Goal: Information Seeking & Learning: Find specific page/section

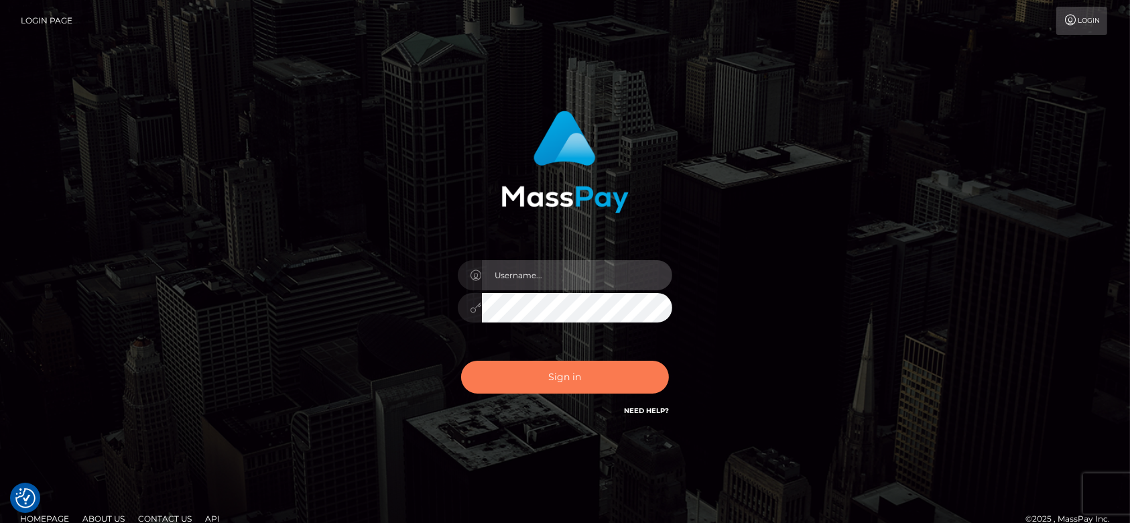
type input "[DOMAIN_NAME]"
click at [512, 372] on button "Sign in" at bounding box center [565, 376] width 208 height 33
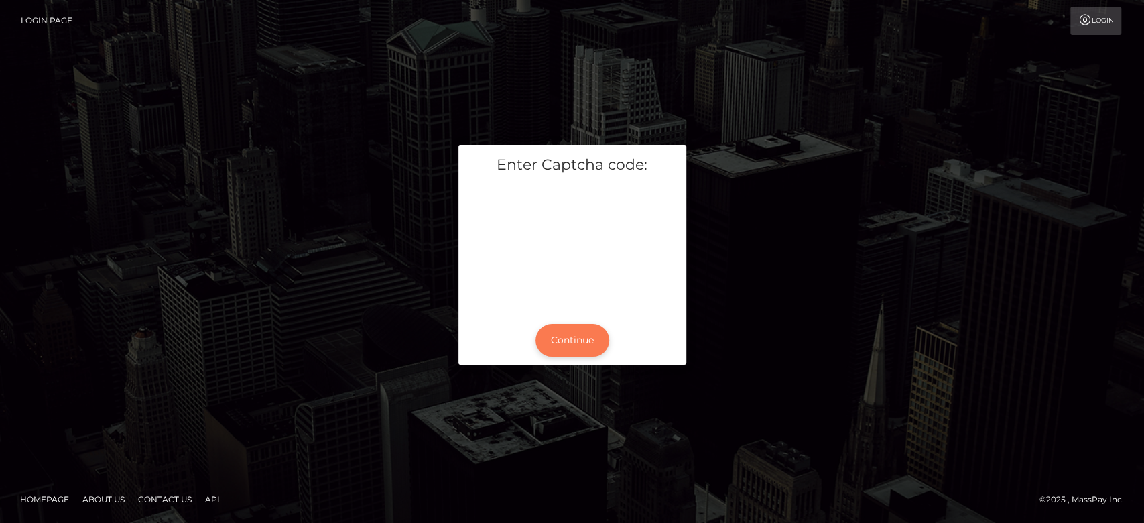
click at [553, 330] on button "Continue" at bounding box center [572, 340] width 74 height 33
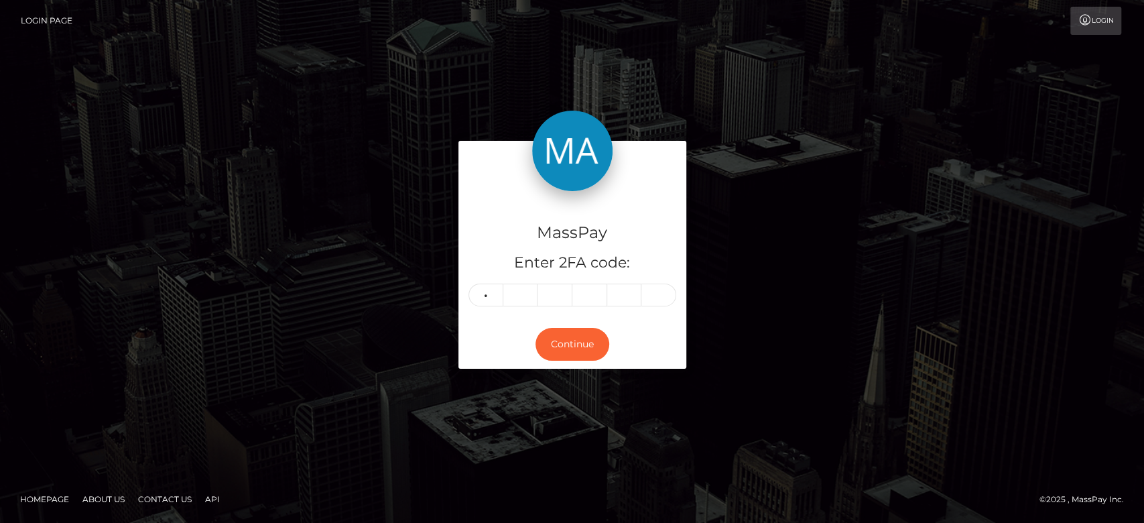
type input "7"
type input "5"
type input "6"
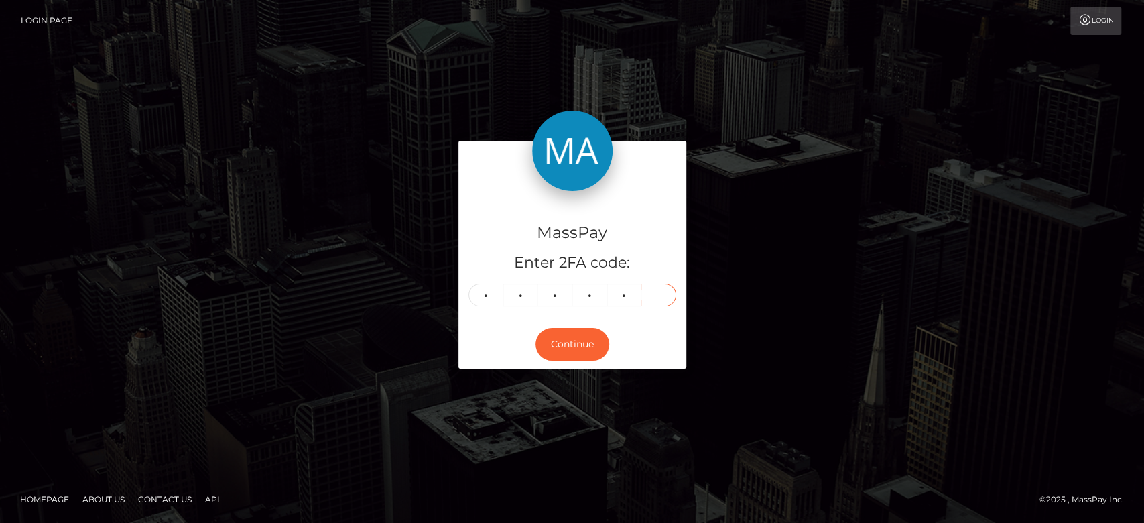
type input "1"
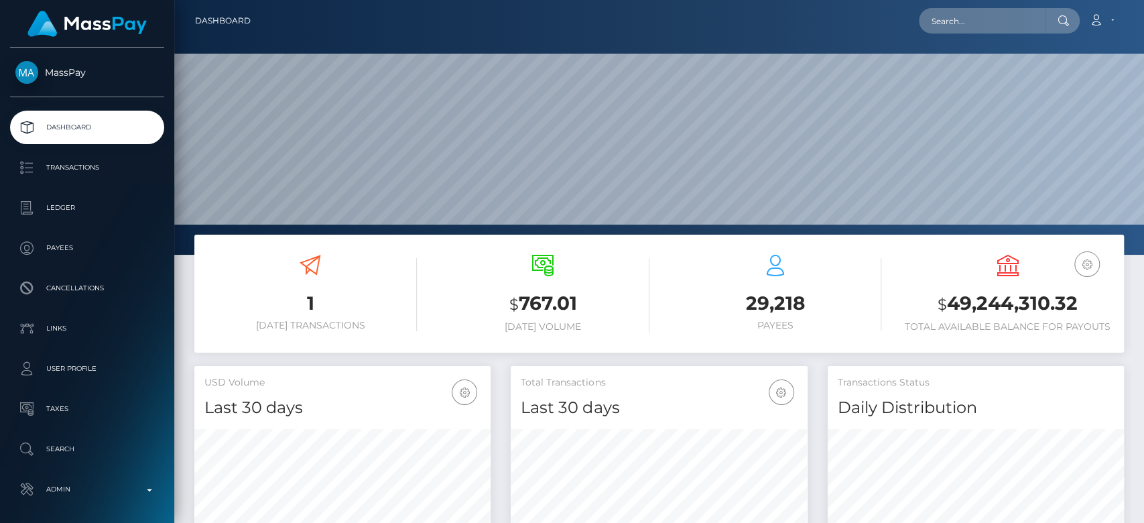
scroll to position [237, 296]
click at [954, 24] on input "text" at bounding box center [982, 20] width 126 height 25
paste input "diversedasssh@gmail.com"
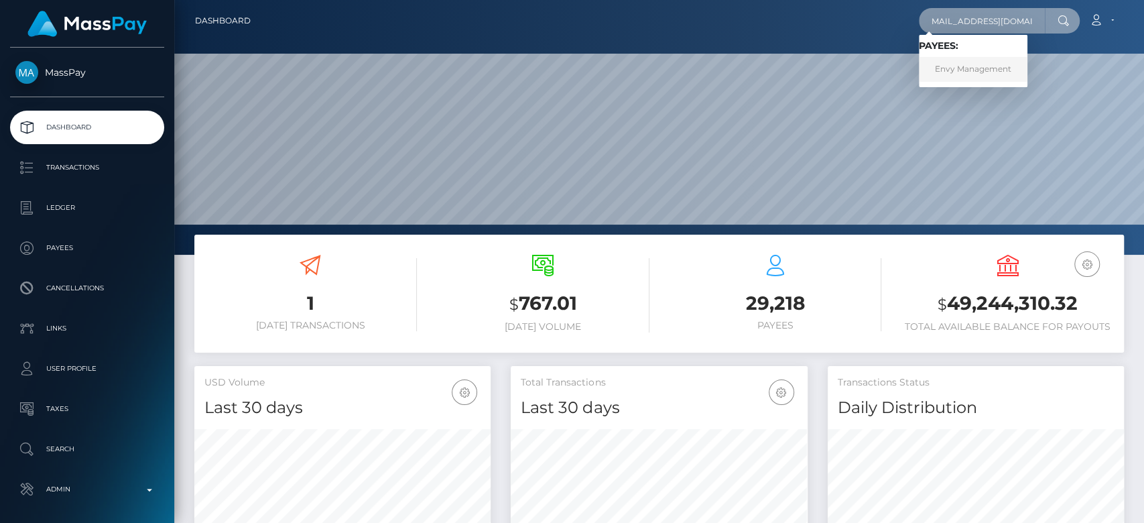
type input "diversedasssh@gmail.com"
click at [981, 67] on link "Envy Management" at bounding box center [973, 69] width 109 height 25
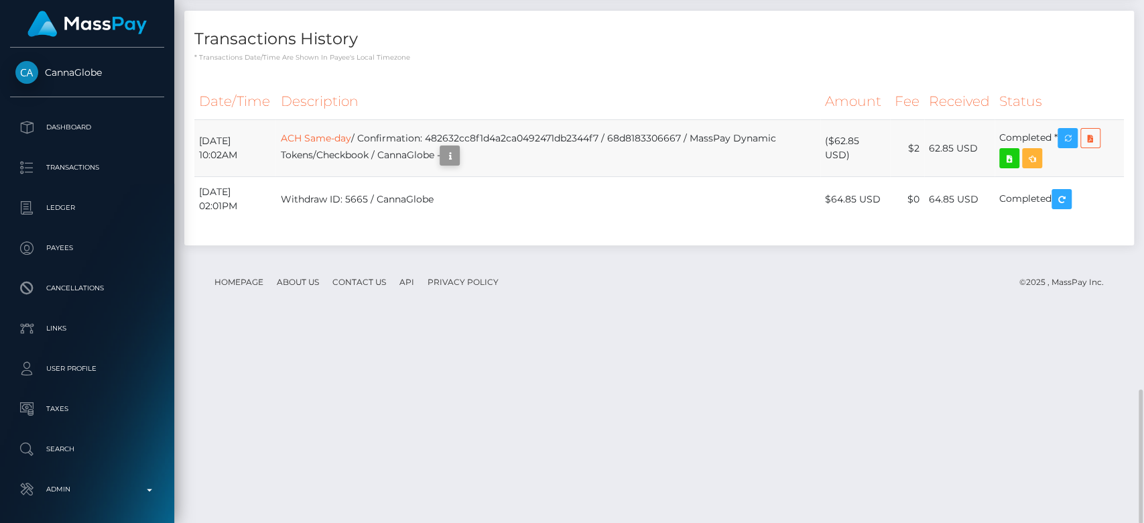
scroll to position [161, 296]
click at [458, 164] on icon "button" at bounding box center [450, 155] width 16 height 17
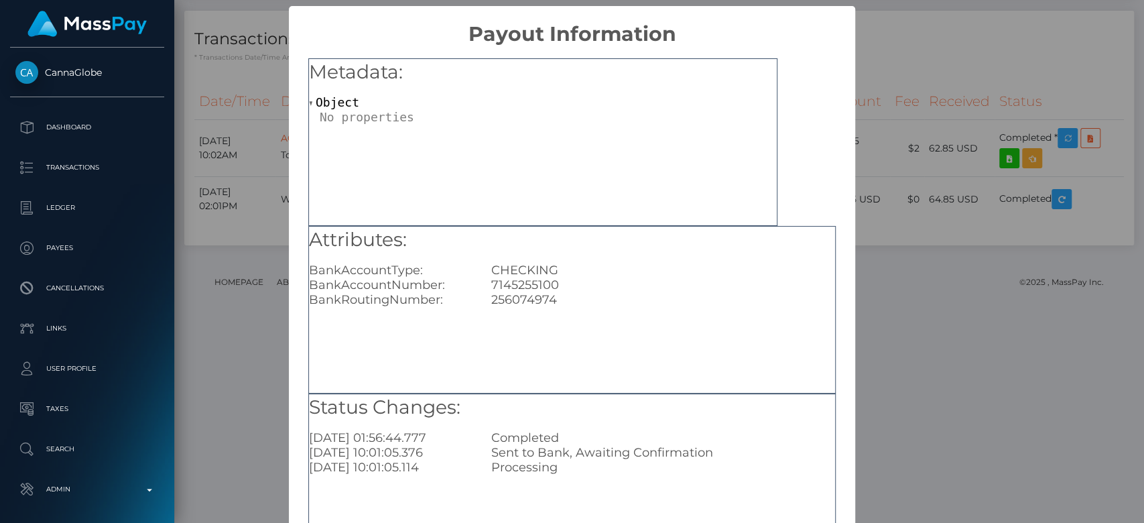
click at [951, 246] on div "× Payout Information Metadata: Object Attributes: BankAccountType: CHECKING Ban…" at bounding box center [572, 261] width 1144 height 523
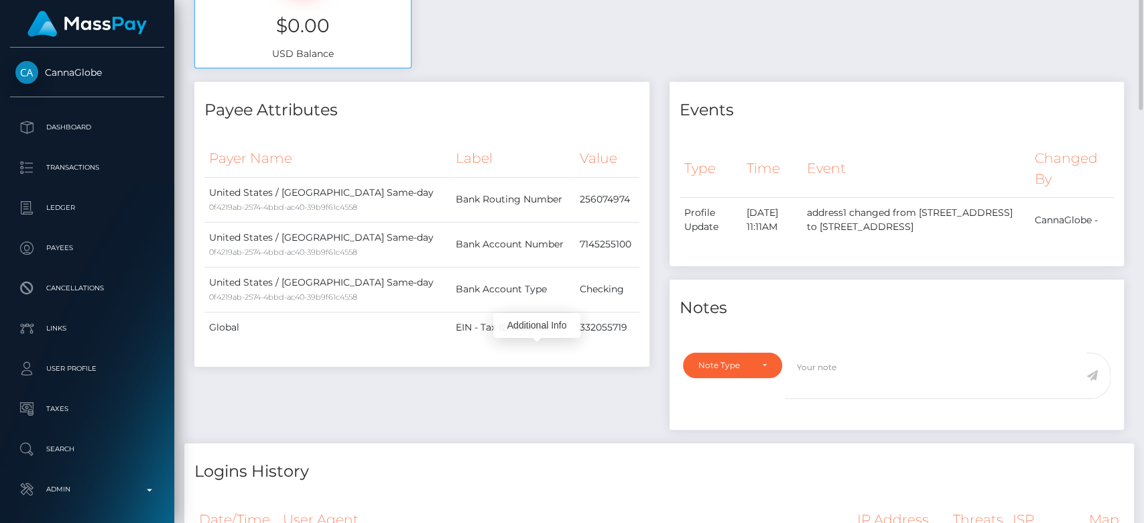
scroll to position [0, 0]
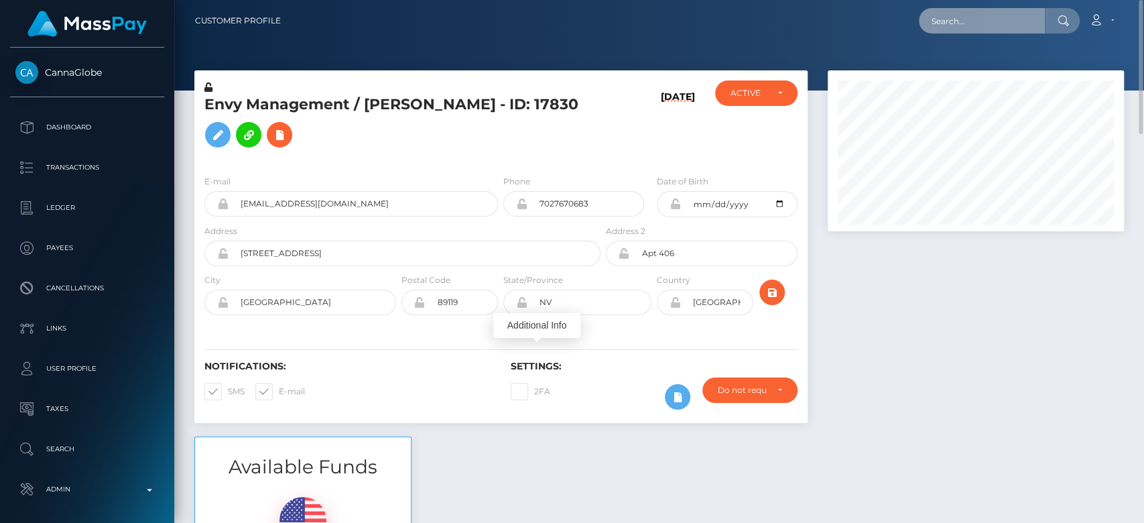
paste input "[EMAIL_ADDRESS][DOMAIN_NAME]"
click at [966, 29] on input "[EMAIL_ADDRESS][DOMAIN_NAME]" at bounding box center [982, 20] width 126 height 25
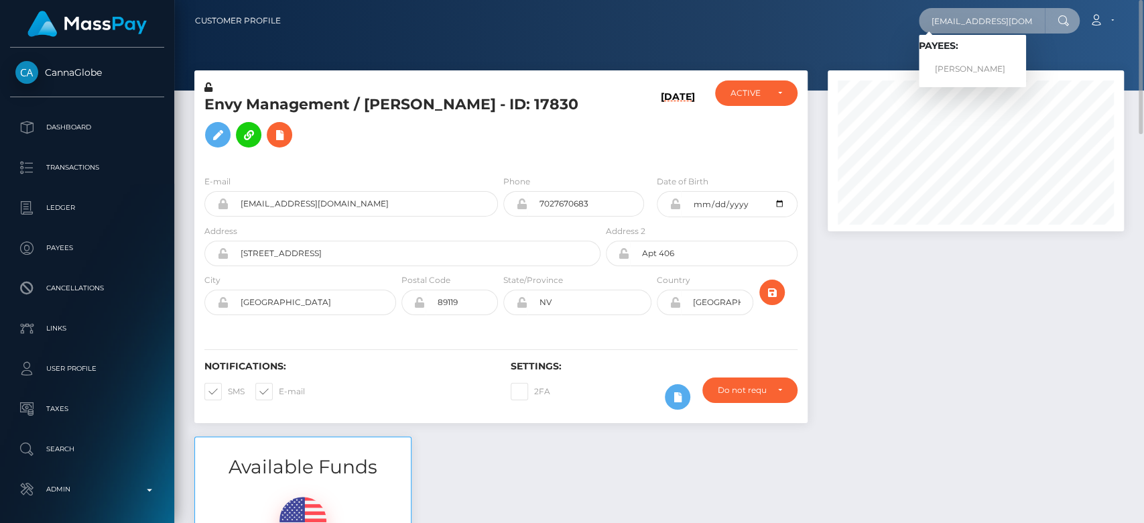
type input "[EMAIL_ADDRESS][DOMAIN_NAME]"
click at [978, 63] on link "Aleksey Avseenko" at bounding box center [972, 69] width 107 height 25
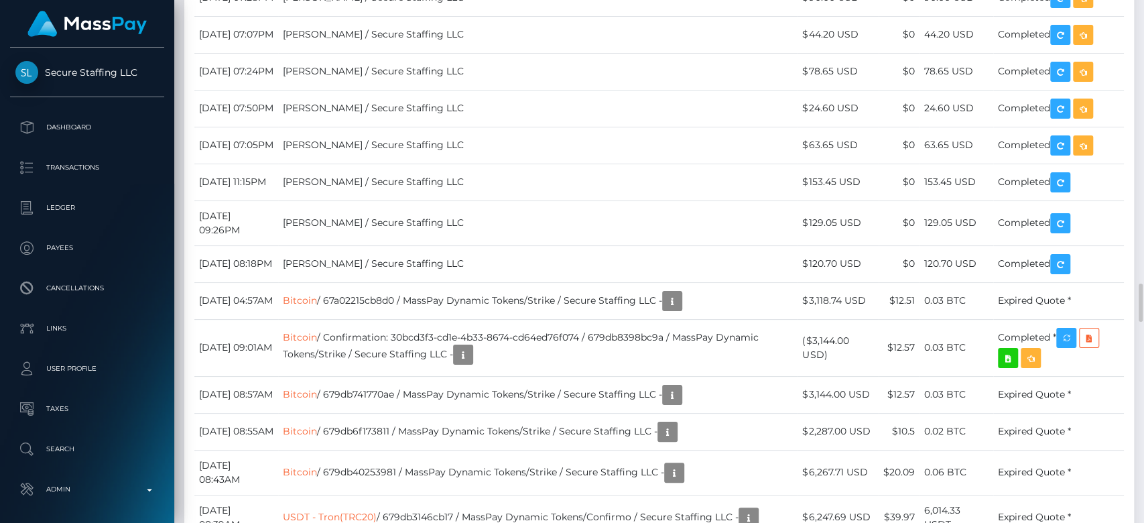
scroll to position [3802, 0]
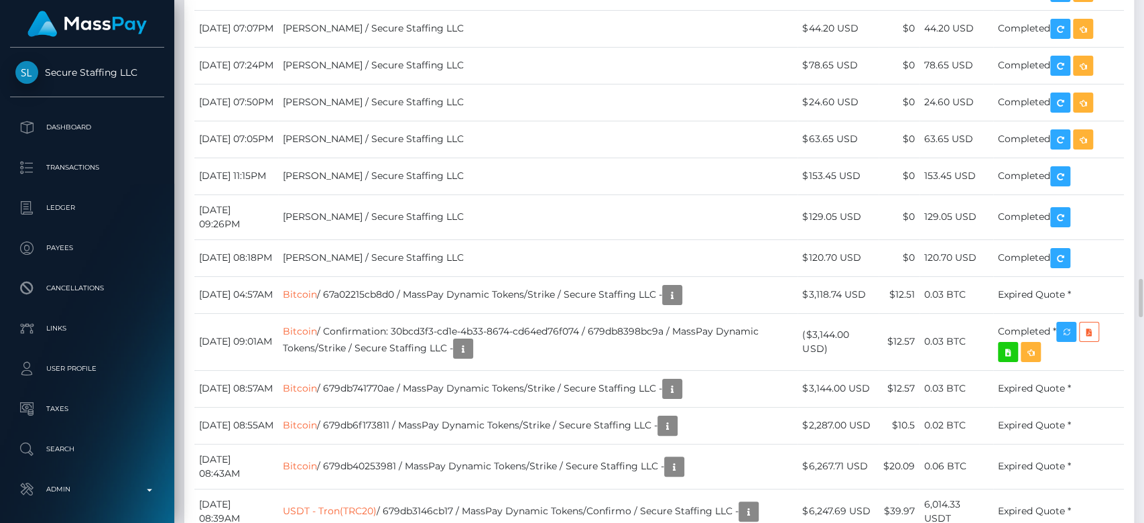
drag, startPoint x: 299, startPoint y: 373, endPoint x: 196, endPoint y: 373, distance: 103.2
copy td "[DATE]"
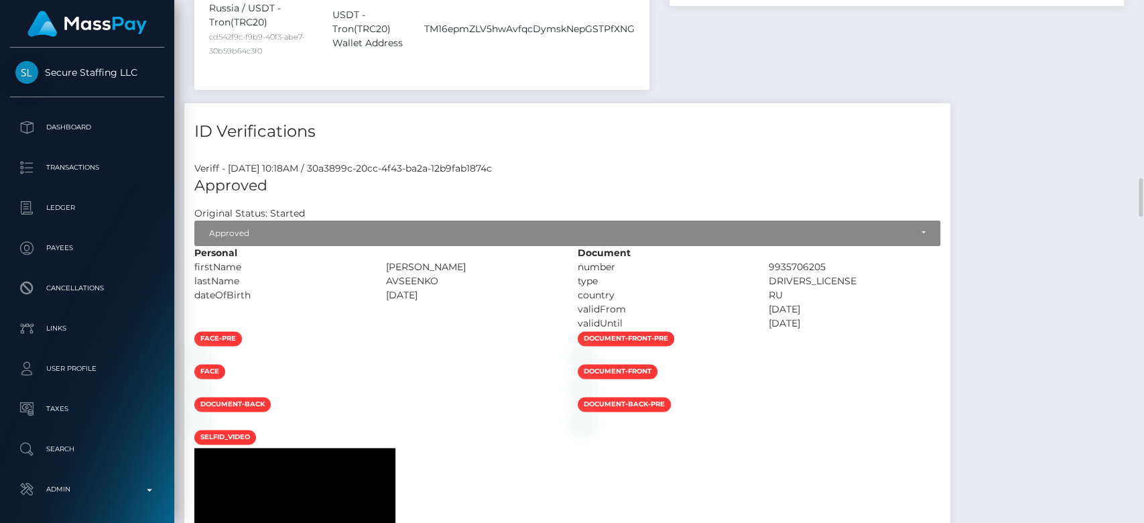
scroll to position [0, 0]
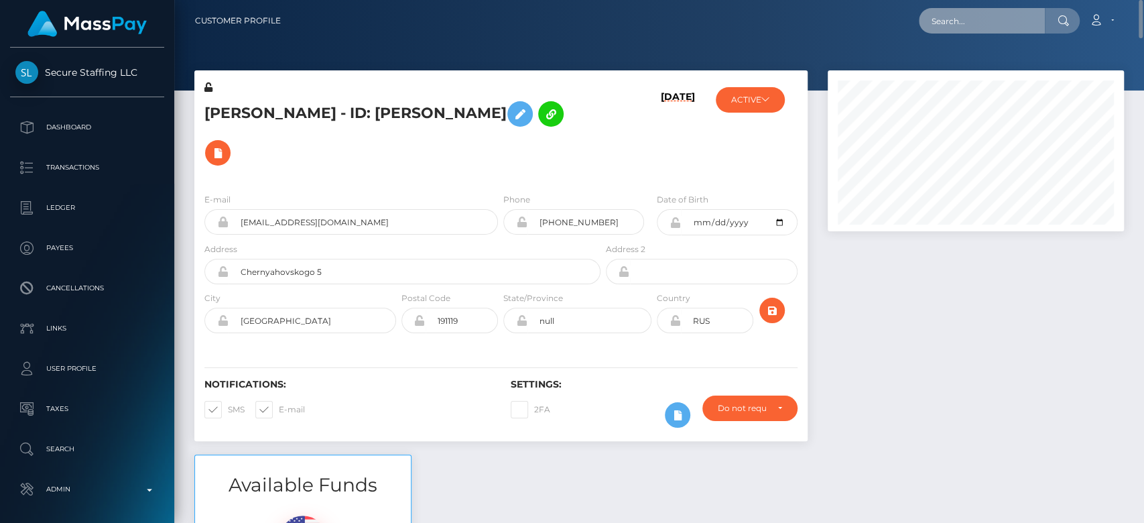
click at [967, 24] on input "text" at bounding box center [982, 20] width 126 height 25
paste input "[EMAIL_ADDRESS][DOMAIN_NAME]"
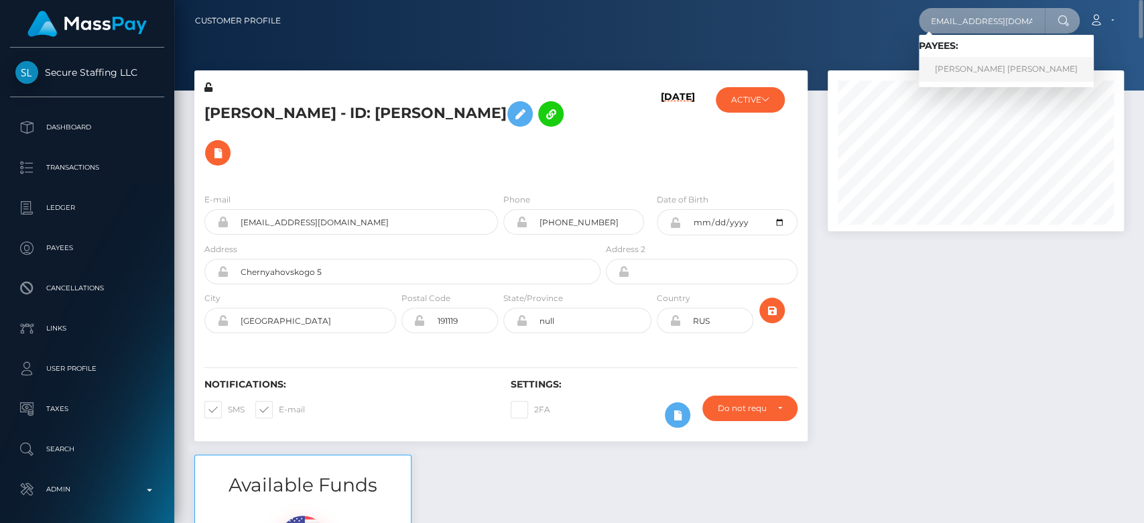
type input "[EMAIL_ADDRESS][DOMAIN_NAME]"
click at [947, 74] on link "[PERSON_NAME] [PERSON_NAME]" at bounding box center [1006, 69] width 175 height 25
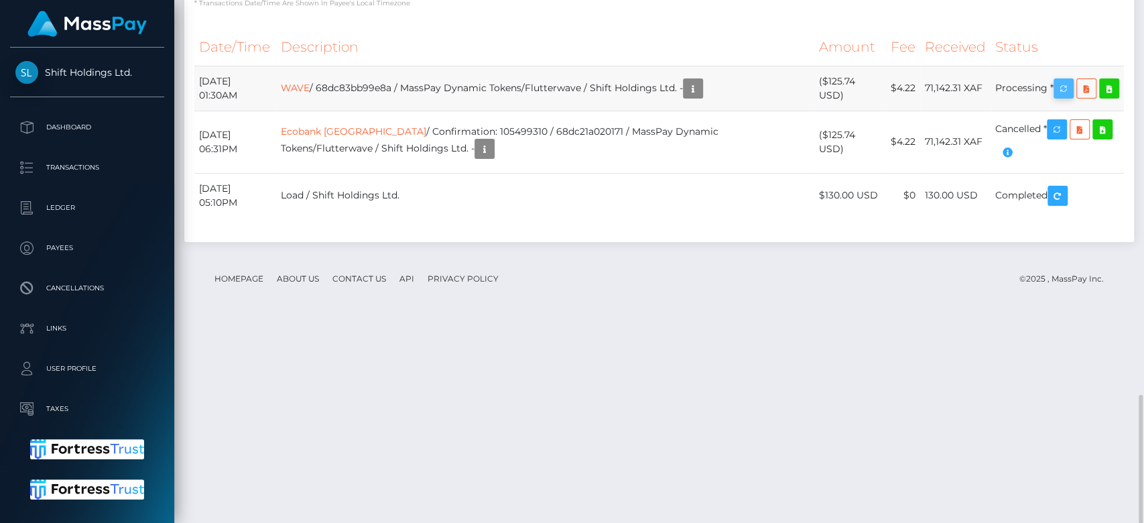
scroll to position [161, 296]
click at [1061, 97] on icon "button" at bounding box center [1063, 88] width 16 height 17
drag, startPoint x: 197, startPoint y: 281, endPoint x: 1073, endPoint y: 299, distance: 876.5
click at [1073, 111] on tr "October 1, 2025 01:30AM WAVE / 68dc83bb99e8a / MassPay Dynamic Tokens/Flutterwa…" at bounding box center [658, 88] width 929 height 45
copy tr "October 1, 2025 01:30AM WAVE / 68dc83bb99e8a / MassPay Dynamic Tokens/Flutterwa…"
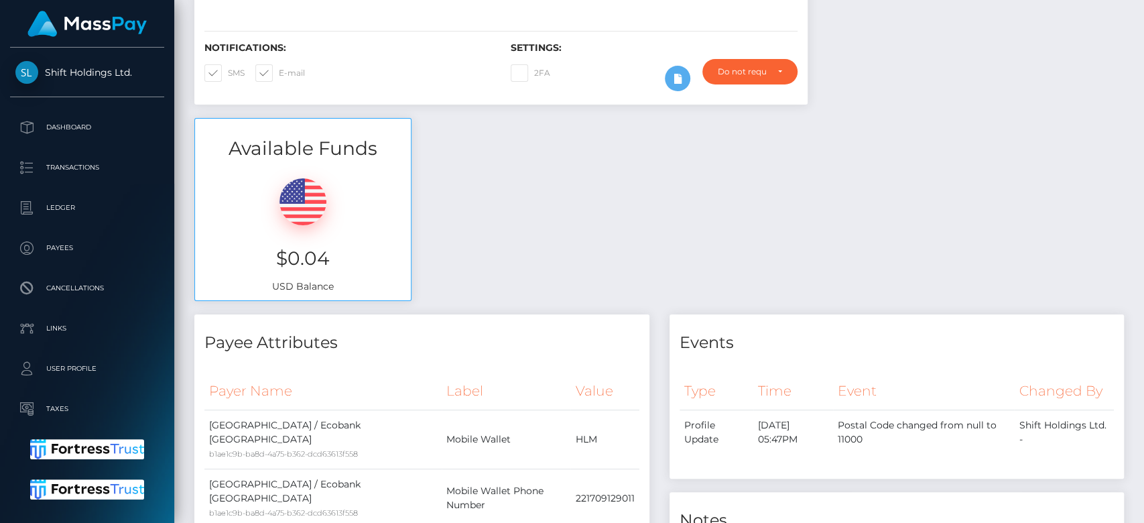
scroll to position [0, 0]
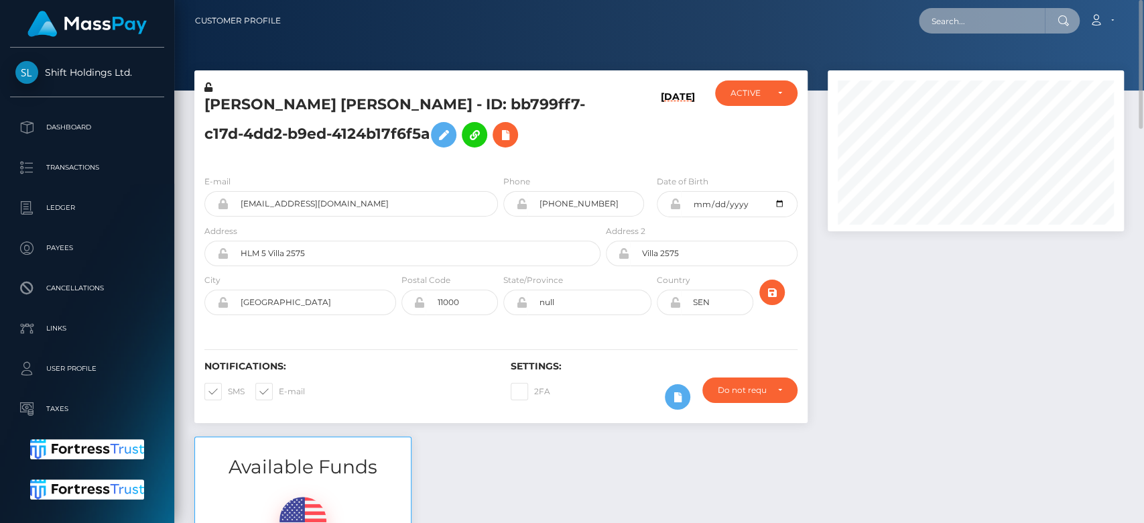
click at [961, 13] on input "text" at bounding box center [982, 20] width 126 height 25
paste input "a5fad248d91f4c4289273f4326a90819"
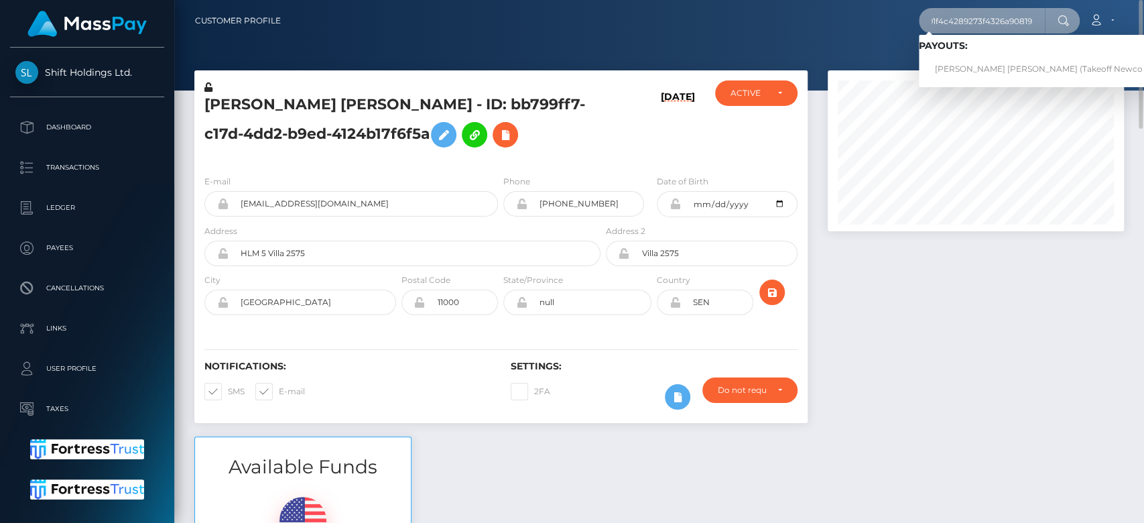
type input "a5fad248d91f4c4289273f4326a90819"
click at [970, 62] on link "ASHLEY BREK LORRAINE VILCHUCK (Takeoff Newco Inc - Club Fans)" at bounding box center [1071, 69] width 305 height 25
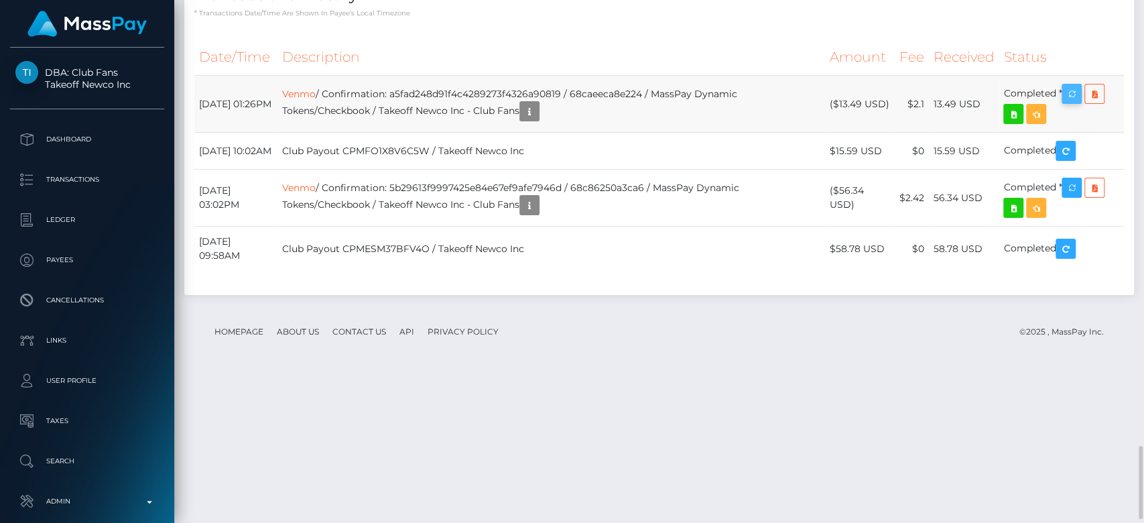
scroll to position [161, 296]
click at [1074, 103] on icon "button" at bounding box center [1071, 94] width 16 height 17
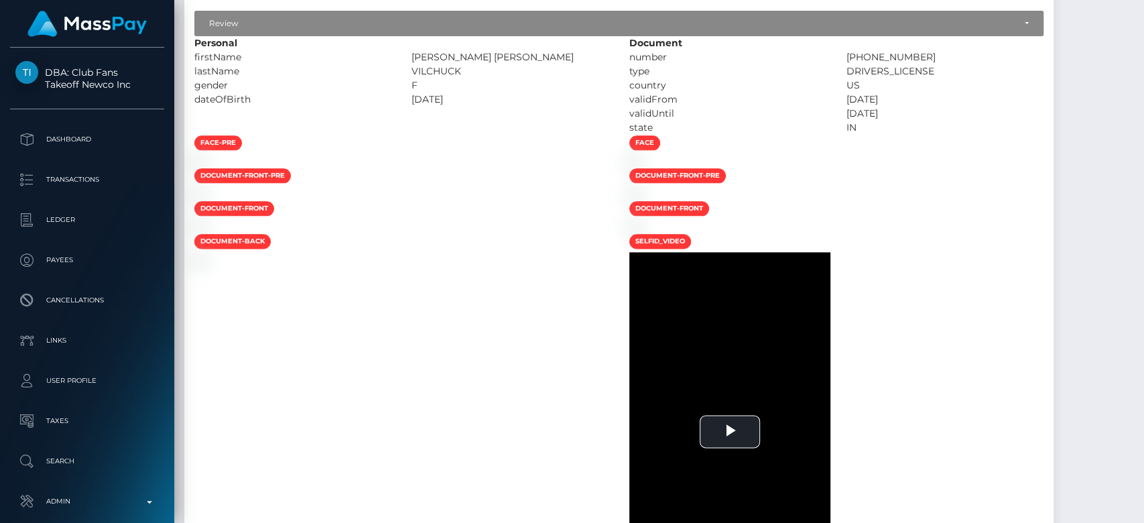
scroll to position [0, 0]
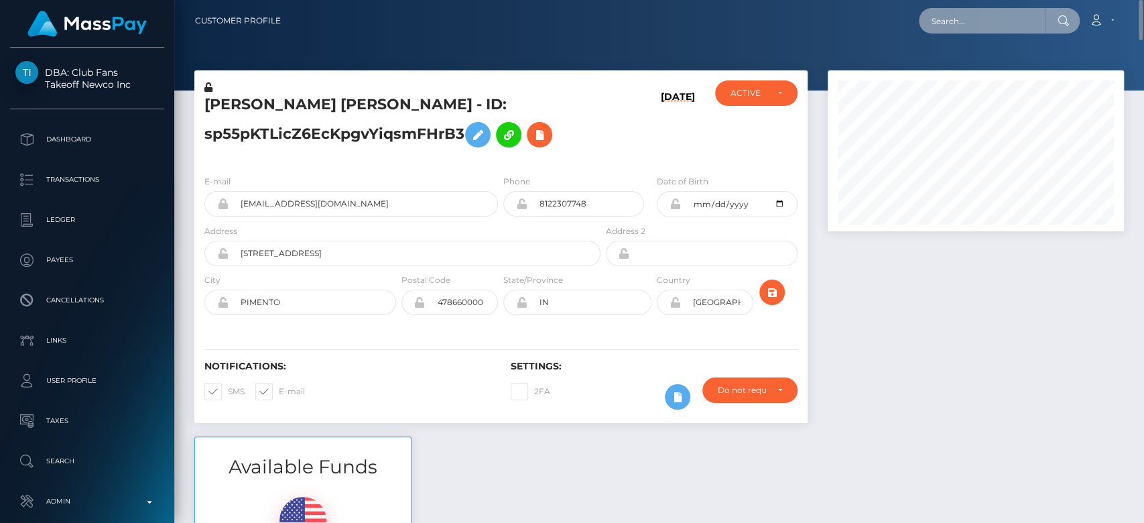
click at [961, 14] on input "text" at bounding box center [982, 20] width 126 height 25
paste input "MSP4da780eeaea0fe1"
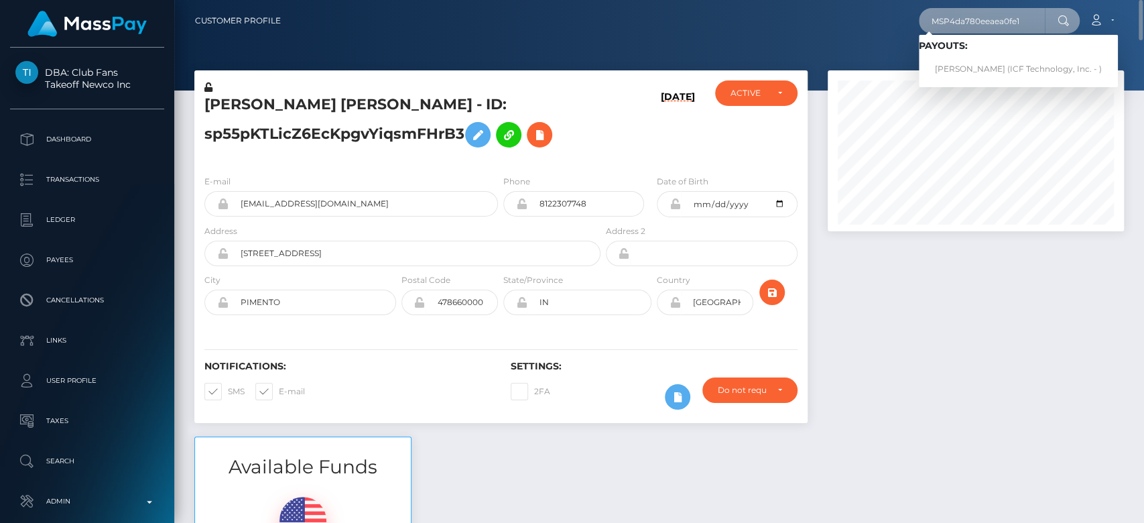
type input "MSP4da780eeaea0fe1"
click at [954, 61] on link "Nina Vladimirovna Ovchinnikova (ICF Technology, Inc. - )" at bounding box center [1018, 69] width 199 height 25
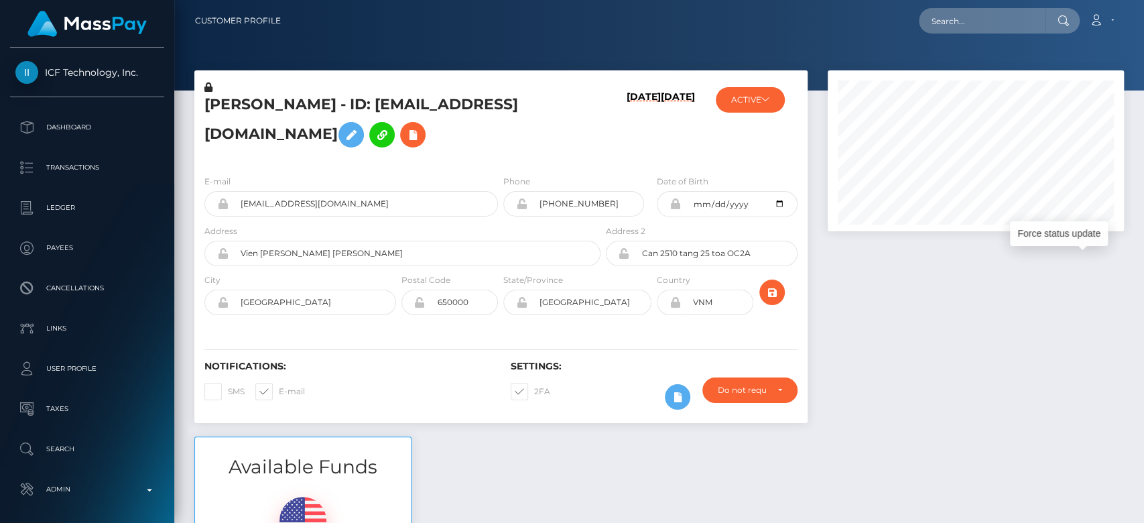
scroll to position [161, 296]
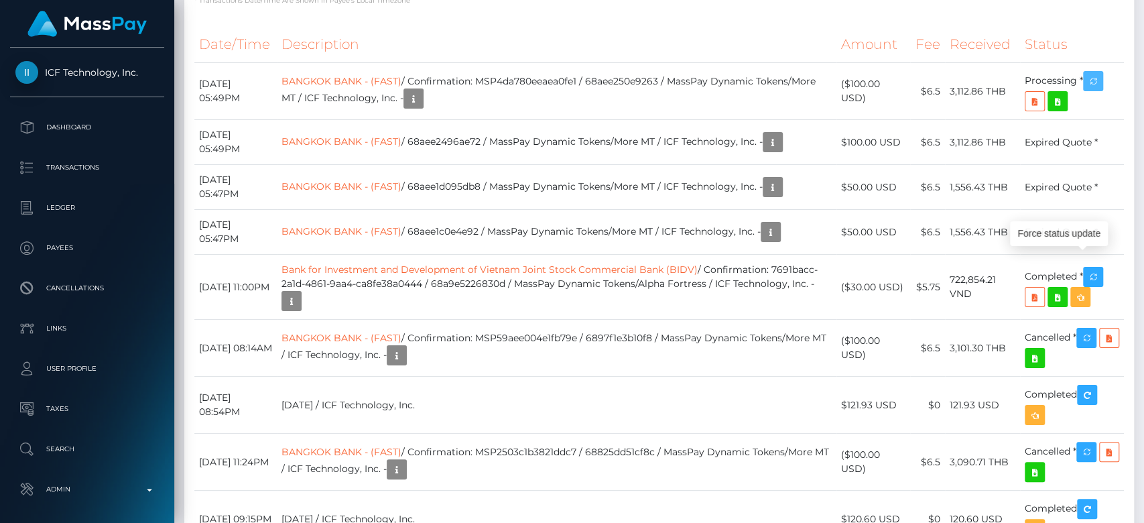
click at [1097, 90] on icon "button" at bounding box center [1093, 81] width 16 height 17
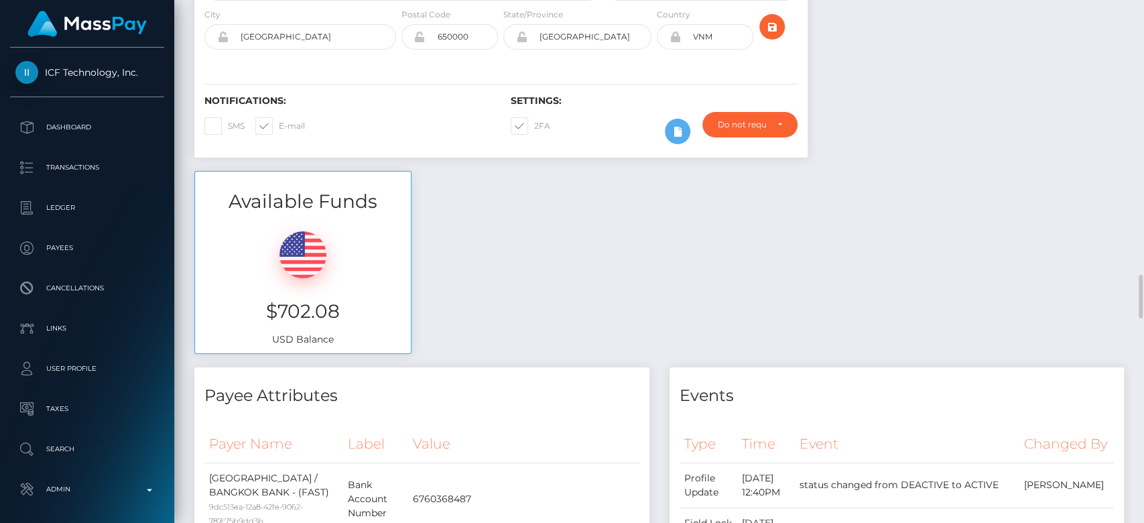
scroll to position [0, 0]
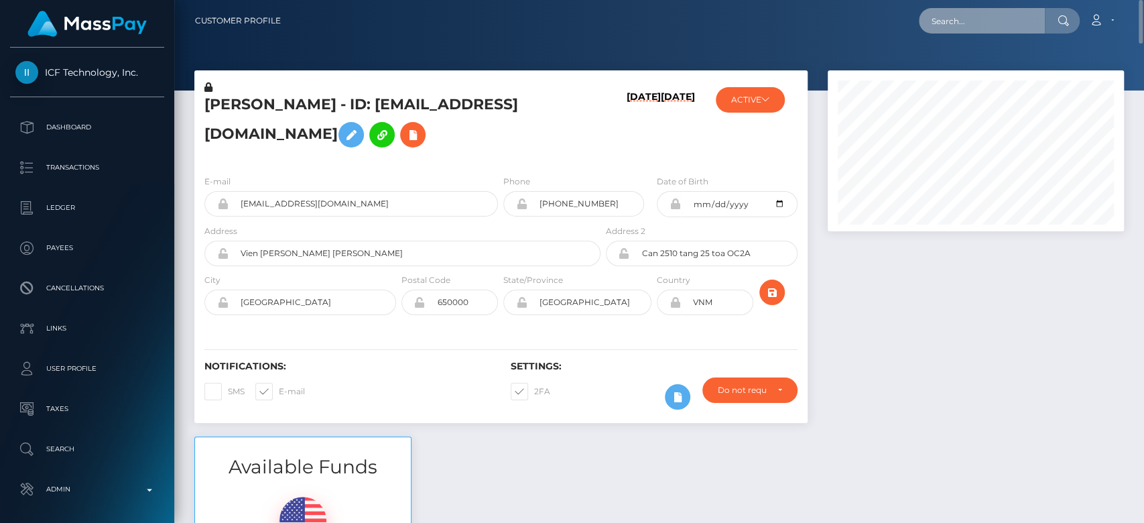
click at [977, 29] on input "text" at bounding box center [982, 20] width 126 height 25
paste input "foxyy_way@rambler.ru"
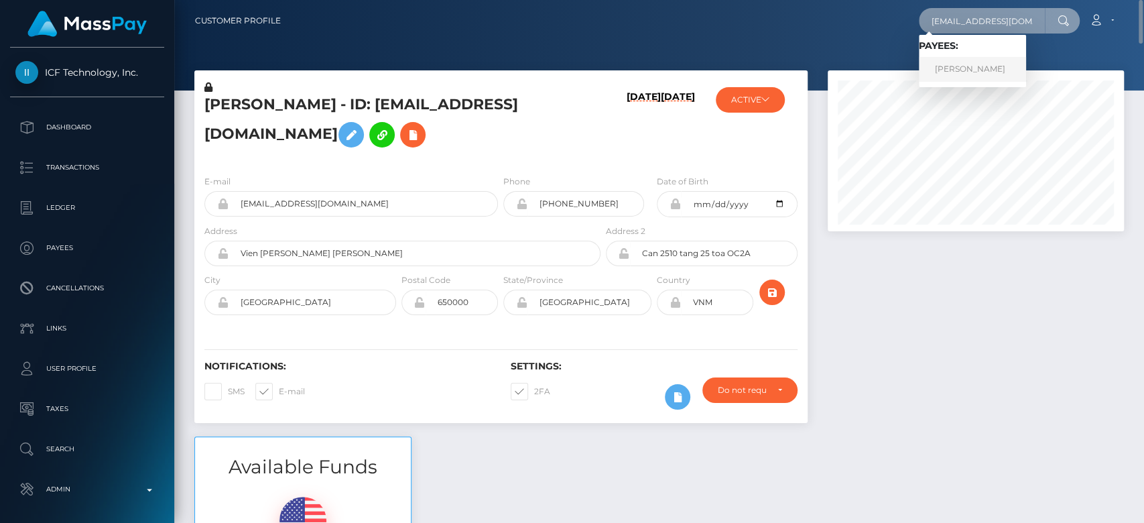
type input "foxyy_way@rambler.ru"
click at [982, 68] on link "TATIANA ANDRIANOVA" at bounding box center [972, 69] width 107 height 25
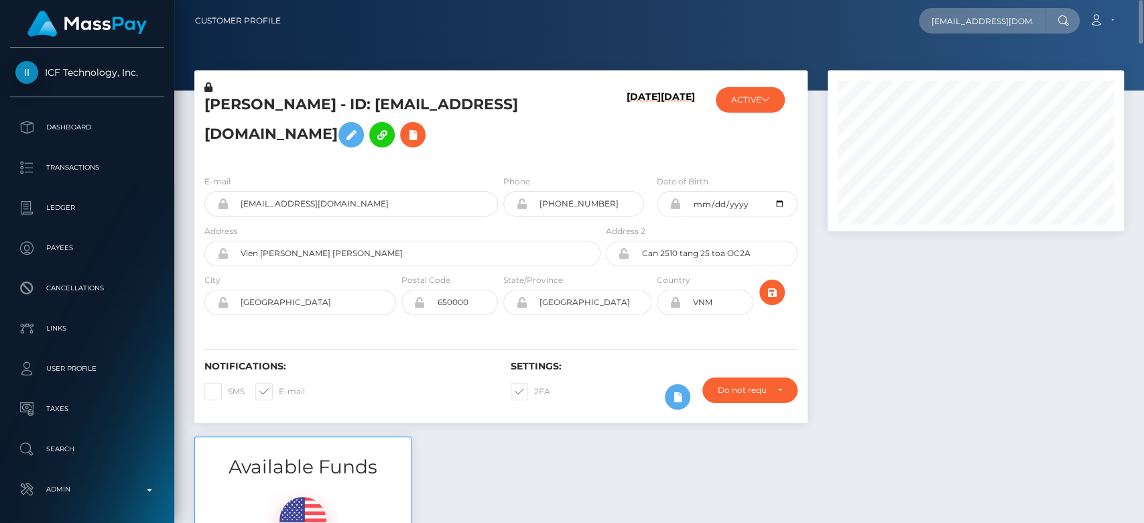
click at [982, 68] on div at bounding box center [658, 45] width 969 height 90
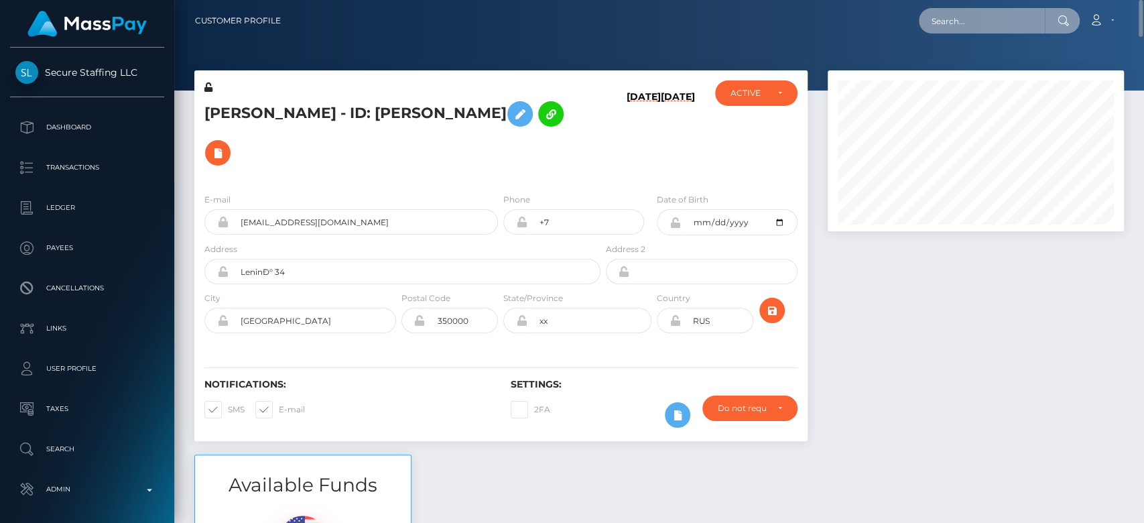
click at [981, 10] on input "text" at bounding box center [982, 20] width 126 height 25
paste input "[PERSON_NAME][EMAIL_ADDRESS][DOMAIN_NAME]"
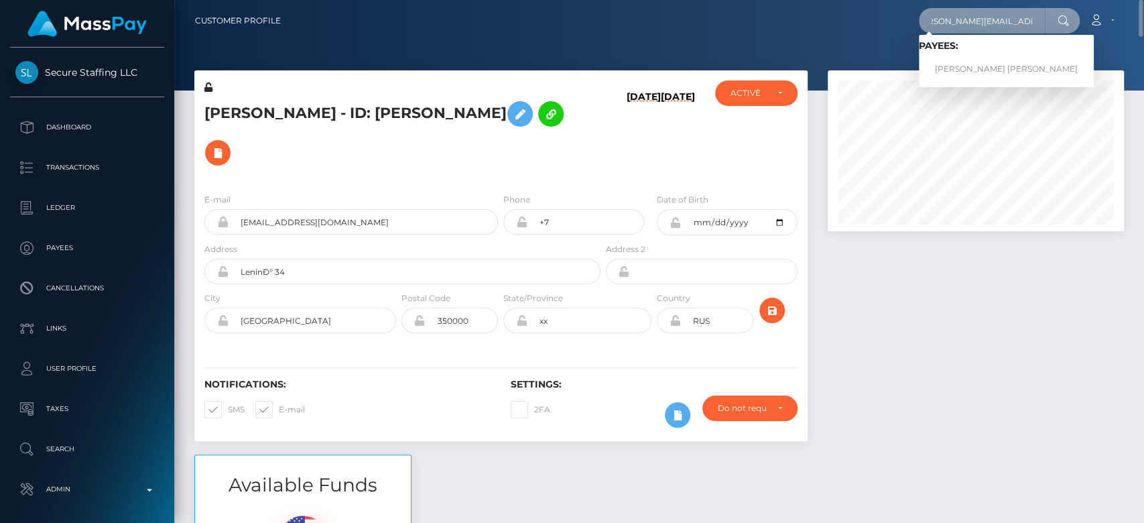
type input "[PERSON_NAME][EMAIL_ADDRESS][DOMAIN_NAME]"
click at [982, 62] on link "[PERSON_NAME] [PERSON_NAME]" at bounding box center [1006, 69] width 175 height 25
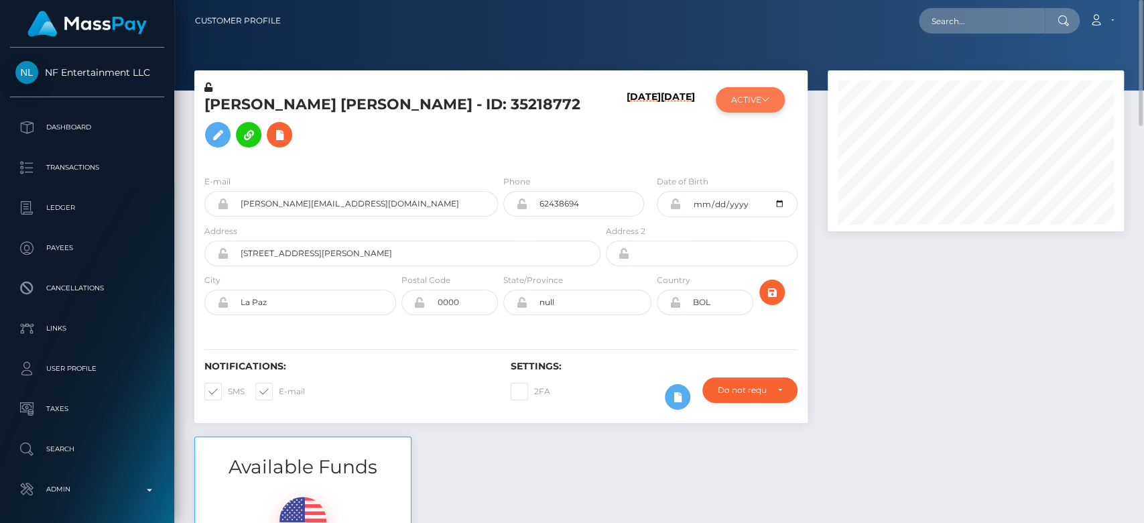
click at [756, 88] on button "ACTIVE" at bounding box center [750, 99] width 69 height 25
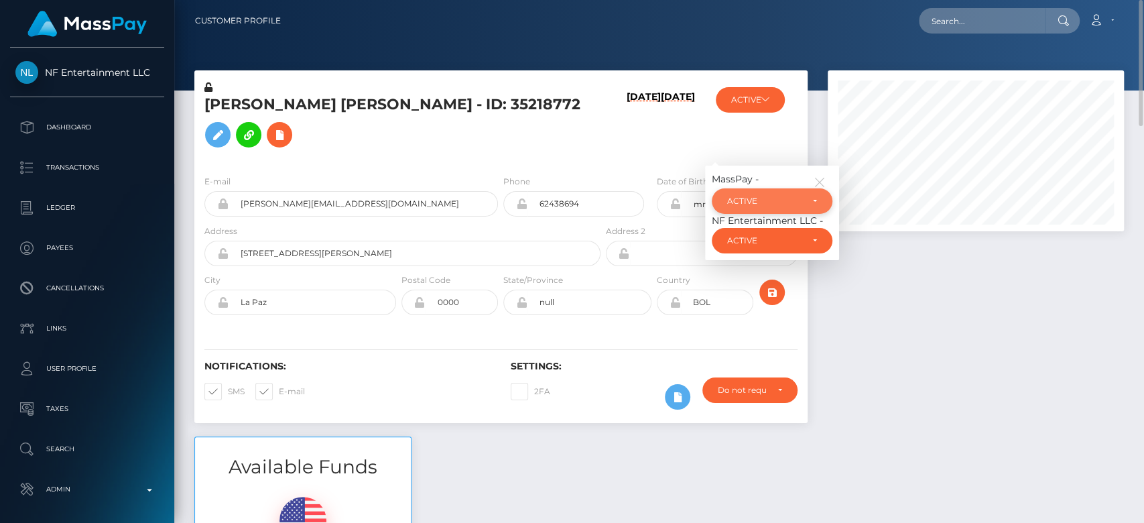
click at [766, 196] on div "ACTIVE" at bounding box center [764, 201] width 74 height 11
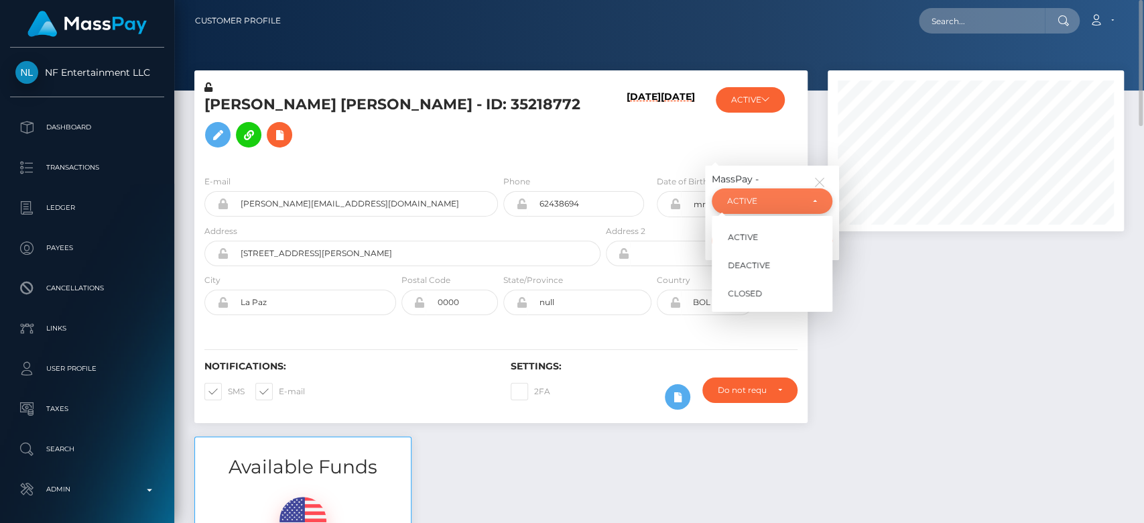
scroll to position [161, 296]
click at [754, 287] on span "CLOSED" at bounding box center [745, 293] width 34 height 12
select select "CLOSED"
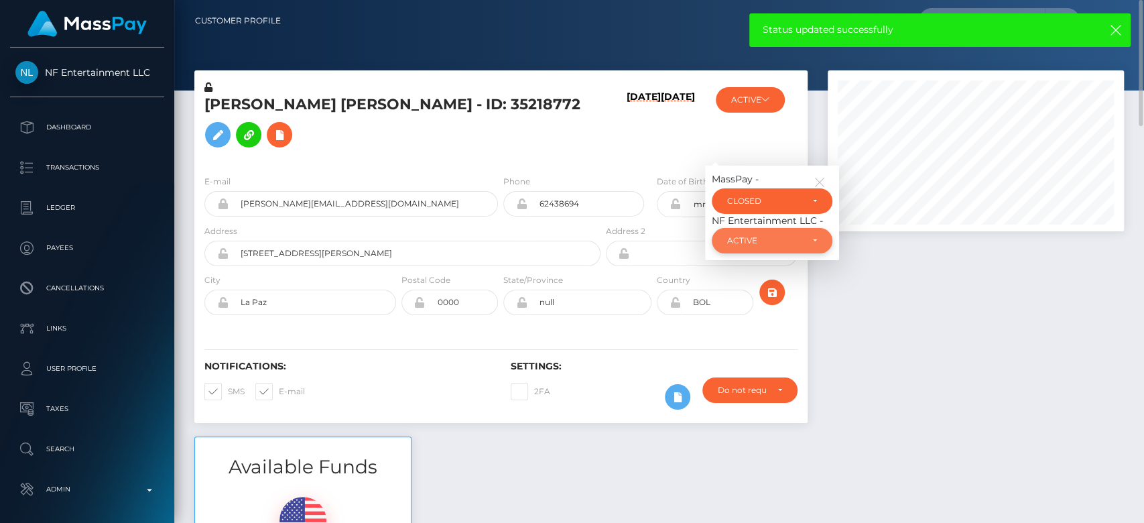
click at [776, 228] on div "ACTIVE" at bounding box center [772, 240] width 121 height 25
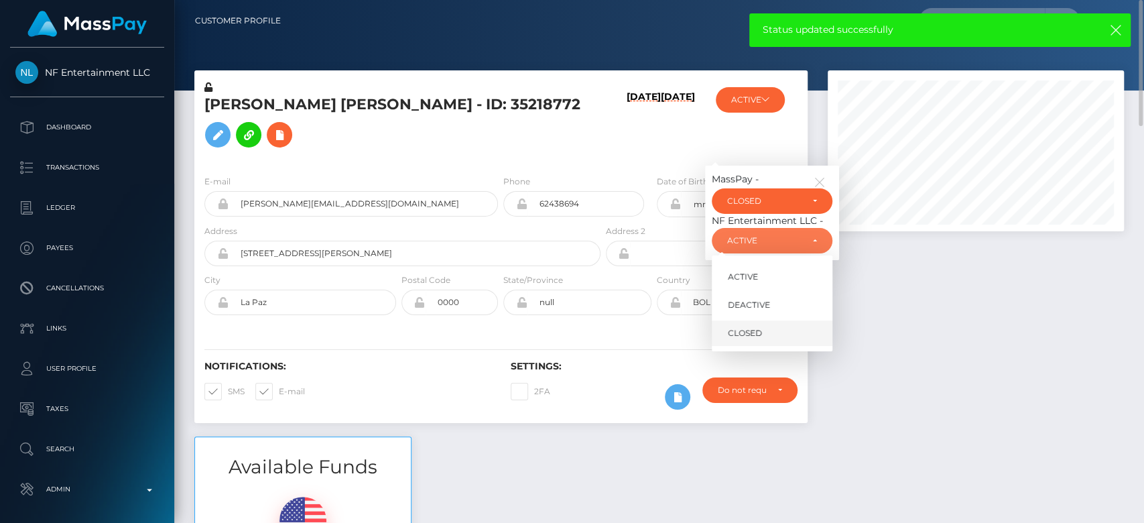
click at [750, 321] on link "CLOSED" at bounding box center [772, 333] width 121 height 25
select select "CLOSED"
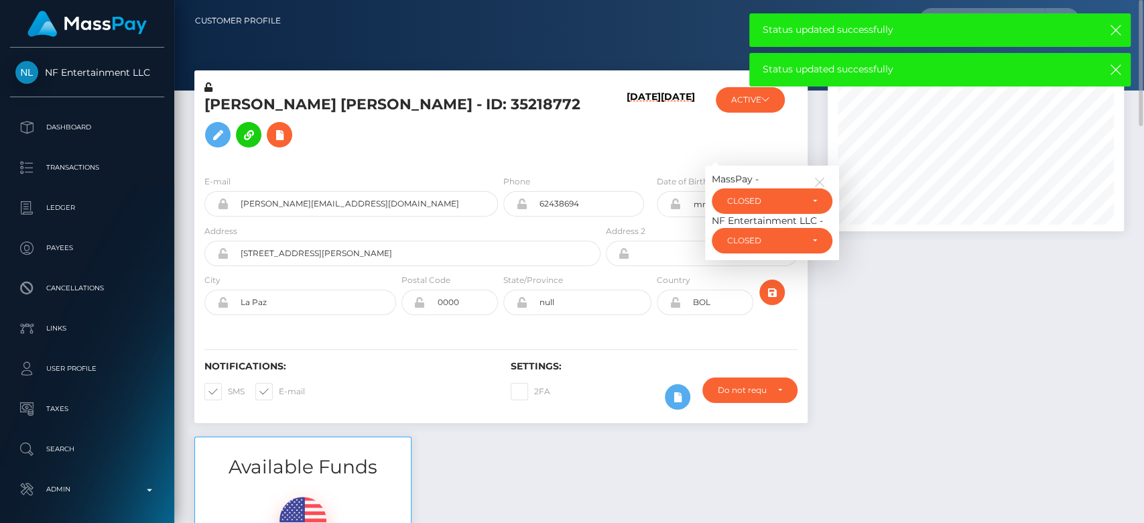
click at [279, 386] on span at bounding box center [279, 391] width 0 height 10
click at [279, 383] on input "E-mail" at bounding box center [283, 387] width 9 height 9
checkbox input "false"
click at [228, 386] on span at bounding box center [228, 391] width 0 height 10
click at [228, 383] on input "SMS" at bounding box center [232, 387] width 9 height 9
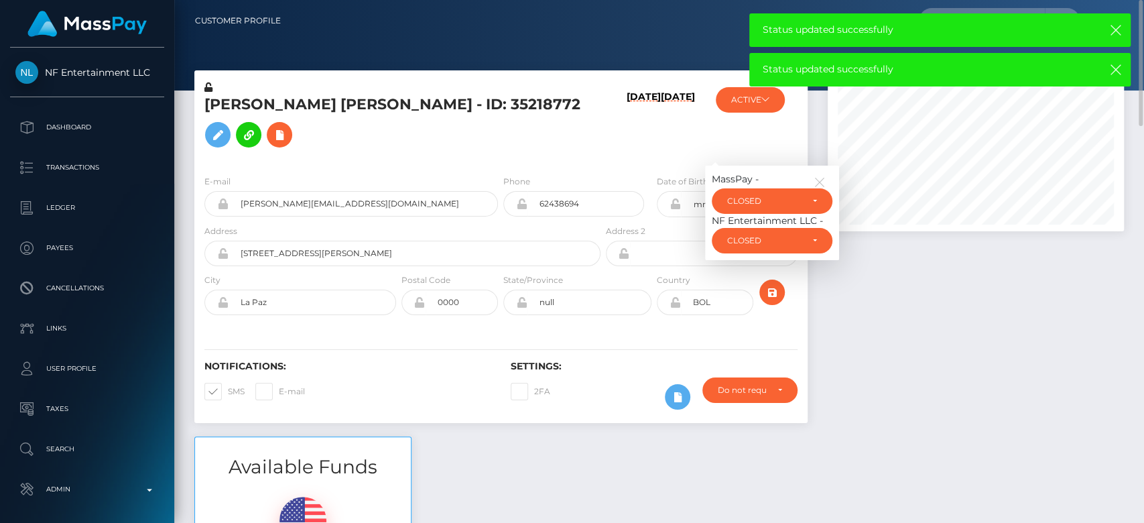
checkbox input "false"
click at [444, 328] on div "Notifications: SMS E-mail Settings: 2FA" at bounding box center [500, 375] width 613 height 94
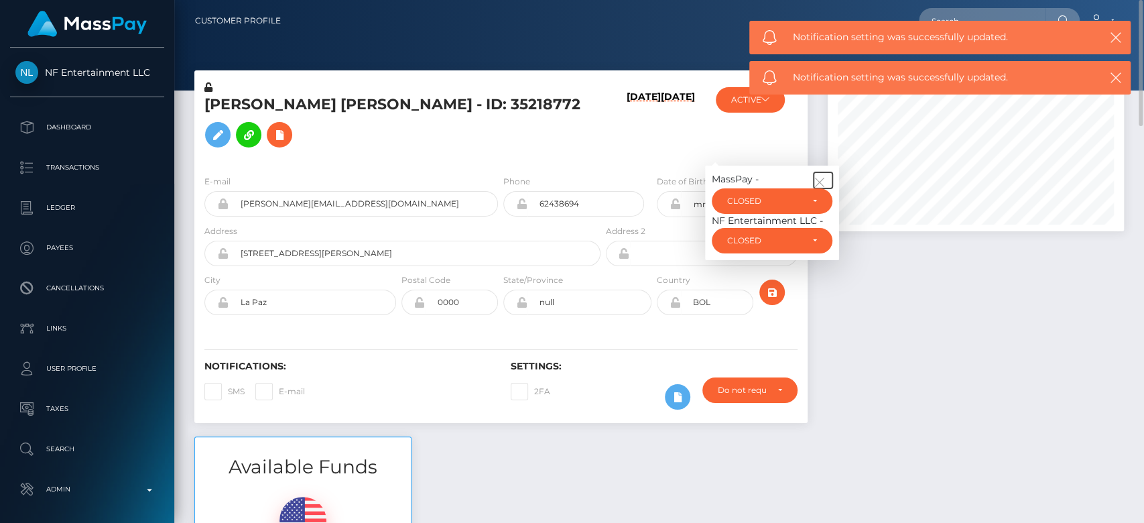
click at [823, 176] on icon "button" at bounding box center [819, 182] width 12 height 12
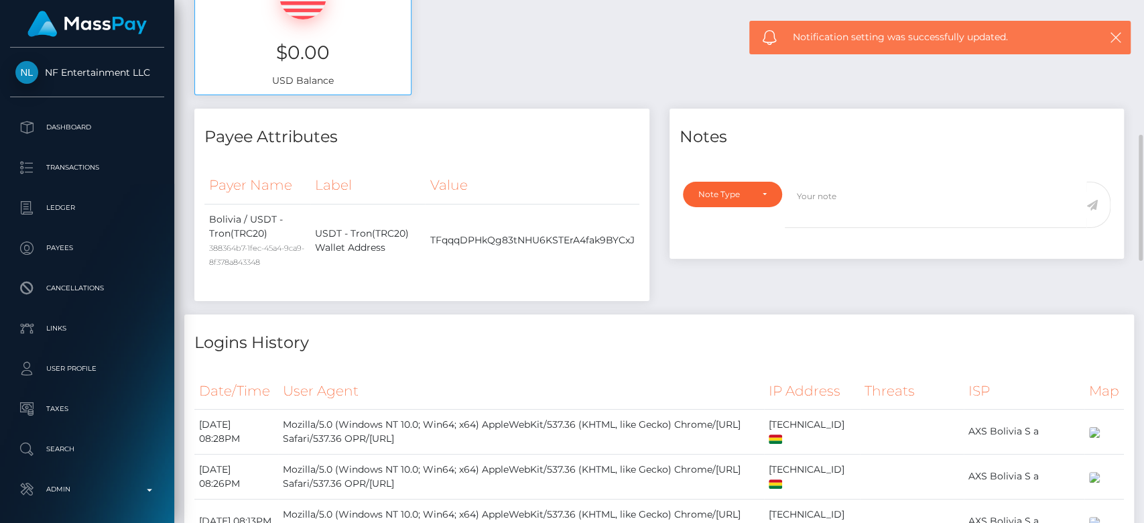
scroll to position [523, 0]
click at [746, 190] on div "Note Type" at bounding box center [724, 195] width 53 height 11
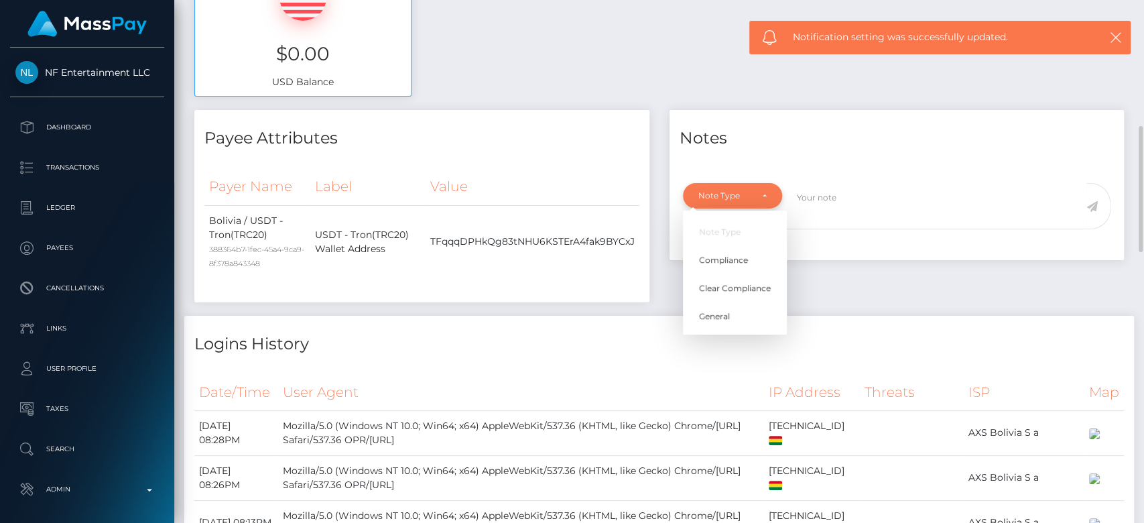
scroll to position [161, 296]
click at [737, 304] on link "General" at bounding box center [735, 316] width 104 height 25
select select "GENERAL"
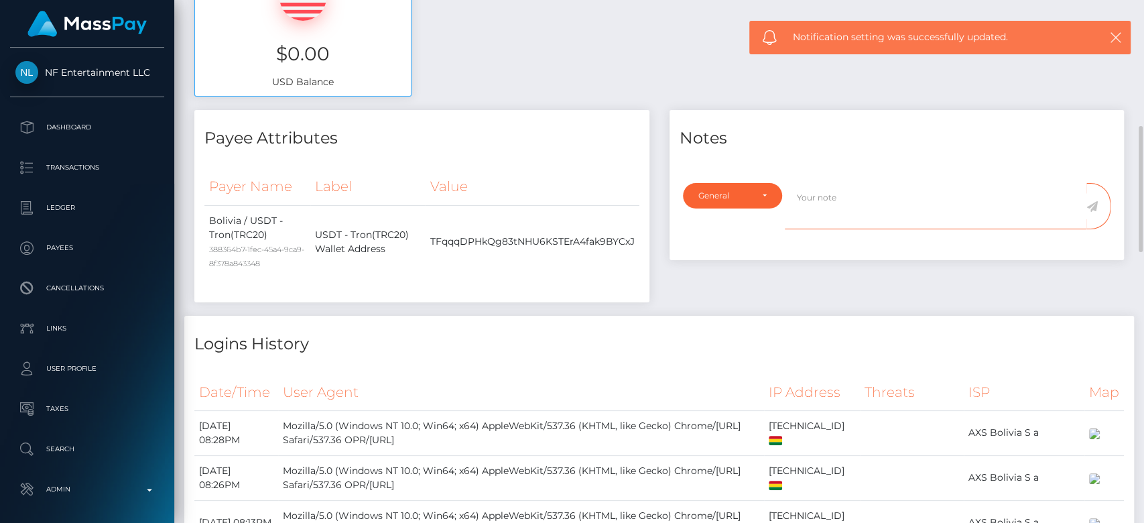
click at [826, 195] on textarea at bounding box center [936, 206] width 302 height 46
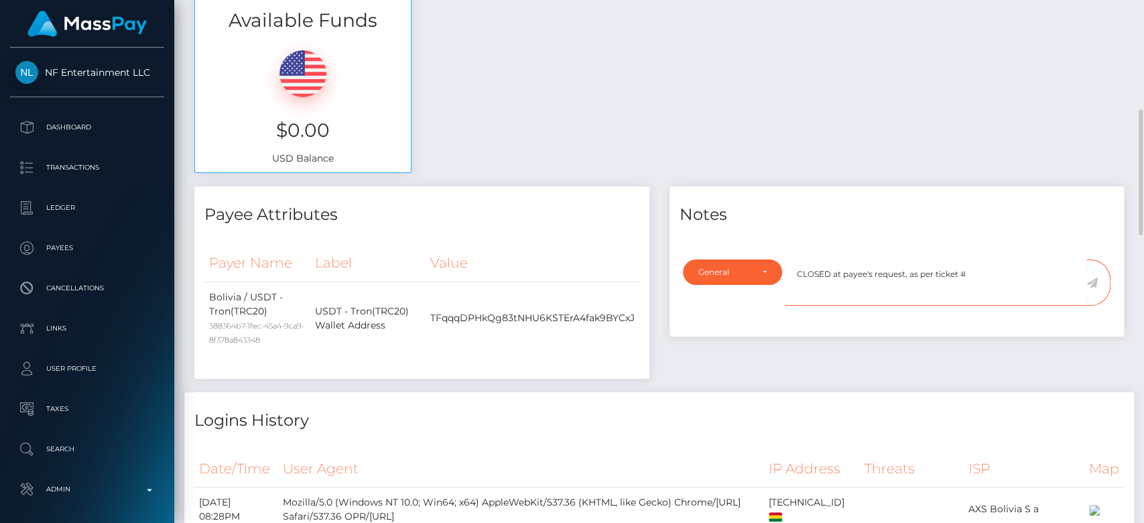
scroll to position [449, 0]
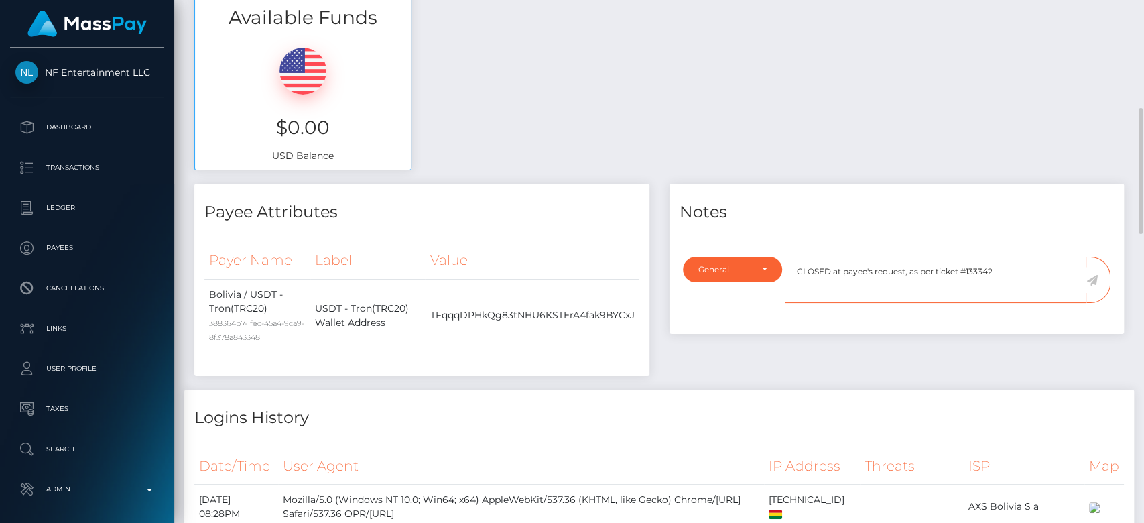
type textarea "CLOSED at payee's request, as per ticket #133342"
click at [1091, 275] on icon at bounding box center [1091, 280] width 11 height 11
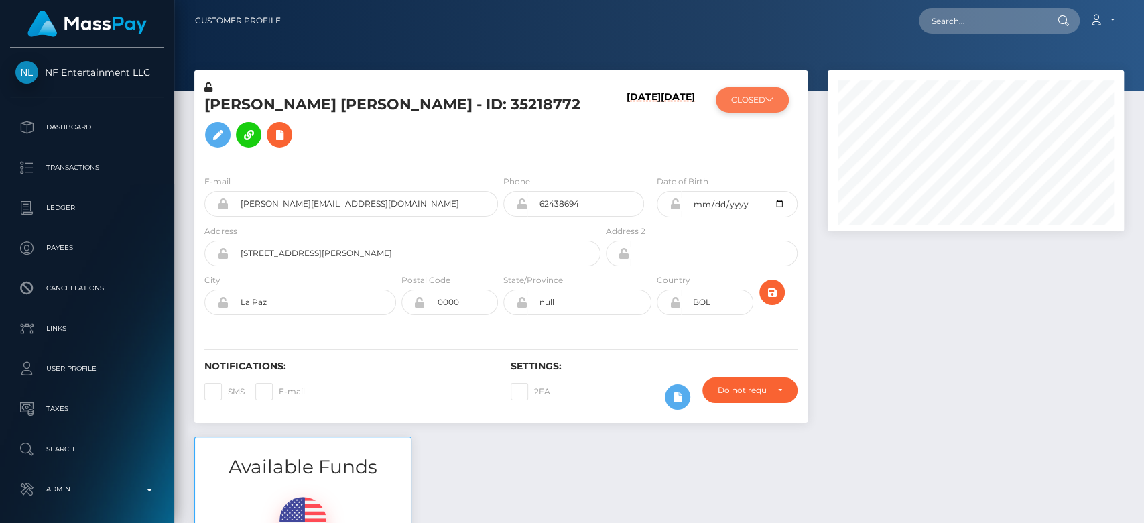
scroll to position [161, 296]
click at [740, 106] on button "CLOSED" at bounding box center [752, 99] width 73 height 25
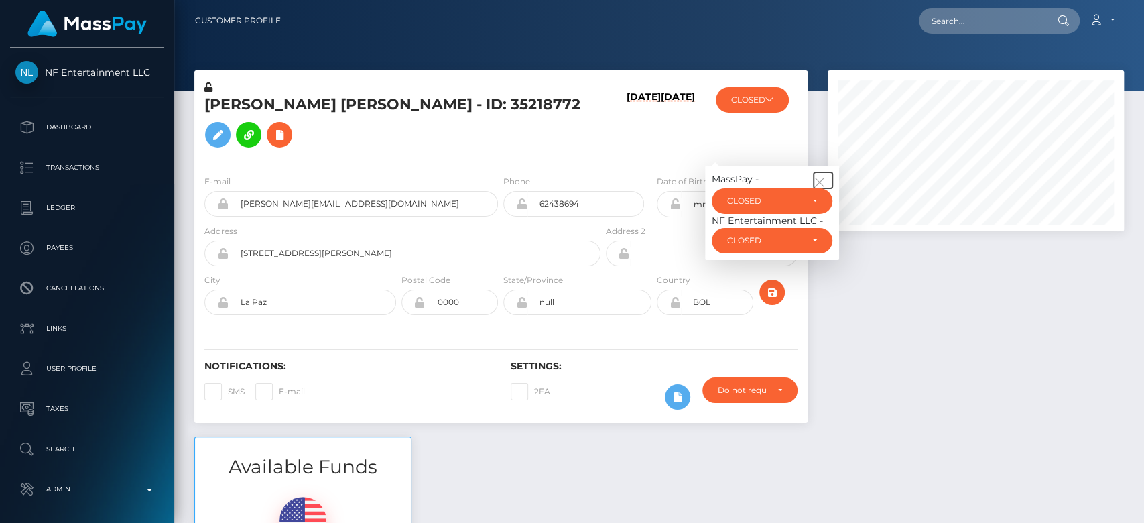
click at [822, 176] on icon "button" at bounding box center [819, 182] width 12 height 12
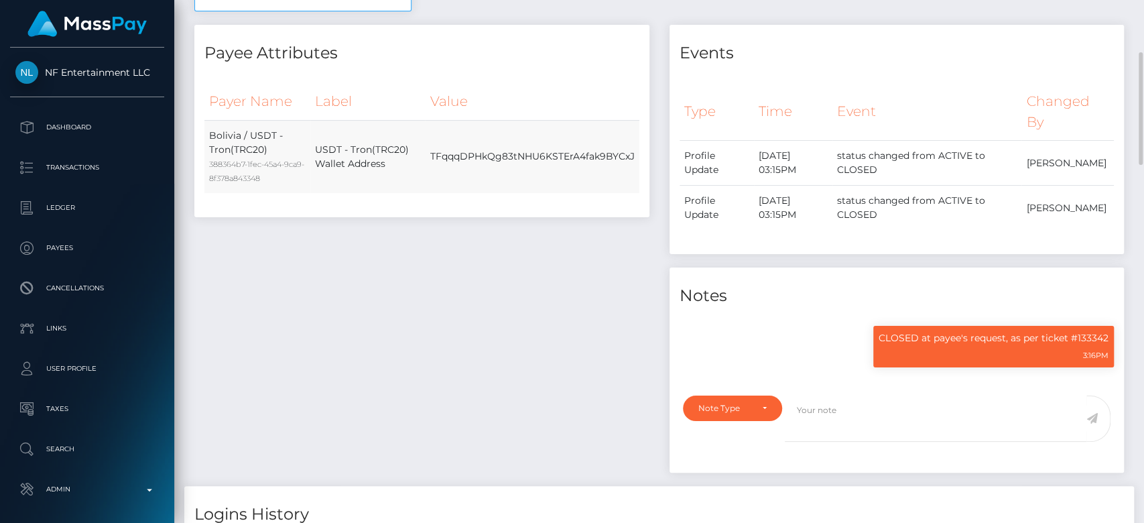
scroll to position [0, 0]
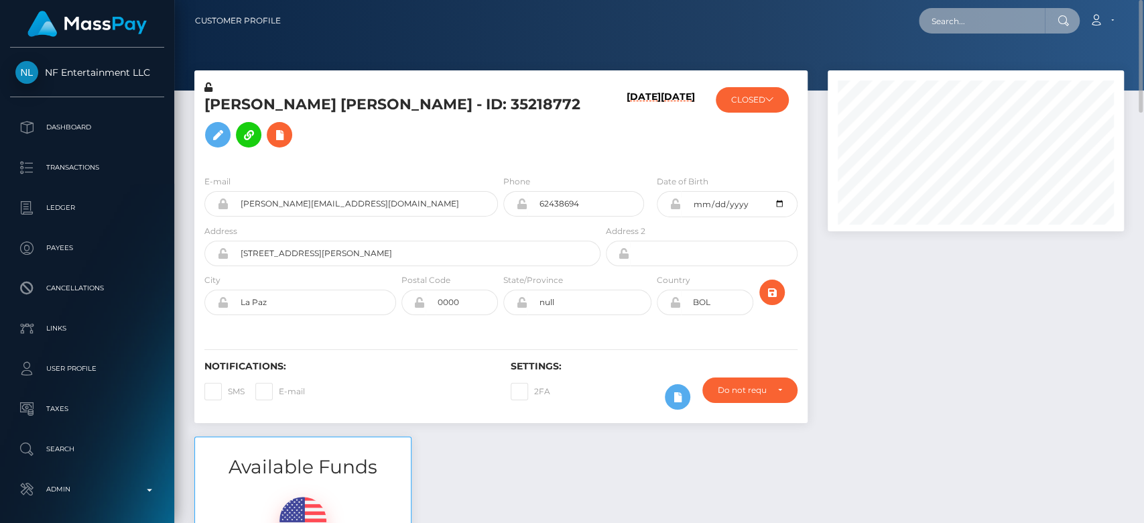
click at [957, 11] on input "text" at bounding box center [982, 20] width 126 height 25
paste input "adrianarichellesmith@gmail.com"
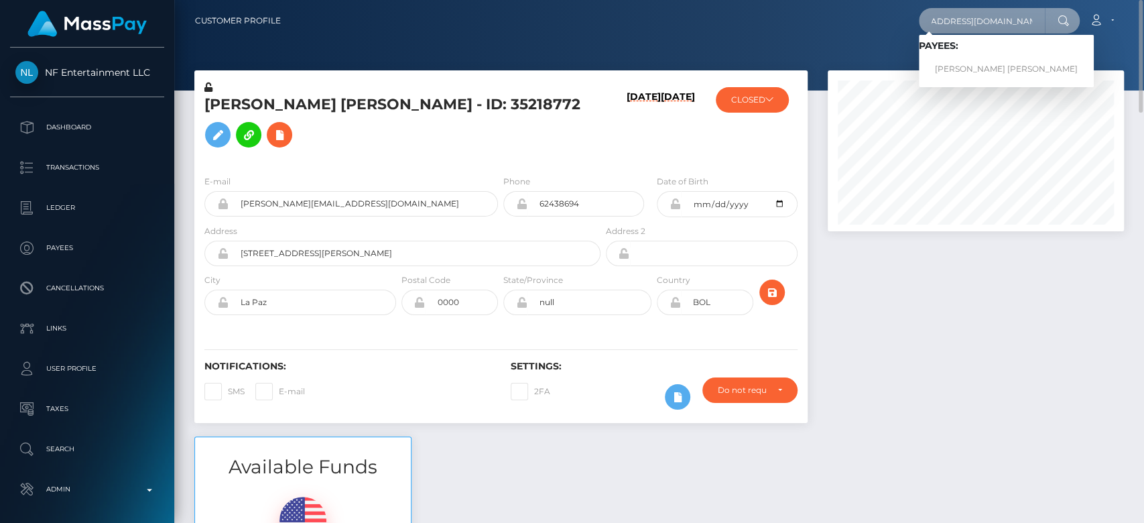
type input "adrianarichellesmith@gmail.com"
click at [978, 60] on link "ADRIANA RICHELLE SMITH" at bounding box center [1006, 69] width 175 height 25
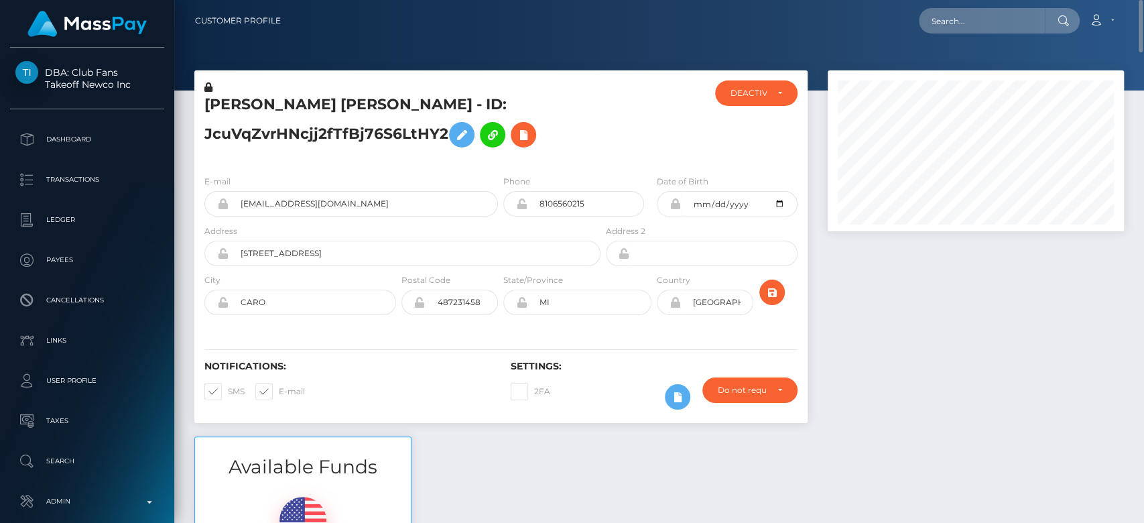
scroll to position [1, 0]
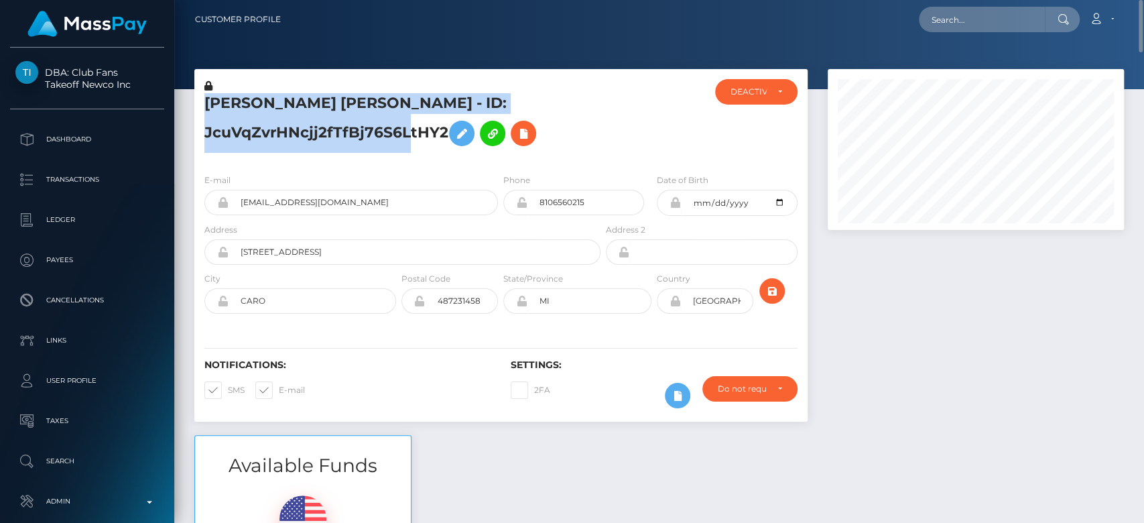
drag, startPoint x: 448, startPoint y: 125, endPoint x: 200, endPoint y: 109, distance: 248.5
click at [200, 109] on div "[PERSON_NAME] [PERSON_NAME] - ID: JcuVqZvrHNcjj2fTfBj76S6LtHY2" at bounding box center [398, 121] width 409 height 84
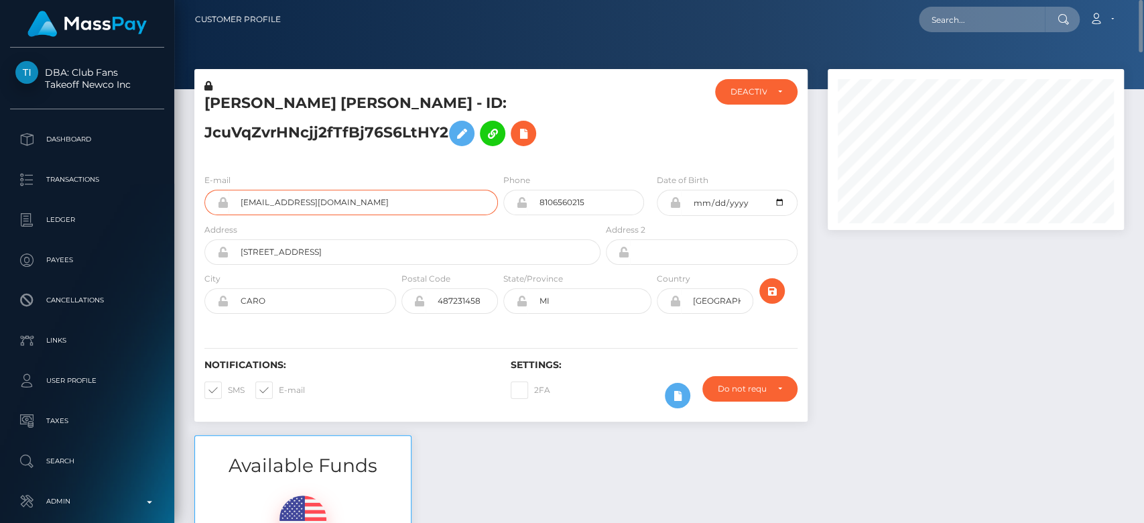
drag, startPoint x: 402, startPoint y: 192, endPoint x: 235, endPoint y: 204, distance: 167.9
click at [235, 204] on input "[EMAIL_ADDRESS][DOMAIN_NAME]" at bounding box center [362, 202] width 269 height 25
click at [972, 12] on input "text" at bounding box center [982, 19] width 126 height 25
paste input "[EMAIL_ADDRESS][DOMAIN_NAME]"
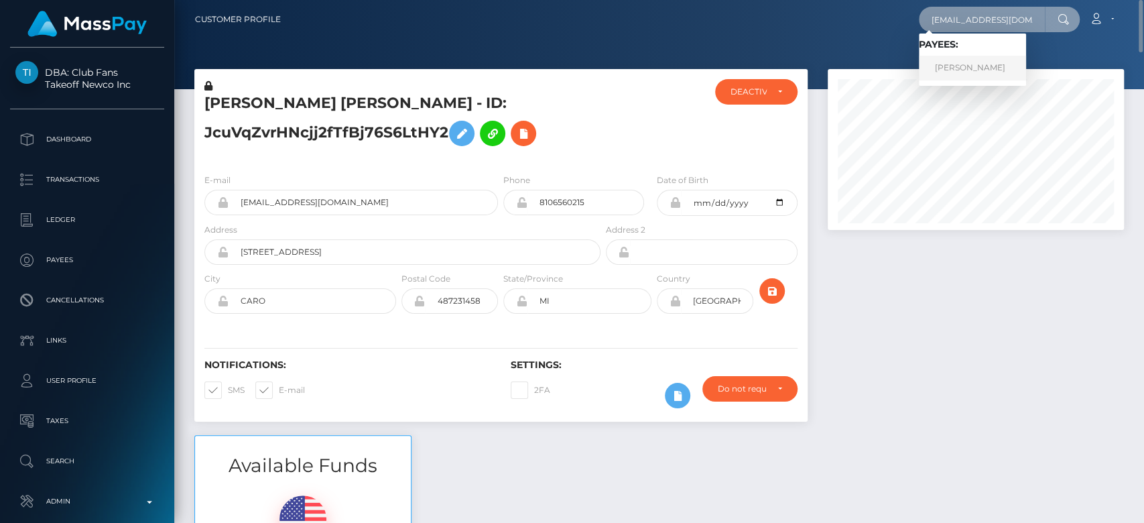
type input "[EMAIL_ADDRESS][DOMAIN_NAME]"
click at [992, 64] on link "[PERSON_NAME]" at bounding box center [972, 68] width 107 height 25
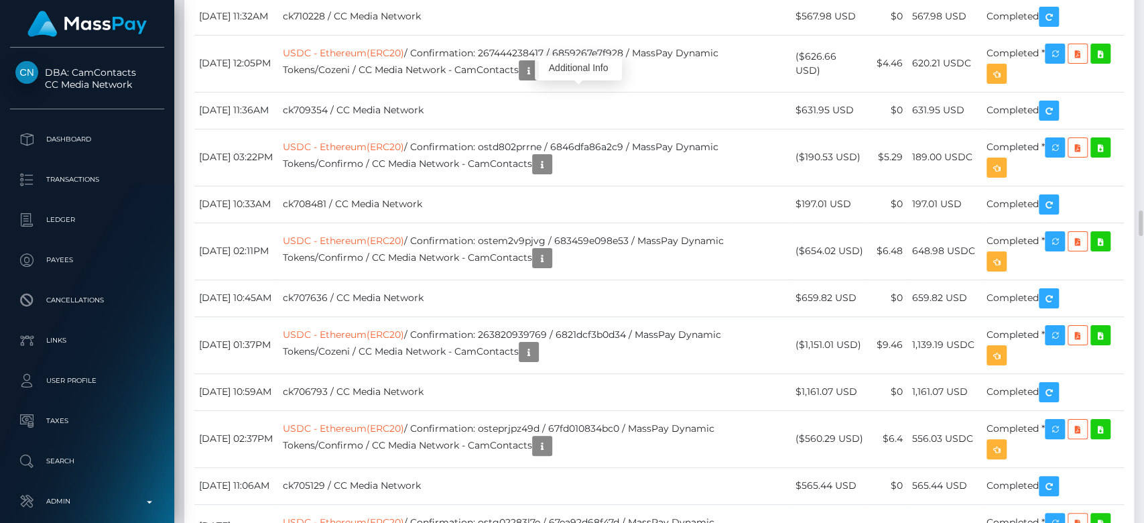
scroll to position [161, 296]
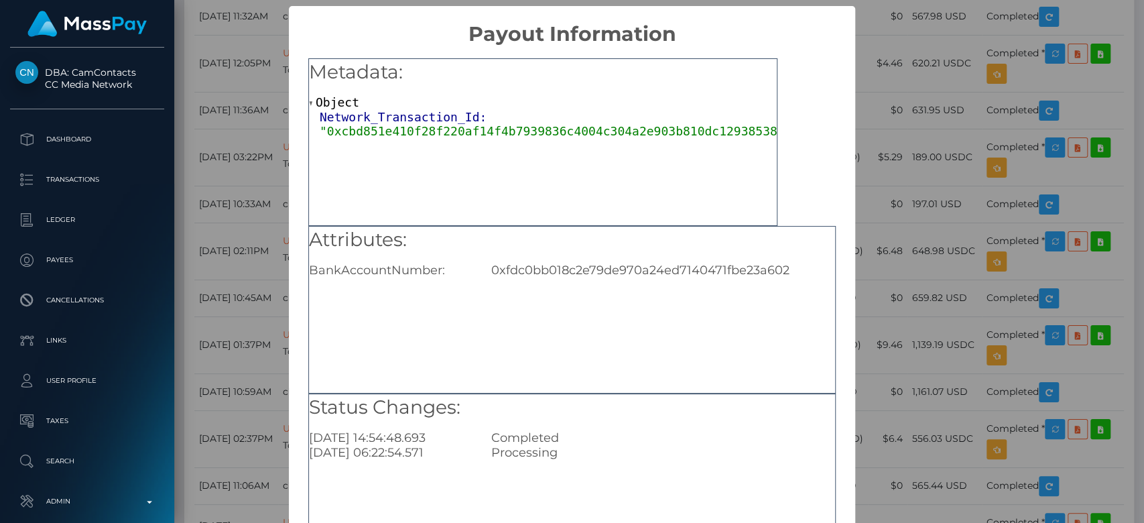
click at [544, 255] on div "Attributes: BankAccountNumber: 0xfdc0bb018c2e79de970a24ed7140471fbe23a602" at bounding box center [572, 252] width 526 height 52
click at [1014, 145] on div "× Payout Information Metadata: Object Network_Transaction_Id: "0xcbd851e410f28f…" at bounding box center [572, 261] width 1144 height 523
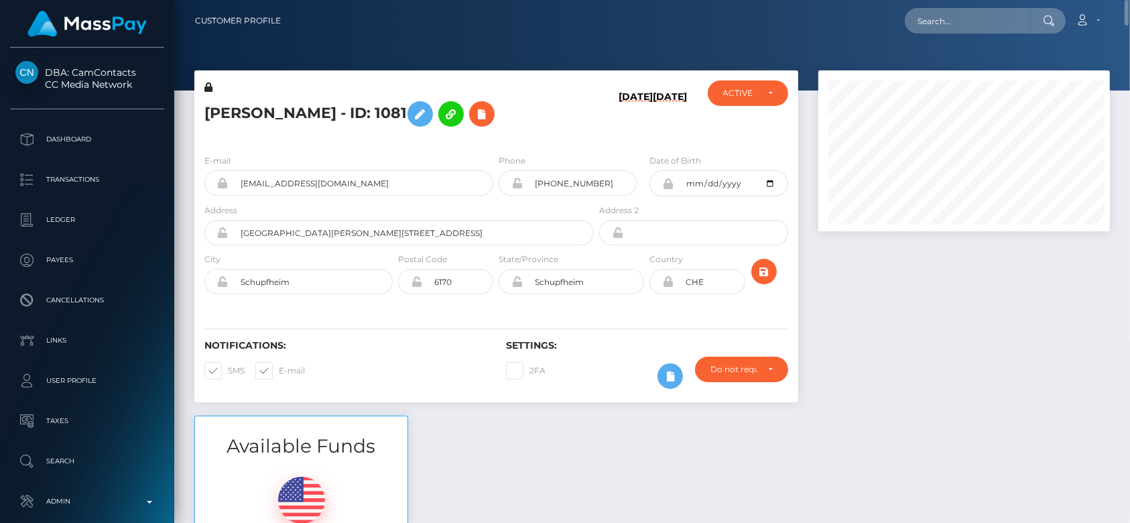
scroll to position [669840, 669709]
click at [947, 19] on input "text" at bounding box center [968, 20] width 126 height 25
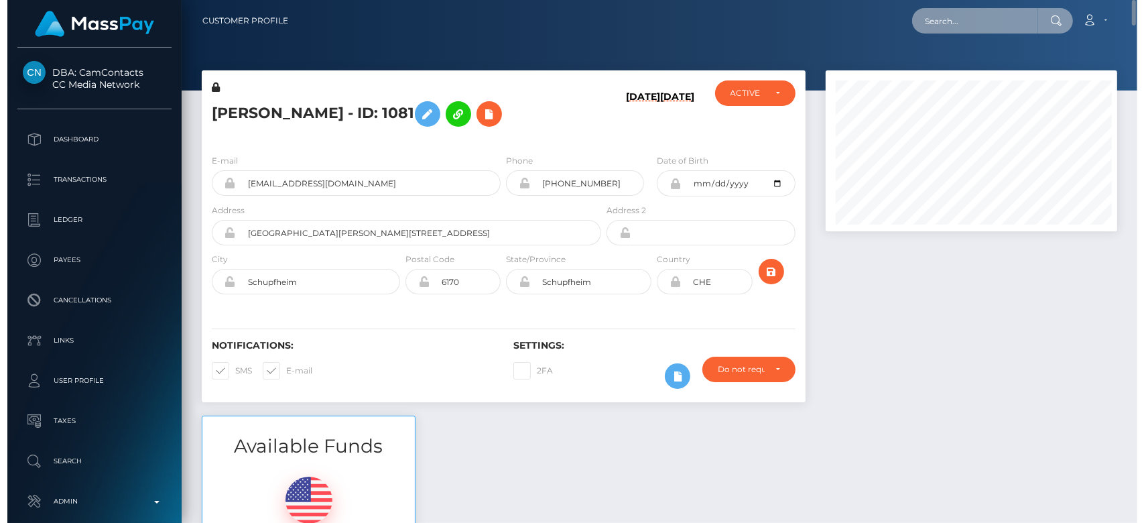
scroll to position [161, 296]
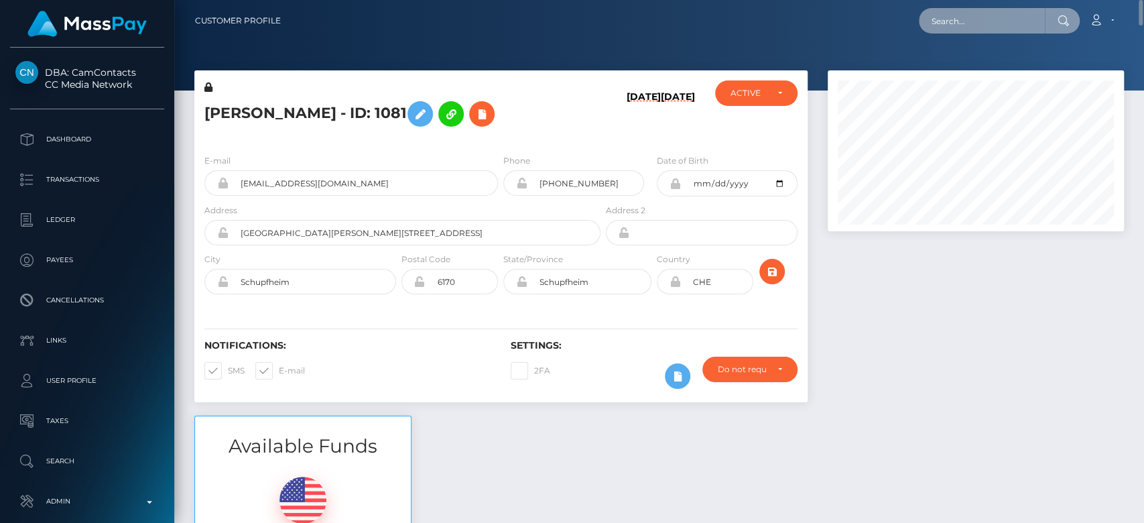
paste input "taragostling@gmail.com"
type input "taragostling@gmail.com"
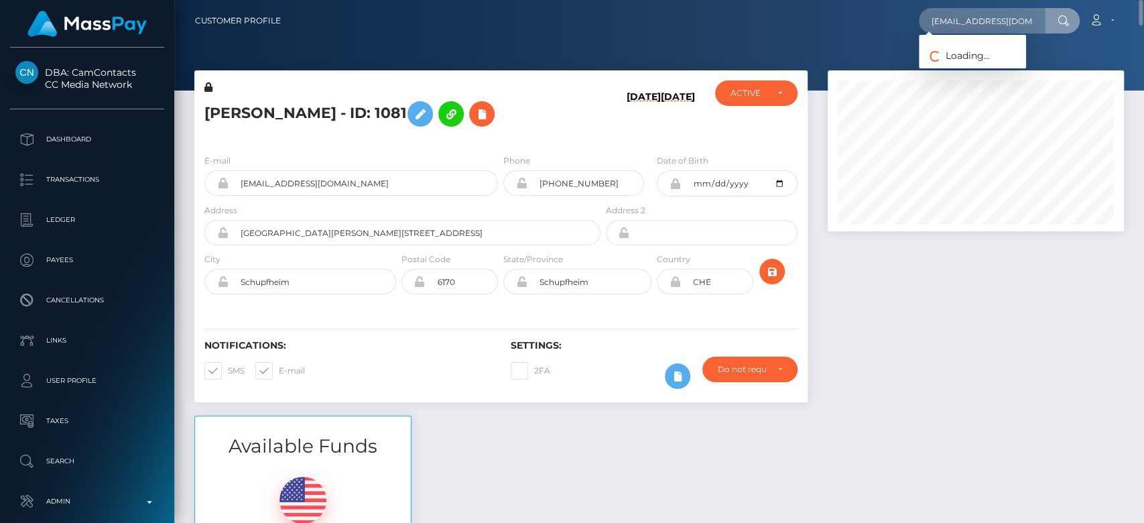
scroll to position [0, 0]
click at [992, 67] on link "Tara Gostling" at bounding box center [972, 69] width 107 height 25
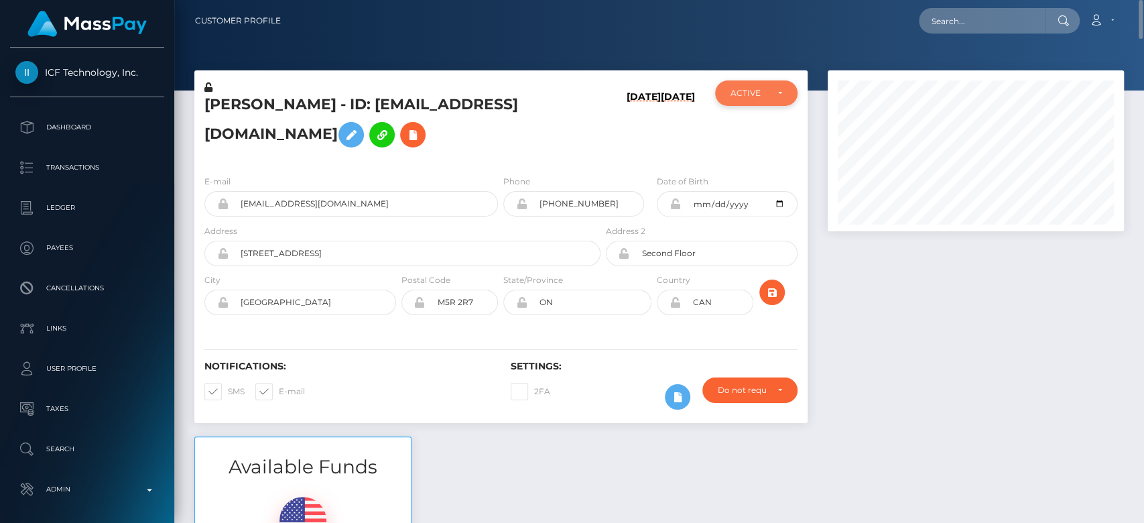
click at [742, 82] on div "ACTIVE" at bounding box center [756, 92] width 82 height 25
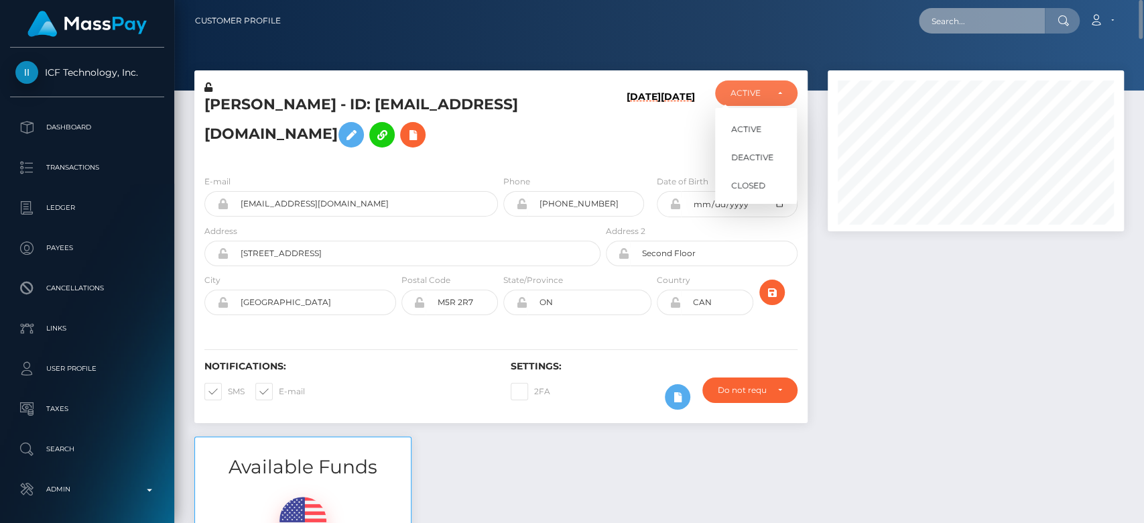
click at [976, 24] on input "text" at bounding box center [982, 20] width 126 height 25
paste input "crystal.schumacher@saintfrancisministries.org"
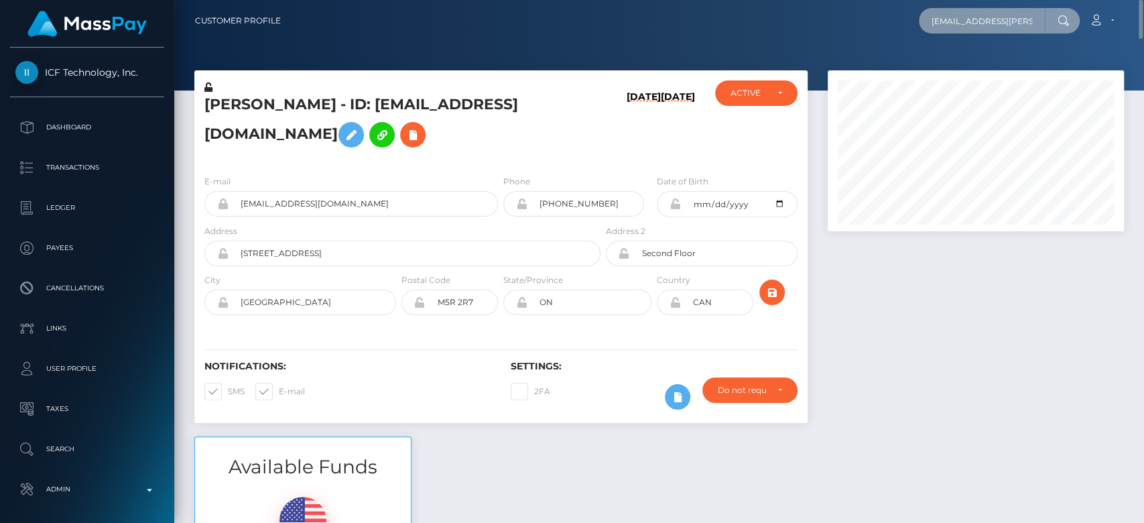
scroll to position [0, 88]
type input "crystal.schumacher@saintfrancisministries.org"
click at [974, 22] on input "crystal.schumacher@saintfrancisministries.org" at bounding box center [982, 20] width 126 height 25
paste input "Crystal.Schumacher@saintfrancisministries.org"
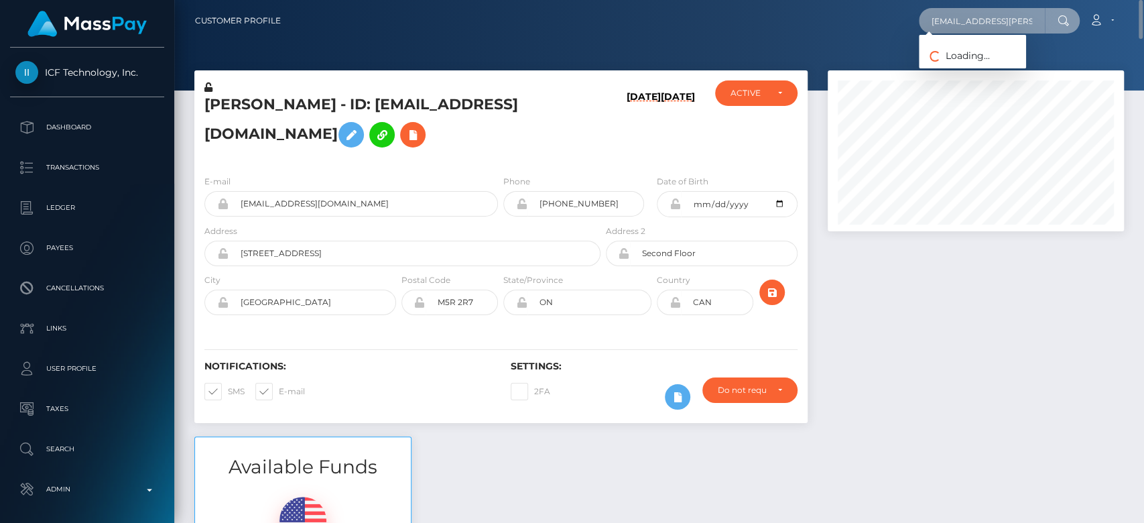
scroll to position [0, 90]
type input "Crystal.Schumacher@saintfrancisministries.org"
click at [966, 13] on input "Crystal.Schumacher@saintfrancisministries.org" at bounding box center [982, 20] width 126 height 25
paste input "crystal.schumacher@st-francis.org"
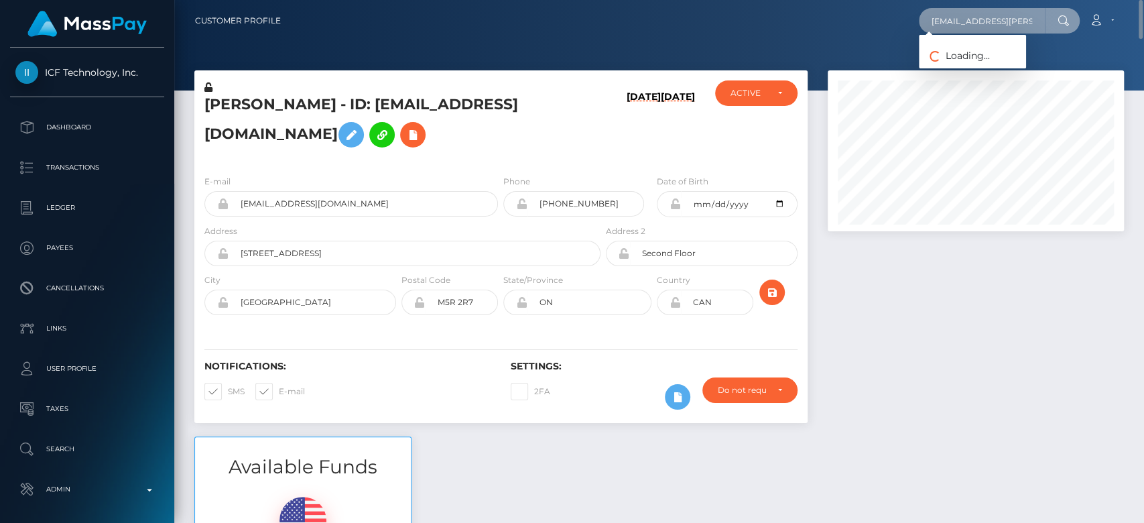
scroll to position [0, 41]
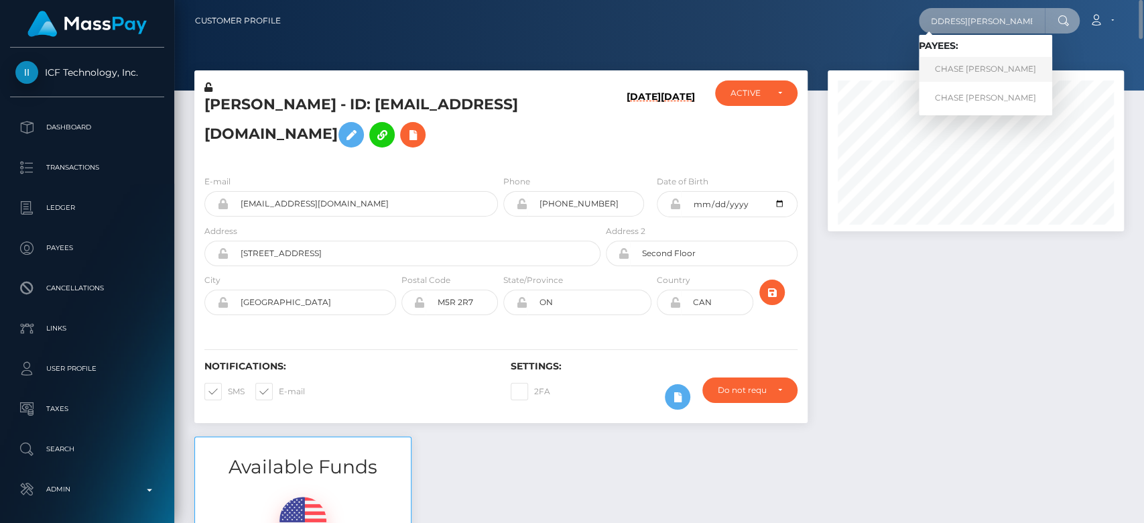
type input "crystal.schumacher@st-francis.org"
click at [987, 66] on link "CHASE WESLEY SCHUMACHER" at bounding box center [985, 69] width 133 height 25
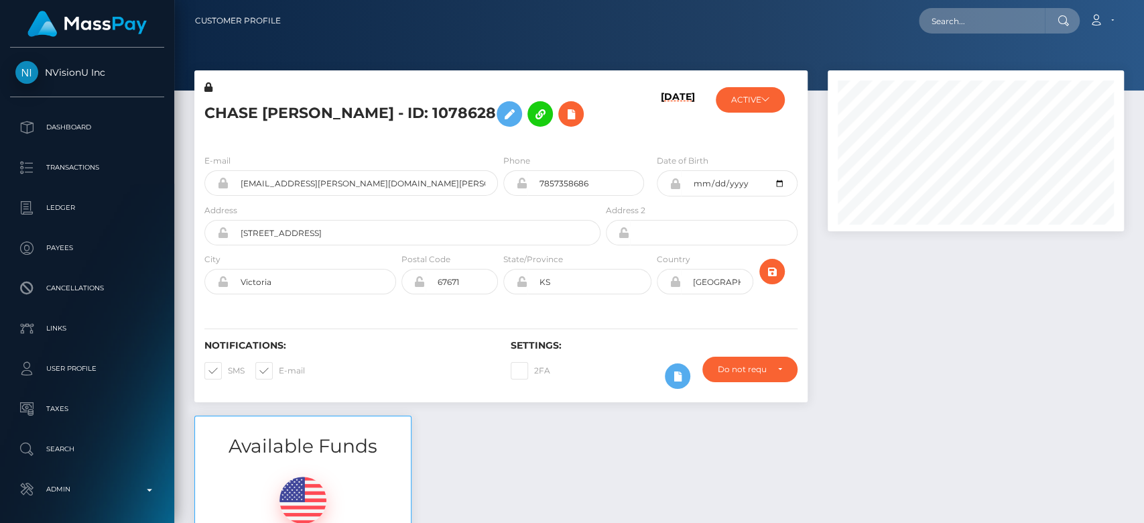
scroll to position [161, 296]
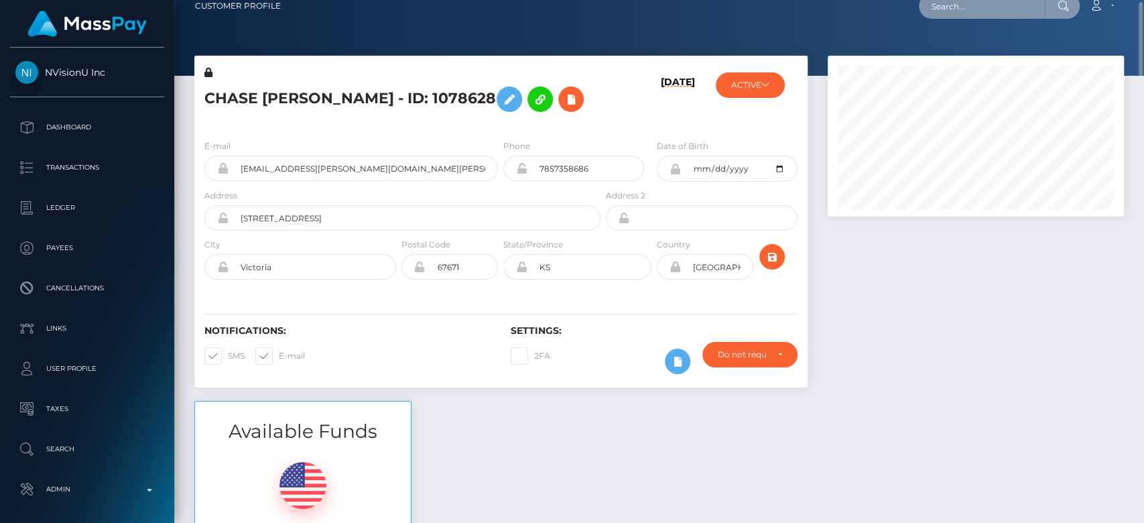
click at [948, 13] on input "text" at bounding box center [982, 5] width 126 height 25
paste input "[EMAIL_ADDRESS][DOMAIN_NAME]"
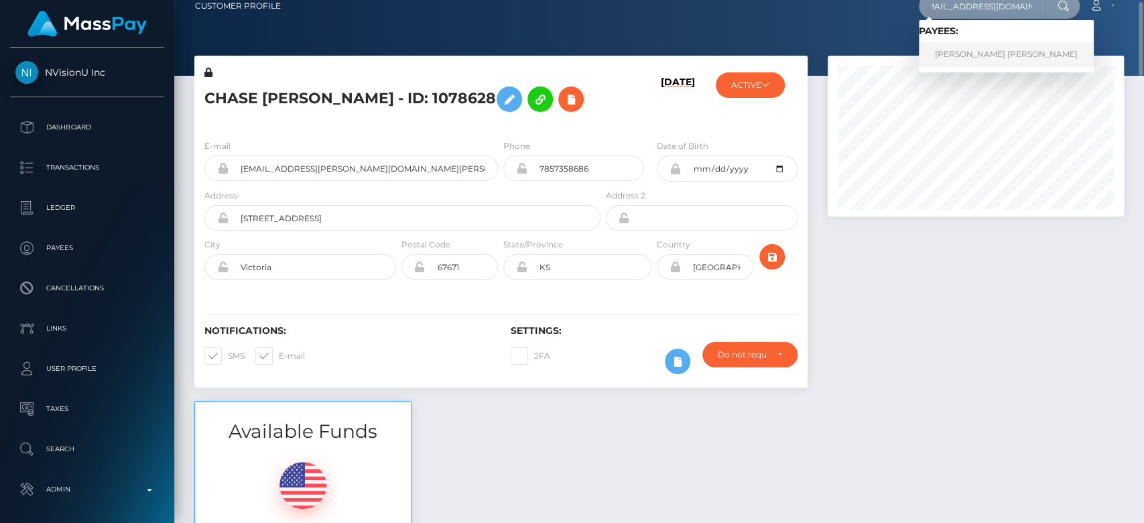
type input "[EMAIL_ADDRESS][DOMAIN_NAME]"
click at [985, 66] on link "ELI ELISE COLLIER" at bounding box center [1006, 54] width 175 height 25
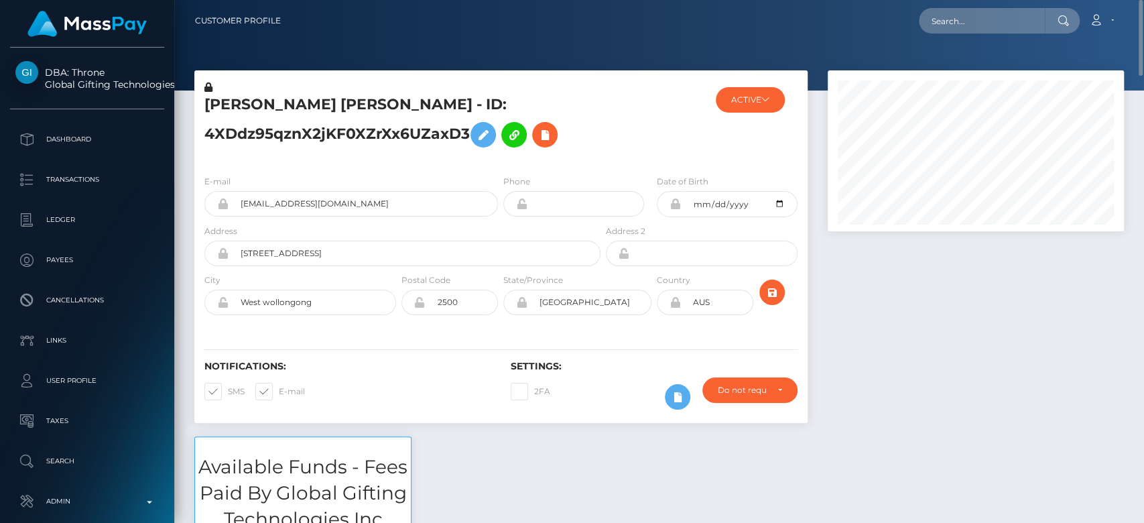
scroll to position [161, 296]
click at [775, 105] on button "ACTIVE" at bounding box center [750, 99] width 69 height 25
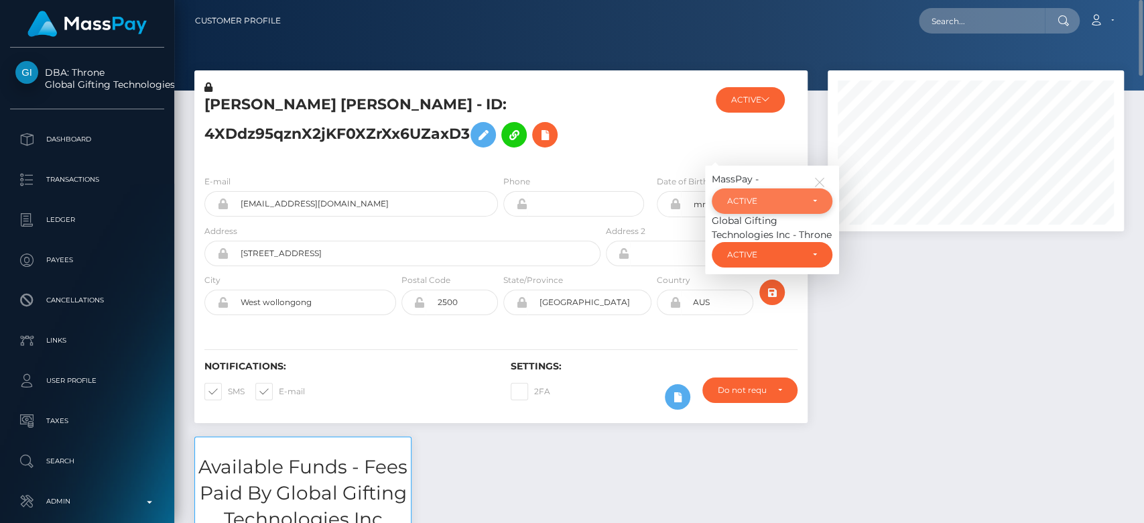
click at [746, 201] on div "ACTIVE" at bounding box center [764, 201] width 74 height 11
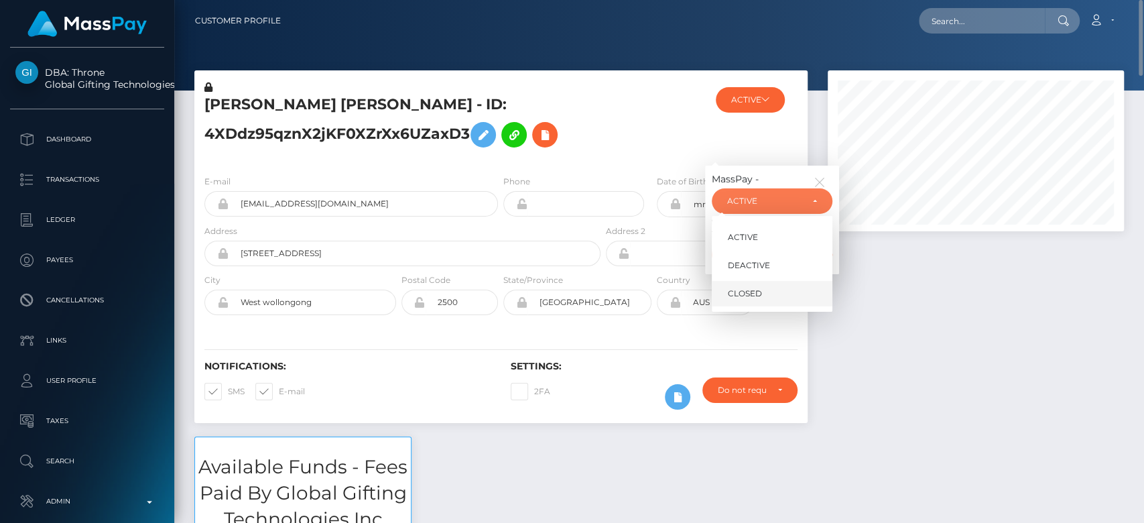
click at [742, 291] on span "CLOSED" at bounding box center [745, 293] width 34 height 12
select select "CLOSED"
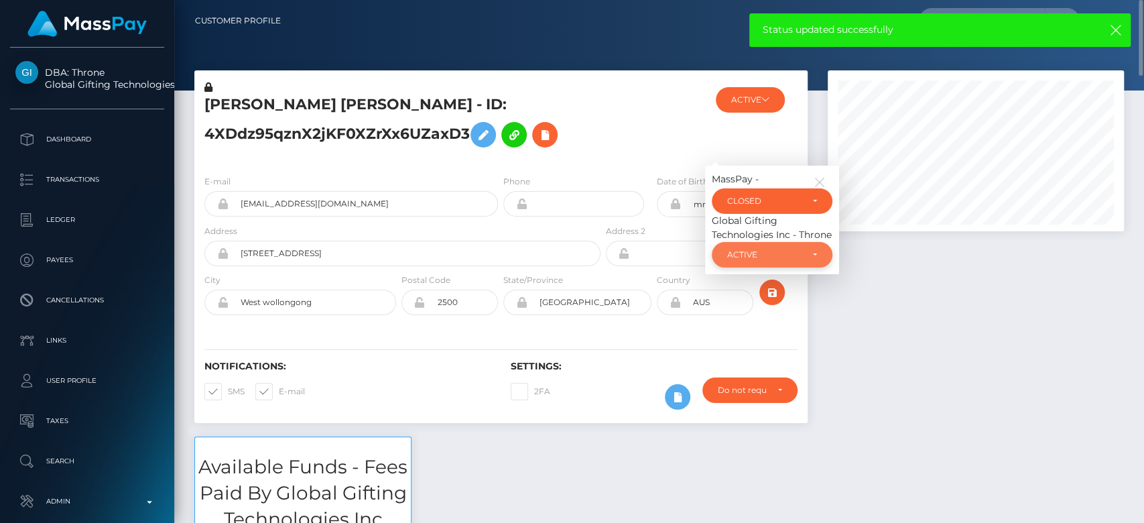
click at [756, 253] on div "ACTIVE" at bounding box center [764, 254] width 74 height 11
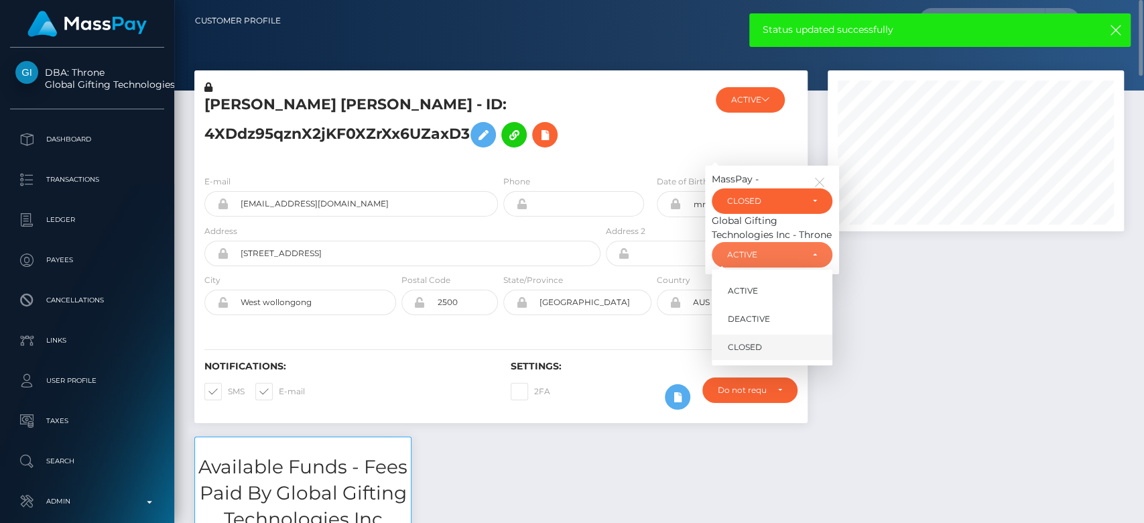
click at [745, 343] on span "CLOSED" at bounding box center [745, 347] width 34 height 12
select select "CLOSED"
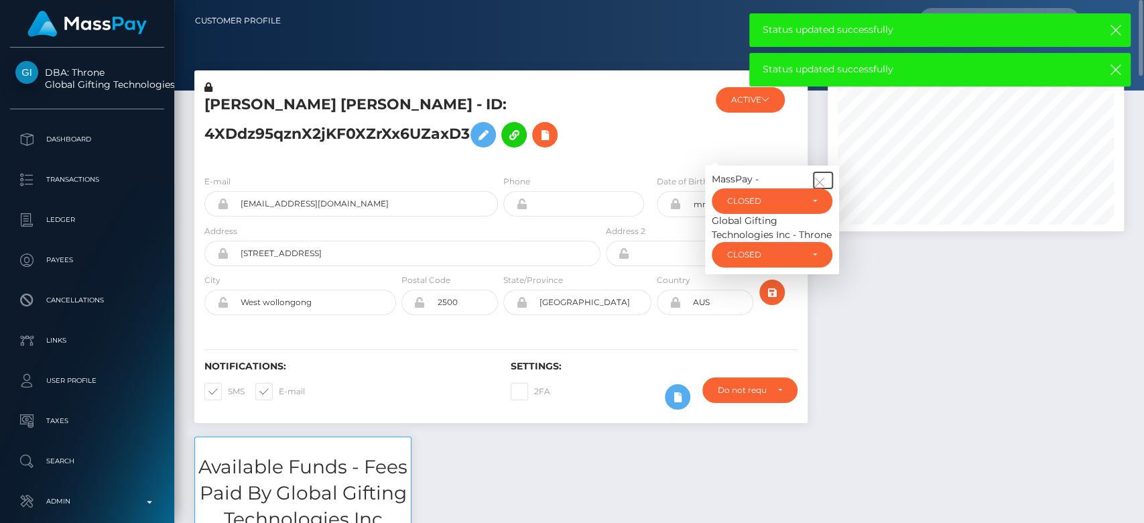
click at [822, 180] on icon "button" at bounding box center [819, 182] width 12 height 12
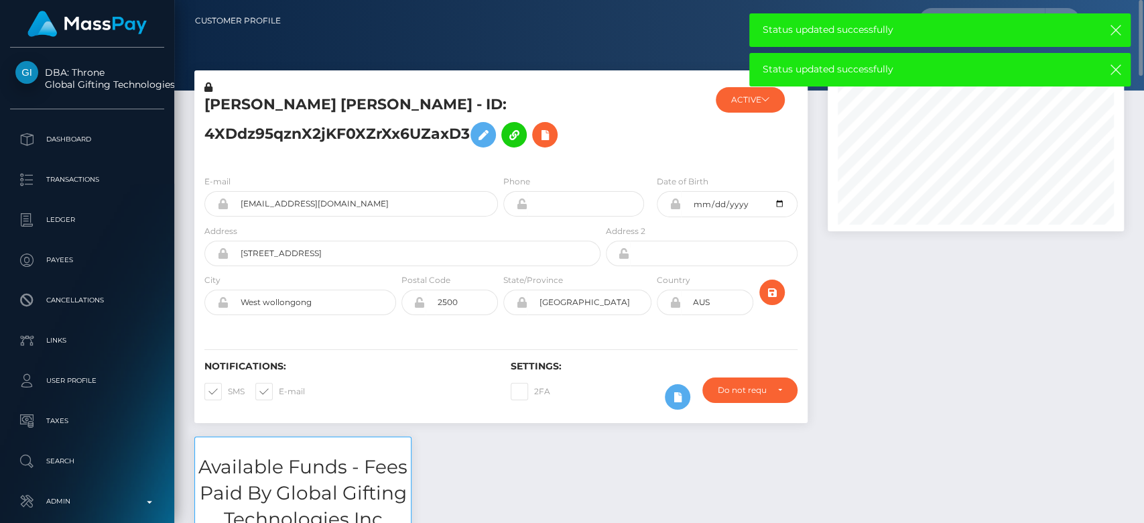
click at [279, 393] on span at bounding box center [279, 391] width 0 height 10
click at [279, 391] on input "E-mail" at bounding box center [283, 387] width 9 height 9
checkbox input "false"
click at [228, 393] on span at bounding box center [228, 391] width 0 height 10
click at [228, 391] on input "SMS" at bounding box center [232, 387] width 9 height 9
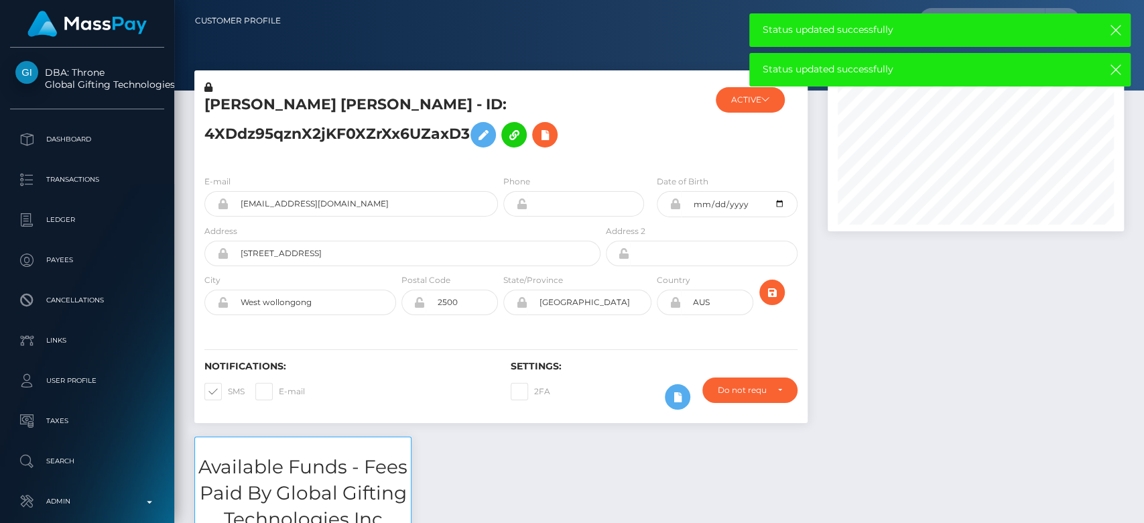
checkbox input "false"
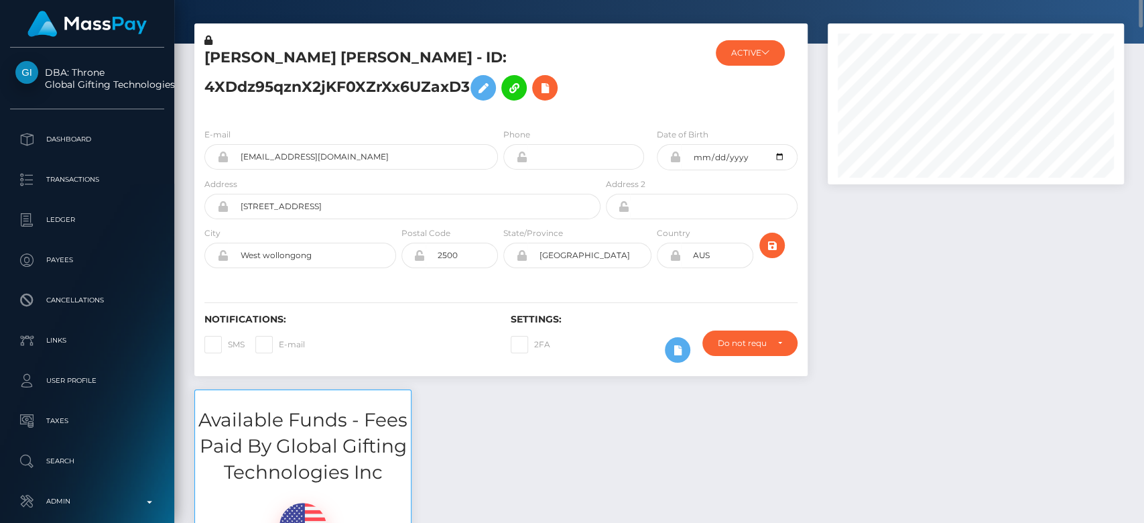
scroll to position [0, 0]
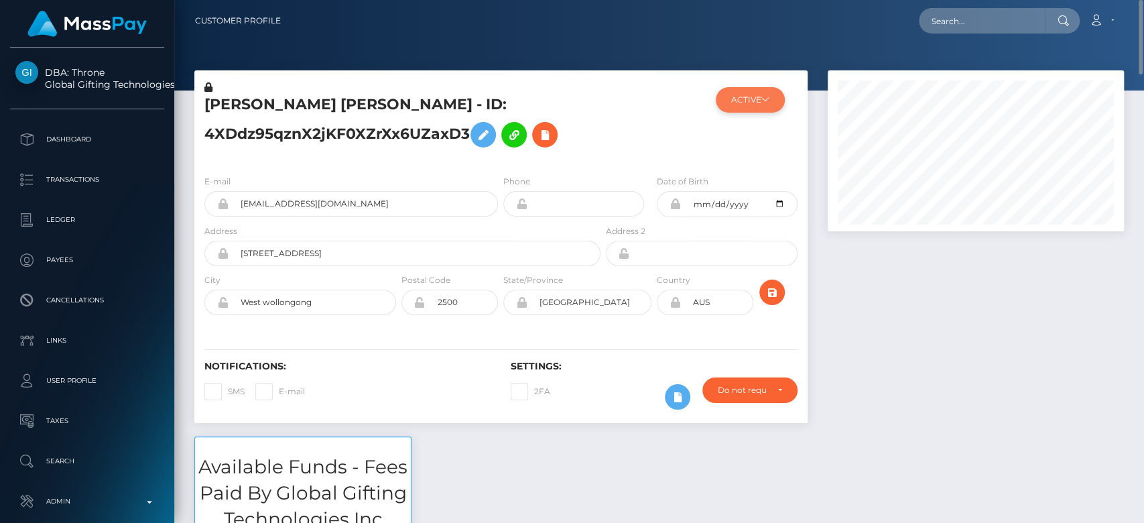
click at [750, 97] on button "ACTIVE" at bounding box center [750, 99] width 69 height 25
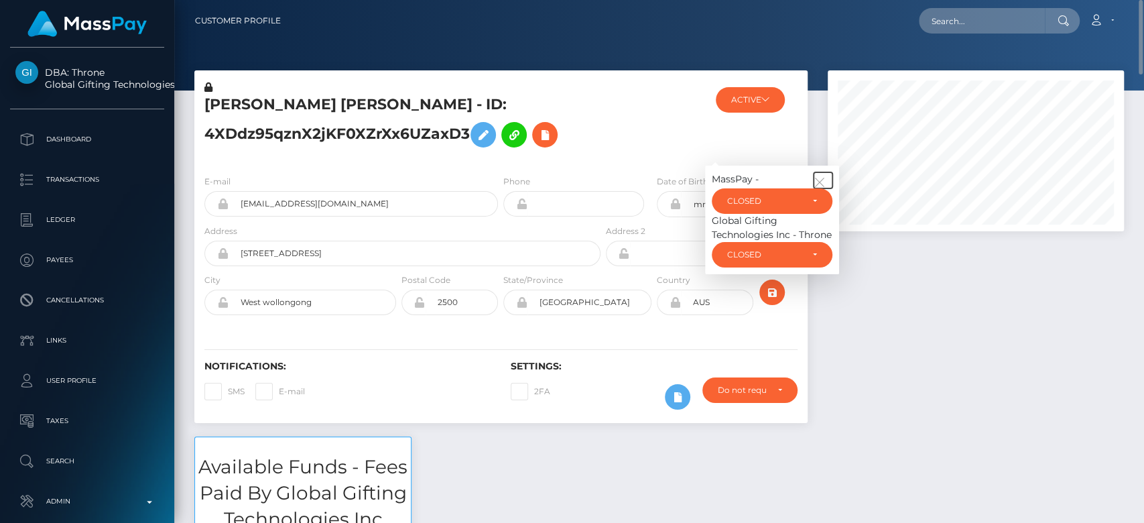
click at [825, 180] on icon "button" at bounding box center [819, 182] width 12 height 12
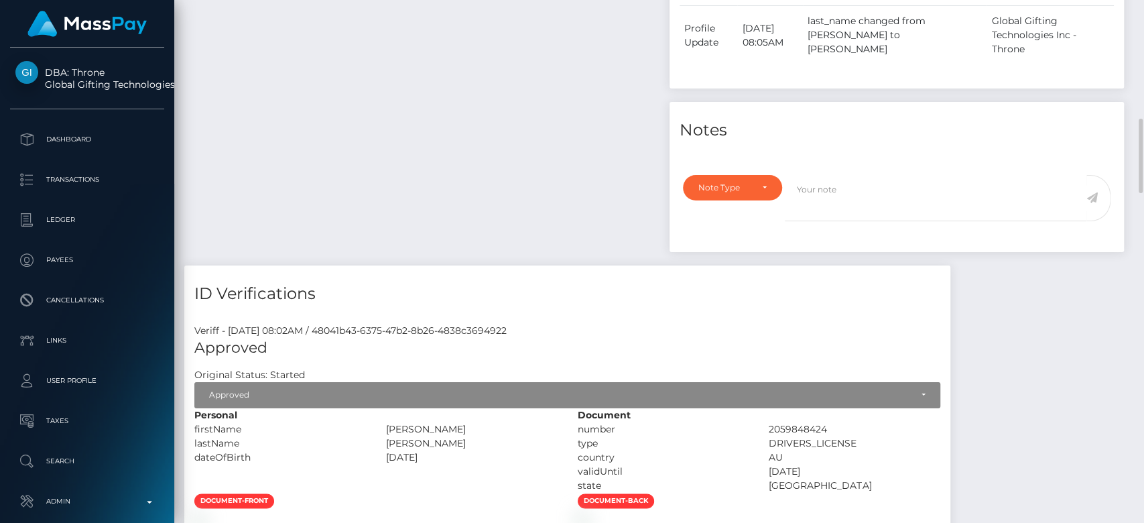
scroll to position [833, 0]
click at [745, 168] on div "Note Type Compliance Clear Compliance General Note Type" at bounding box center [896, 210] width 455 height 85
click at [734, 176] on div "Note Type" at bounding box center [732, 188] width 99 height 25
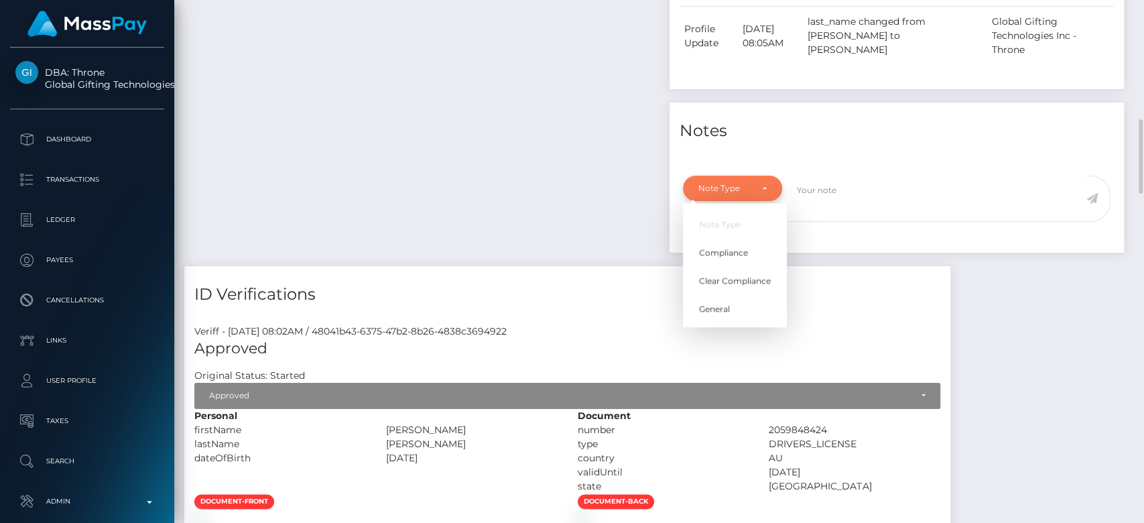
scroll to position [161, 296]
click at [728, 303] on span "General" at bounding box center [714, 309] width 31 height 12
select select "GENERAL"
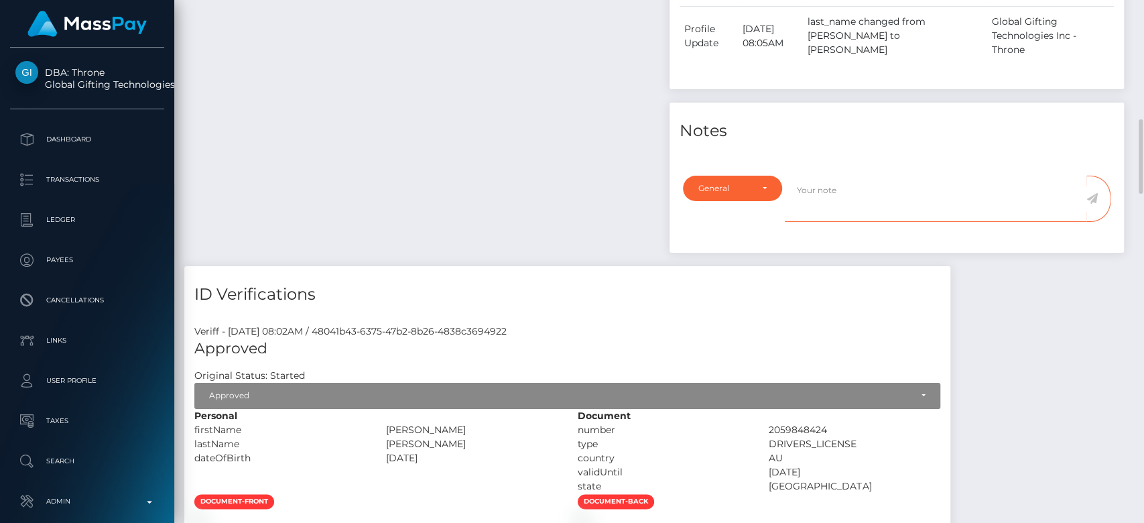
click at [849, 185] on textarea at bounding box center [936, 199] width 302 height 46
click at [850, 176] on textarea at bounding box center [936, 199] width 302 height 46
type textarea "CLOSED at payee's request, as per ticket #133553"
click at [1091, 193] on icon at bounding box center [1091, 198] width 11 height 11
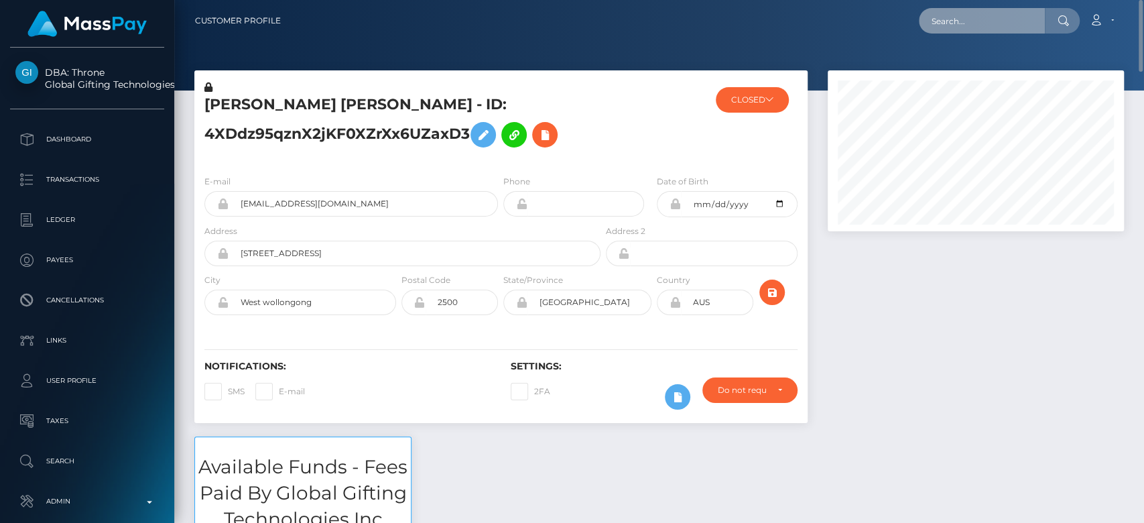
click at [1004, 26] on input "text" at bounding box center [982, 20] width 126 height 25
paste input "MSP643632b4cc97e29"
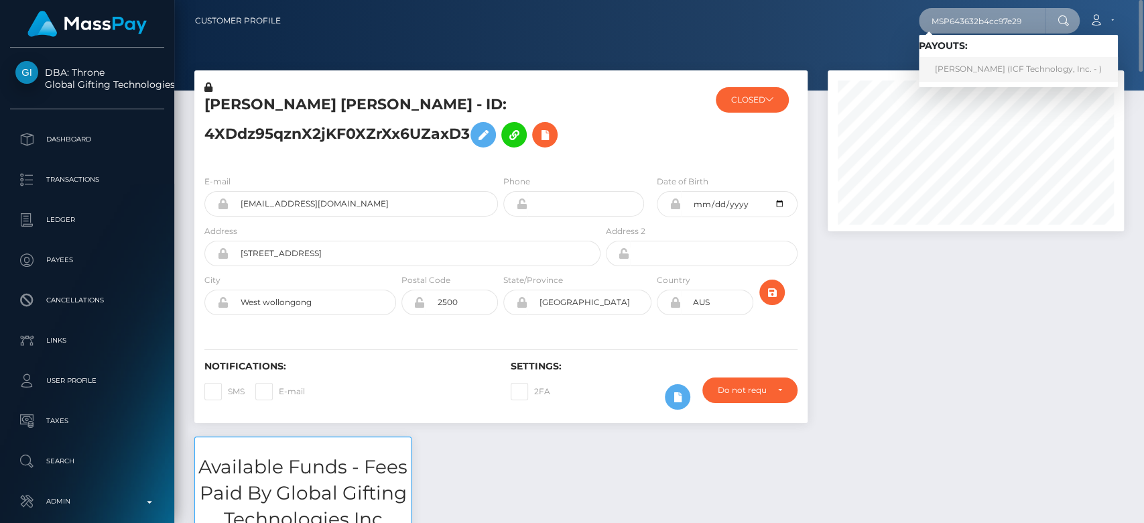
type input "MSP643632b4cc97e29"
click at [991, 64] on link "MELISSA LOUISE BINION (ICF Technology, Inc. - )" at bounding box center [1018, 69] width 199 height 25
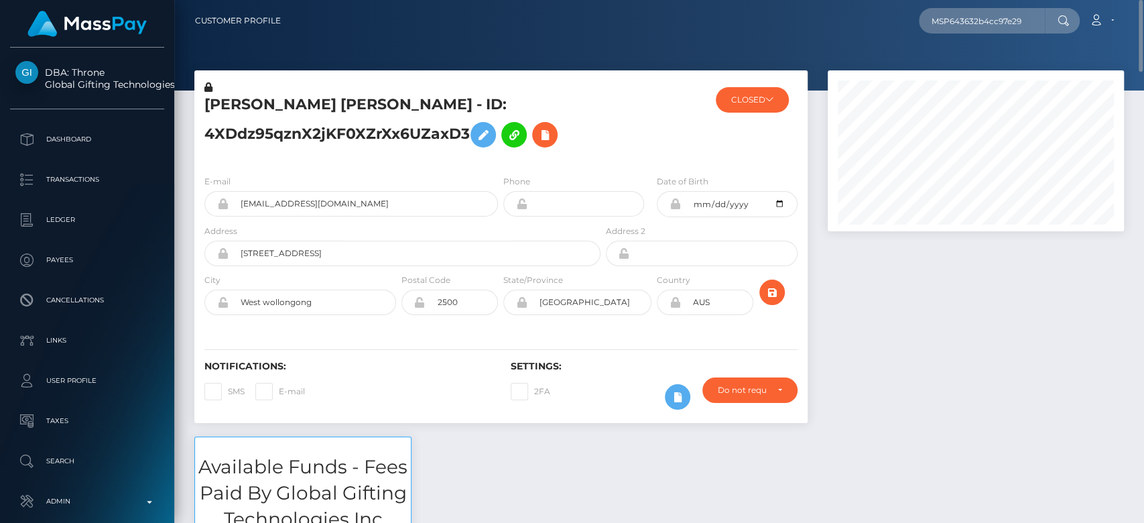
click at [931, 378] on div at bounding box center [975, 253] width 316 height 366
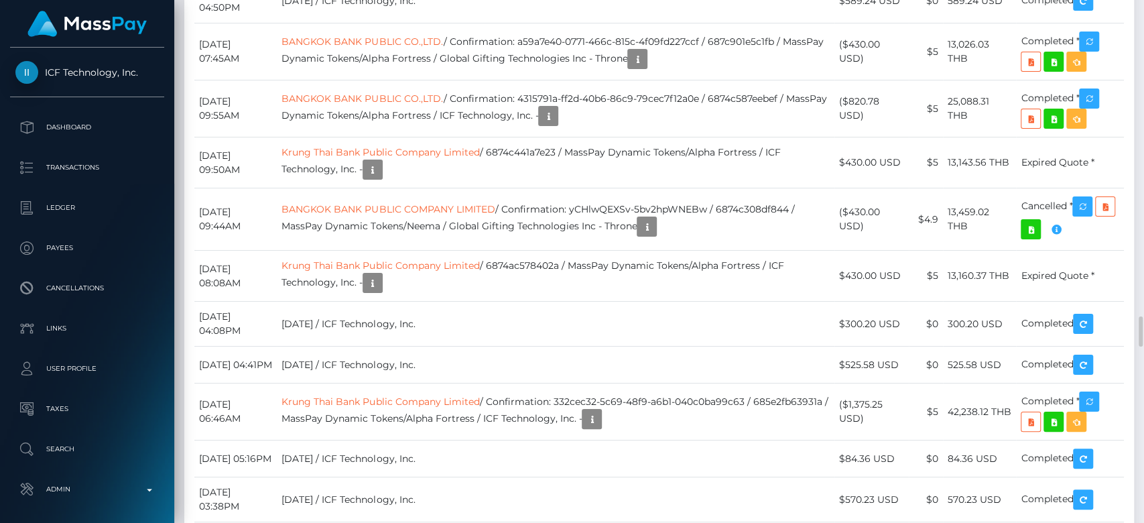
scroll to position [5589, 0]
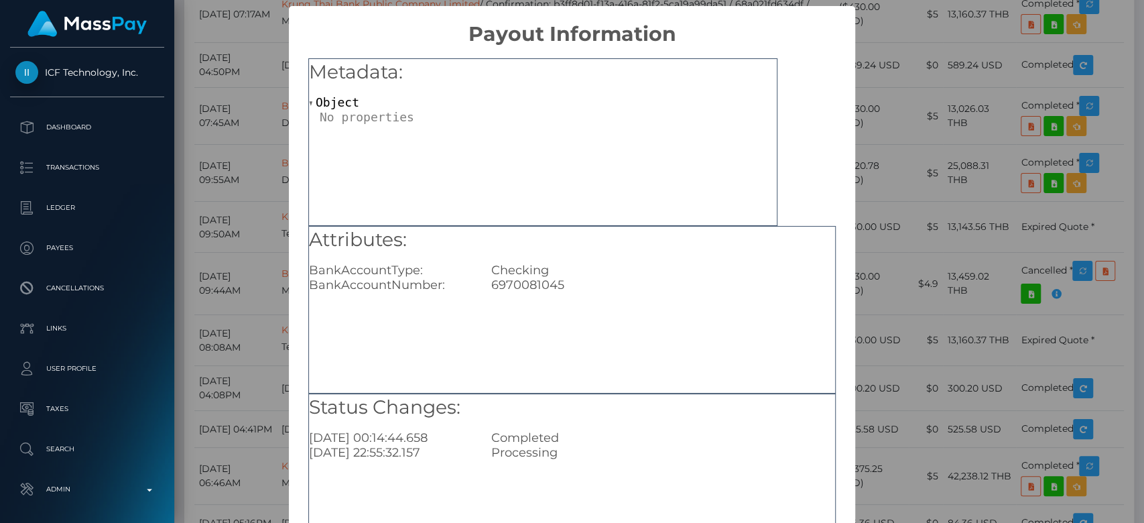
drag, startPoint x: 569, startPoint y: 281, endPoint x: 557, endPoint y: 287, distance: 12.6
click at [565, 285] on div "6970081045" at bounding box center [663, 284] width 364 height 15
click at [535, 287] on div "6970081045" at bounding box center [663, 284] width 364 height 15
copy div "6970081045"
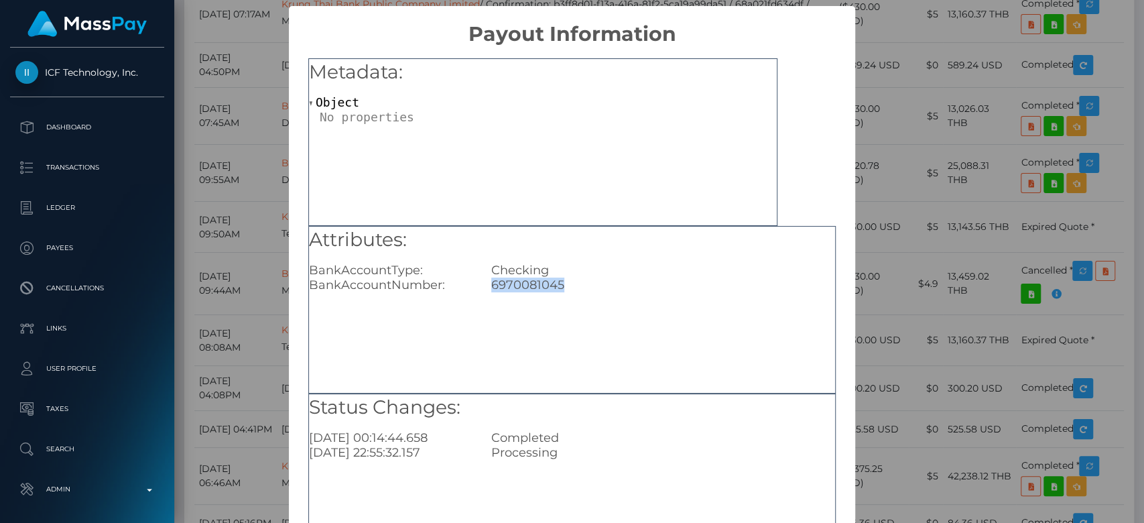
click at [971, 332] on div "× Payout Information Metadata: Object Attributes: BankAccountType: Checking Ban…" at bounding box center [572, 261] width 1144 height 523
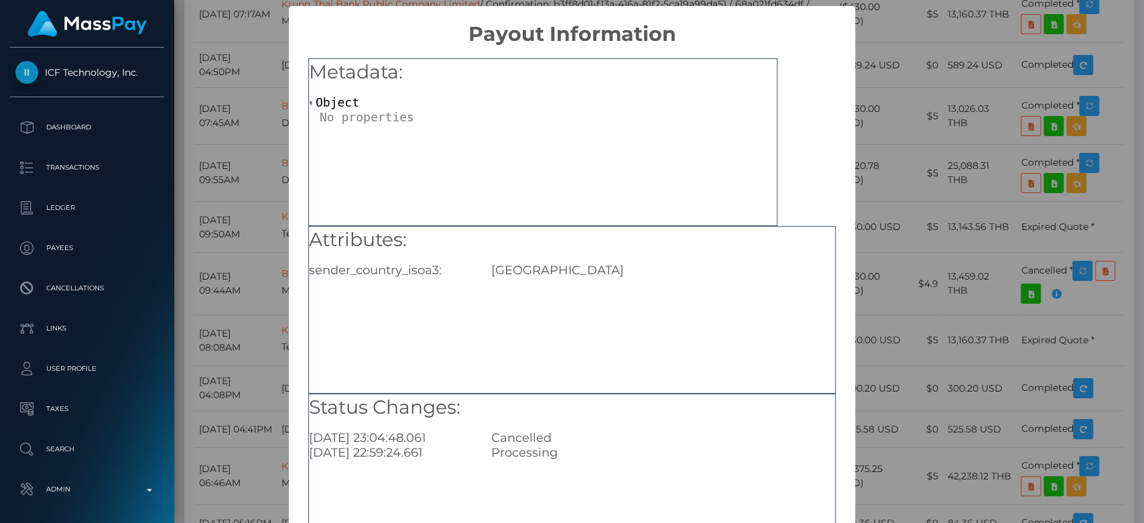
click at [916, 334] on div "× Payout Information Metadata: Object Attributes: sender_country_isoa3: USA Sta…" at bounding box center [572, 261] width 1144 height 523
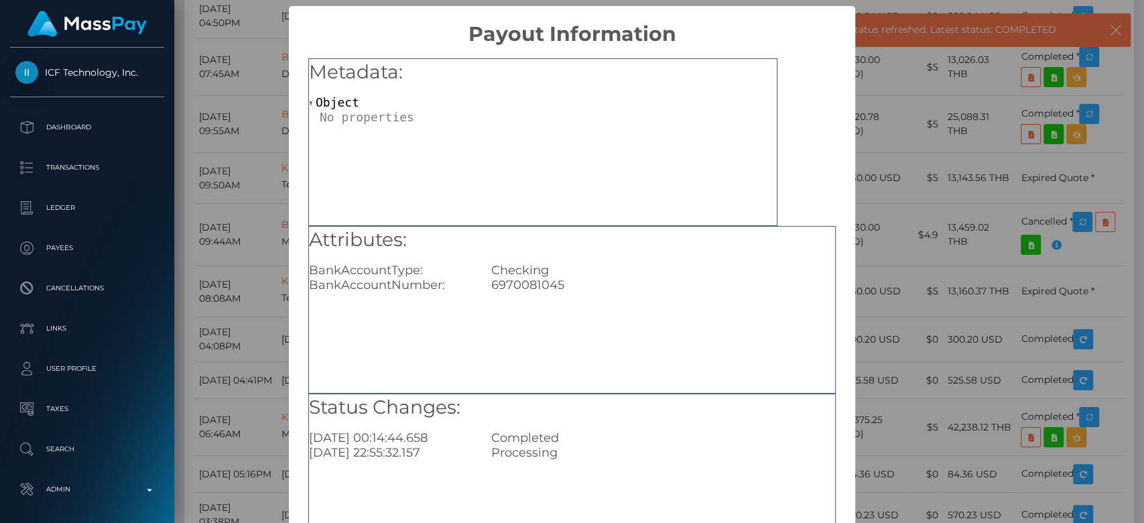
click at [884, 303] on div "× Payout Information Metadata: Object Attributes: BankAccountType: Checking Ban…" at bounding box center [572, 261] width 1144 height 523
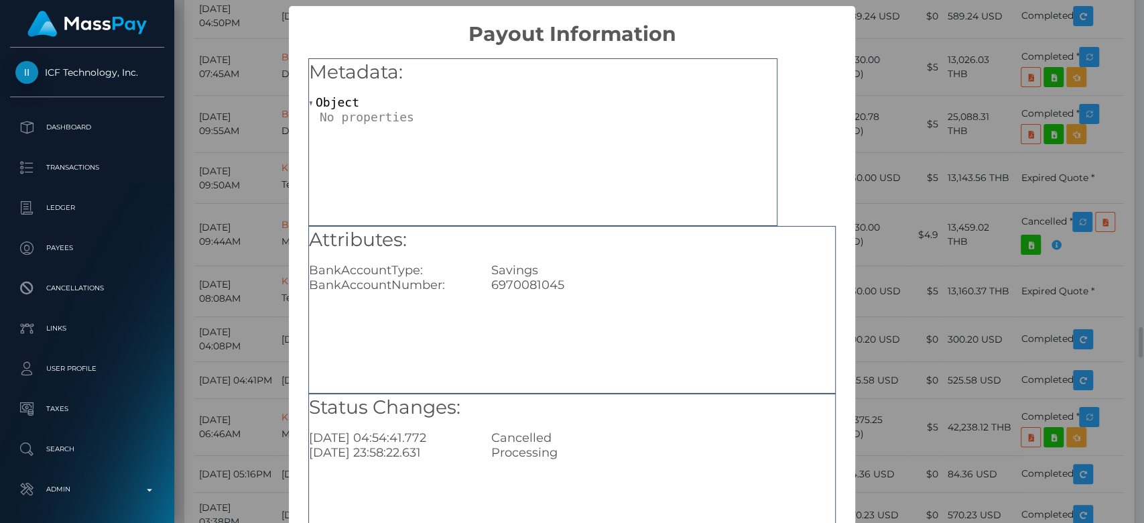
scroll to position [0, 0]
click at [943, 406] on div "× Payout Information Metadata: Object Attributes: BankAccountType: Savings Bank…" at bounding box center [572, 261] width 1144 height 523
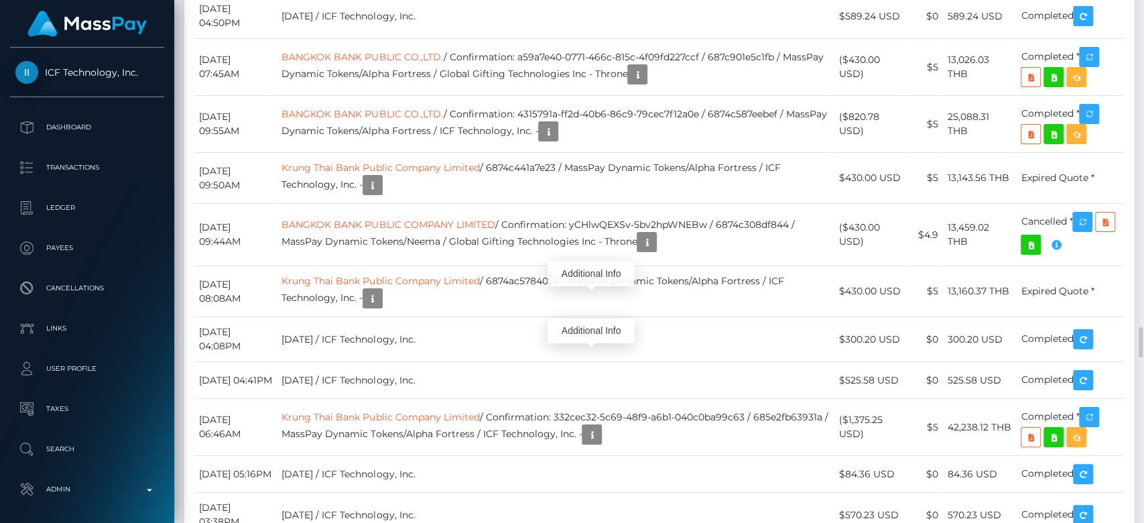
scroll to position [161, 296]
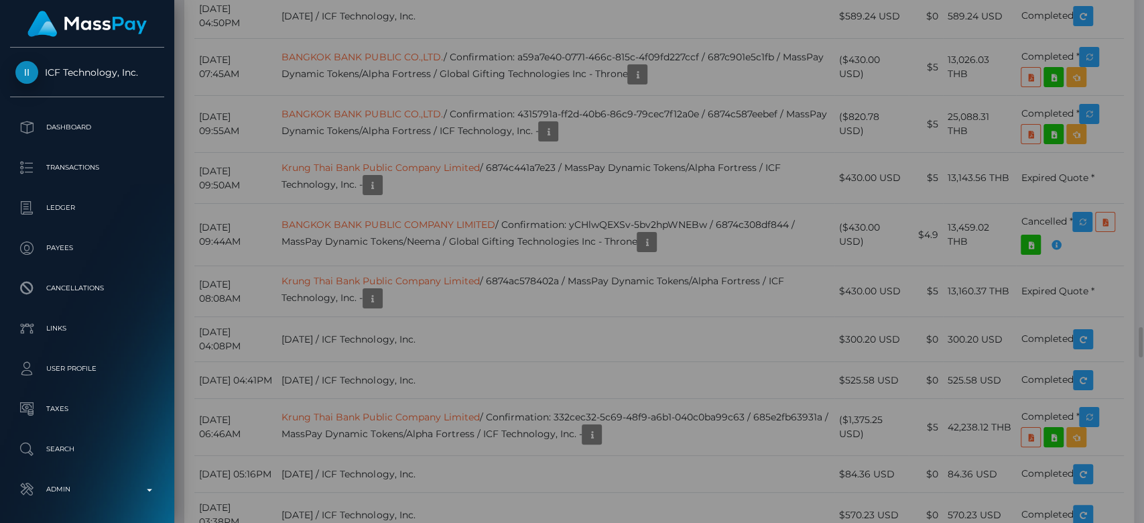
scroll to position [0, 0]
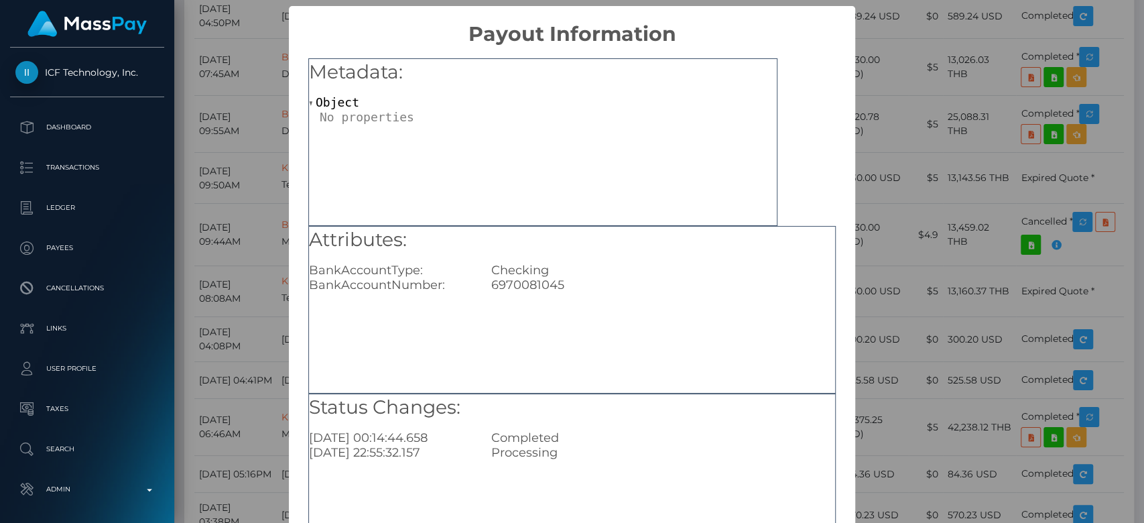
click at [972, 276] on div "× Payout Information Metadata: Object Attributes: BankAccountType: Checking Ban…" at bounding box center [572, 261] width 1144 height 523
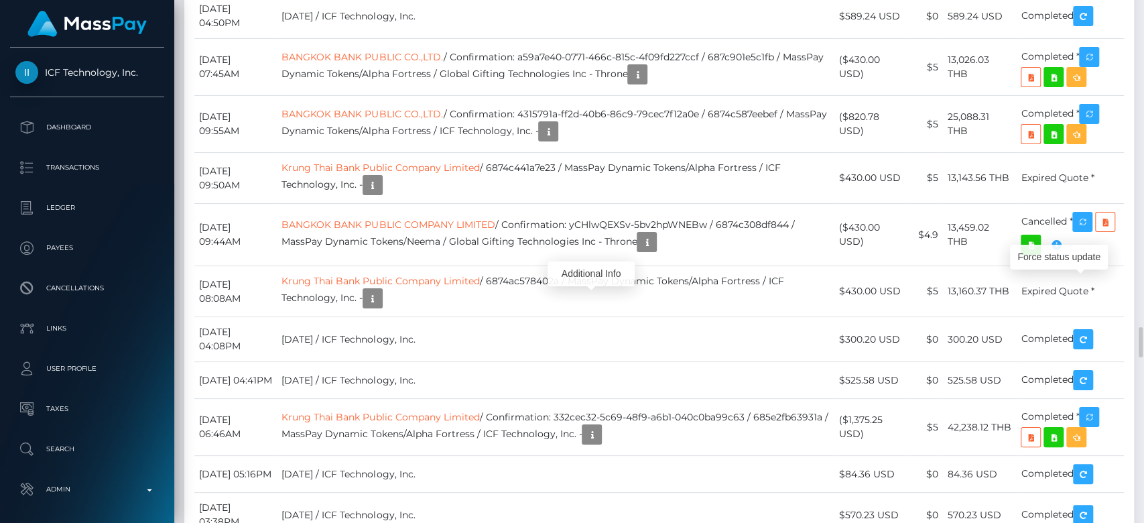
scroll to position [161, 296]
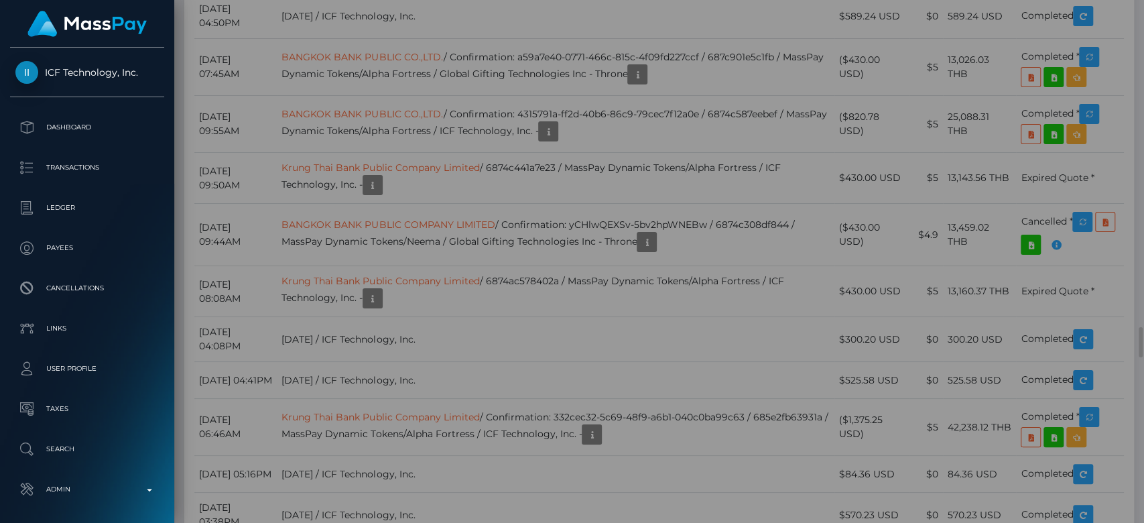
scroll to position [0, 0]
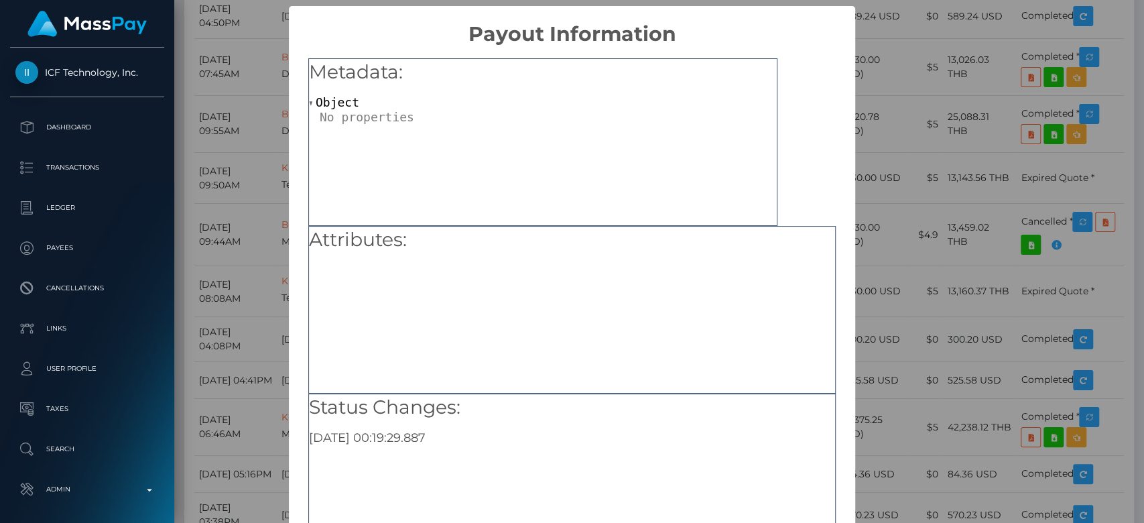
click at [852, 215] on div "× Payout Information Metadata: Object Attributes: Status Changes: 2025-10-02 00…" at bounding box center [572, 261] width 1144 height 523
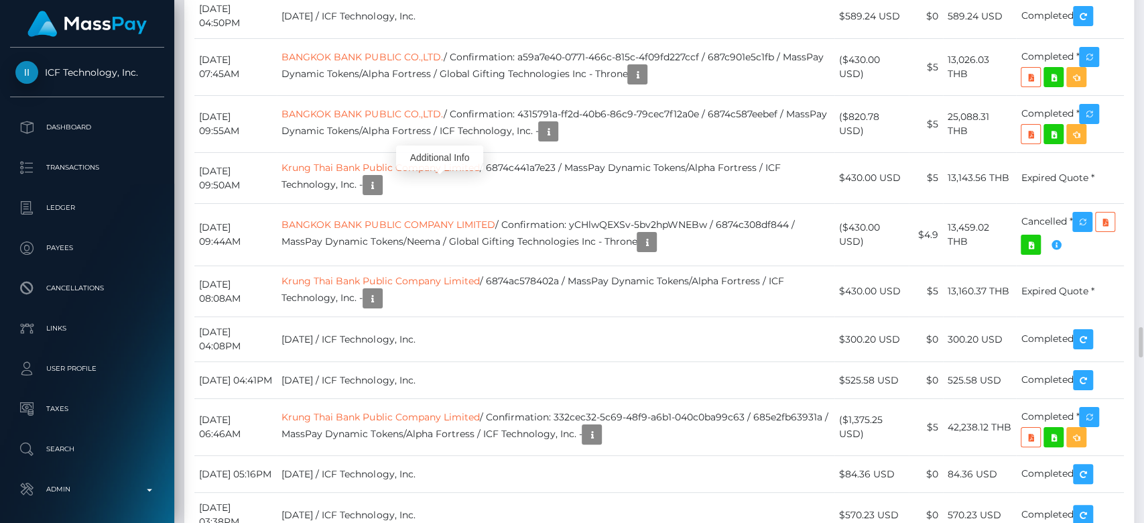
scroll to position [161, 296]
copy td "kbFJgD83QUKW2aL"
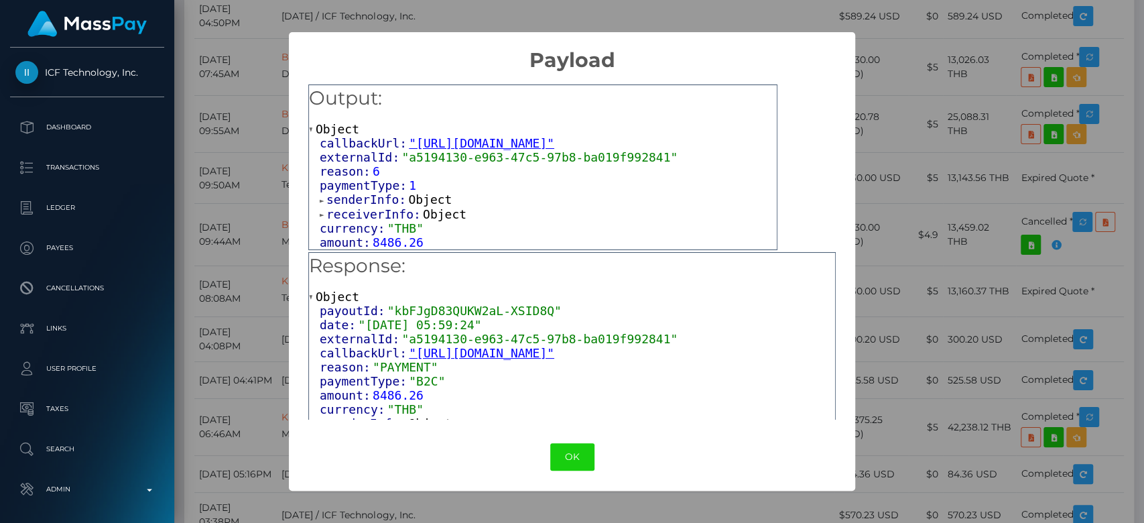
scroll to position [143, 0]
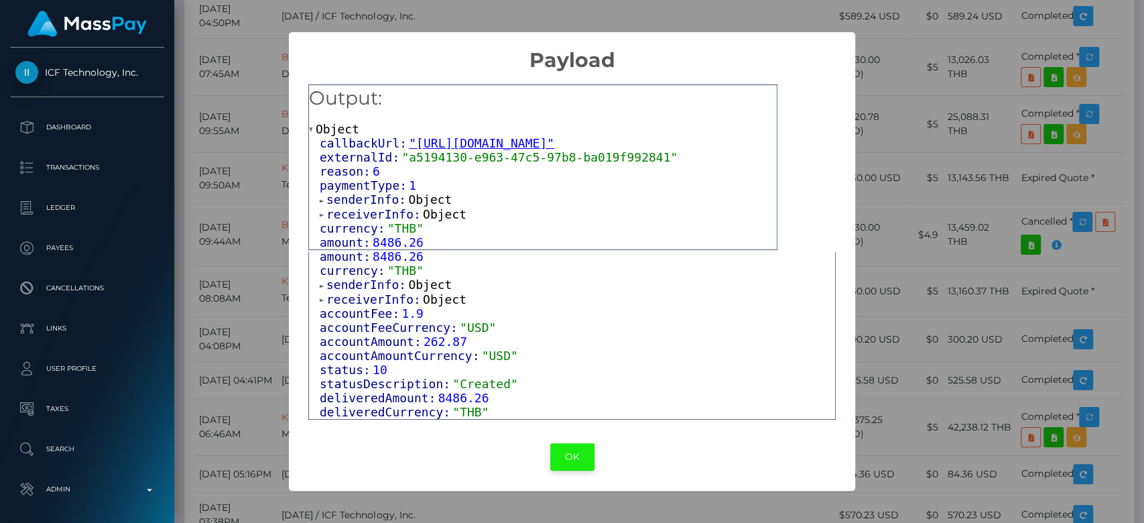
click at [568, 456] on button "OK" at bounding box center [572, 456] width 44 height 27
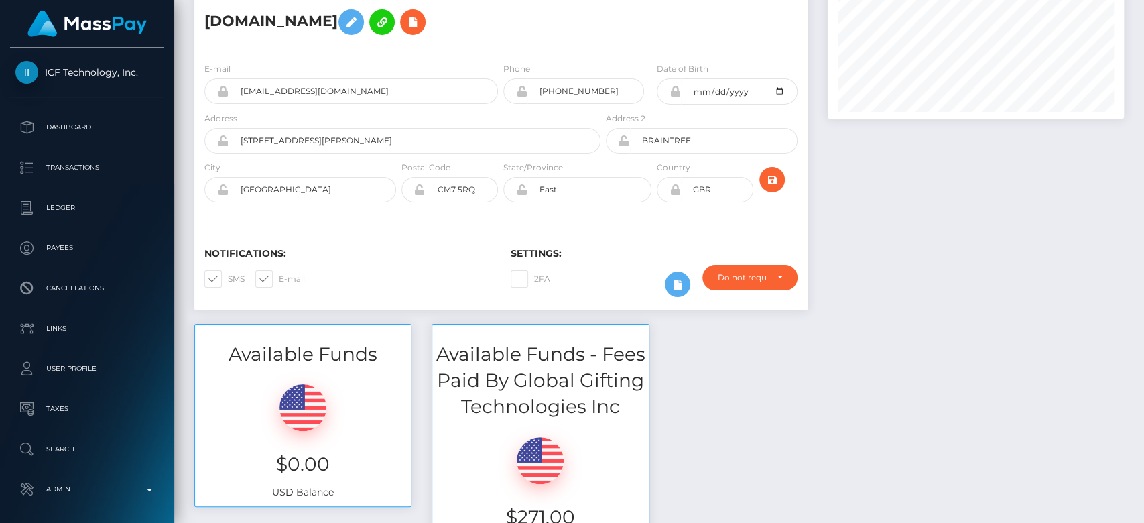
scroll to position [0, 0]
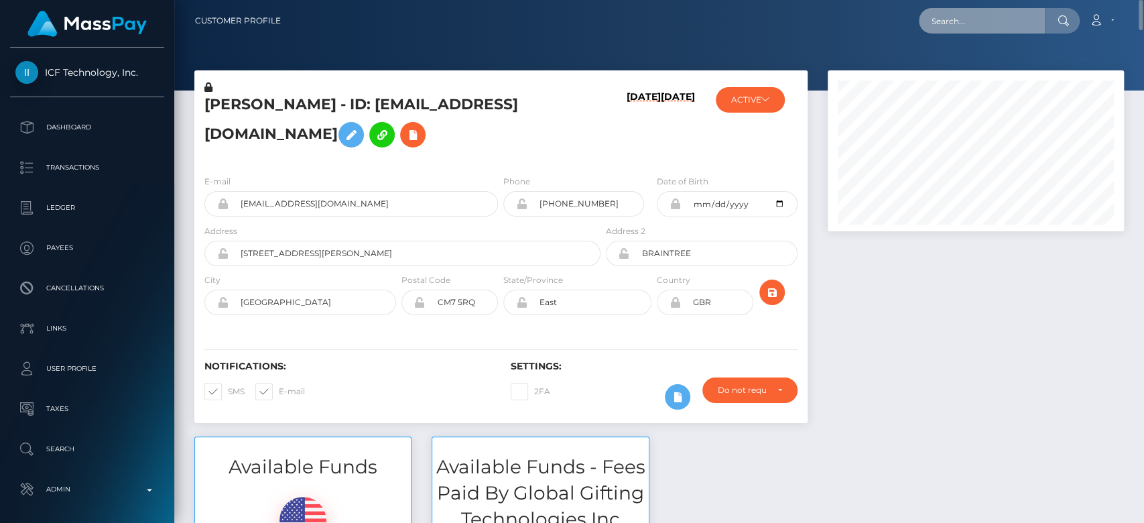
click at [982, 29] on input "text" at bounding box center [982, 20] width 126 height 25
paste input "noxynokwanda52@gmail.com"
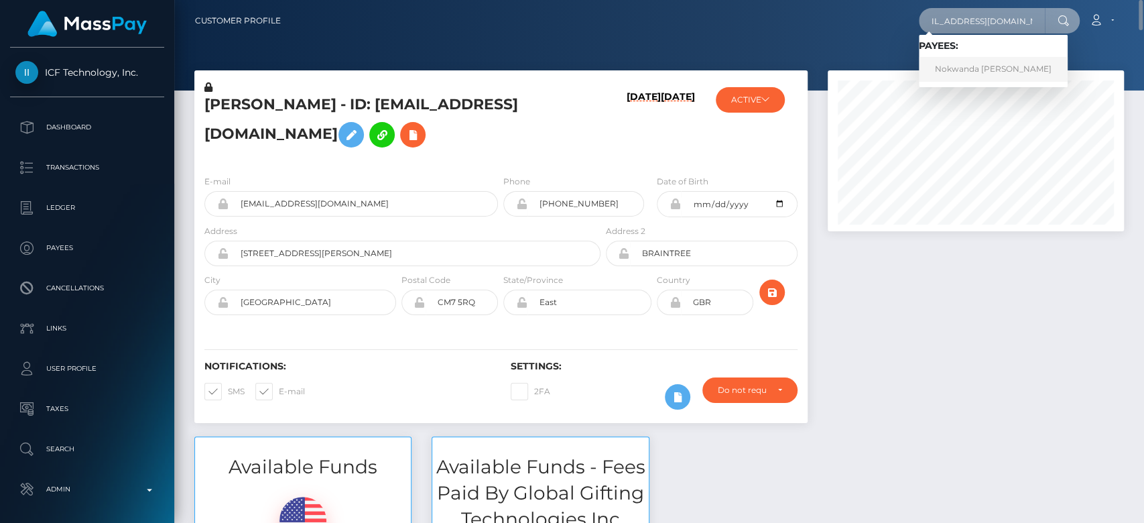
type input "noxynokwanda52@gmail.com"
click at [978, 58] on link "Nokwanda Patricia Vezi" at bounding box center [993, 69] width 149 height 25
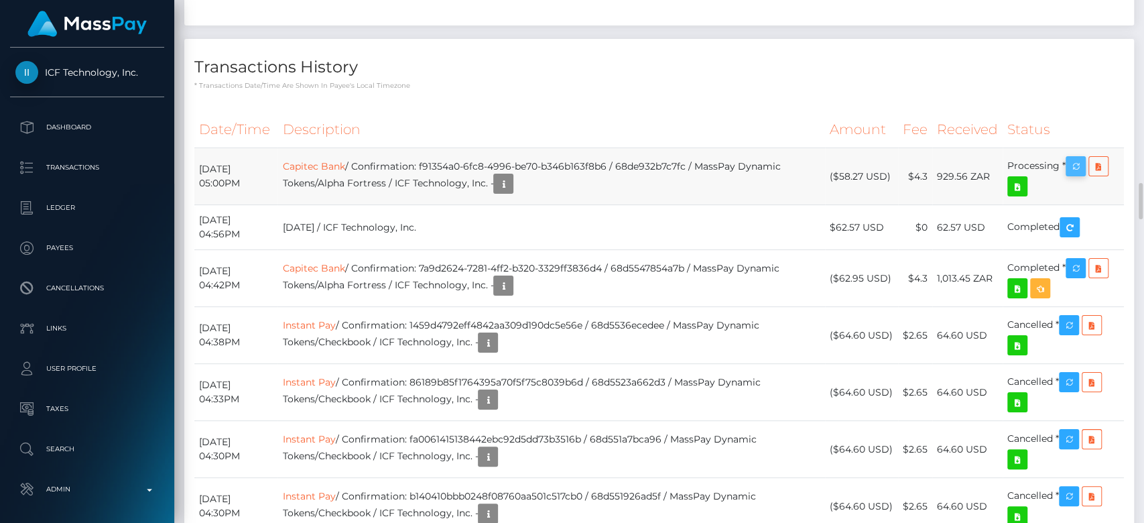
scroll to position [161, 296]
click at [1078, 158] on icon "button" at bounding box center [1075, 166] width 16 height 17
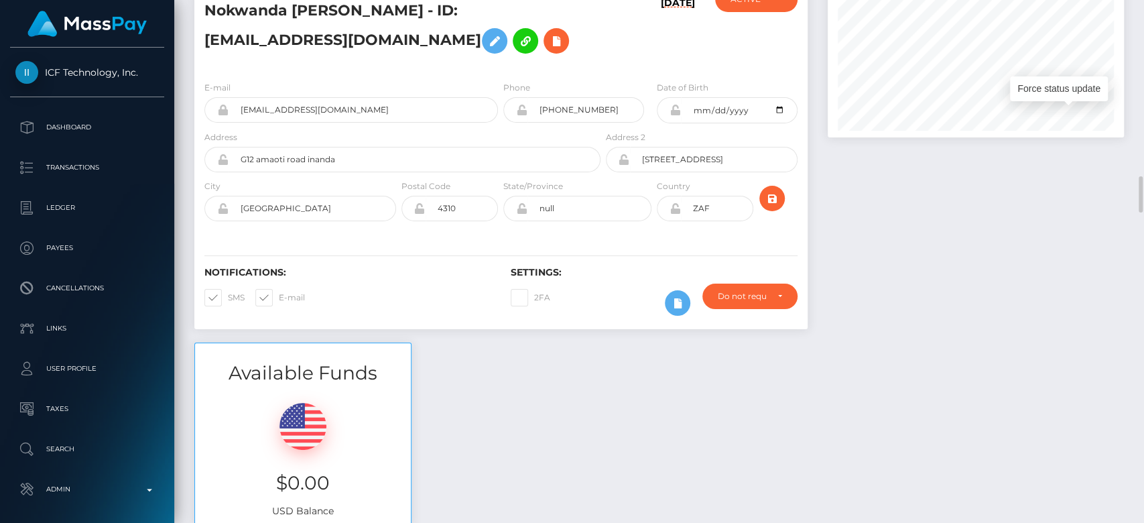
scroll to position [0, 0]
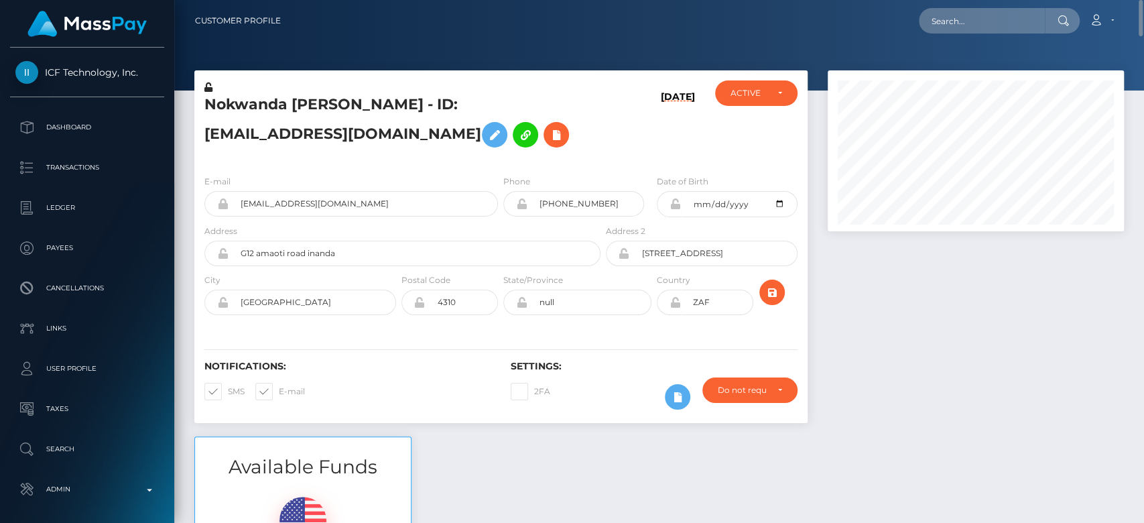
click at [979, 10] on div "Loading... Loading... Account Edit Profile Logout" at bounding box center [706, 21] width 831 height 28
click at [979, 10] on input "text" at bounding box center [982, 20] width 126 height 25
paste input "33f2fe50-d2c7-4085-a926-d438bb841fe4"
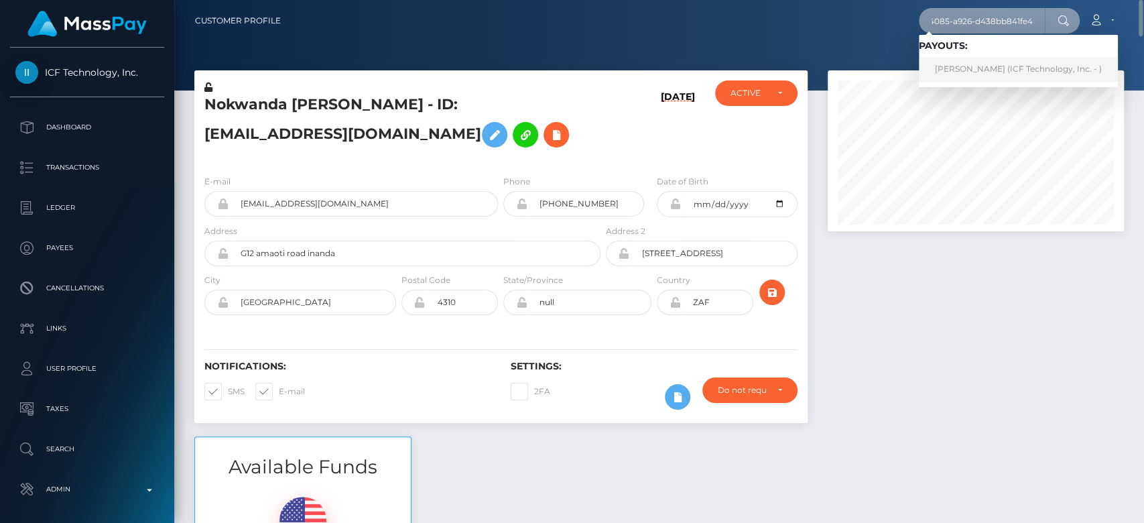
type input "33f2fe50-d2c7-4085-a926-d438bb841fe4"
click at [981, 66] on link "Nishita Chakrabarty (ICF Technology, Inc. - )" at bounding box center [1018, 69] width 199 height 25
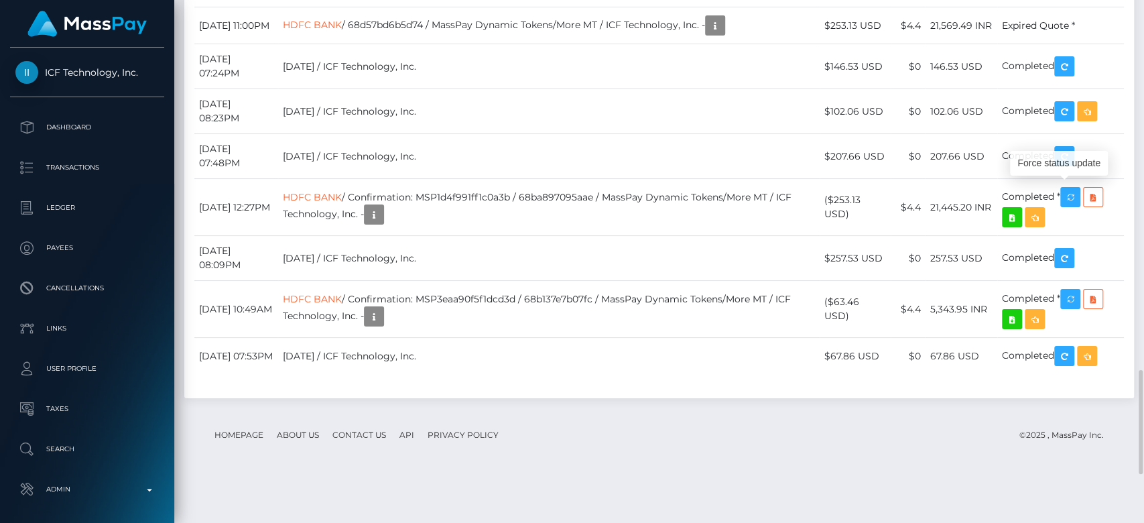
scroll to position [161, 296]
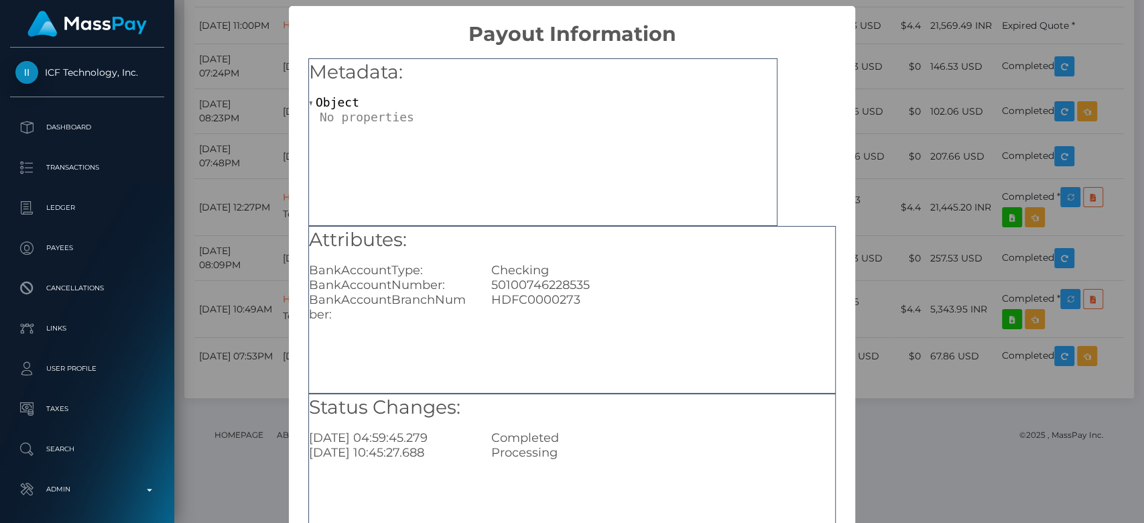
click at [507, 287] on div "50100746228535" at bounding box center [663, 284] width 364 height 15
copy div "50100746228535"
click at [256, 253] on div "× Payout Information Metadata: Object Attributes: BankAccountType: Checking Ban…" at bounding box center [572, 261] width 1144 height 523
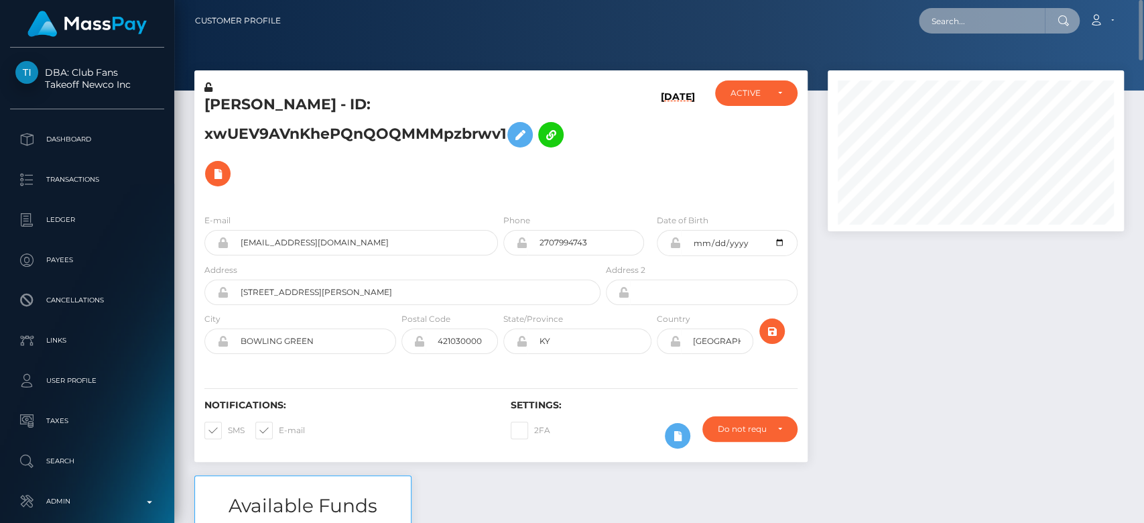
paste input "[DOMAIN_NAME][EMAIL_ADDRESS][DOMAIN_NAME]"
click at [992, 25] on input "[DOMAIN_NAME][EMAIL_ADDRESS][DOMAIN_NAME]" at bounding box center [982, 20] width 126 height 25
type input "[DOMAIN_NAME][EMAIL_ADDRESS][DOMAIN_NAME]"
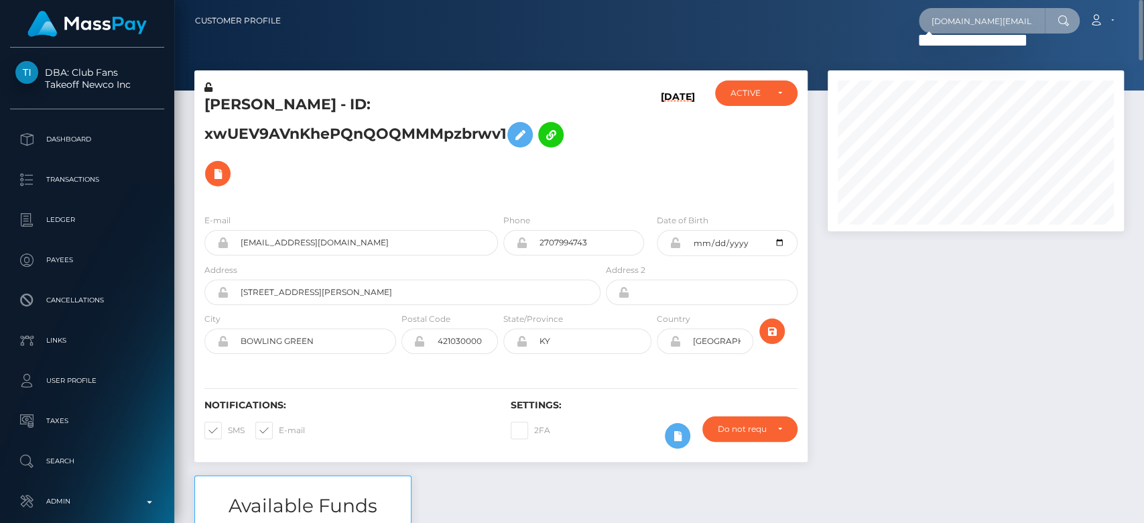
click at [979, 19] on input "[DOMAIN_NAME][EMAIL_ADDRESS][DOMAIN_NAME]" at bounding box center [982, 20] width 126 height 25
paste input "[DOMAIN_NAME][EMAIL_ADDRESS][DOMAIN_NAME]"
type input "[DOMAIN_NAME][EMAIL_ADDRESS][DOMAIN_NAME]"
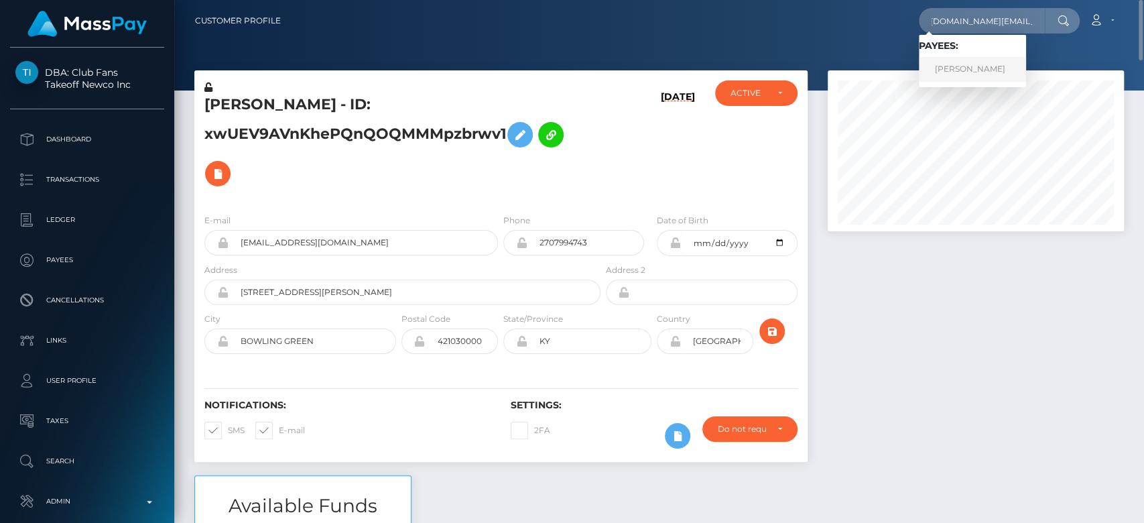
scroll to position [0, 0]
click at [967, 67] on link "[PERSON_NAME]" at bounding box center [972, 69] width 107 height 25
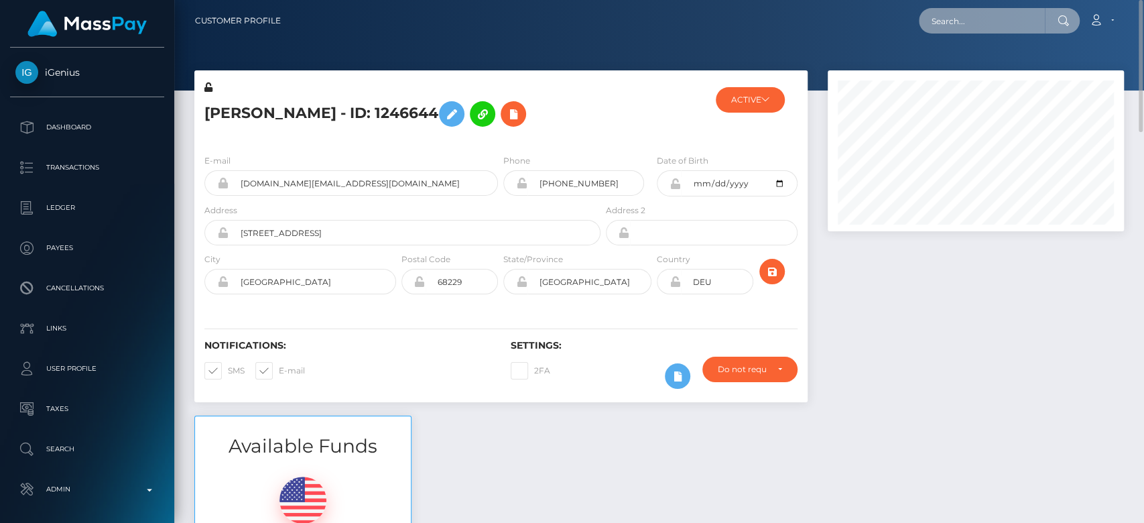
click at [1007, 31] on input "text" at bounding box center [982, 20] width 126 height 25
paste input "[EMAIL_ADDRESS][DOMAIN_NAME]"
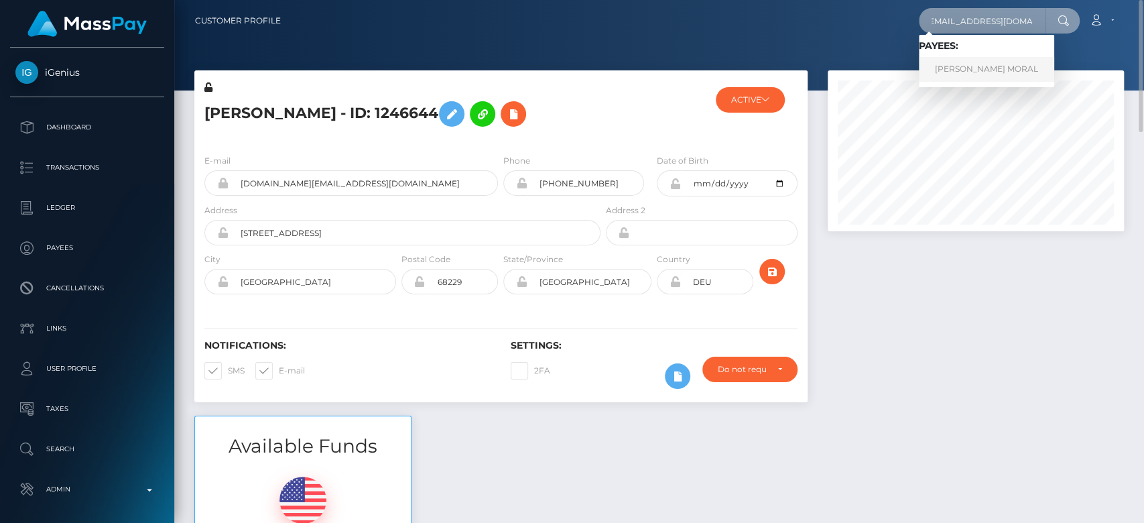
type input "[EMAIL_ADDRESS][DOMAIN_NAME]"
click at [992, 71] on link "[PERSON_NAME] MORAL" at bounding box center [986, 69] width 135 height 25
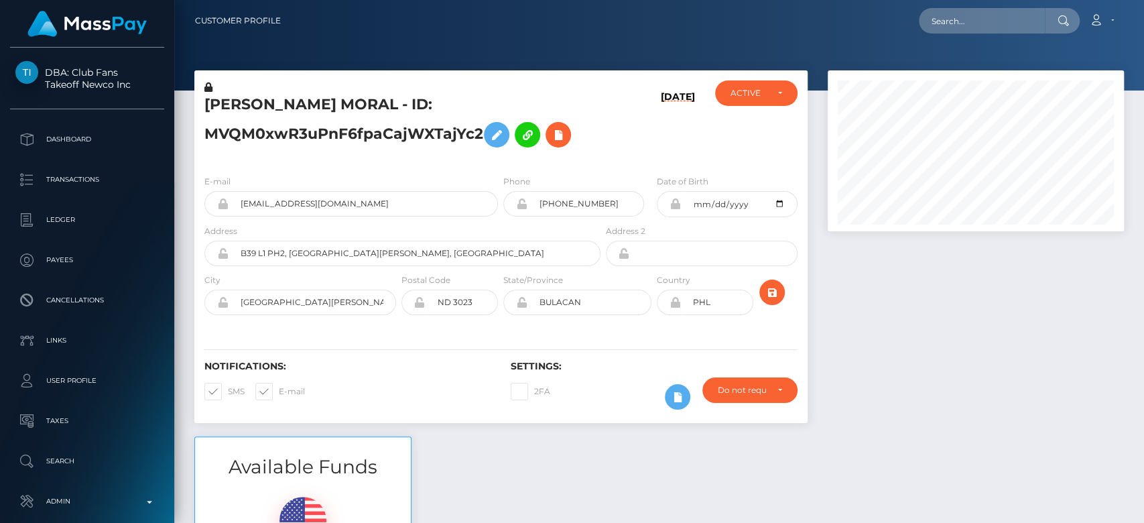
scroll to position [161, 296]
click at [884, 245] on div at bounding box center [975, 253] width 316 height 366
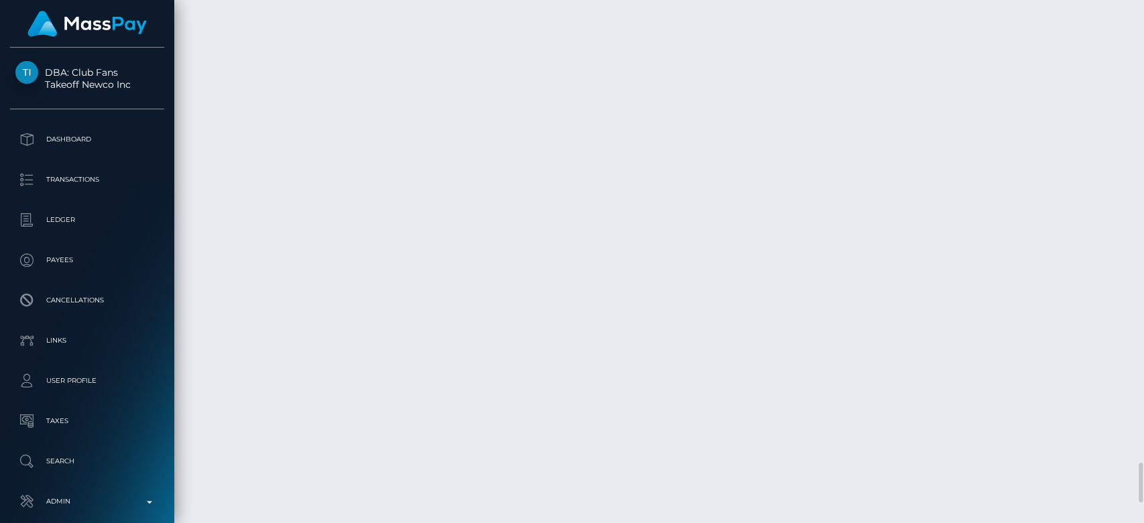
scroll to position [6036, 0]
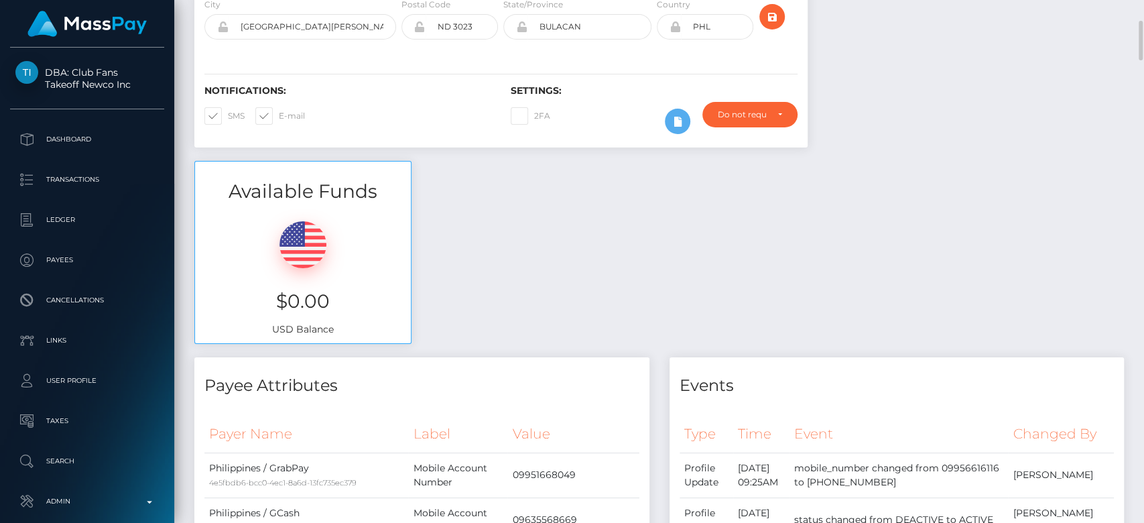
scroll to position [0, 0]
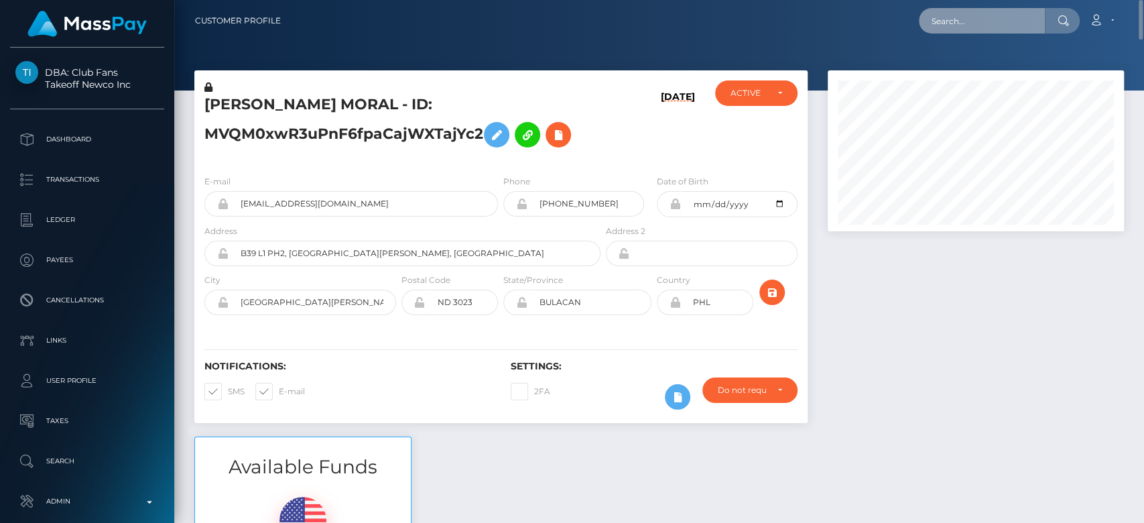
click at [978, 22] on input "text" at bounding box center [982, 20] width 126 height 25
paste input "[EMAIL_ADDRESS][DOMAIN_NAME]"
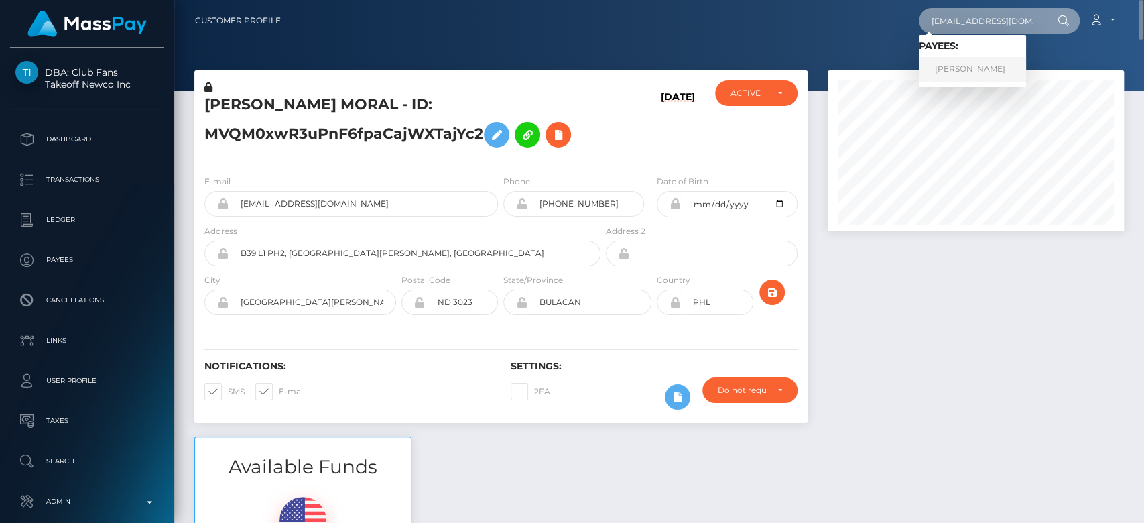
type input "[EMAIL_ADDRESS][DOMAIN_NAME]"
click at [980, 65] on link "[PERSON_NAME]" at bounding box center [972, 69] width 107 height 25
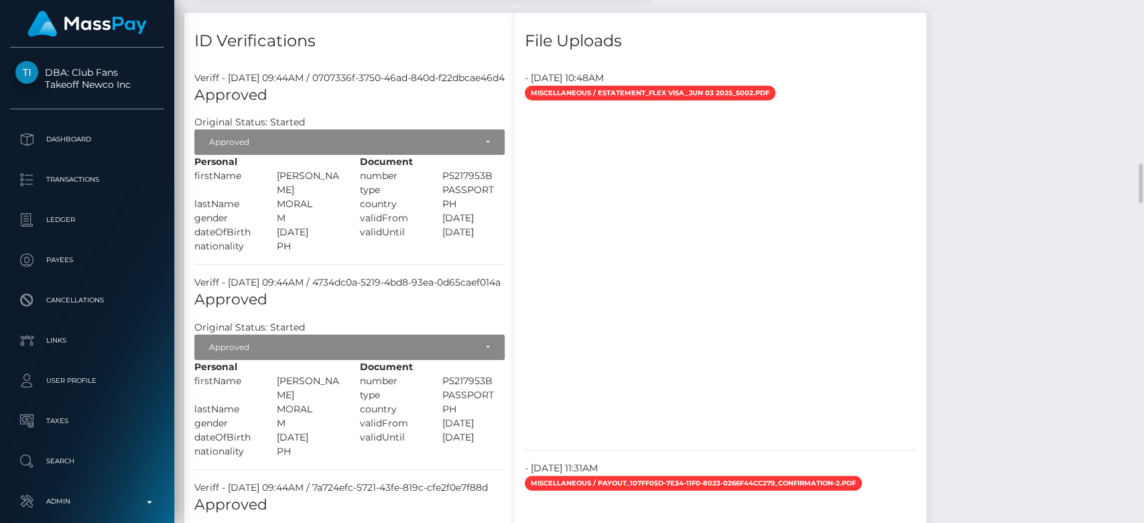
scroll to position [2131, 0]
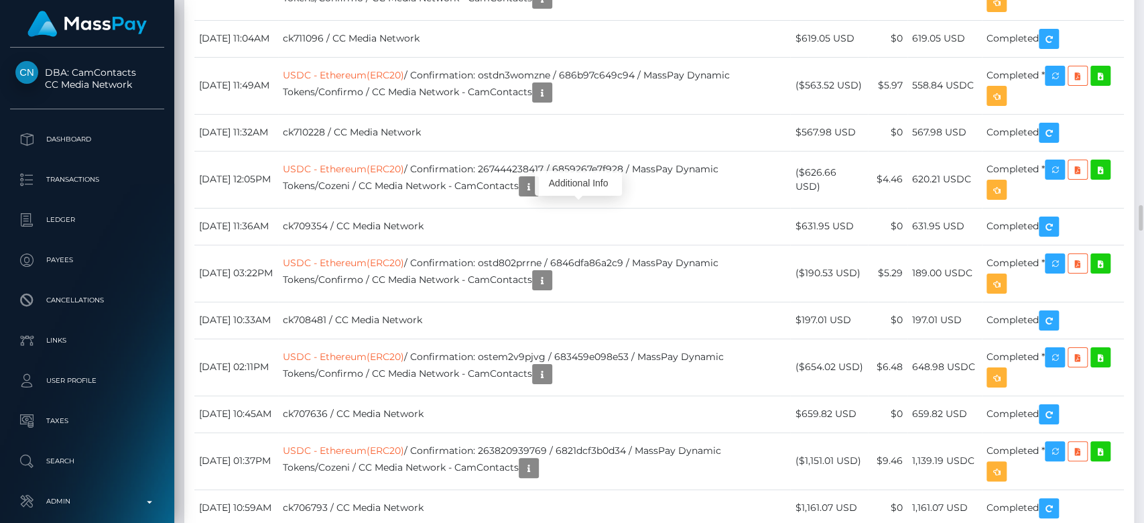
scroll to position [161, 296]
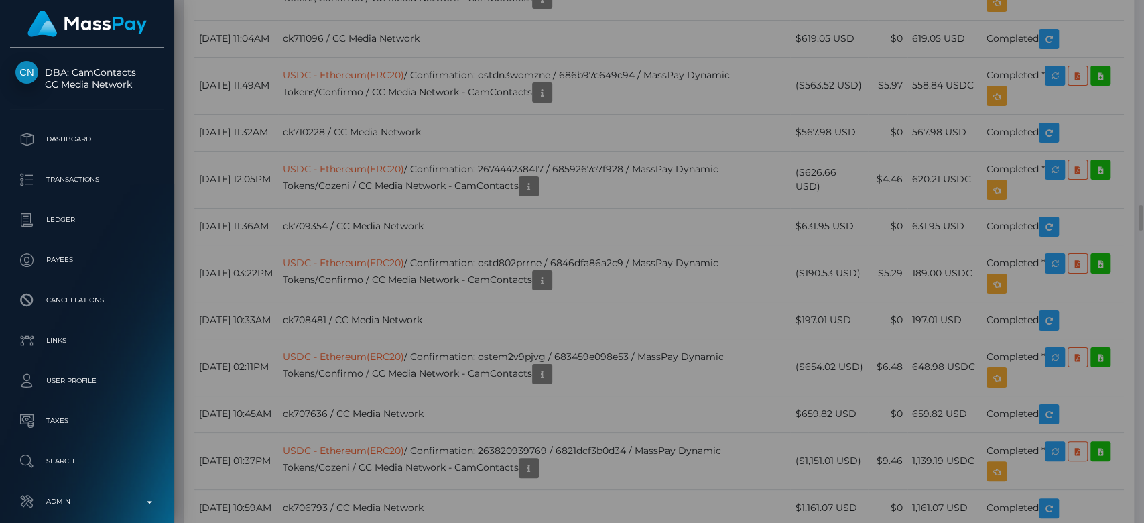
scroll to position [0, 0]
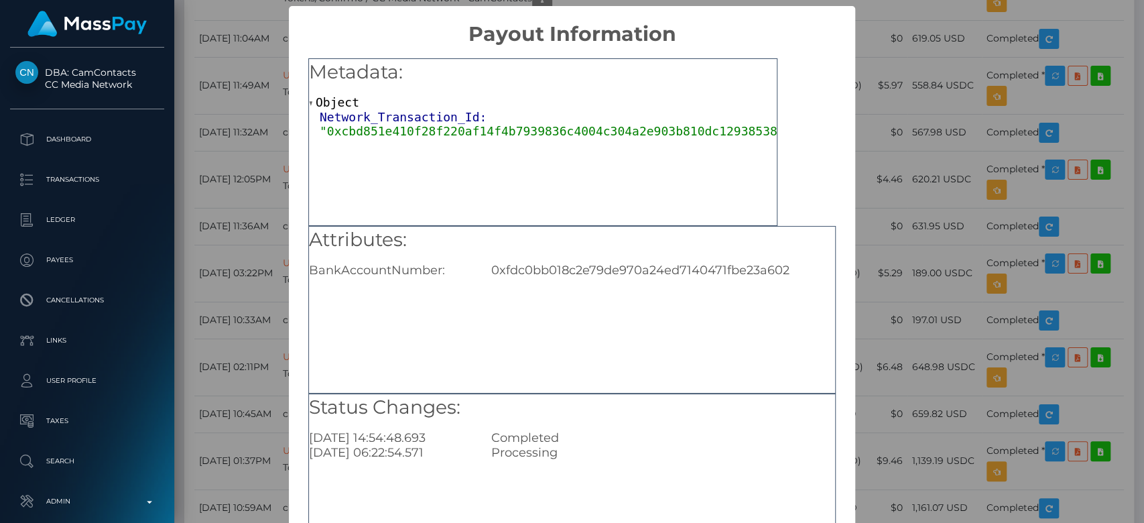
click at [578, 266] on div "0xfdc0bb018c2e79de970a24ed7140471fbe23a602" at bounding box center [663, 270] width 364 height 15
copy div "0xfdc0bb018c2e79de970a24ed7140471fbe23a602"
click at [900, 207] on div "× Payout Information Metadata: Object Network_Transaction_Id: "0xcbd851e410f28f…" at bounding box center [572, 261] width 1144 height 523
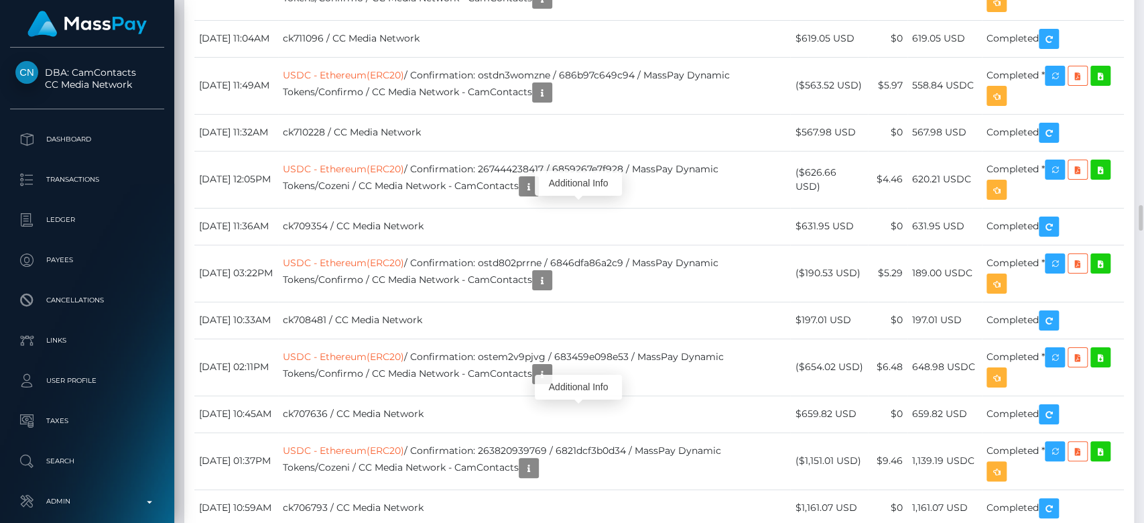
scroll to position [161, 296]
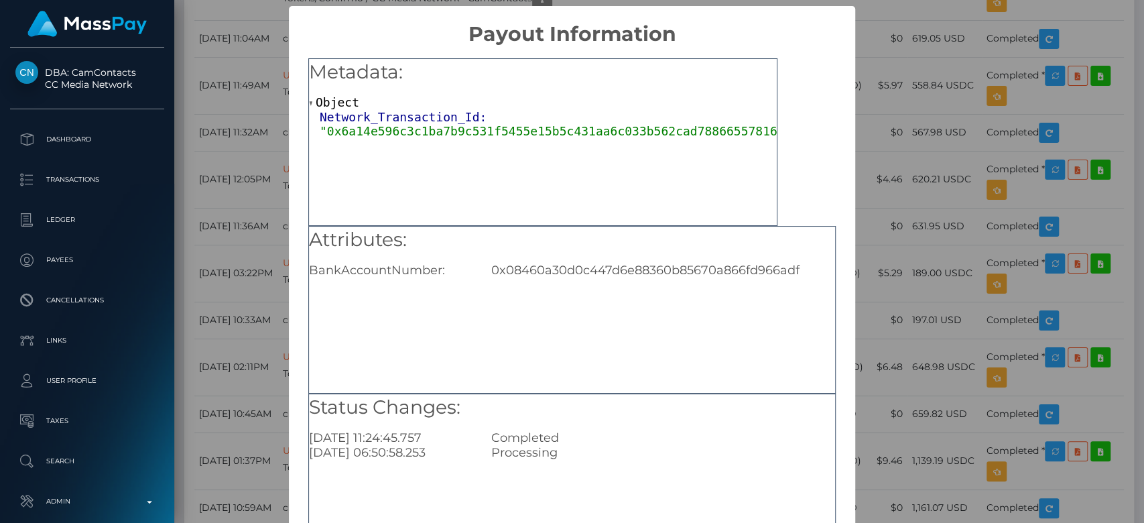
click at [864, 234] on div "× Payout Information Metadata: Object Network_Transaction_Id: "0x6a14e596c3c1ba…" at bounding box center [572, 261] width 1144 height 523
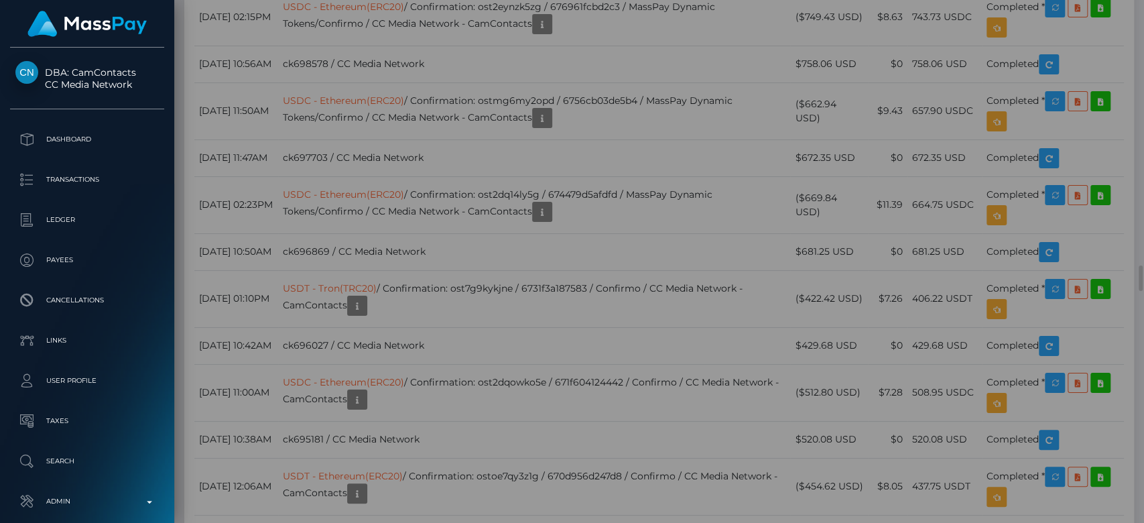
scroll to position [0, 0]
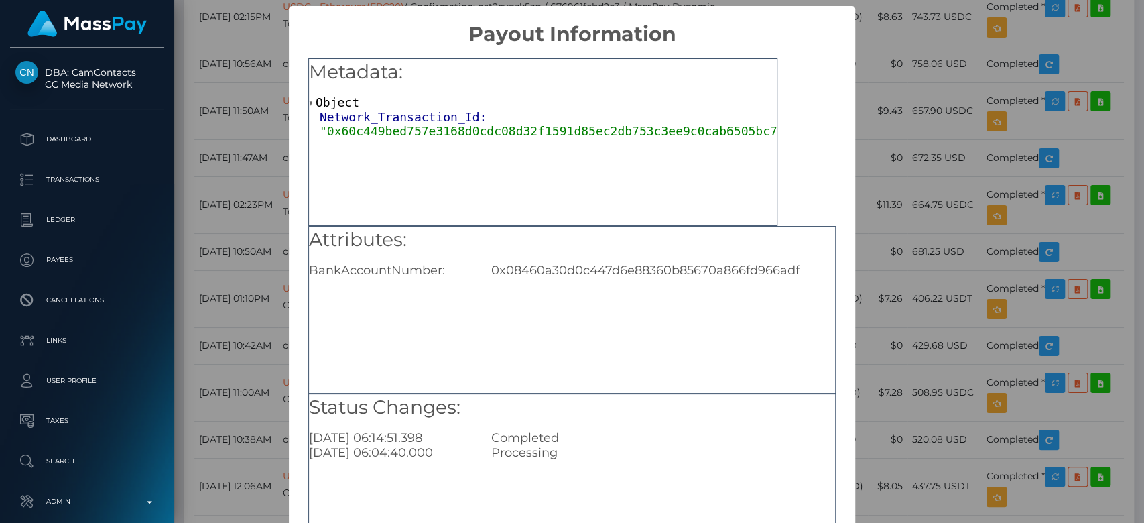
click at [864, 190] on div "× Payout Information Metadata: Object Network_Transaction_Id: "0x60c449bed757e3…" at bounding box center [572, 261] width 1144 height 523
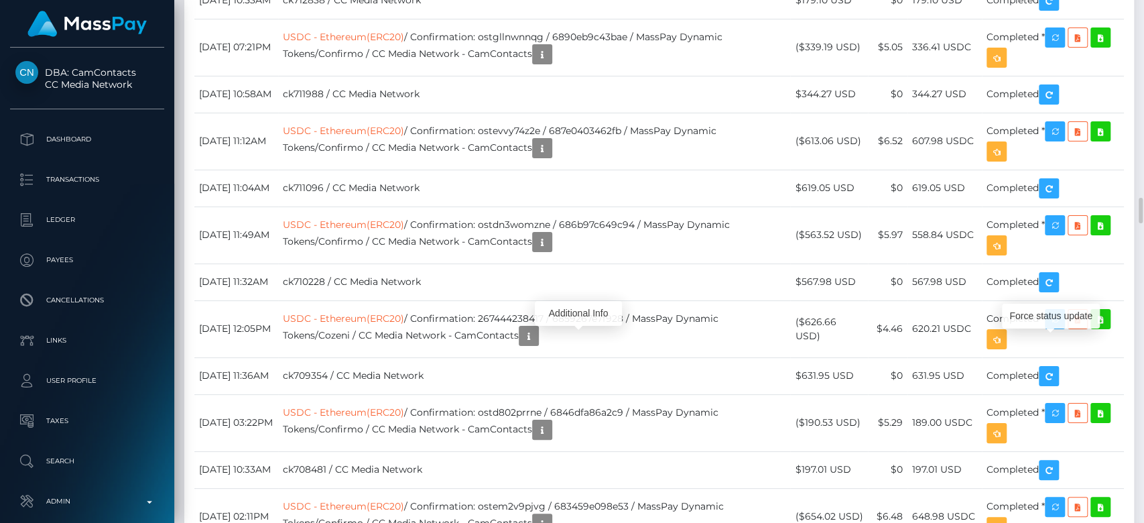
scroll to position [161, 296]
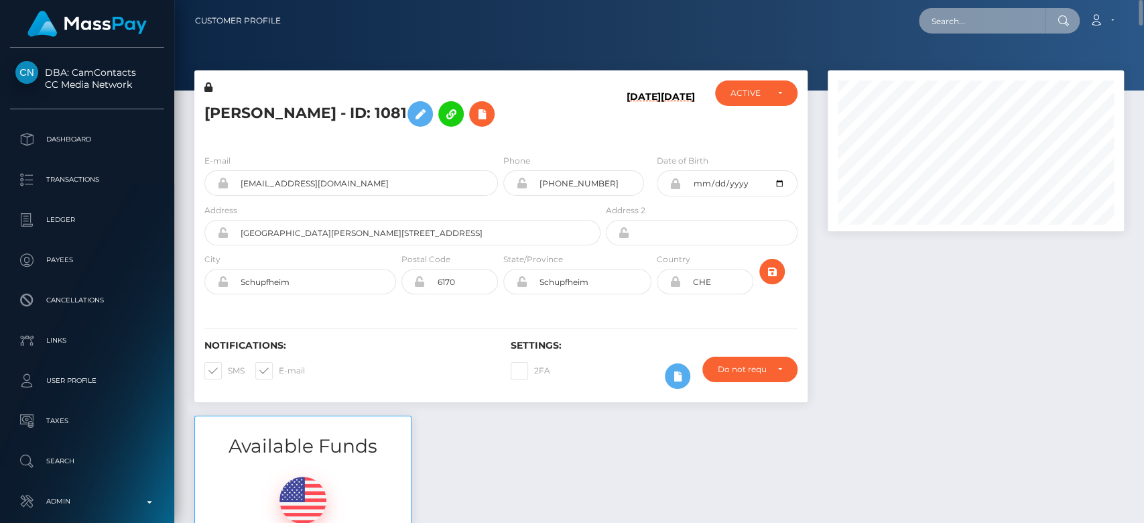
paste input "jessejonesclark475@gmail.com"
click at [962, 21] on input "text" at bounding box center [982, 20] width 126 height 25
type input "jessejonesclark475@gmail.com"
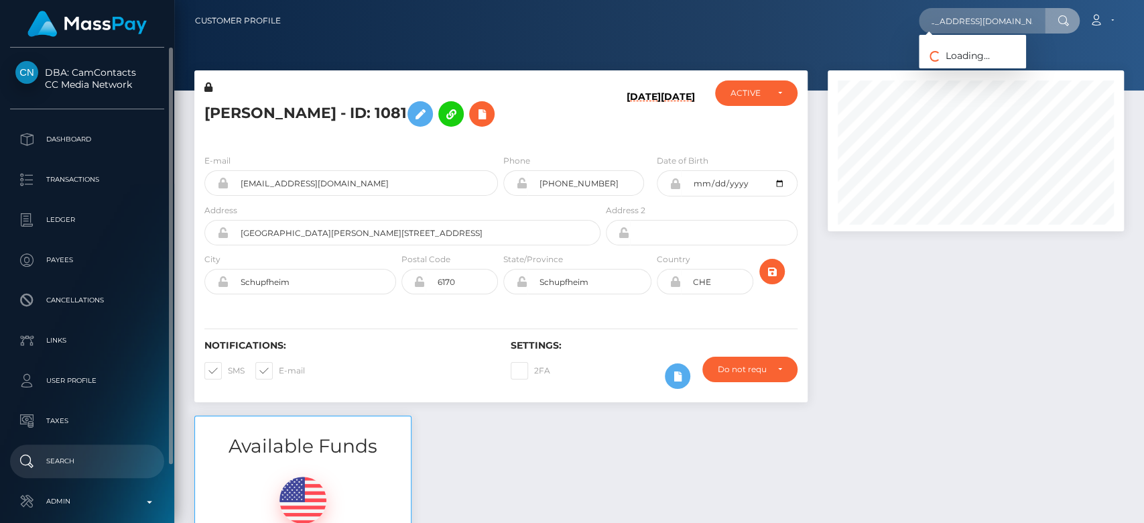
scroll to position [0, 0]
click at [62, 453] on p "Search" at bounding box center [86, 461] width 143 height 20
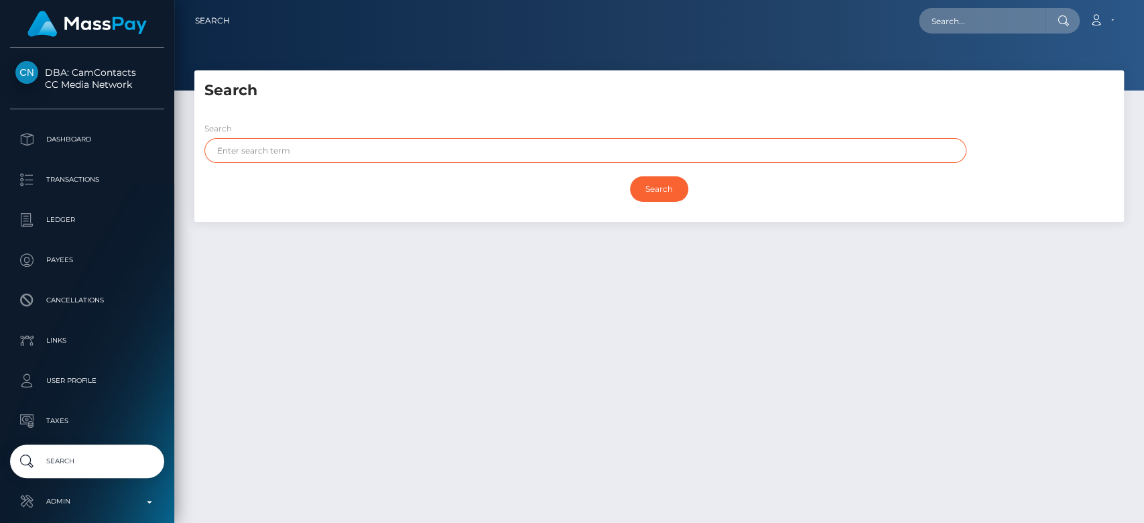
click at [332, 151] on input "text" at bounding box center [585, 150] width 762 height 25
type input "[PERSON_NAME]"
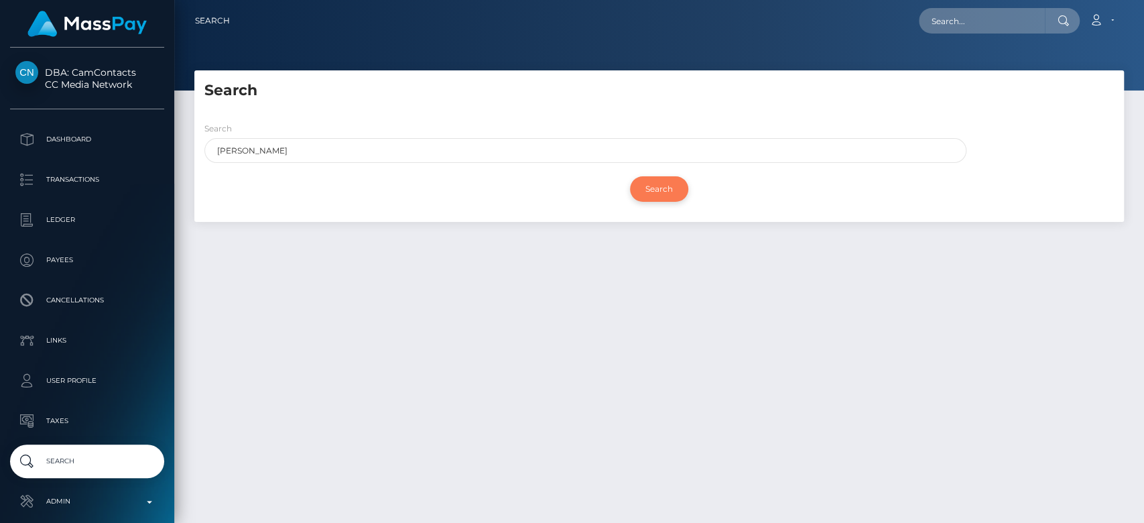
click at [641, 190] on input "Search" at bounding box center [659, 188] width 58 height 25
click at [684, 184] on input "Search" at bounding box center [659, 188] width 58 height 25
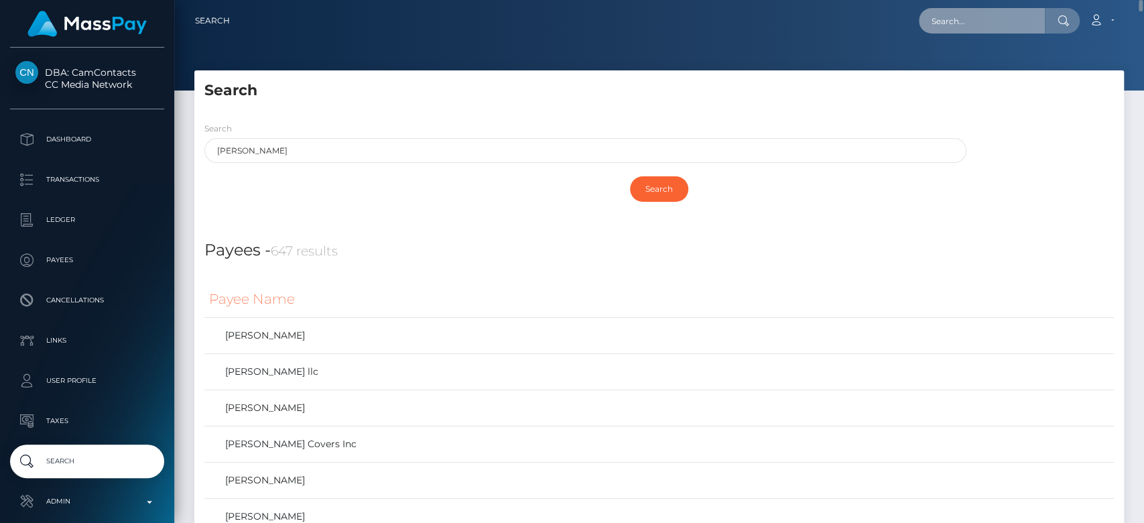
click at [938, 17] on input "text" at bounding box center [982, 20] width 126 height 25
paste input "[EMAIL_ADDRESS][DOMAIN_NAME]"
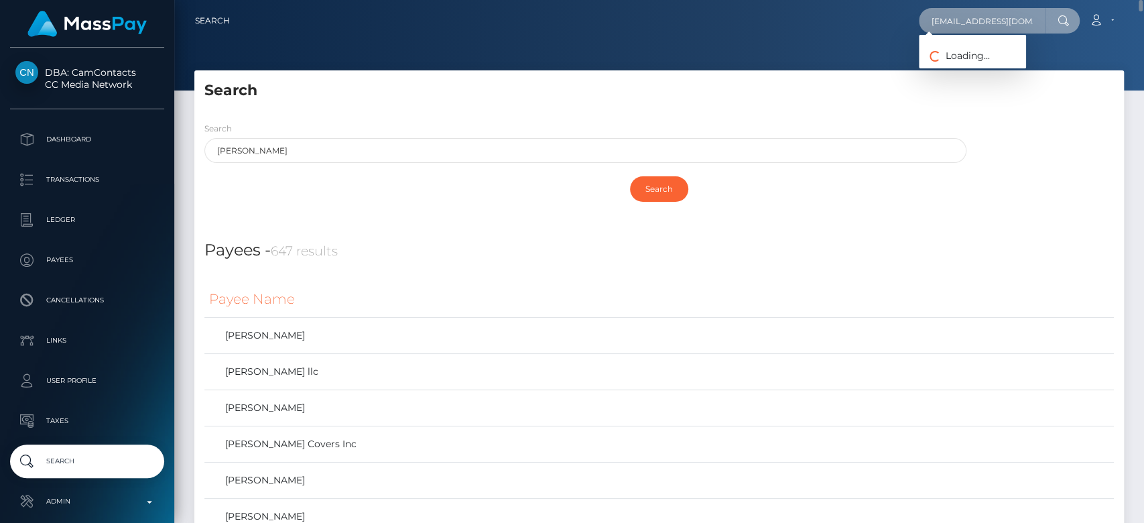
click at [938, 17] on input "[EMAIL_ADDRESS][DOMAIN_NAME]" at bounding box center [982, 20] width 126 height 25
type input "[EMAIL_ADDRESS][DOMAIN_NAME]"
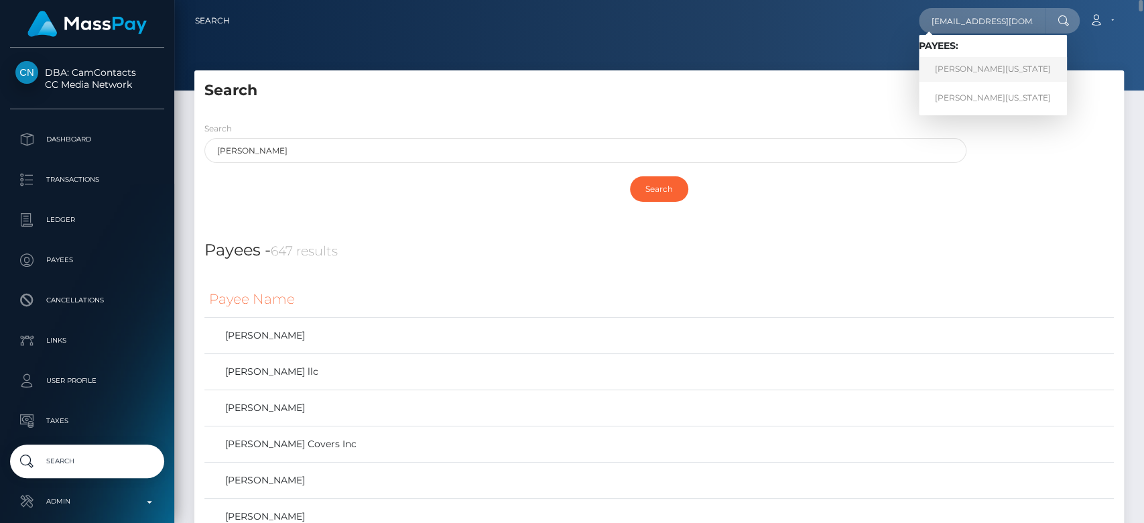
click at [980, 67] on link "[PERSON_NAME][US_STATE]" at bounding box center [993, 69] width 148 height 25
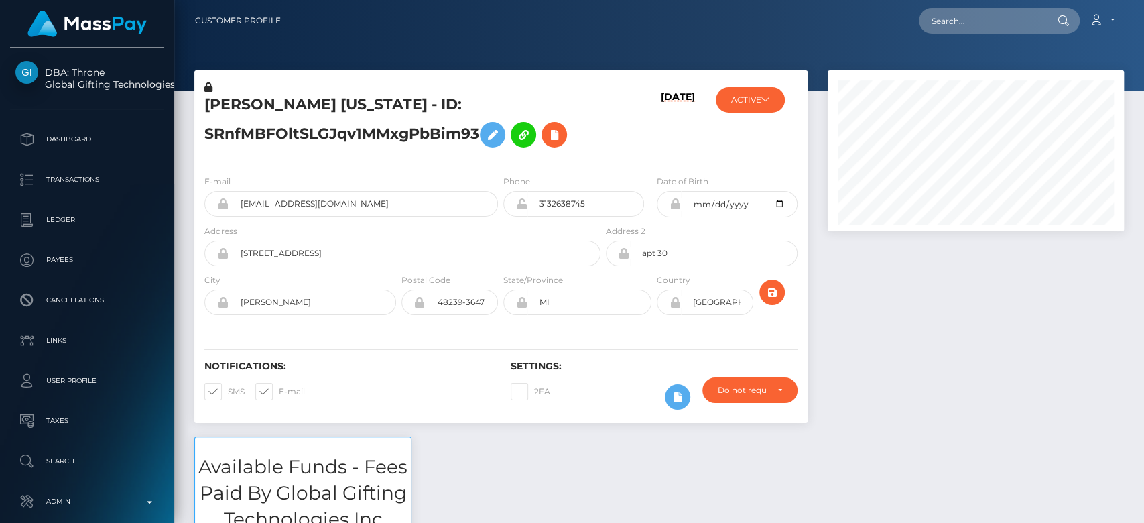
scroll to position [161, 296]
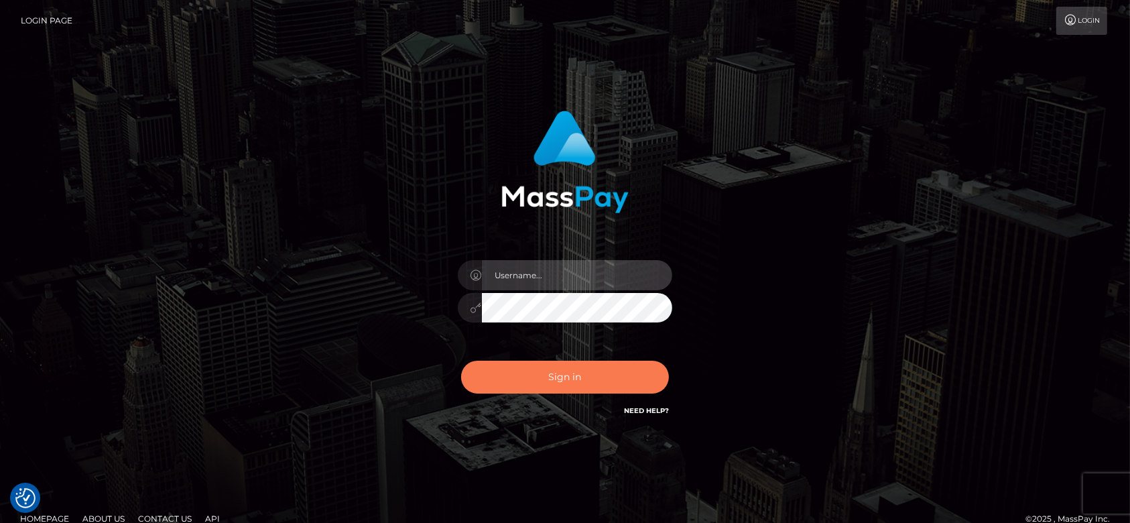
type input "[DOMAIN_NAME]"
click at [566, 386] on button "Sign in" at bounding box center [565, 376] width 208 height 33
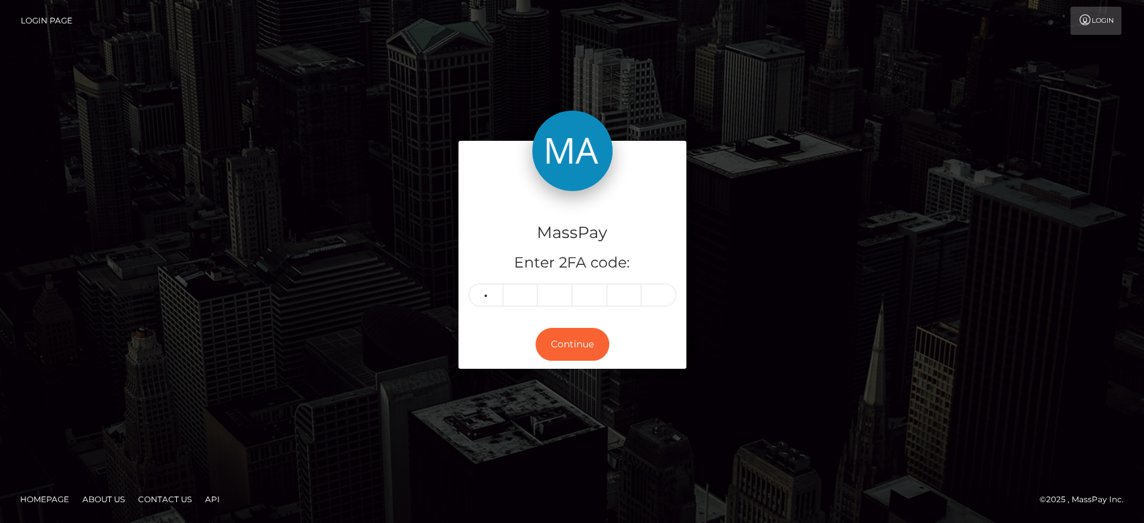
type input "5"
type input "1"
type input "0"
type input "6"
type input "4"
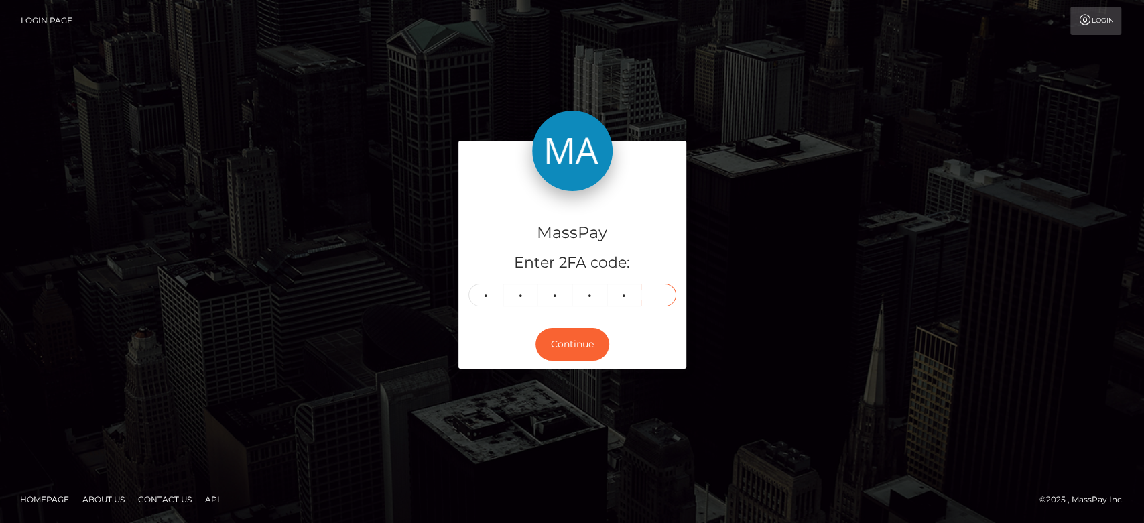
type input "1"
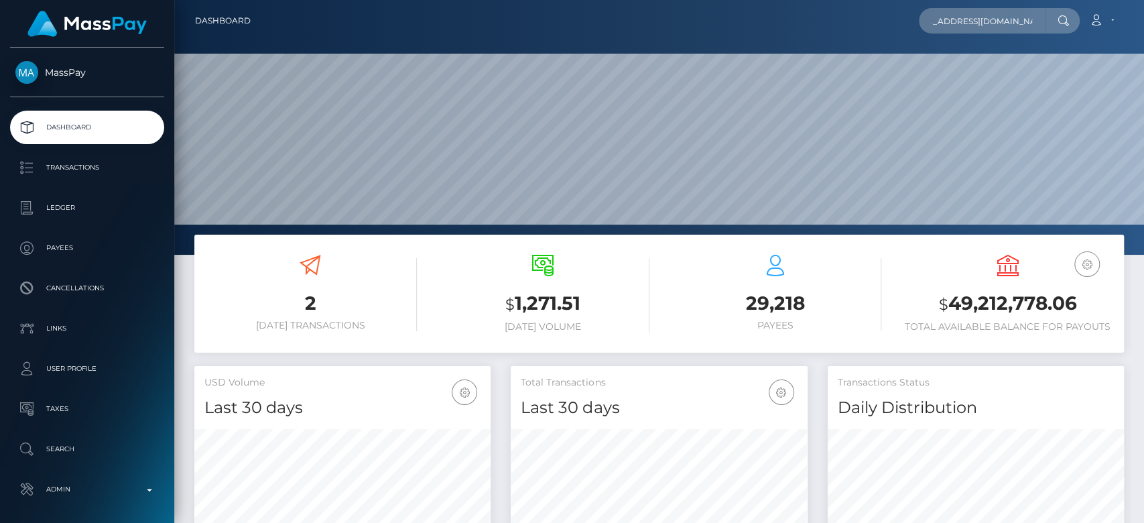
scroll to position [237, 296]
type input "vanessahamilton10@gmail.com"
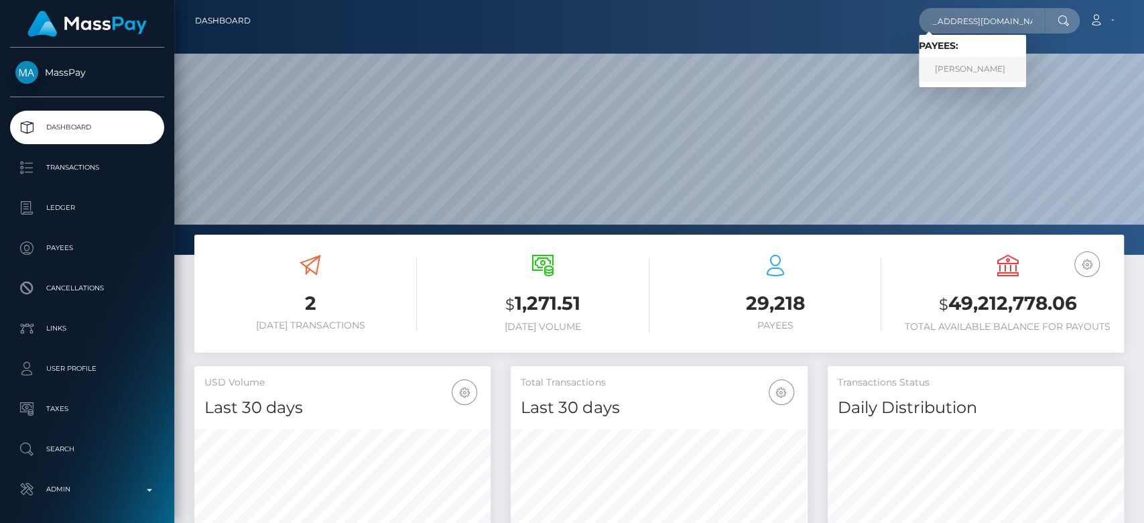
scroll to position [0, 0]
click at [988, 62] on link "Vanessa Hamilton" at bounding box center [972, 69] width 107 height 25
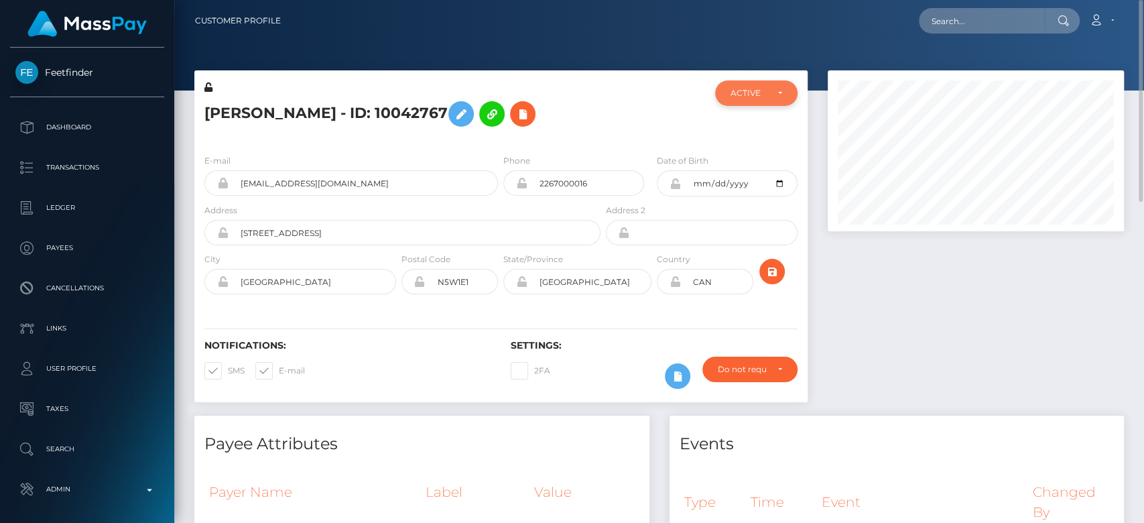
scroll to position [669840, 669705]
click at [758, 86] on div "ACTIVE" at bounding box center [756, 92] width 82 height 25
click at [764, 185] on span "CLOSED" at bounding box center [748, 186] width 34 height 12
select select "CLOSED"
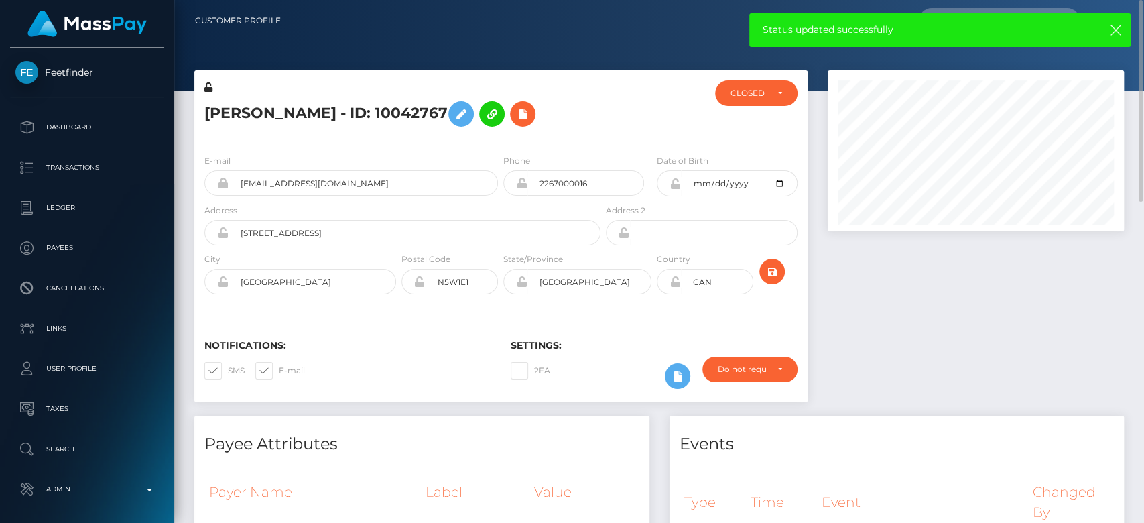
click at [279, 370] on span at bounding box center [279, 370] width 0 height 10
click at [279, 370] on input "E-mail" at bounding box center [283, 366] width 9 height 9
checkbox input "false"
click at [228, 365] on span at bounding box center [228, 370] width 0 height 10
click at [228, 364] on input "SMS" at bounding box center [232, 366] width 9 height 9
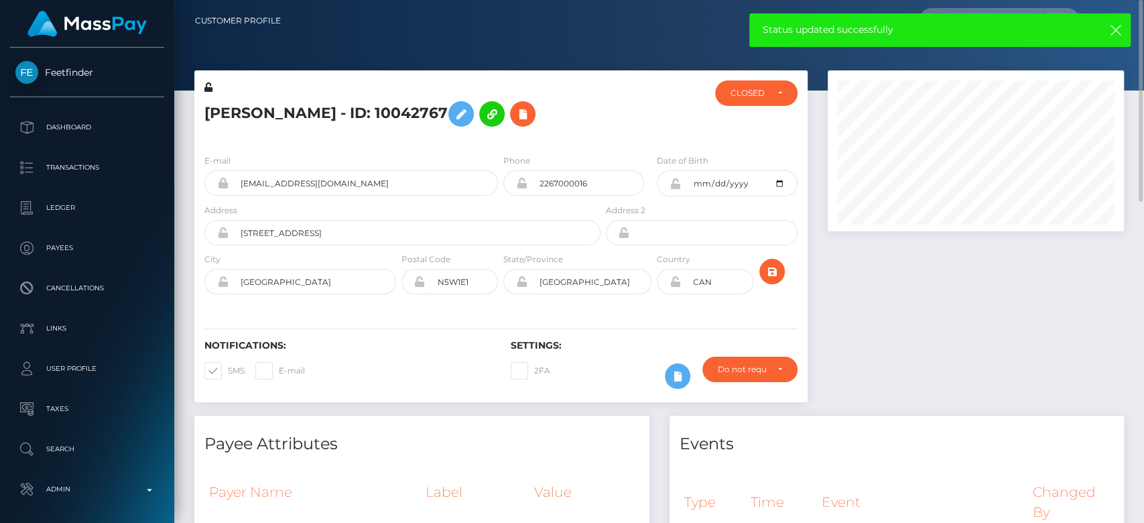
checkbox input "false"
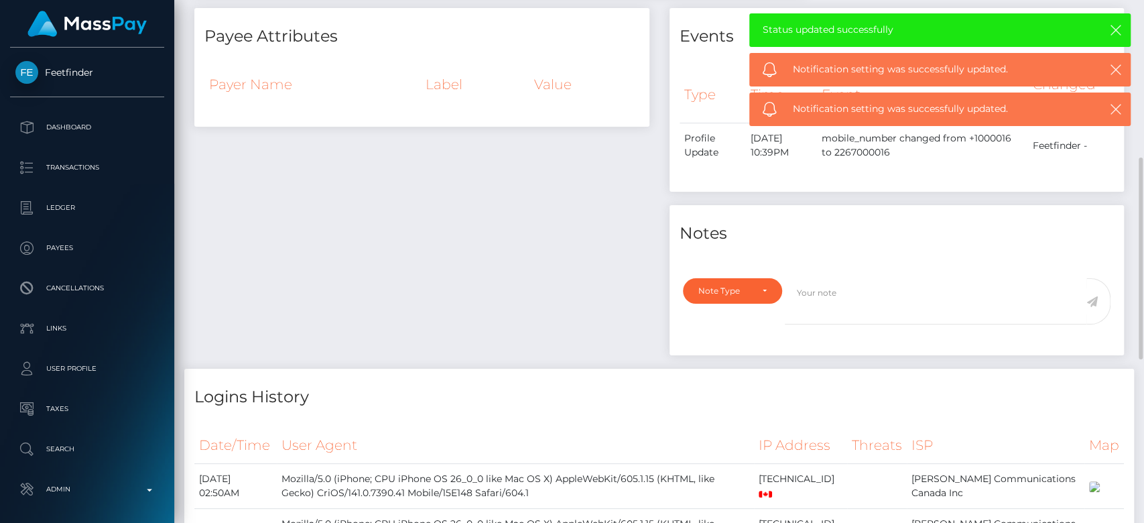
scroll to position [408, 0]
click at [766, 285] on div "Note Type" at bounding box center [732, 290] width 68 height 11
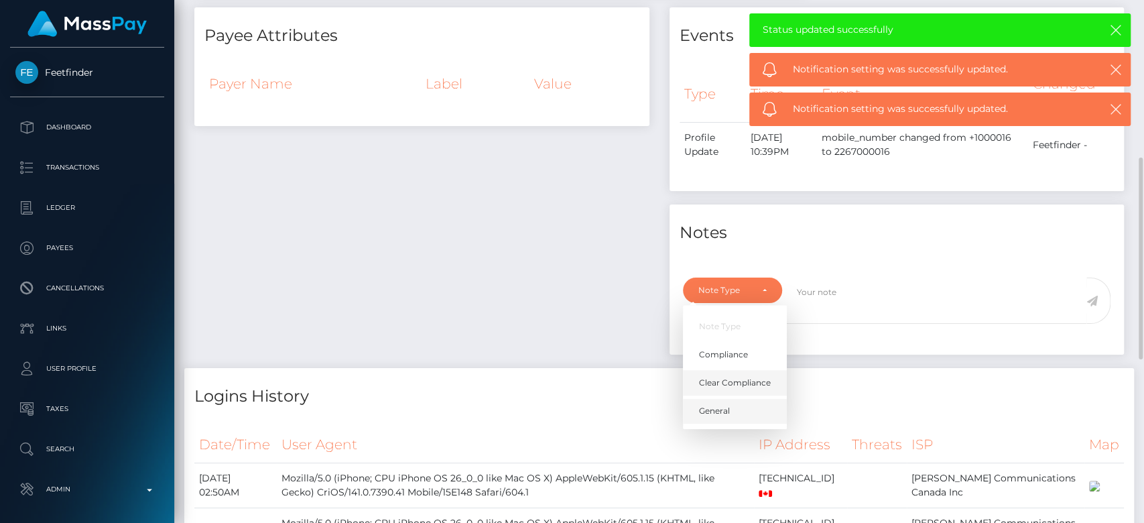
drag, startPoint x: 708, startPoint y: 406, endPoint x: 781, endPoint y: 364, distance: 84.9
click at [710, 407] on span "General" at bounding box center [714, 411] width 31 height 12
select select "GENERAL"
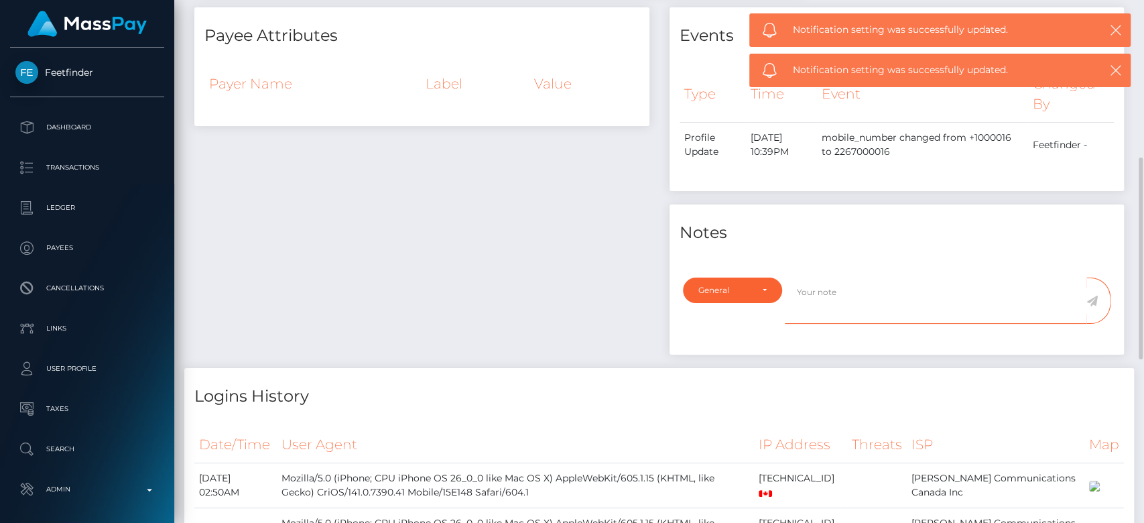
click at [830, 310] on textarea at bounding box center [936, 300] width 302 height 46
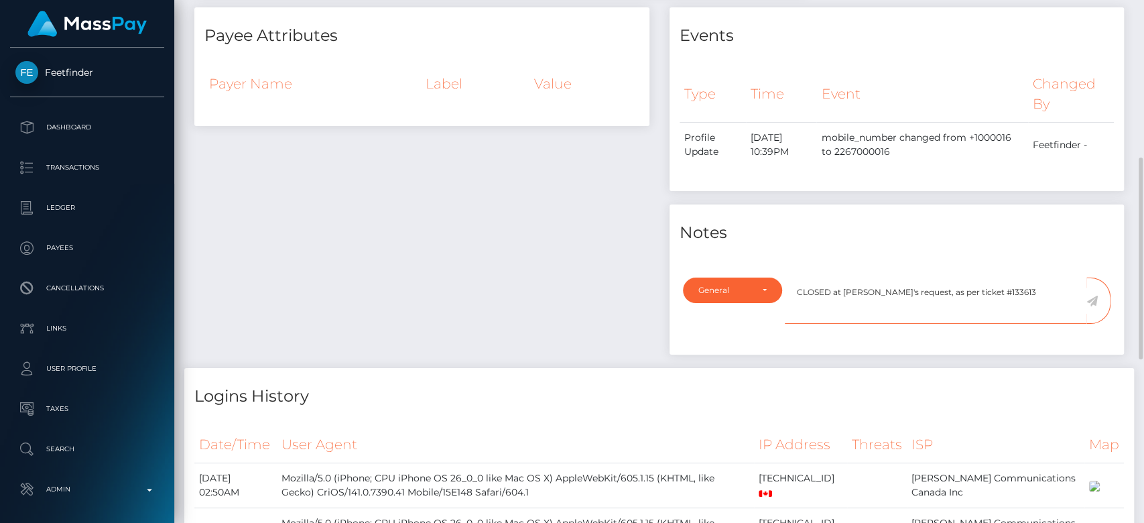
type textarea "CLOSED at [PERSON_NAME]'s request, as per ticket #133613"
click at [1095, 298] on icon at bounding box center [1091, 300] width 11 height 11
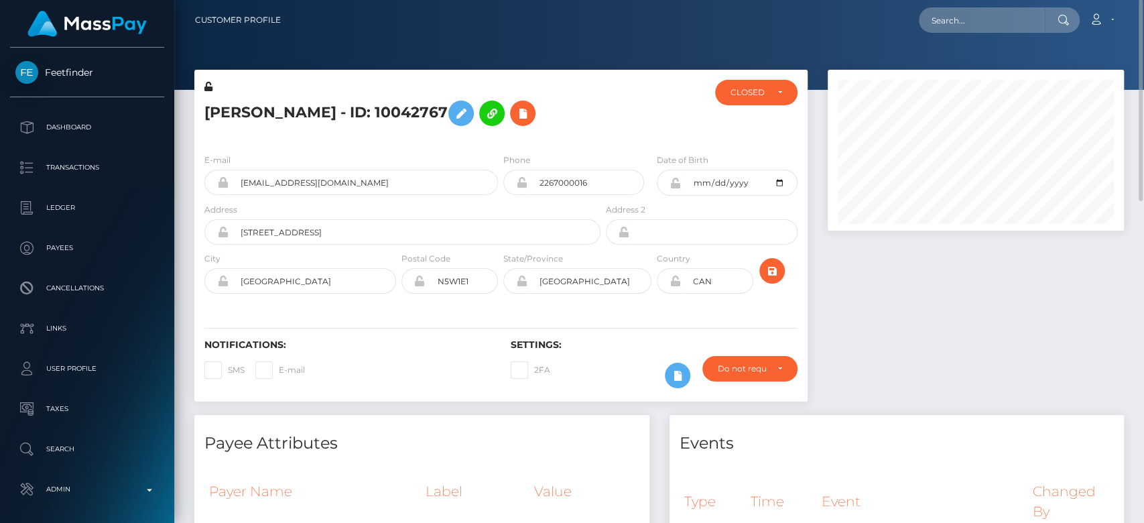
scroll to position [0, 0]
click at [954, 15] on input "text" at bounding box center [982, 20] width 126 height 25
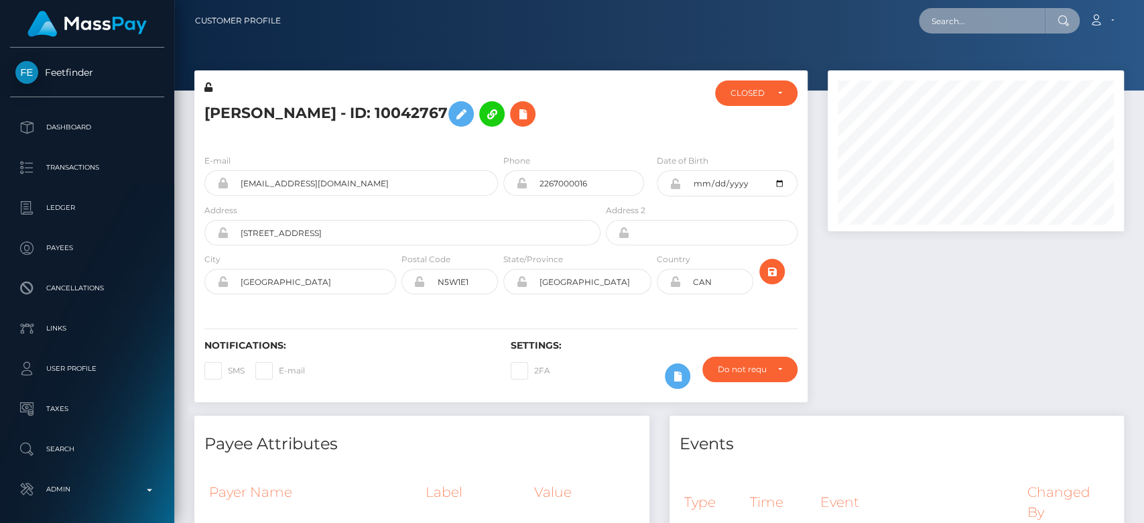
paste input "[EMAIL_ADDRESS][DOMAIN_NAME]"
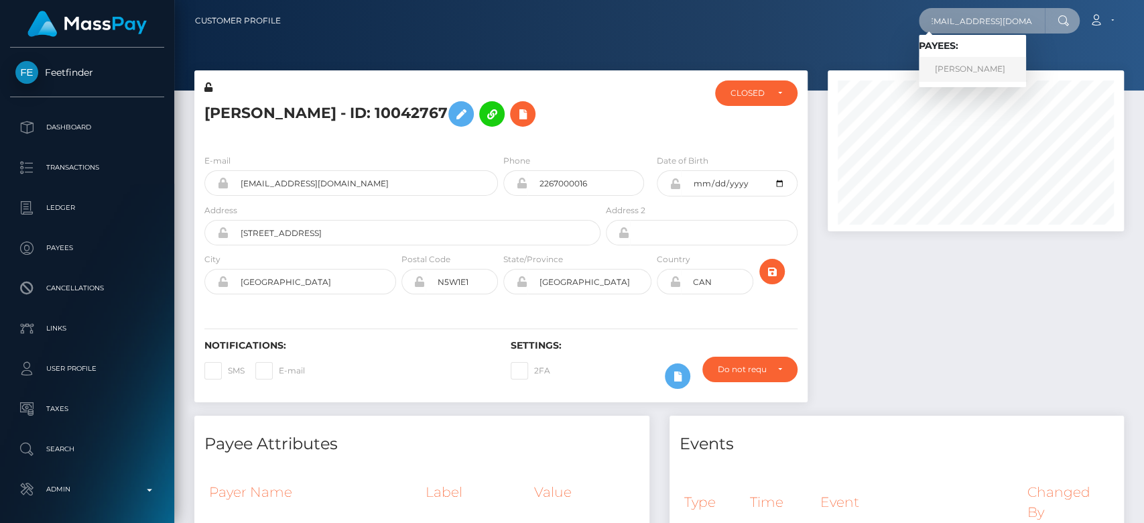
type input "[EMAIL_ADDRESS][DOMAIN_NAME]"
click at [975, 66] on link "[PERSON_NAME]" at bounding box center [972, 69] width 107 height 25
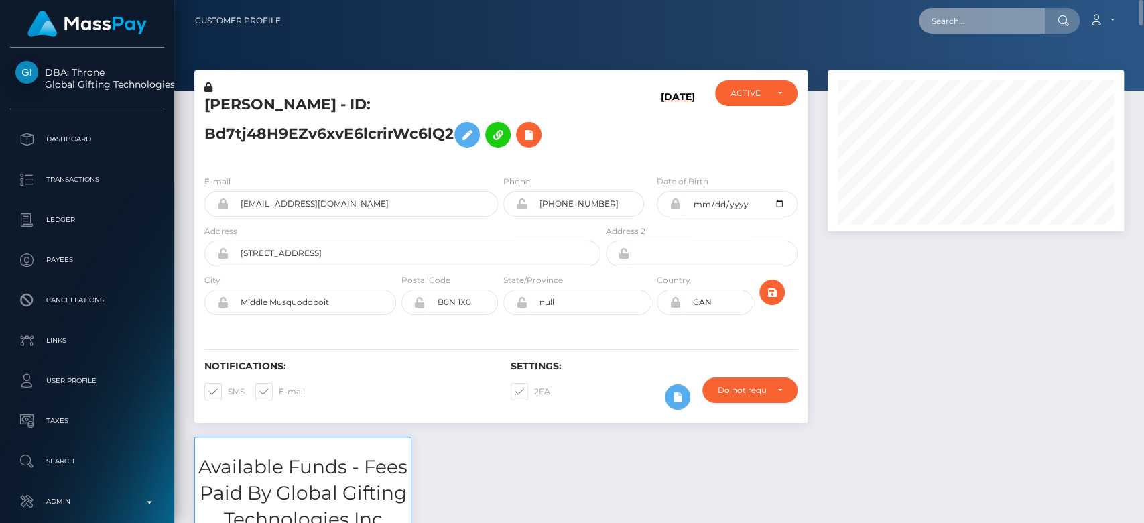
click at [959, 15] on input "text" at bounding box center [982, 20] width 126 height 25
paste input "[EMAIL_ADDRESS][DOMAIN_NAME]"
type input "[EMAIL_ADDRESS][DOMAIN_NAME]"
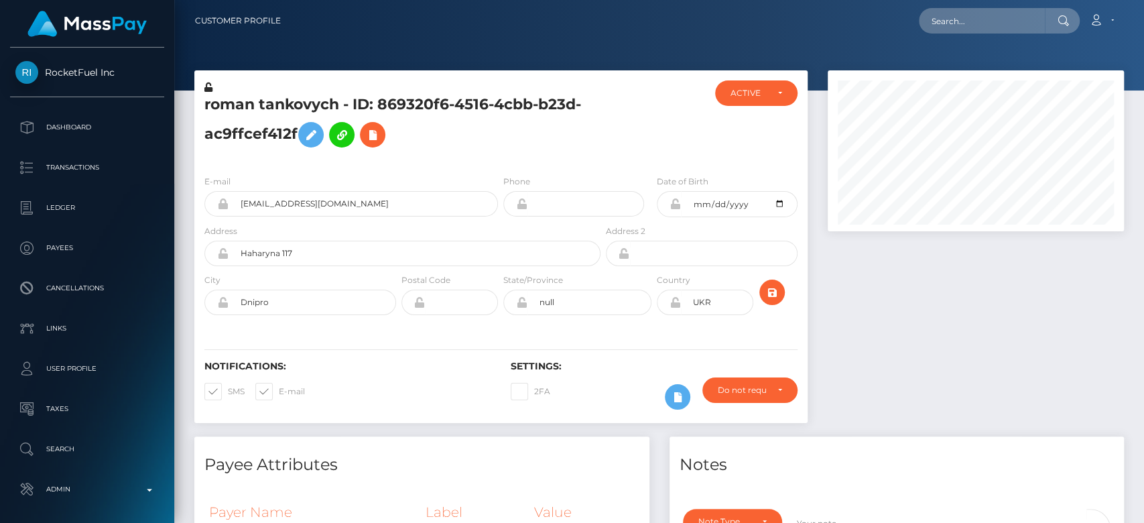
scroll to position [161, 296]
click at [949, 322] on div at bounding box center [975, 253] width 316 height 366
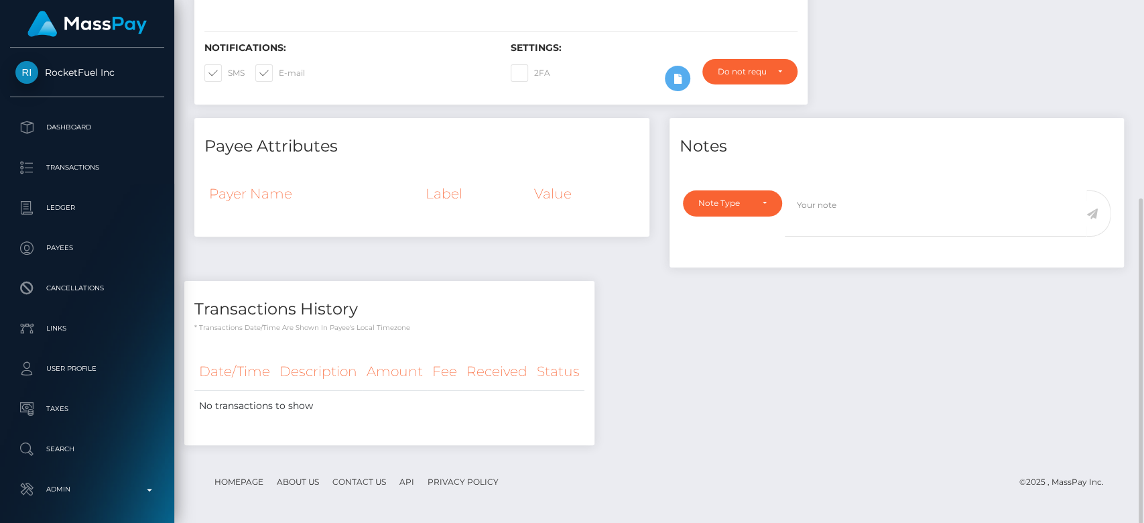
scroll to position [0, 0]
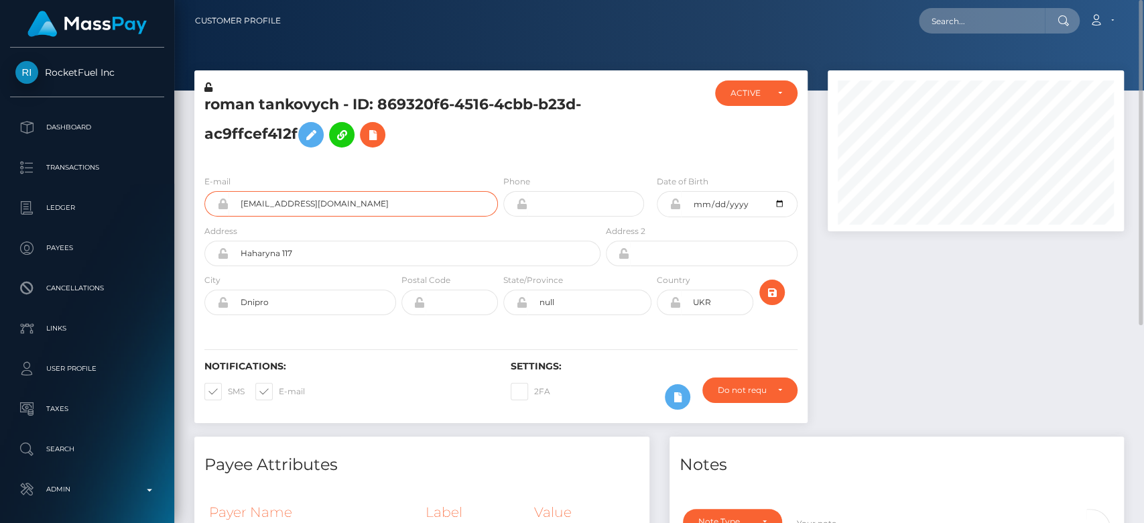
drag, startPoint x: 373, startPoint y: 202, endPoint x: 239, endPoint y: 210, distance: 135.0
click at [239, 210] on input "[EMAIL_ADDRESS][DOMAIN_NAME]" at bounding box center [362, 203] width 269 height 25
click at [976, 22] on input "text" at bounding box center [982, 20] width 126 height 25
type input "v"
paste input "[EMAIL_ADDRESS][DOMAIN_NAME]"
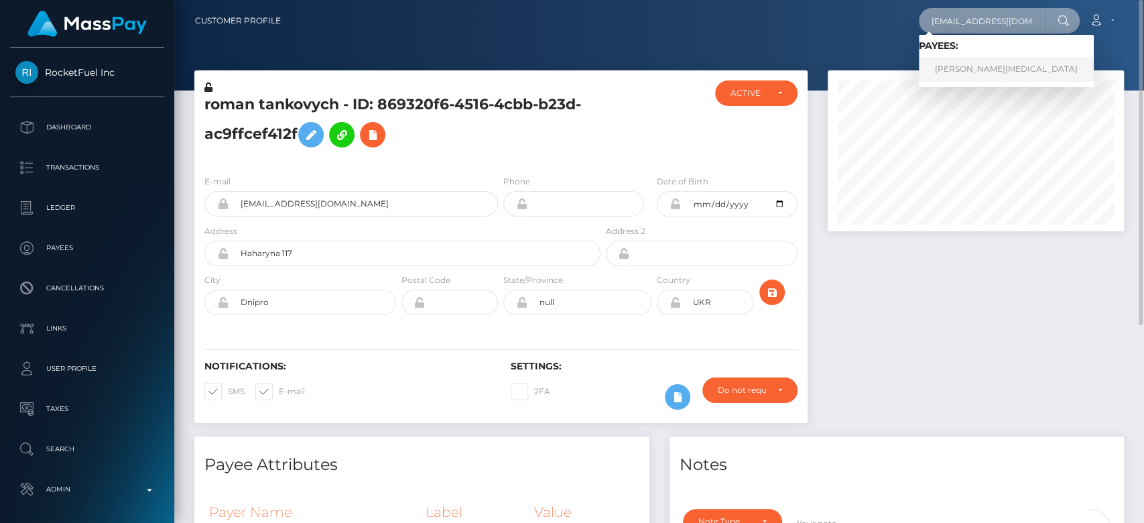
type input "[EMAIL_ADDRESS][DOMAIN_NAME]"
click at [969, 66] on link "Alyssa Yasmin Safraj" at bounding box center [1006, 69] width 175 height 25
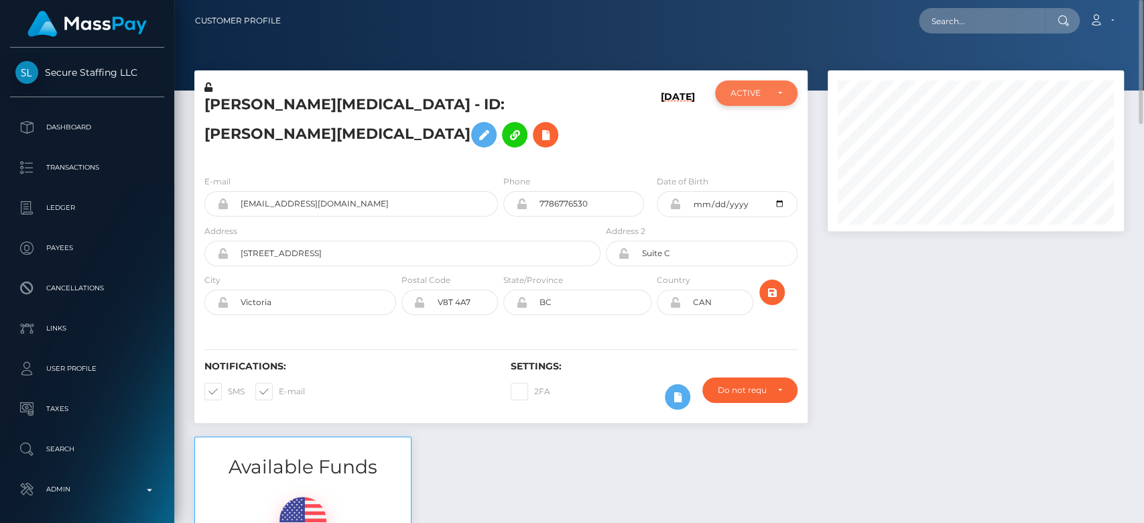
click at [766, 94] on div "ACTIVE" at bounding box center [755, 93] width 51 height 11
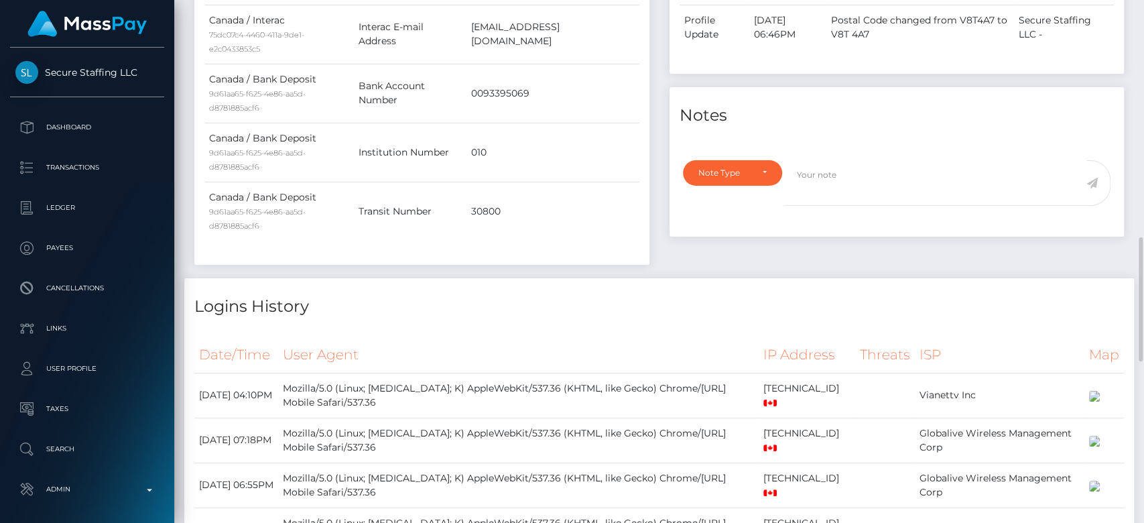
scroll to position [0, 0]
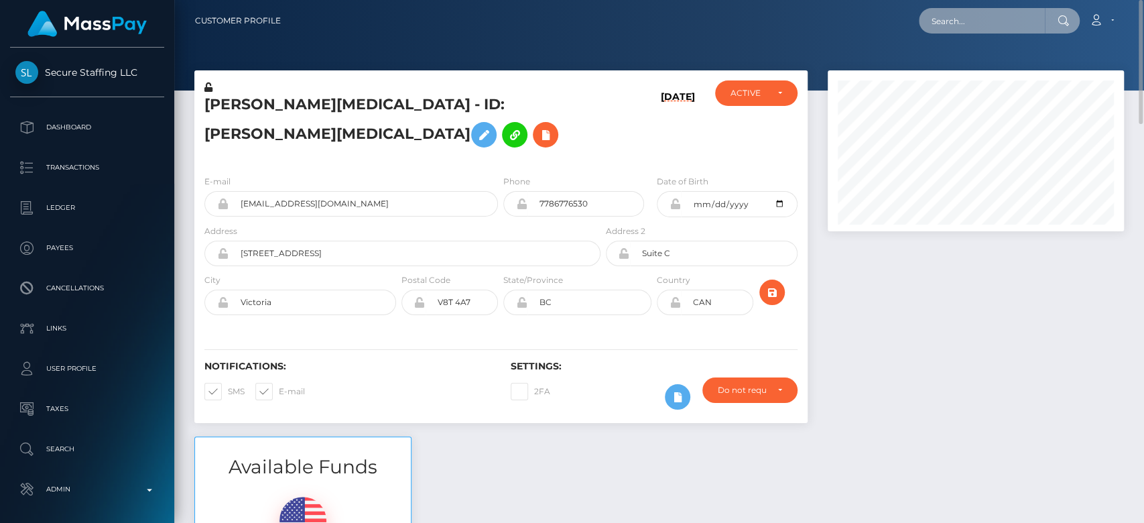
click at [1019, 13] on input "text" at bounding box center [982, 20] width 126 height 25
paste input "[EMAIL_ADDRESS][DOMAIN_NAME]"
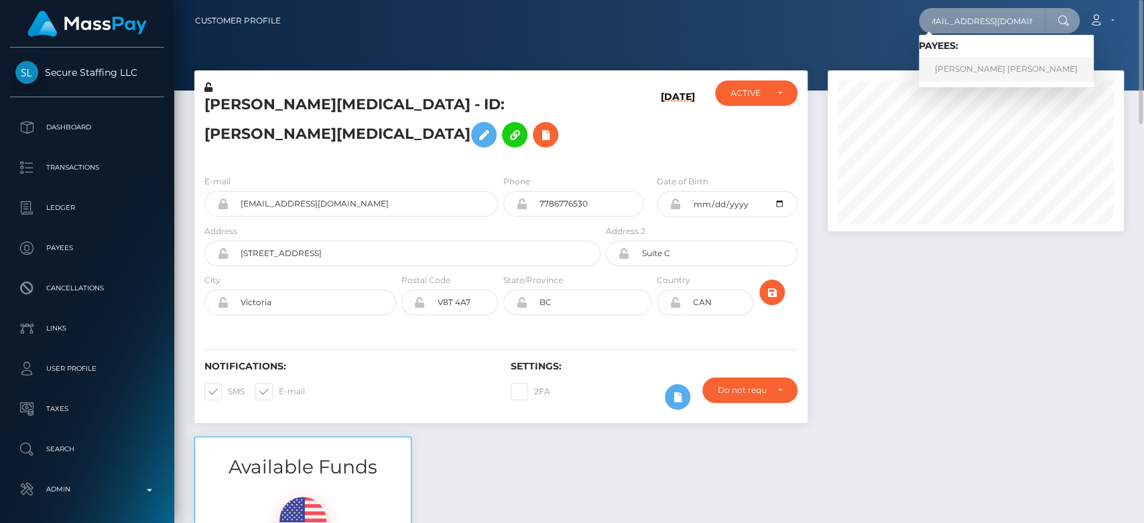
type input "[EMAIL_ADDRESS][DOMAIN_NAME]"
click at [976, 61] on link "Victoria Jane Whitby" at bounding box center [1006, 69] width 175 height 25
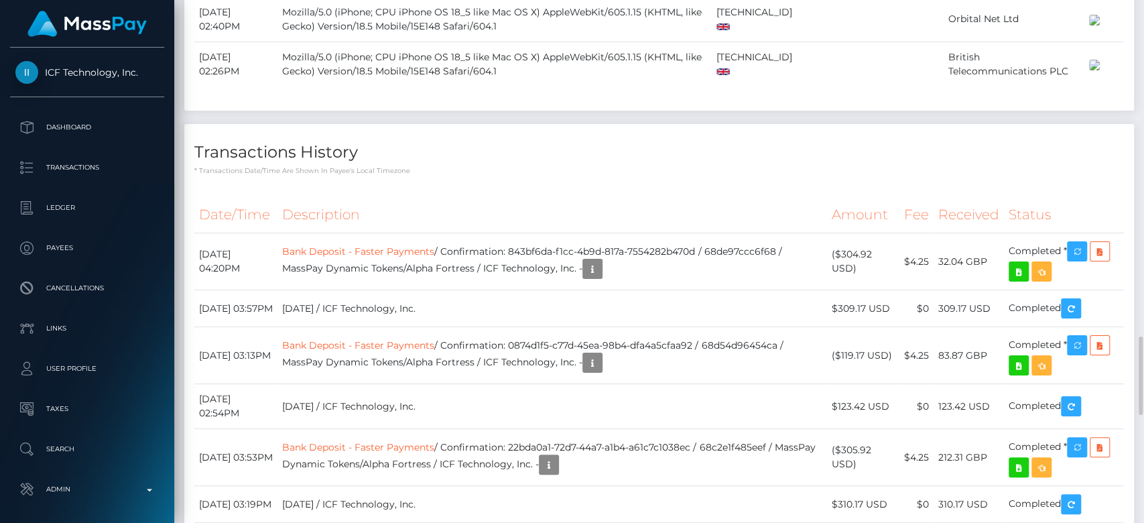
scroll to position [2277, 0]
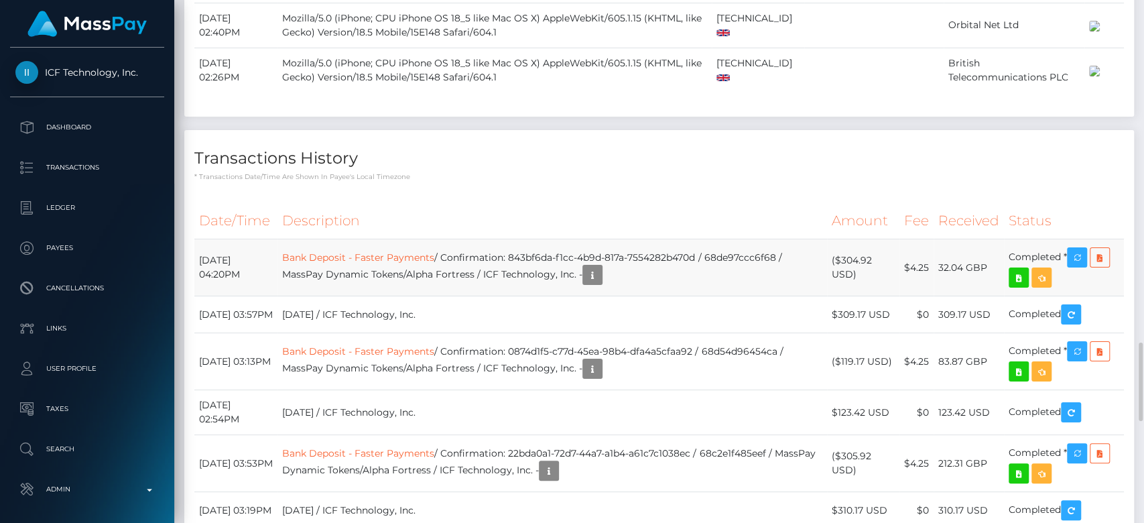
click at [196, 239] on td "[DATE] 04:20PM" at bounding box center [235, 267] width 83 height 57
drag, startPoint x: 197, startPoint y: 158, endPoint x: 1077, endPoint y: 159, distance: 880.4
click at [1077, 239] on tr "[DATE] 04:20PM Bank Deposit - Faster Payments / Confirmation: 843bf6da-f1cc-4b9…" at bounding box center [658, 267] width 929 height 57
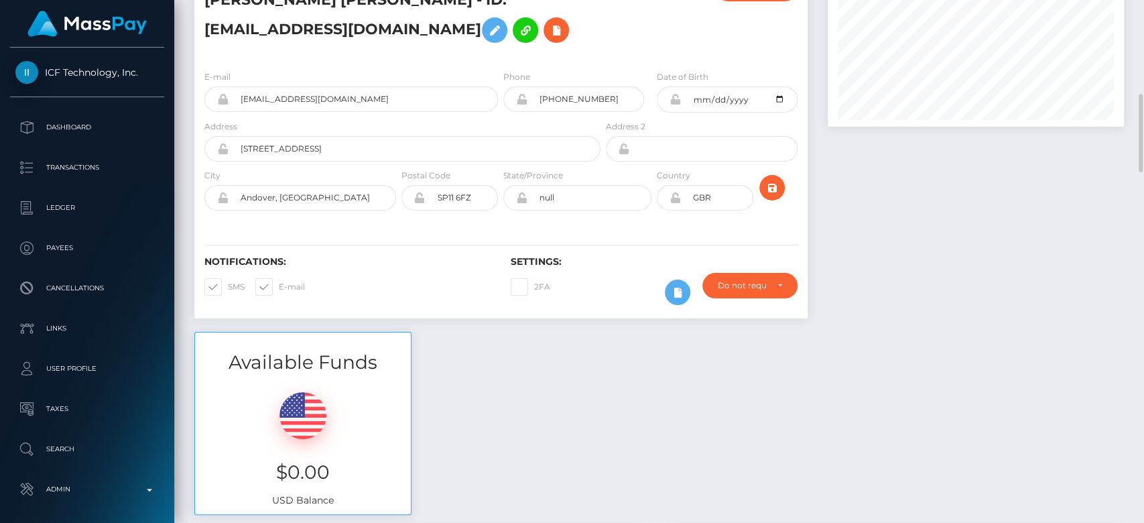
scroll to position [0, 0]
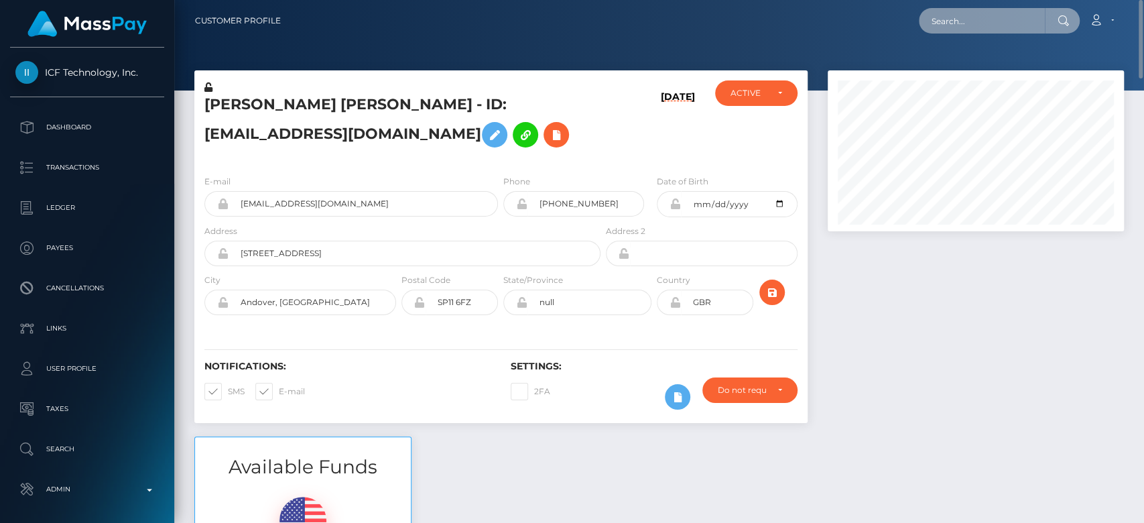
click at [963, 15] on input "text" at bounding box center [982, 20] width 126 height 25
paste input "[EMAIL_ADDRESS][DOMAIN_NAME]"
type input "[EMAIL_ADDRESS][DOMAIN_NAME]"
click at [955, 13] on input "[EMAIL_ADDRESS][DOMAIN_NAME]" at bounding box center [982, 20] width 126 height 25
paste input "[DOMAIN_NAME][EMAIL_ADDRESS][DOMAIN_NAME]"
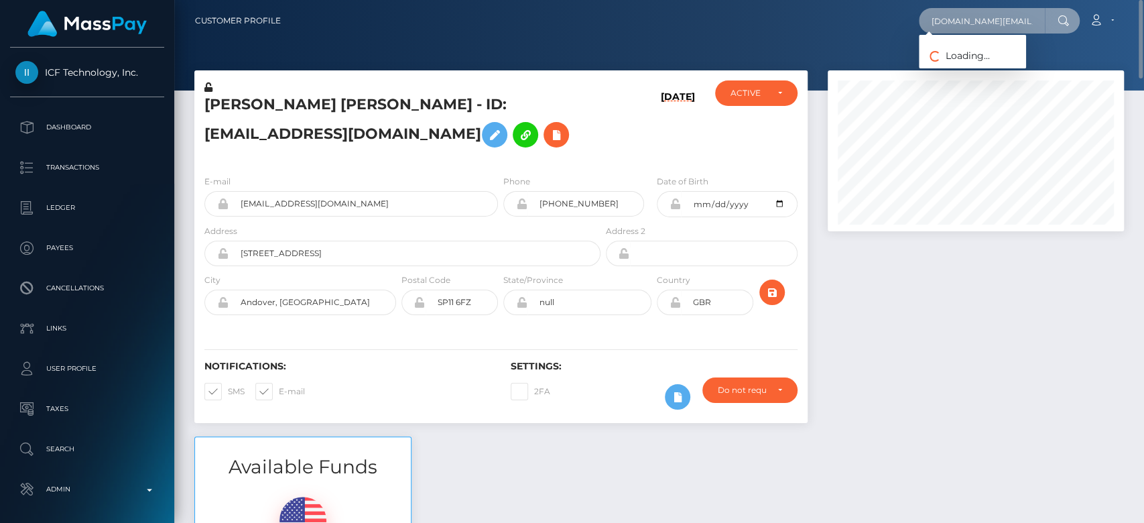
scroll to position [0, 17]
type input "[DOMAIN_NAME][EMAIL_ADDRESS][DOMAIN_NAME]"
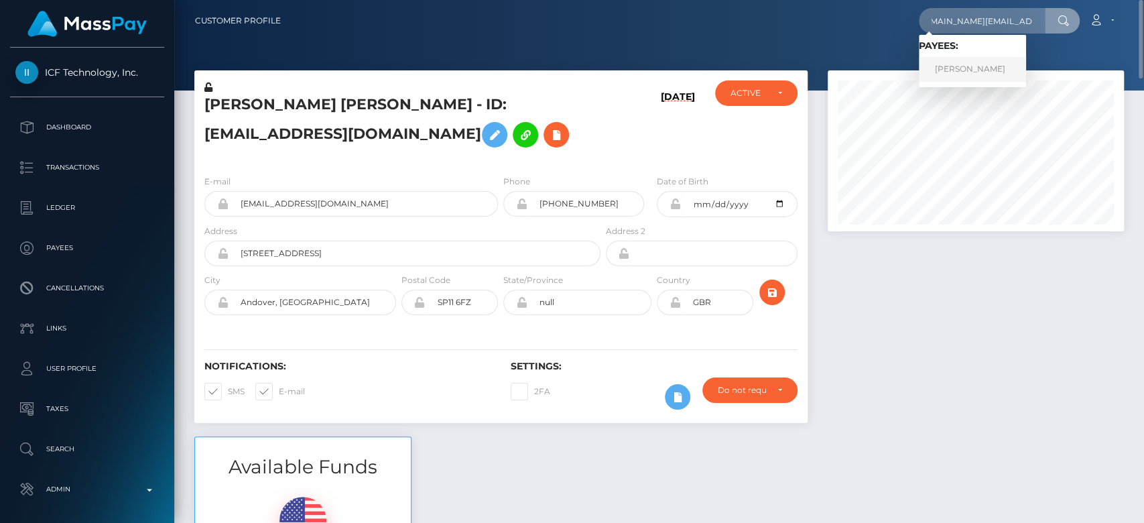
scroll to position [0, 0]
click at [966, 64] on link "Jesse Clark" at bounding box center [972, 69] width 107 height 25
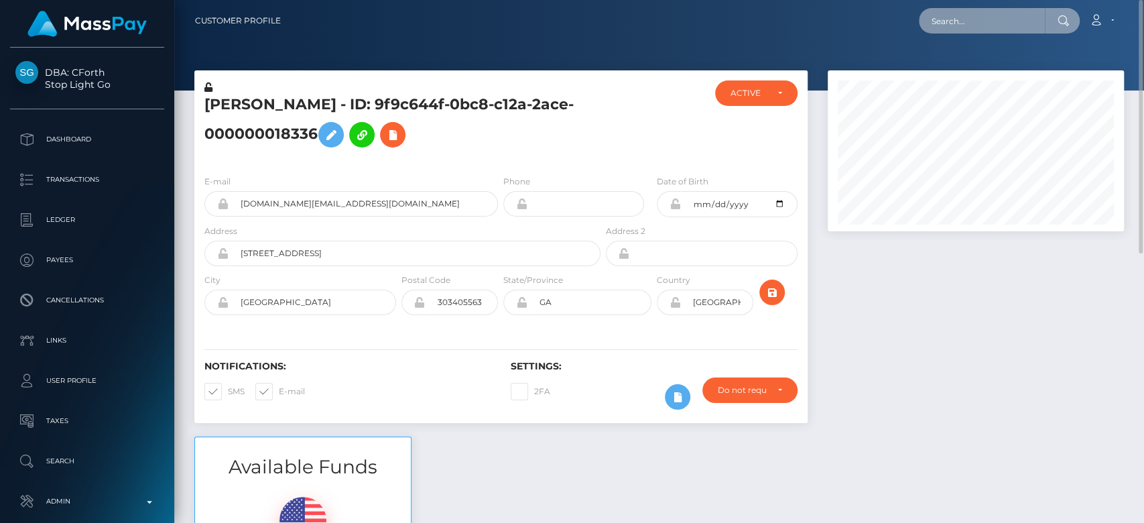
click at [955, 24] on input "text" at bounding box center [982, 20] width 126 height 25
paste input "[EMAIL_ADDRESS][DOMAIN_NAME]"
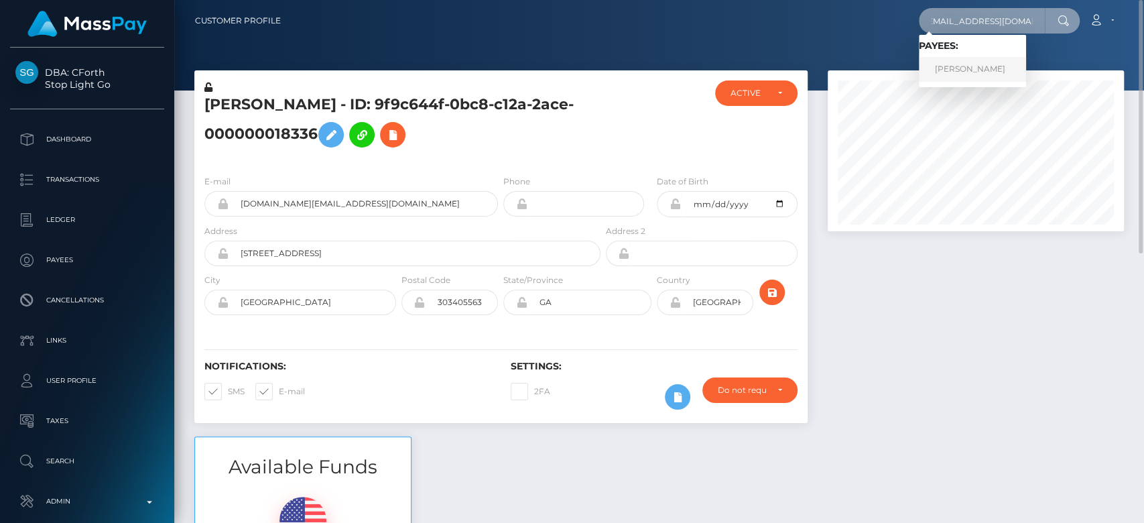
type input "[EMAIL_ADDRESS][DOMAIN_NAME]"
click at [979, 58] on link "[PERSON_NAME]" at bounding box center [972, 69] width 107 height 25
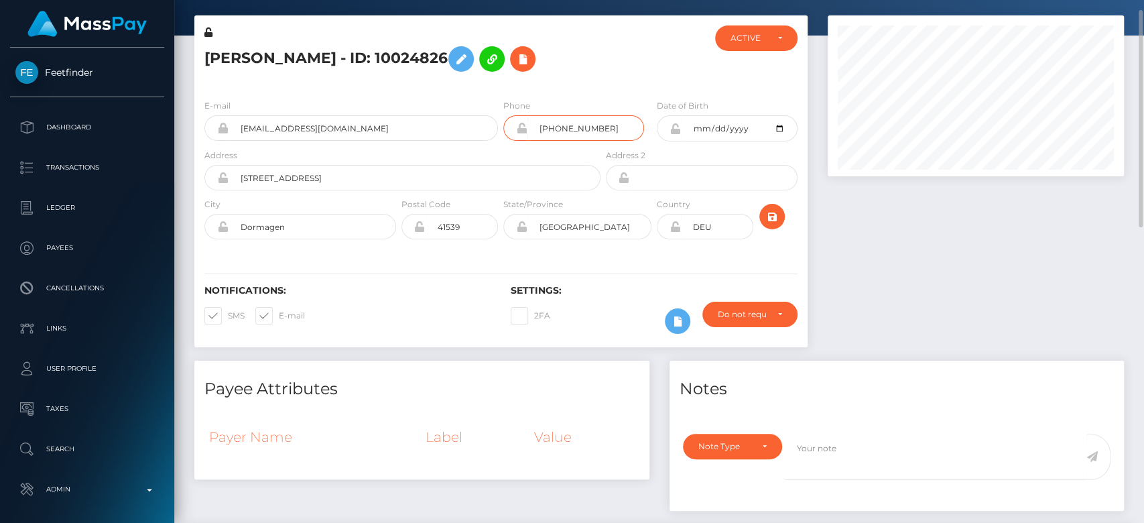
scroll to position [64, 0]
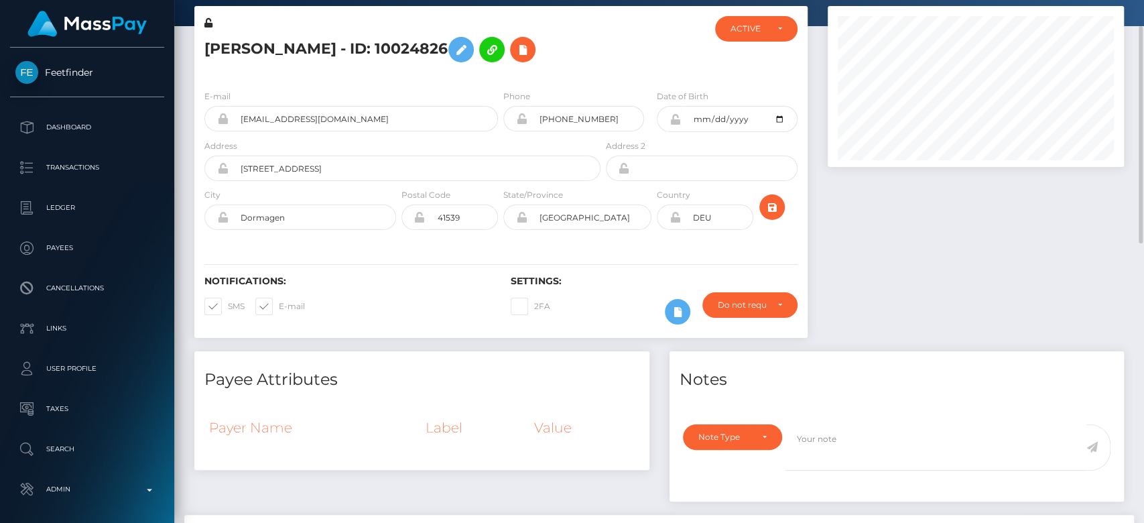
click at [568, 265] on div "Notifications: SMS E-mail Settings: 2FA" at bounding box center [500, 290] width 613 height 94
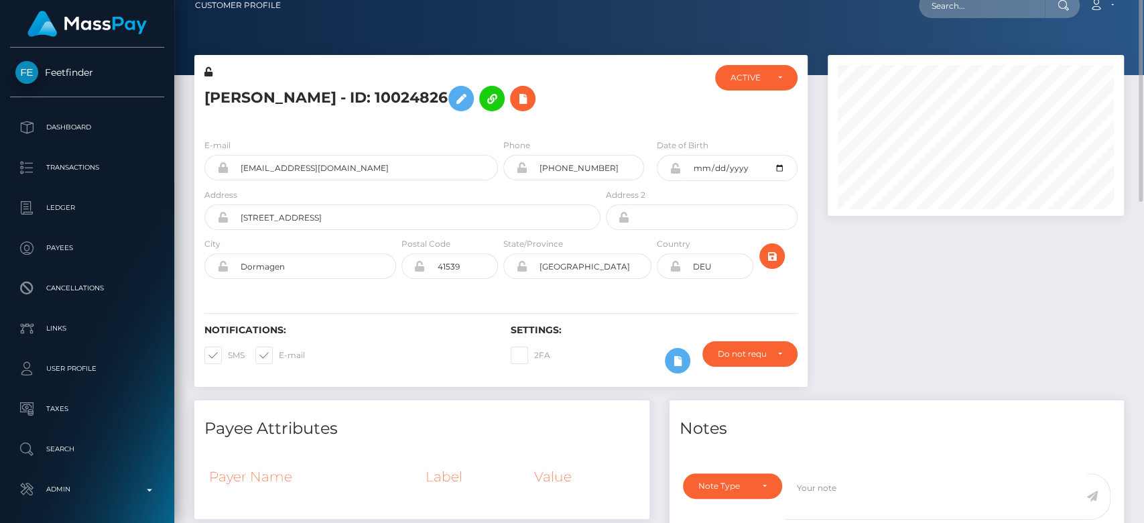
scroll to position [0, 0]
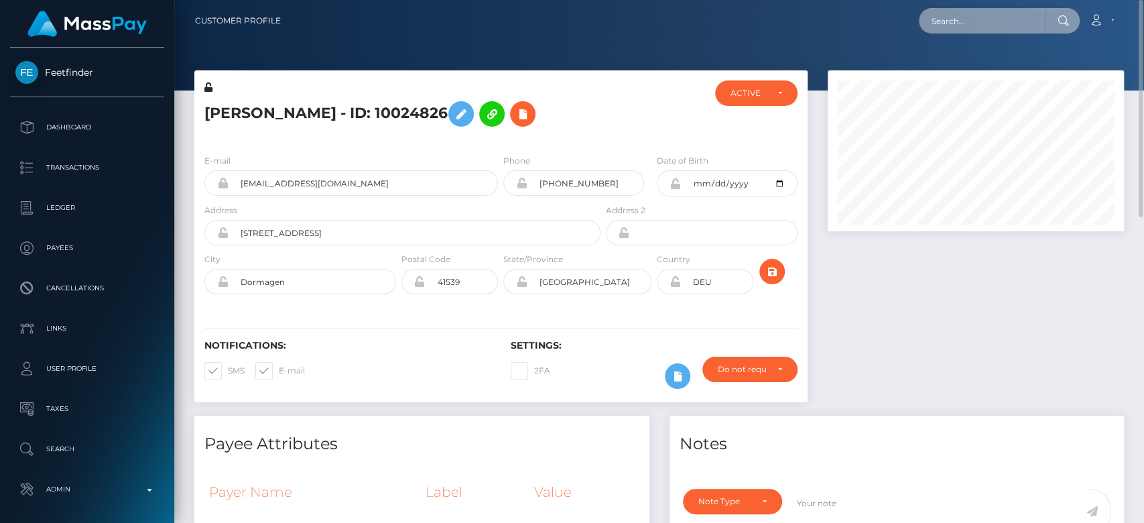
click at [958, 23] on input "text" at bounding box center [982, 20] width 126 height 25
paste input "naitlibat63@gmail.com"
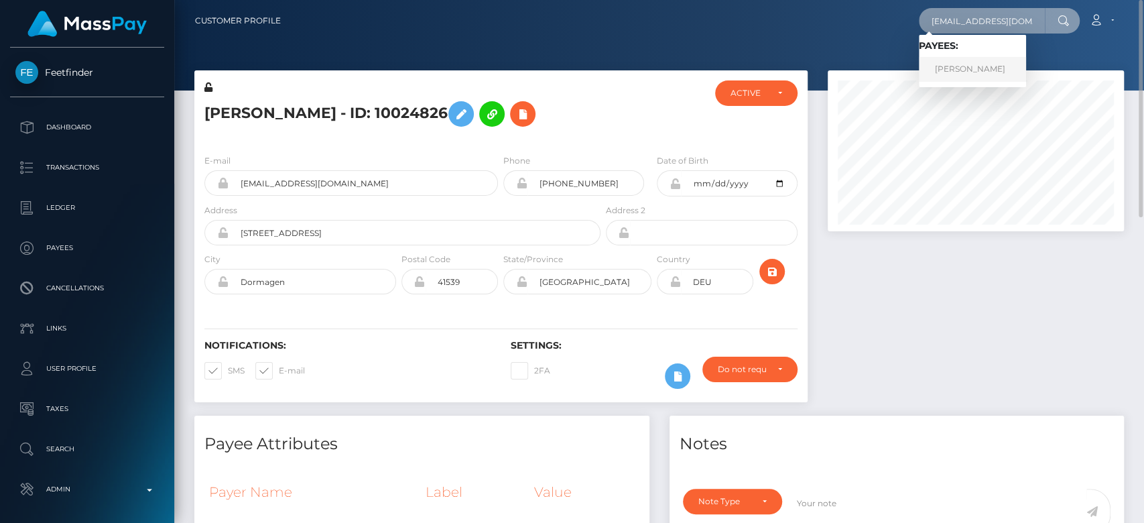
type input "naitlibat63@gmail.com"
click at [945, 68] on link "NATALIIA BATURINA" at bounding box center [972, 69] width 107 height 25
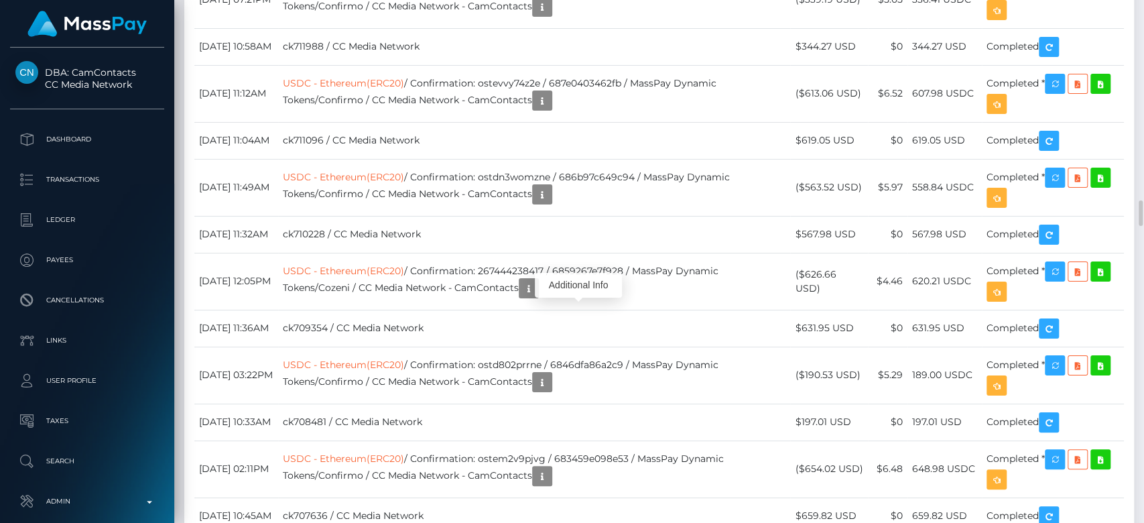
scroll to position [161, 296]
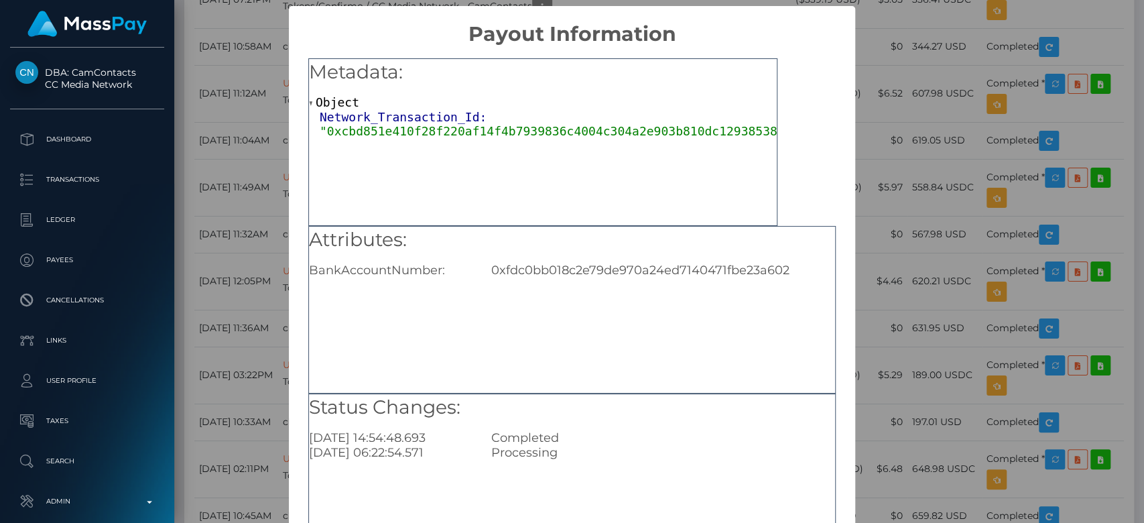
click at [460, 130] on span ""0xcbd851e410f28f220af14f4b7939836c4004c304a2e903b810dc129385383c8c"" at bounding box center [567, 131] width 494 height 14
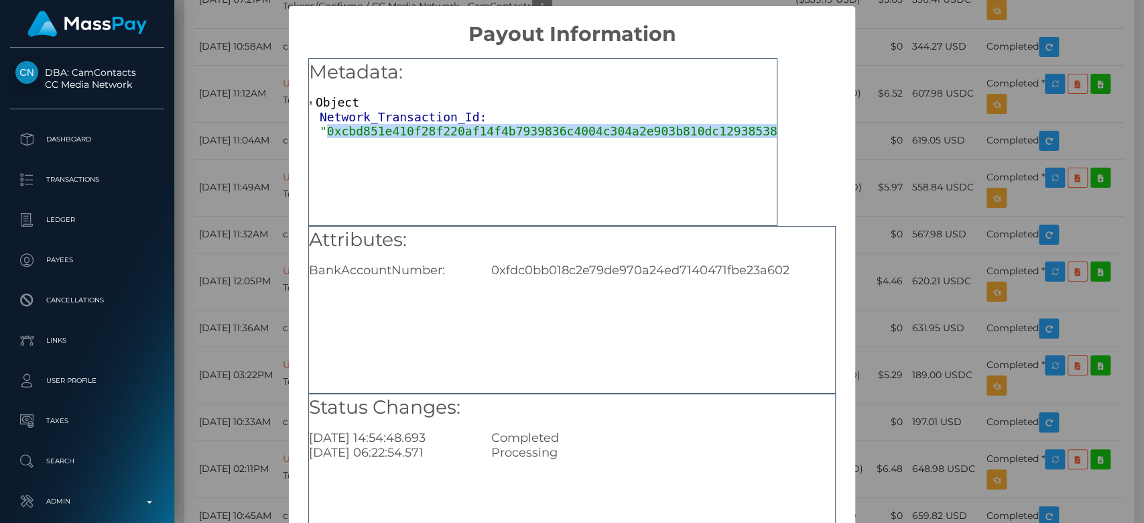
click at [460, 130] on span ""0xcbd851e410f28f220af14f4b7939836c4004c304a2e903b810dc129385383c8c"" at bounding box center [567, 131] width 494 height 14
copy span "0xcbd851e410f28f220af14f4b7939836c4004c304a2e903b810dc129385383c8c"
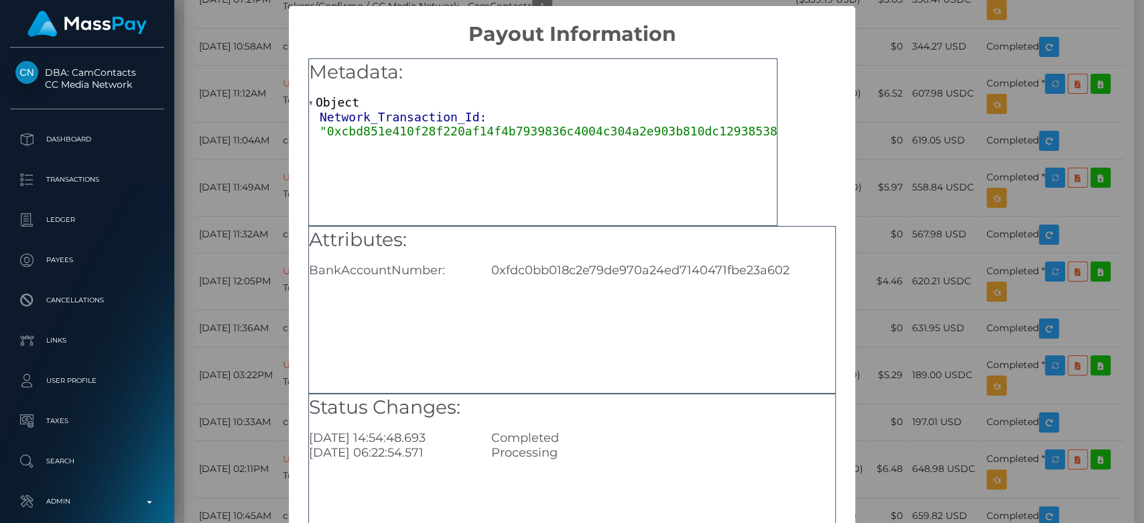
click at [923, 62] on div "× Payout Information Metadata: Object Network_Transaction_Id: "0xcbd851e410f28f…" at bounding box center [572, 261] width 1144 height 523
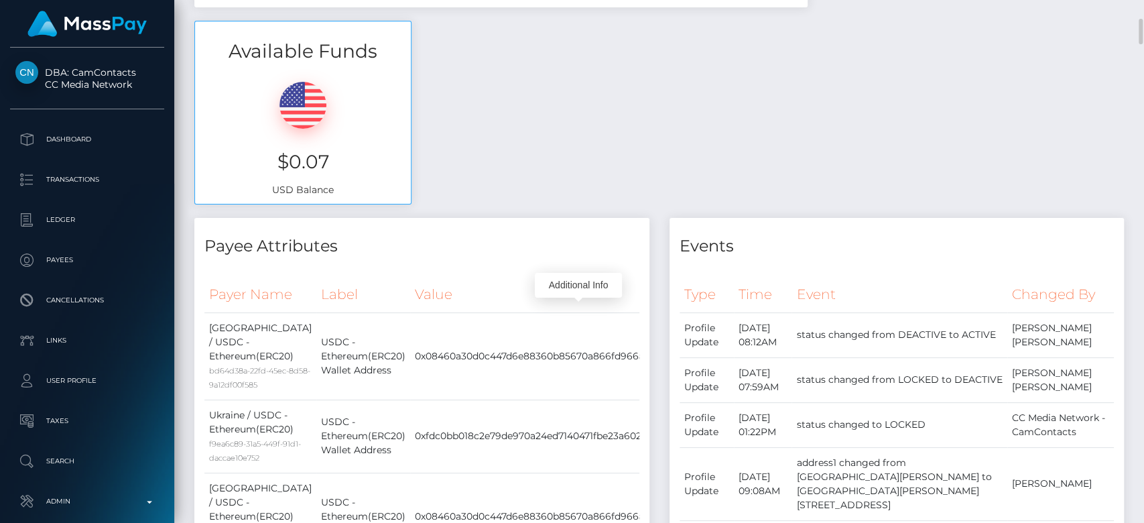
scroll to position [0, 0]
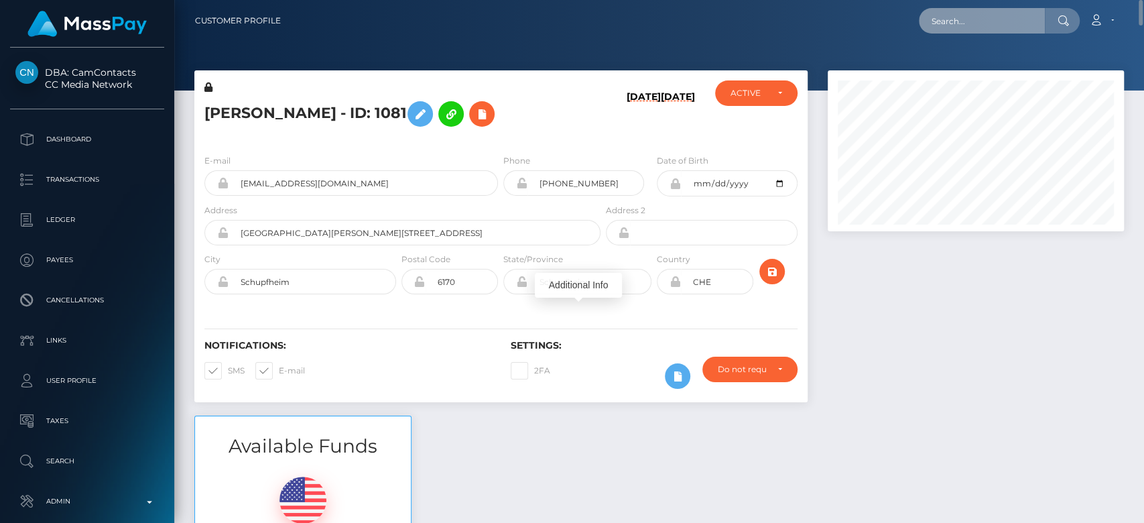
click at [954, 26] on input "text" at bounding box center [982, 20] width 126 height 25
paste input "golden55111@gmail.com"
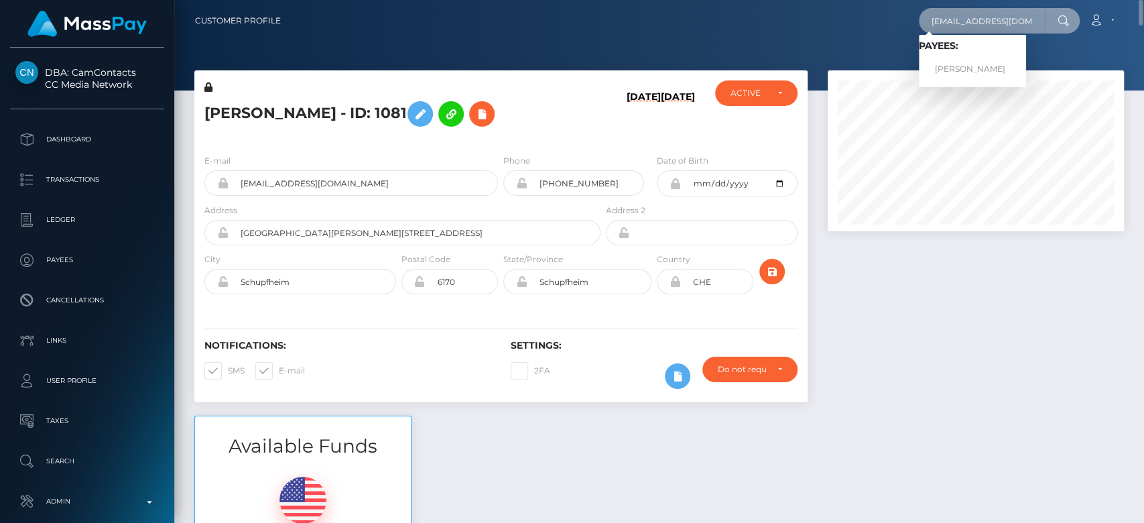
type input "golden55111@gmail.com"
click at [980, 61] on link "Aleksey Avseenko" at bounding box center [972, 69] width 107 height 25
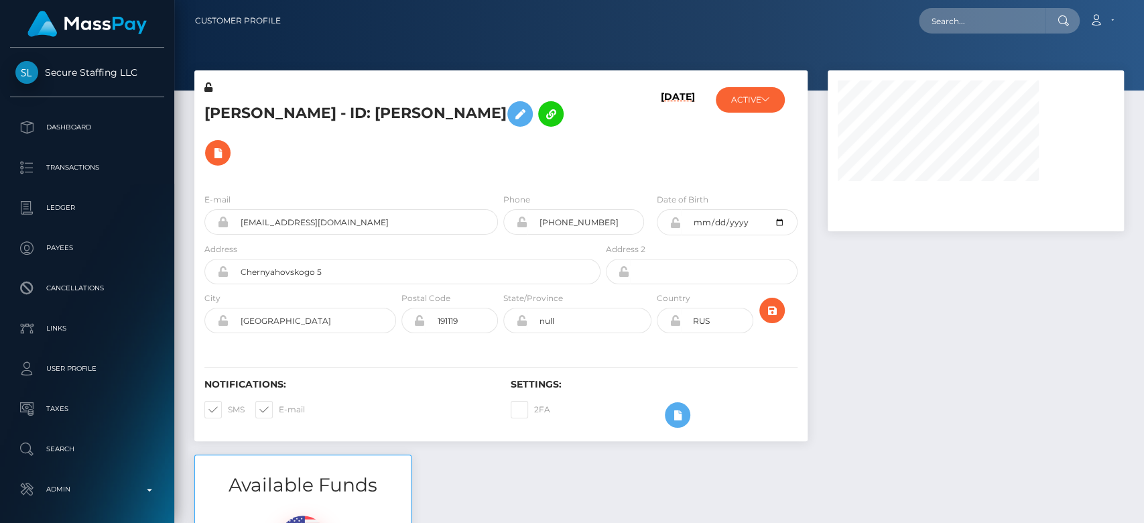
click at [829, 278] on div at bounding box center [975, 262] width 316 height 384
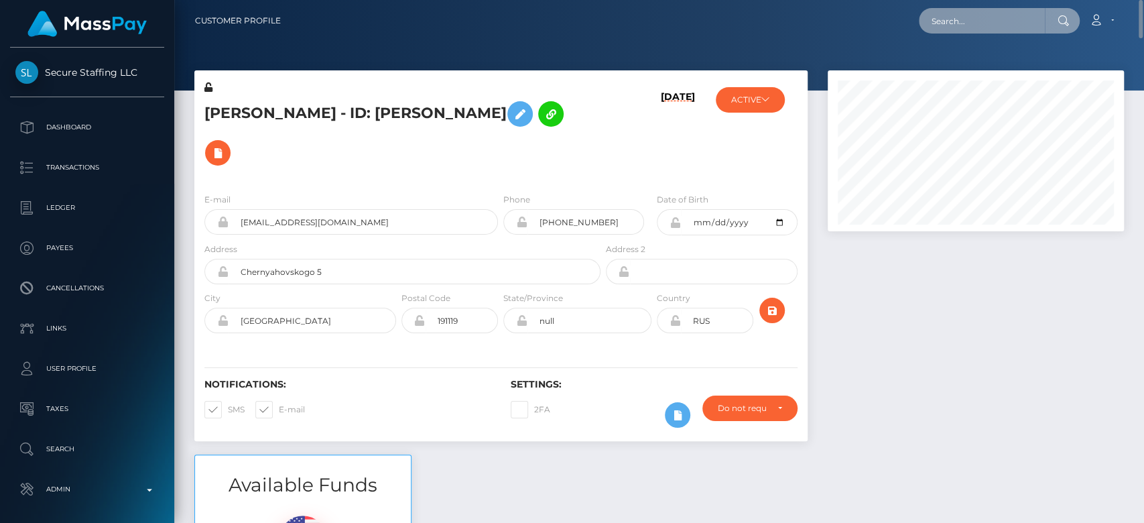
click at [988, 17] on input "text" at bounding box center [982, 20] width 126 height 25
paste input "[EMAIL_ADDRESS][DOMAIN_NAME]"
type input "[EMAIL_ADDRESS][DOMAIN_NAME]"
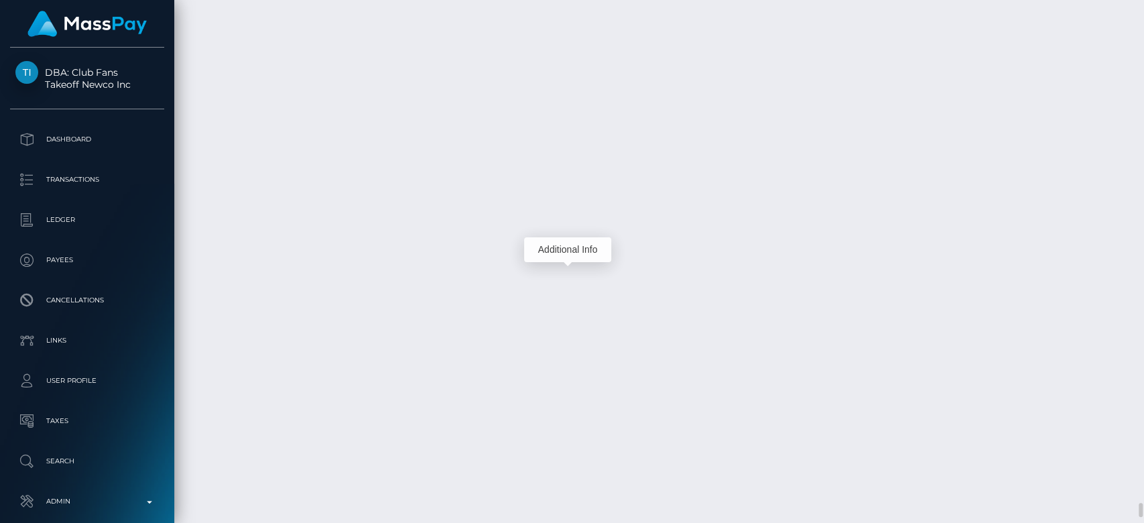
scroll to position [161, 296]
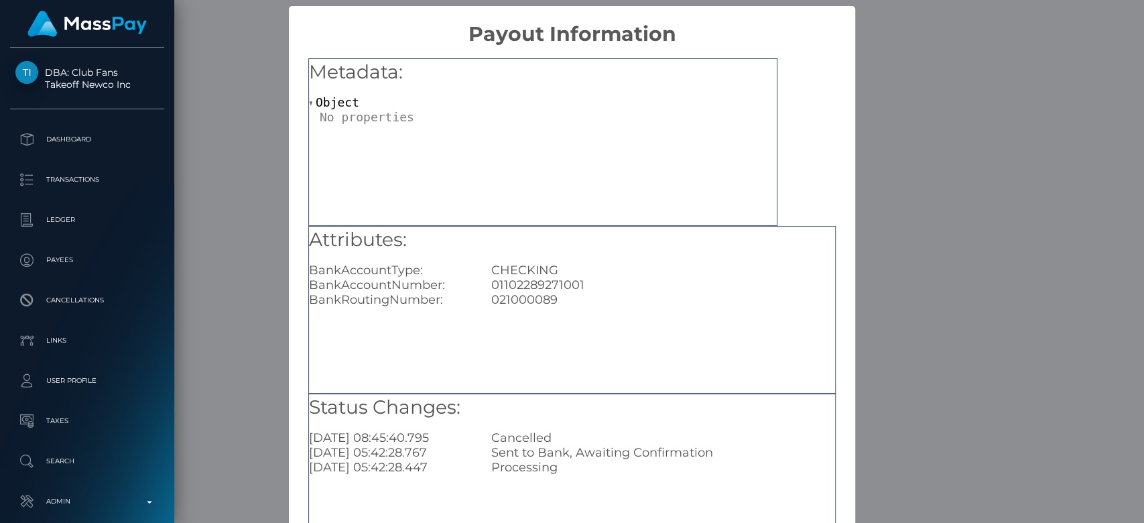
scroll to position [0, 0]
click at [570, 287] on div "01102289271001" at bounding box center [663, 284] width 364 height 15
copy div "01102289271001"
click at [247, 178] on div "× Payout Information Metadata: Object Attributes: BankAccountType: CHECKING Ban…" at bounding box center [572, 261] width 1144 height 523
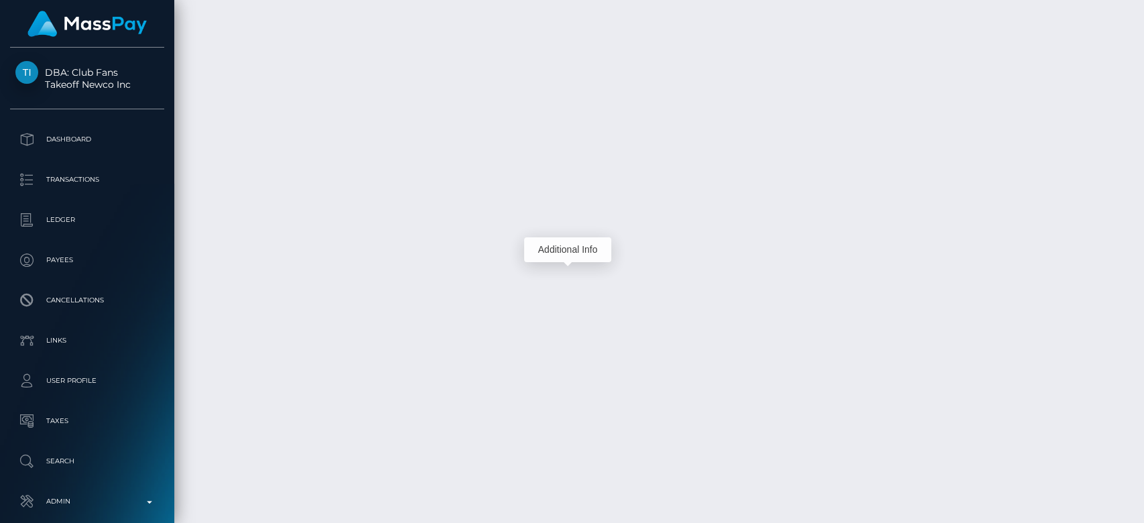
scroll to position [161, 296]
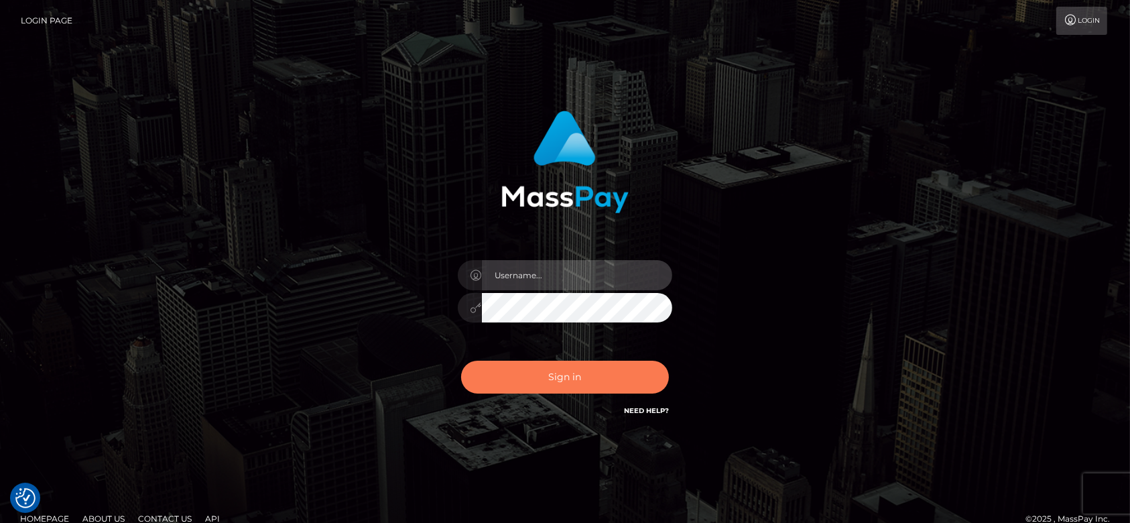
type input "[DOMAIN_NAME]"
click at [582, 369] on button "Sign in" at bounding box center [565, 376] width 208 height 33
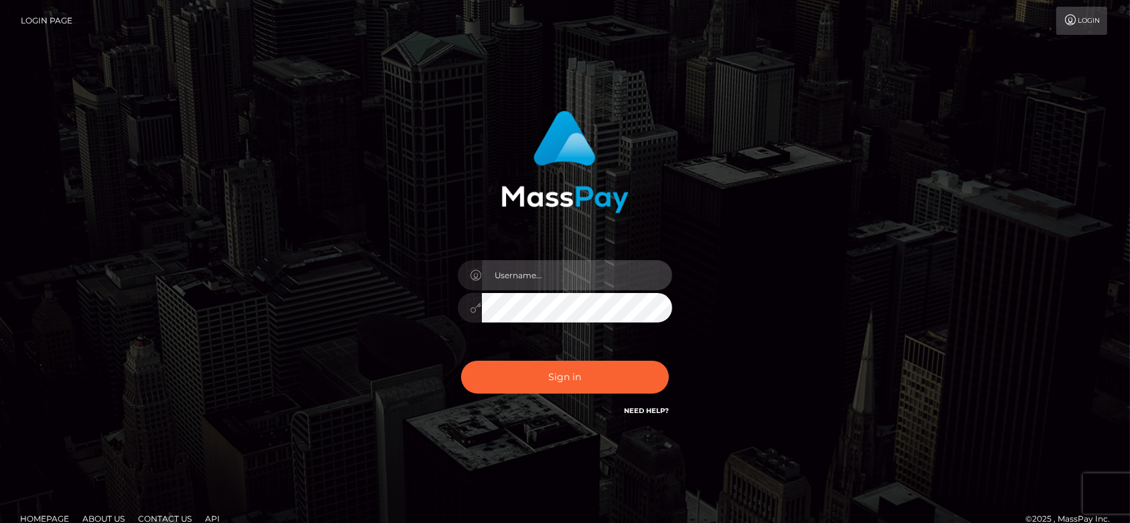
type input "fr.es"
click at [542, 292] on div "fr.es" at bounding box center [565, 301] width 235 height 103
click at [551, 275] on input "fr.es" at bounding box center [577, 275] width 190 height 30
checkbox input "true"
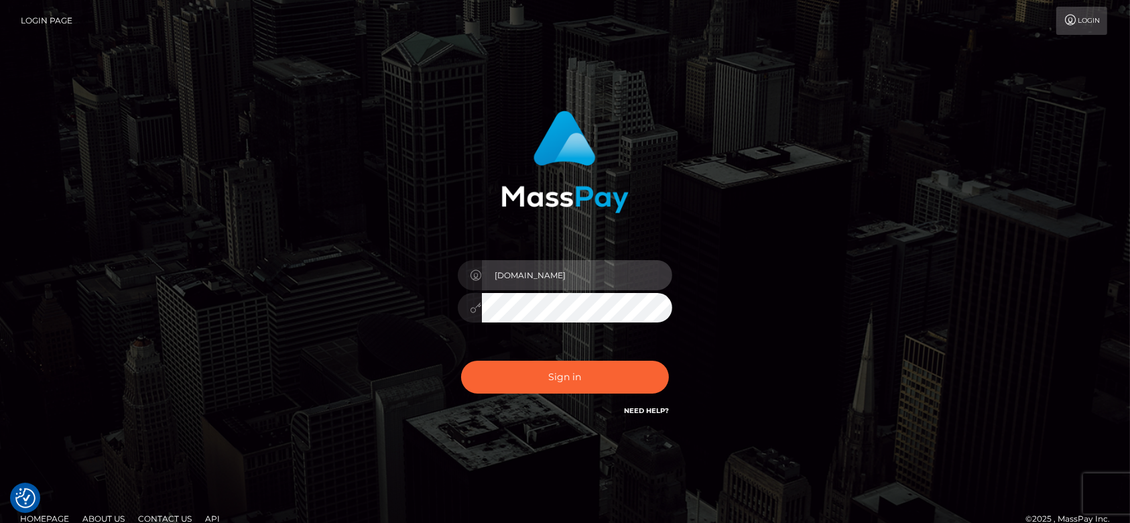
checkbox input "true"
click at [502, 397] on div "Sign in Need Help?" at bounding box center [565, 382] width 235 height 60
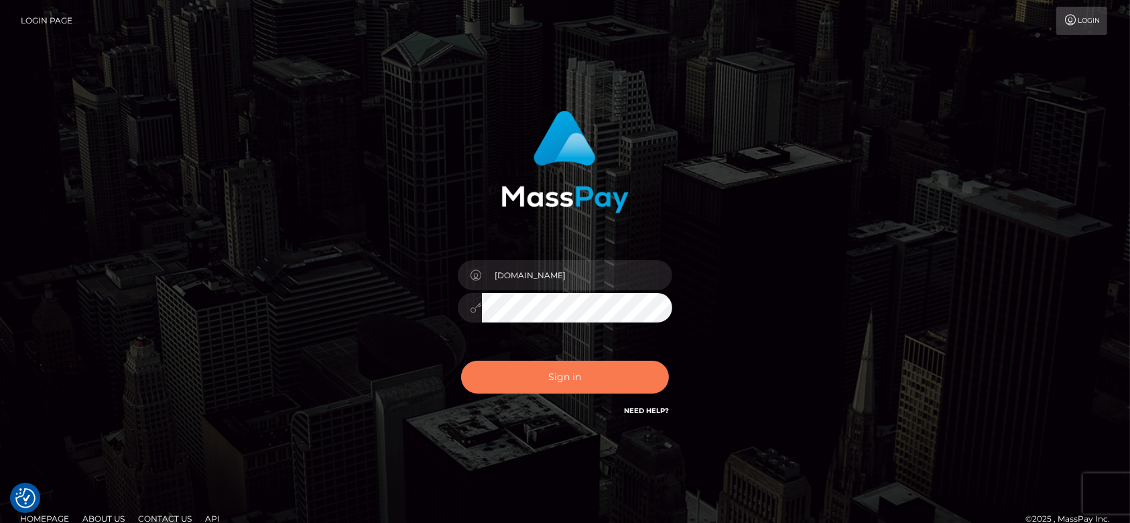
click at [505, 373] on button "Sign in" at bounding box center [565, 376] width 208 height 33
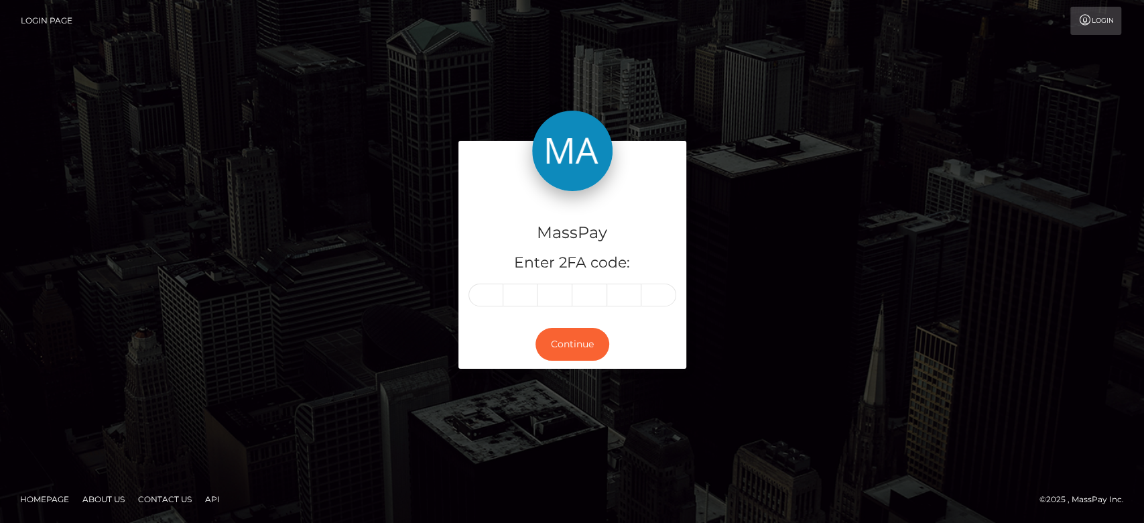
click at [488, 292] on input "text" at bounding box center [485, 294] width 35 height 23
type input "5"
type input "1"
type input "9"
type input "0"
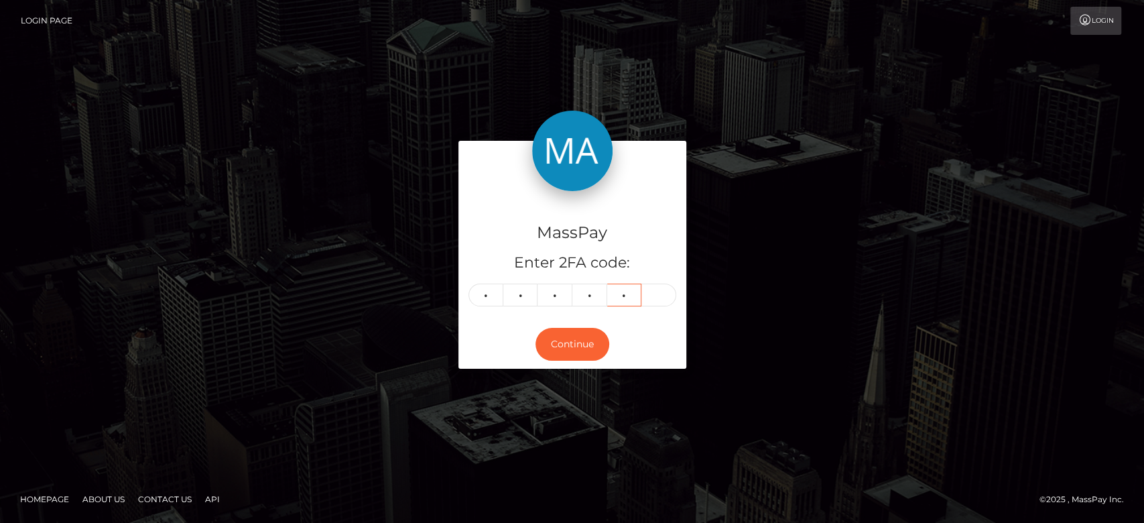
type input "5"
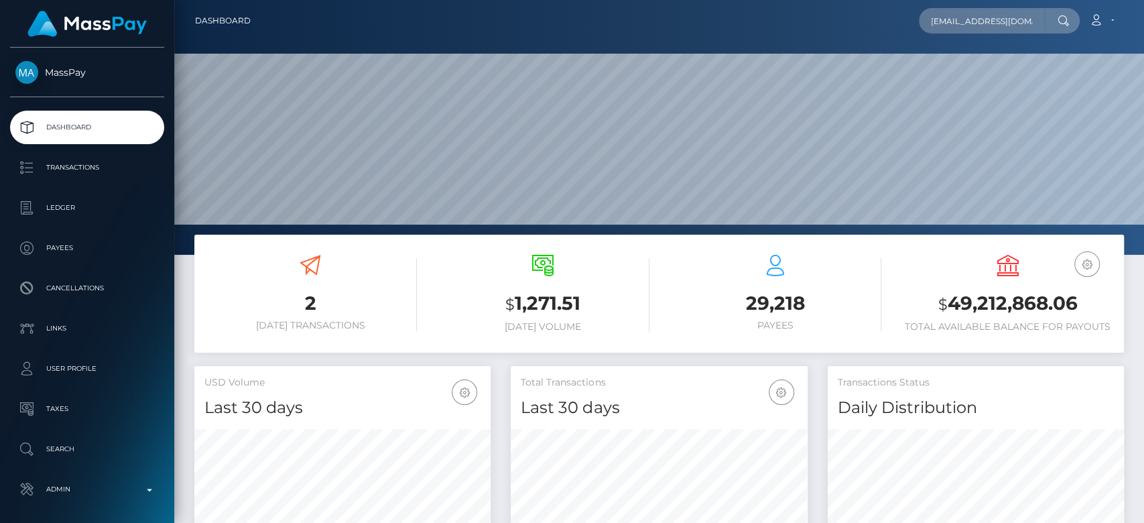
scroll to position [237, 296]
type input "krys.speller7@gmail.com"
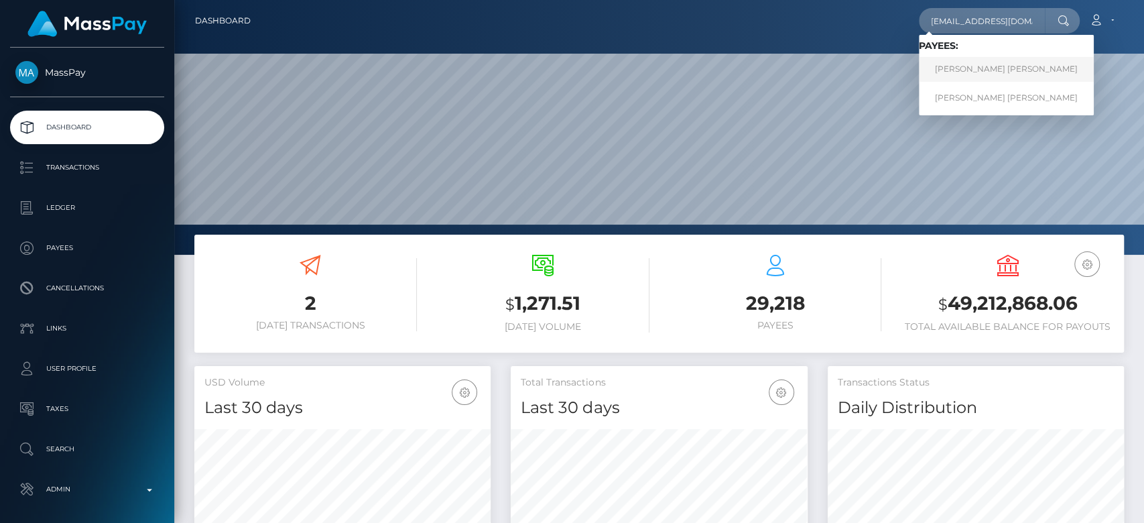
click at [959, 63] on link "KRYSTLE MARY FRANCIS Draper" at bounding box center [1006, 69] width 175 height 25
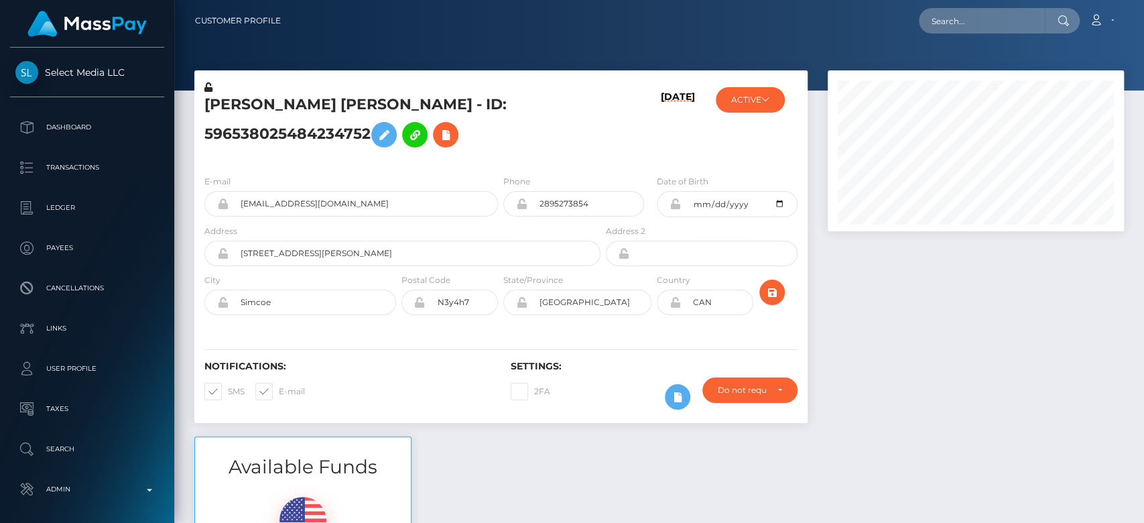
scroll to position [161, 296]
click at [498, 112] on h5 "KRYSTLE MARY FRANCIS Draper - ID: 596538025484234752" at bounding box center [398, 124] width 389 height 60
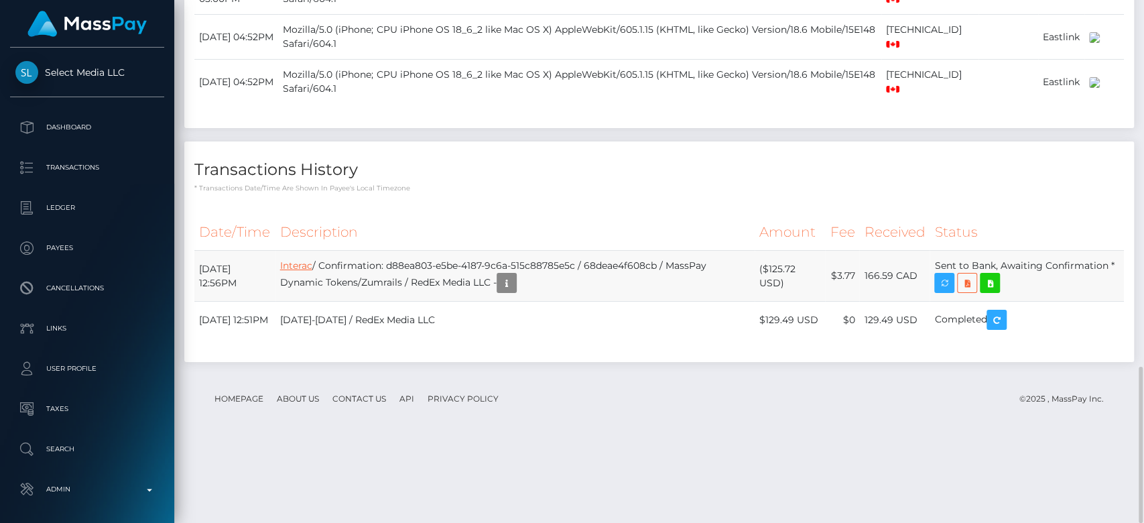
click at [312, 271] on link "Interac" at bounding box center [296, 265] width 32 height 12
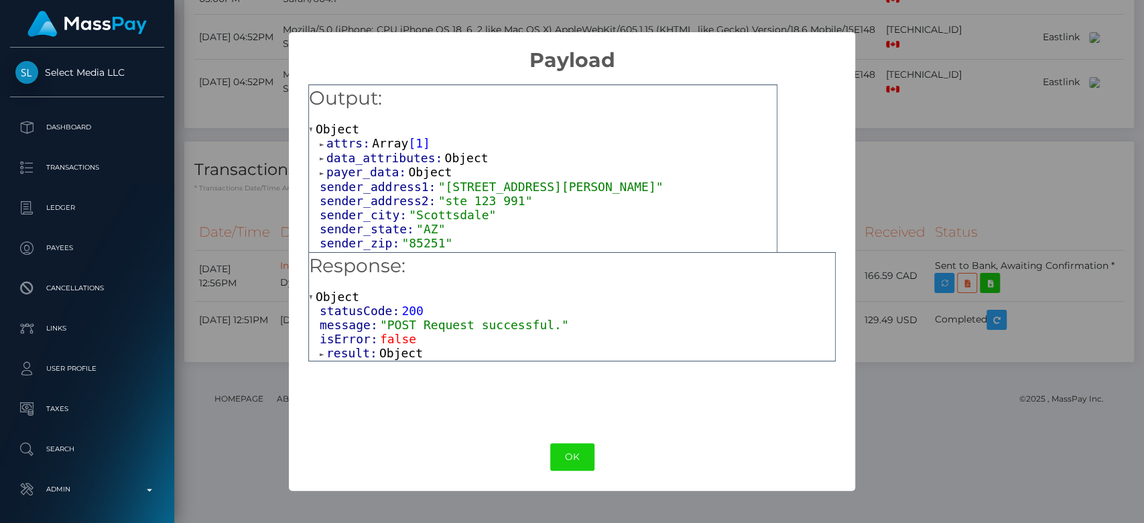
click at [380, 352] on span "Object" at bounding box center [401, 353] width 44 height 14
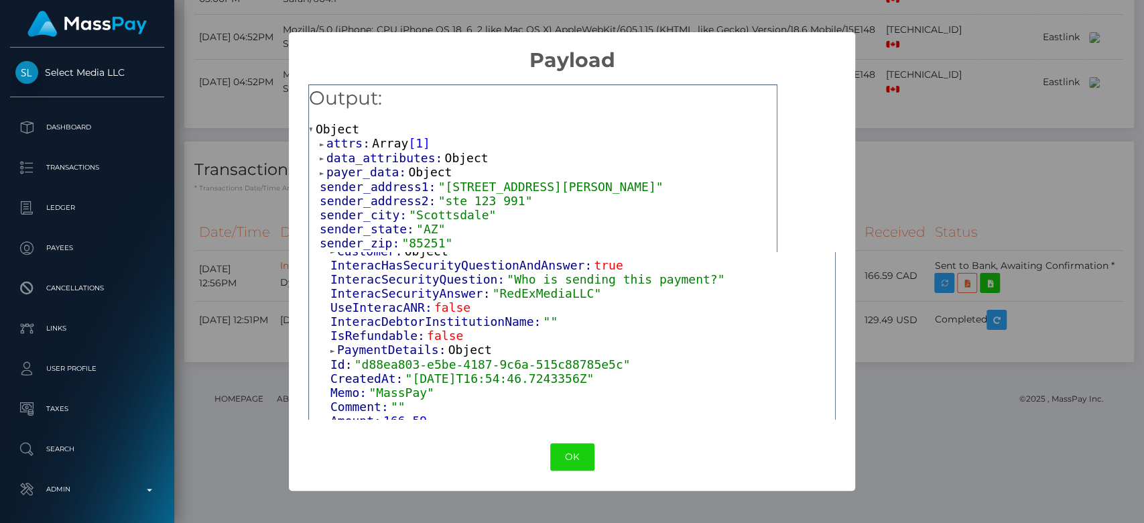
scroll to position [94, 0]
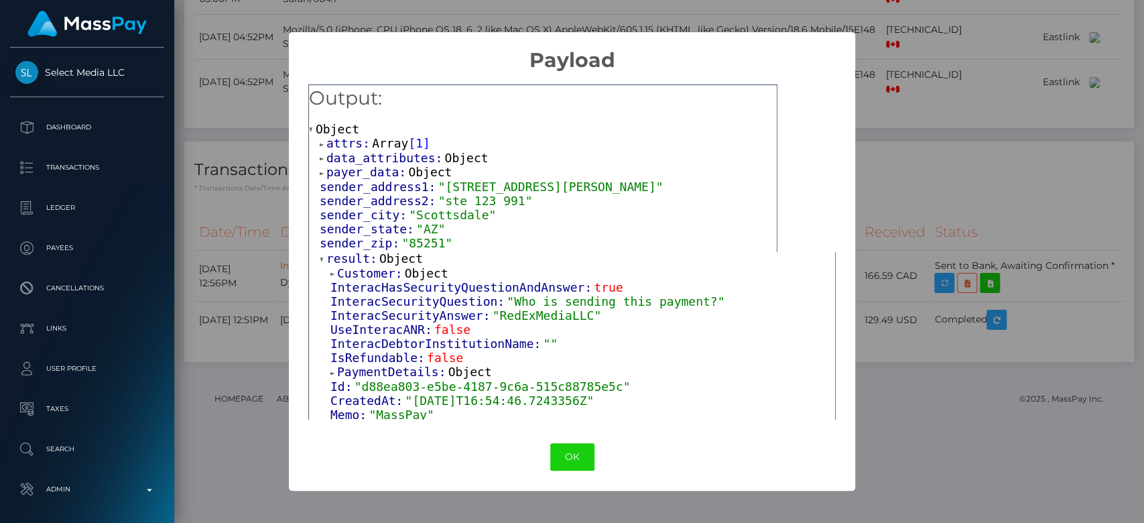
click at [539, 314] on span ""RedExMediaLLC"" at bounding box center [546, 315] width 109 height 14
copy span "RedExMediaLLC"
click at [876, 70] on div "× Payload Output: Object attrs: Array [ 1 ] data_attributes: Object payer_data:…" at bounding box center [572, 261] width 1144 height 523
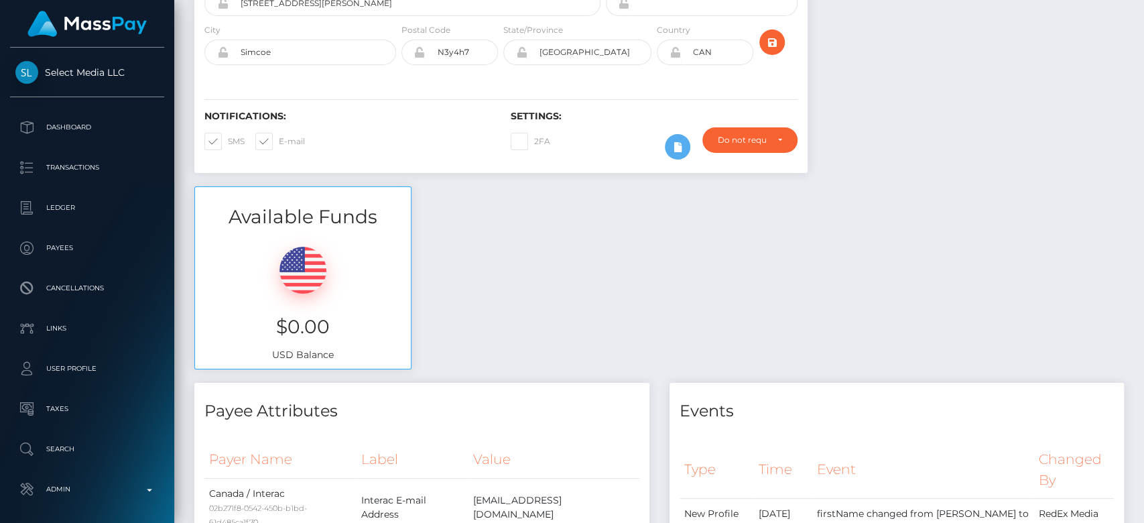
scroll to position [0, 0]
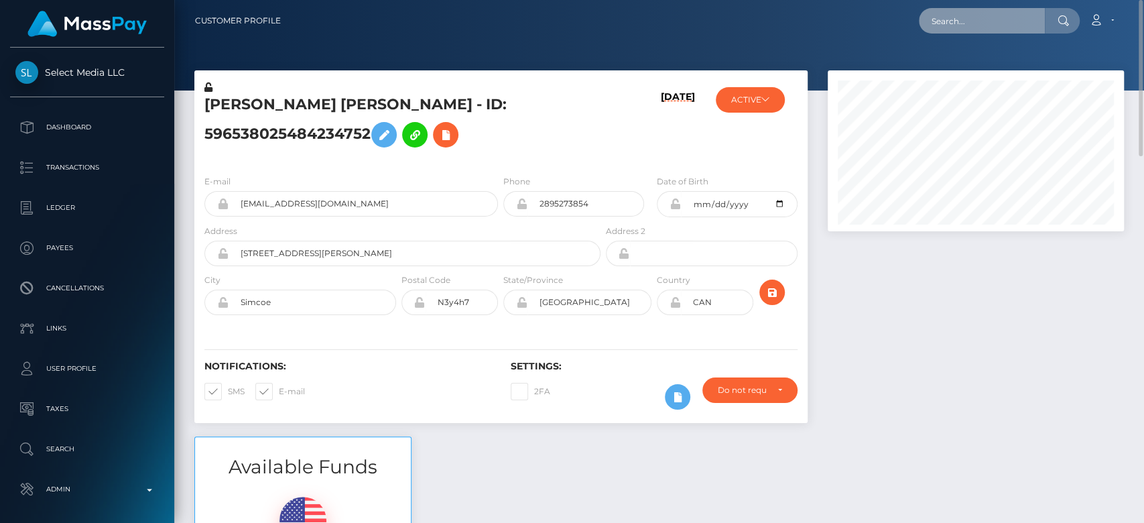
click at [992, 11] on input "text" at bounding box center [982, 20] width 126 height 25
paste input "gamerdalife@gmail.com"
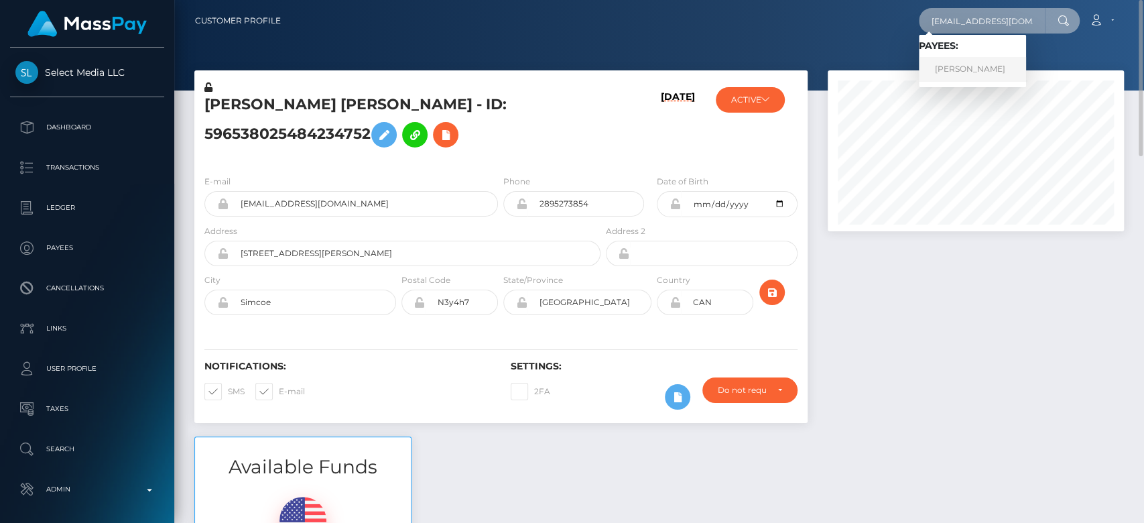
type input "gamerdalife@gmail.com"
click at [1000, 65] on link "Angie Rodrigues" at bounding box center [972, 69] width 107 height 25
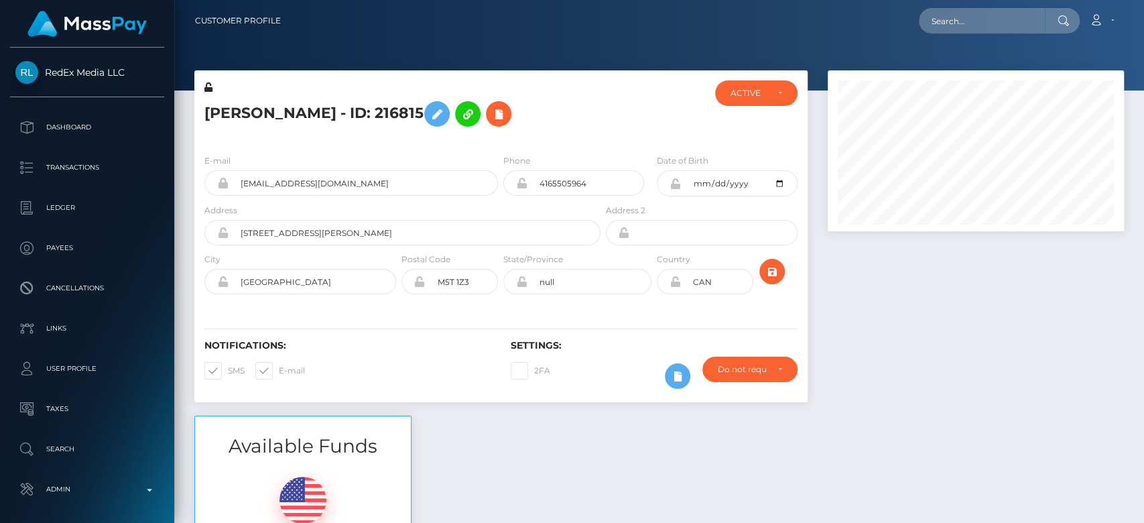
scroll to position [161, 296]
click at [840, 350] on div at bounding box center [975, 242] width 316 height 345
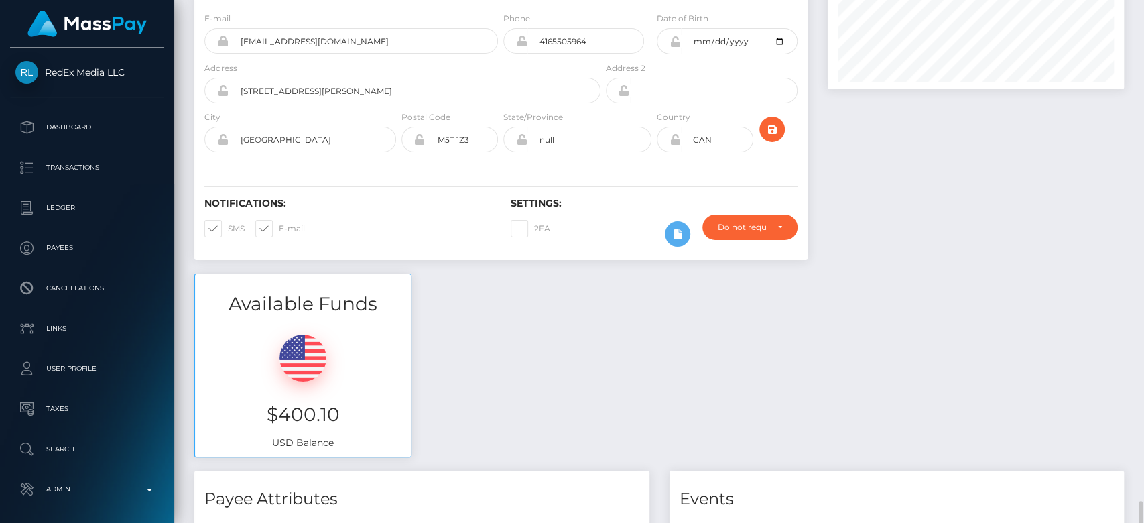
scroll to position [0, 0]
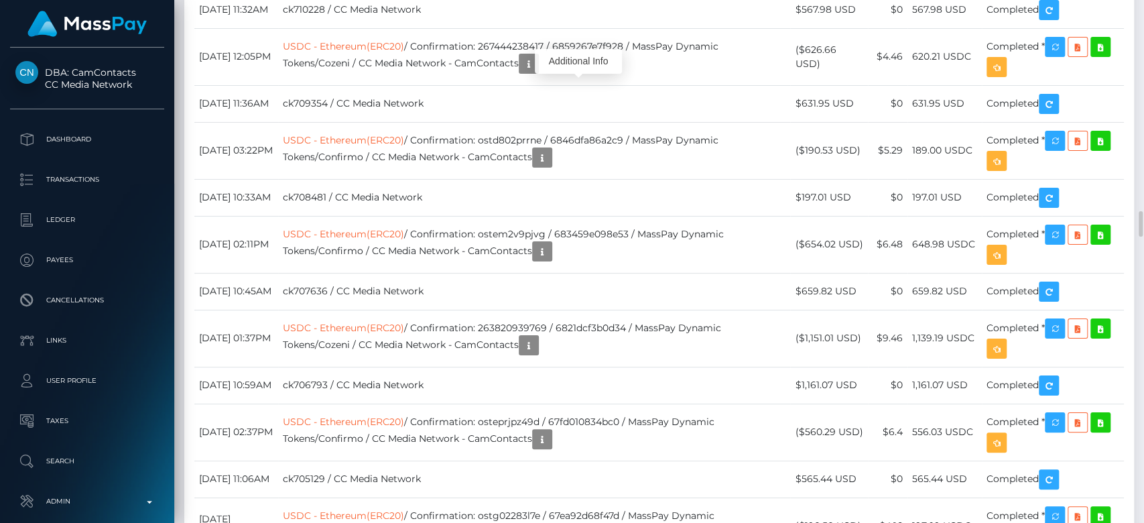
scroll to position [161, 296]
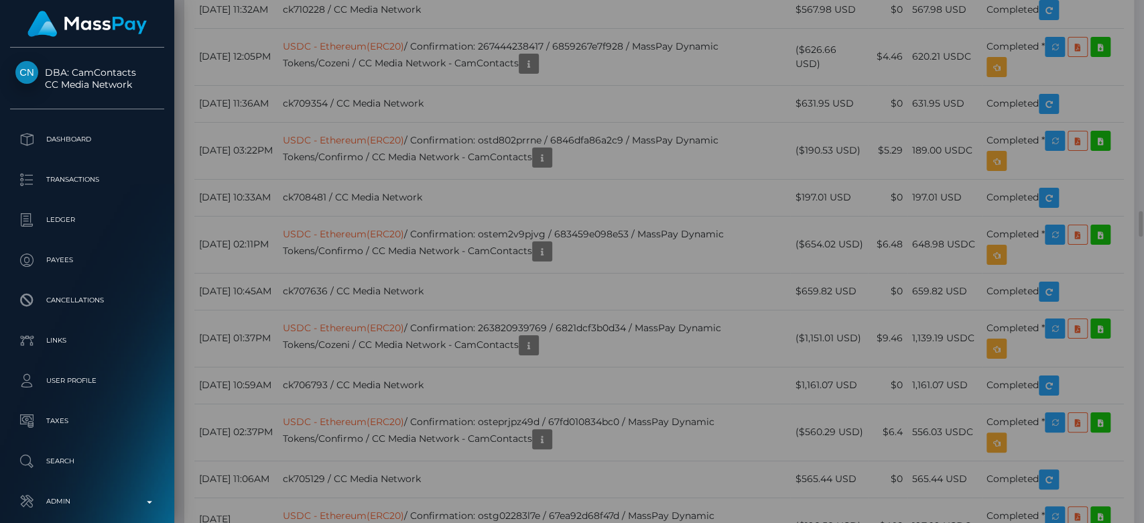
scroll to position [0, 0]
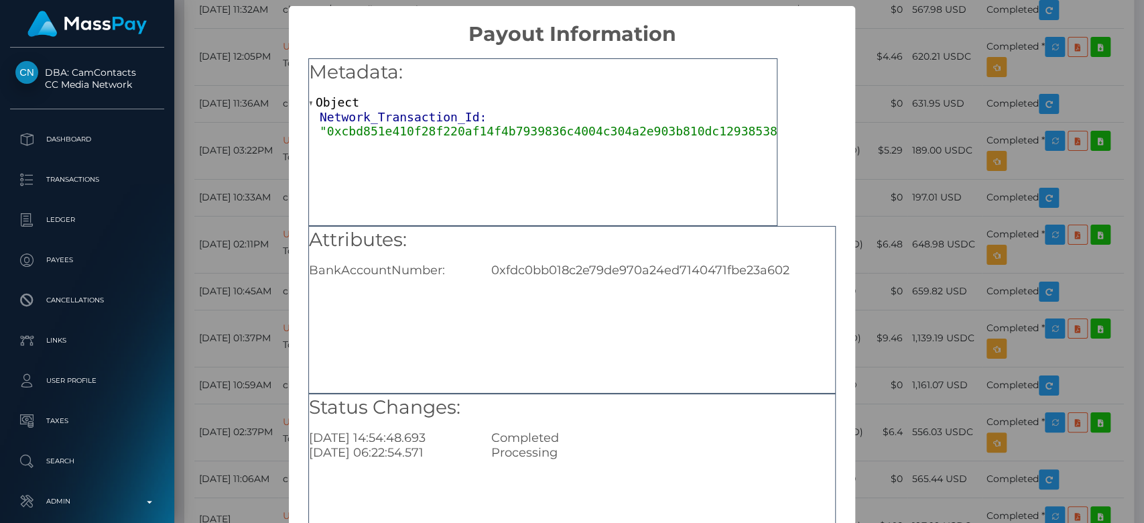
click at [542, 261] on div "Attributes: BankAccountNumber: 0xfdc0bb018c2e79de970a24ed7140471fbe23a602" at bounding box center [572, 252] width 526 height 52
copy div "0xfdc0bb018c2e79de970a24ed7140471fbe23a602"
click at [894, 26] on div "× Payout Information Metadata: Object Network_Transaction_Id: "0xcbd851e410f28f…" at bounding box center [572, 261] width 1144 height 523
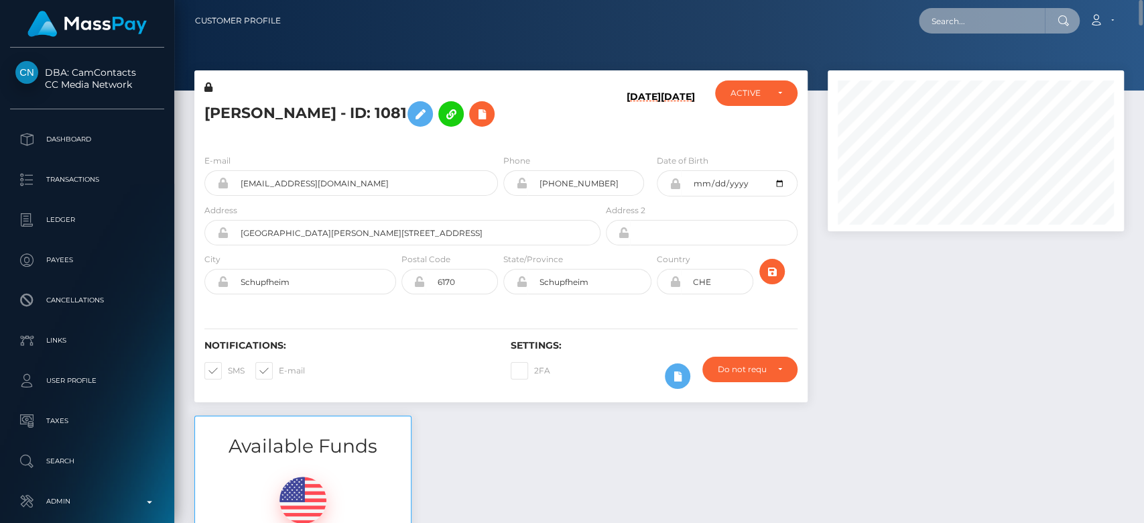
click at [932, 25] on input "text" at bounding box center [982, 20] width 126 height 25
paste input "khansana786_@outlook.com"
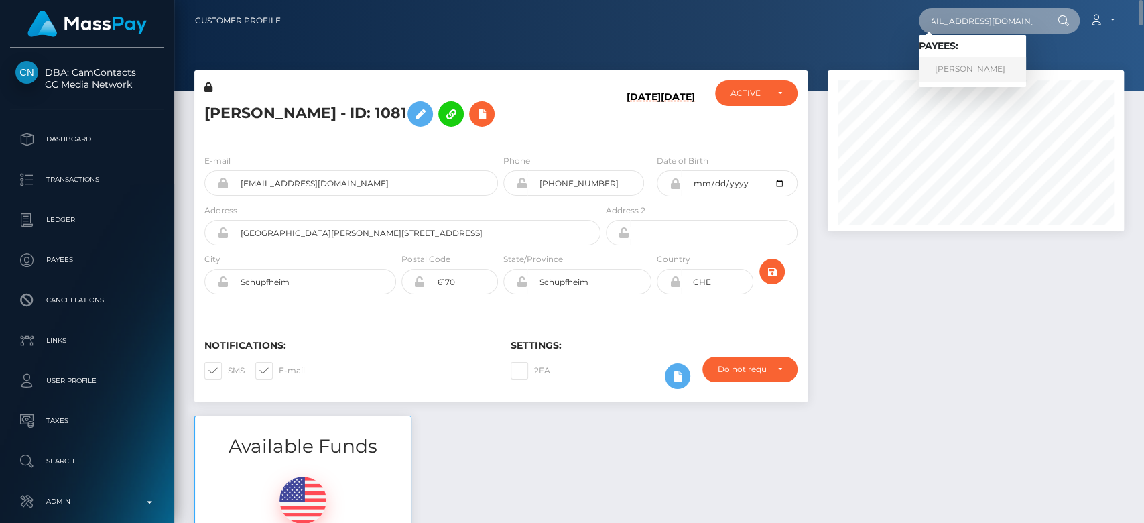
type input "khansana786_@outlook.com"
click at [986, 66] on link "Samera Aslam" at bounding box center [972, 69] width 107 height 25
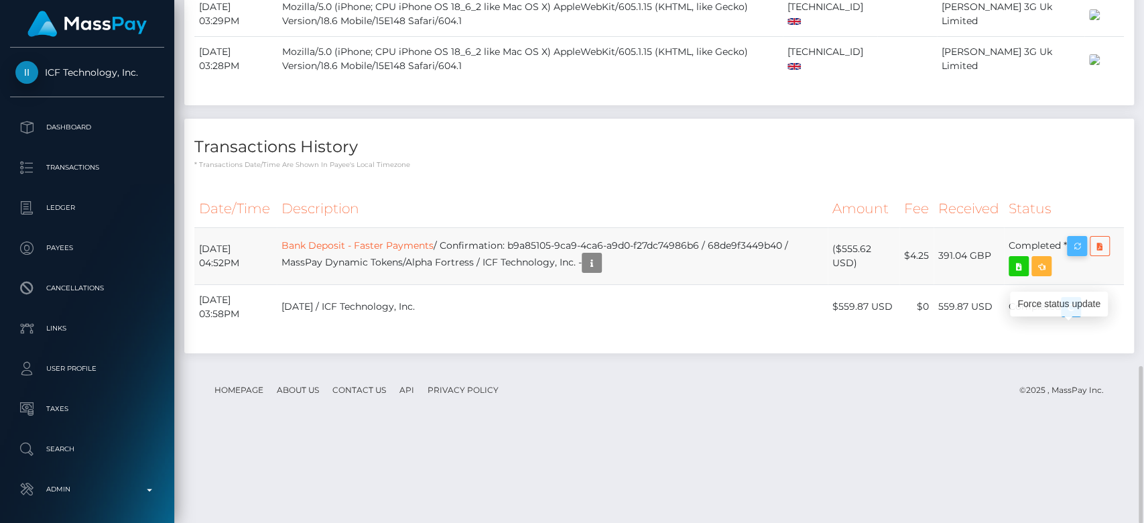
scroll to position [161, 296]
click at [1079, 255] on icon "button" at bounding box center [1077, 246] width 16 height 17
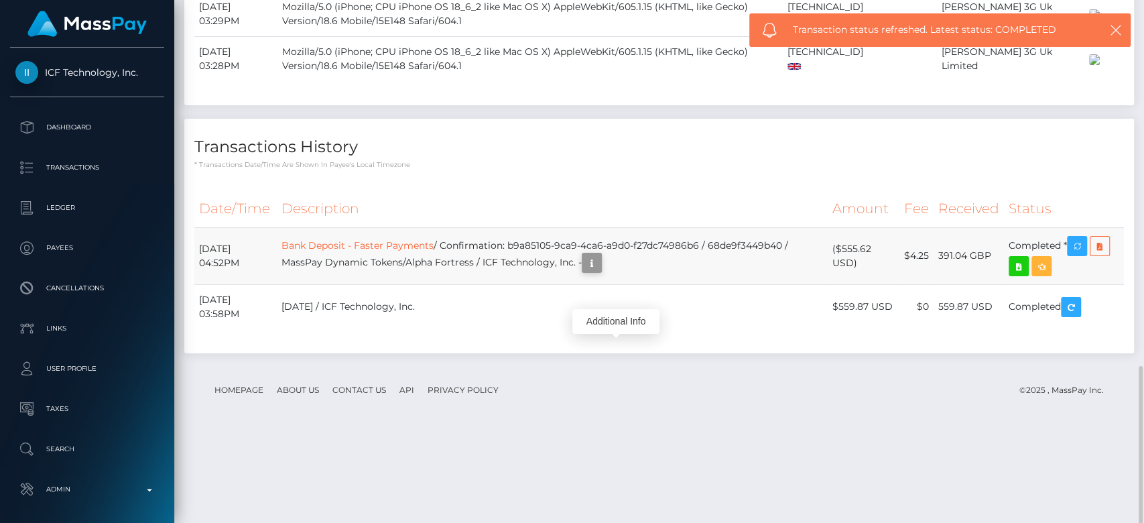
click at [600, 271] on icon "button" at bounding box center [592, 263] width 16 height 17
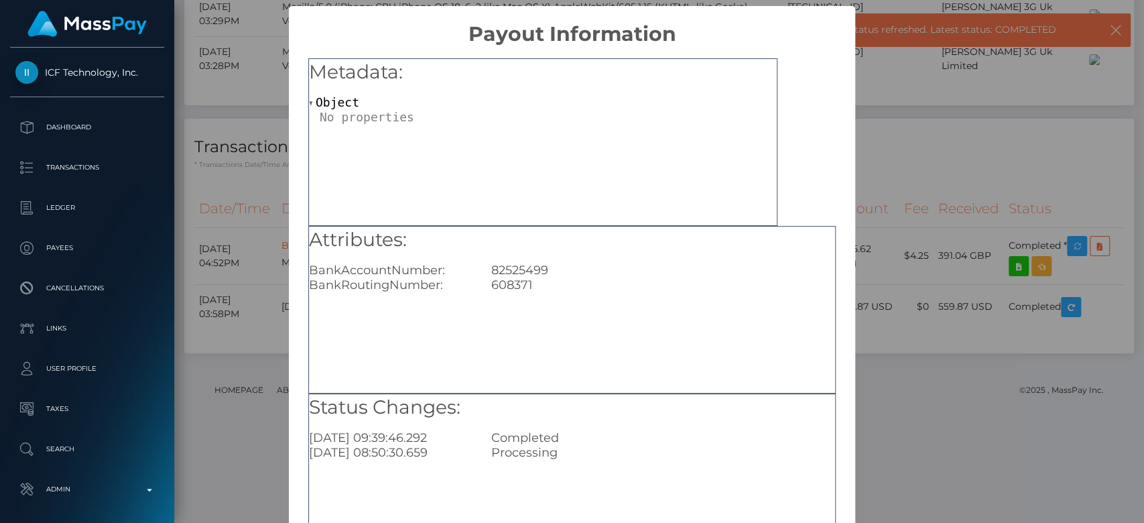
click at [292, 245] on div "Metadata: Object Attributes: BankAccountNumber: [FINANCIAL_ID] BankRoutingNumbe…" at bounding box center [572, 305] width 566 height 518
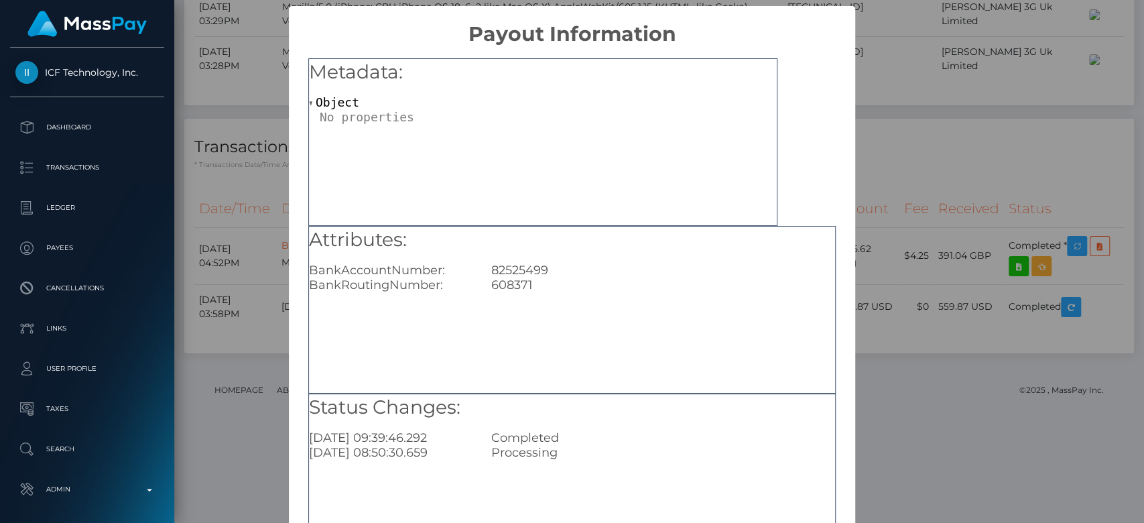
click at [943, 13] on div "× Payout Information Metadata: Object Attributes: BankAccountNumber: [FINANCIAL…" at bounding box center [572, 261] width 1144 height 523
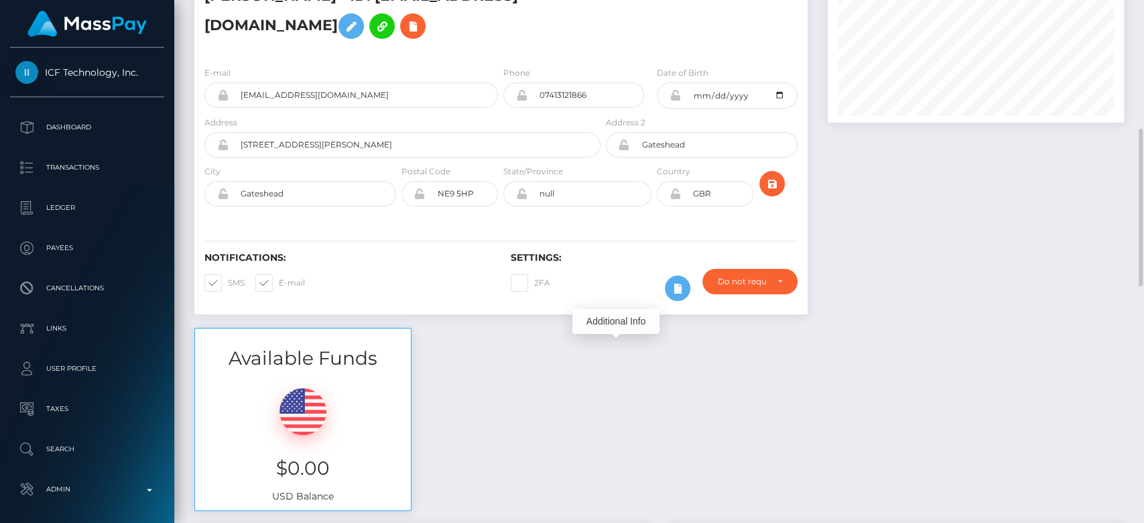
scroll to position [0, 0]
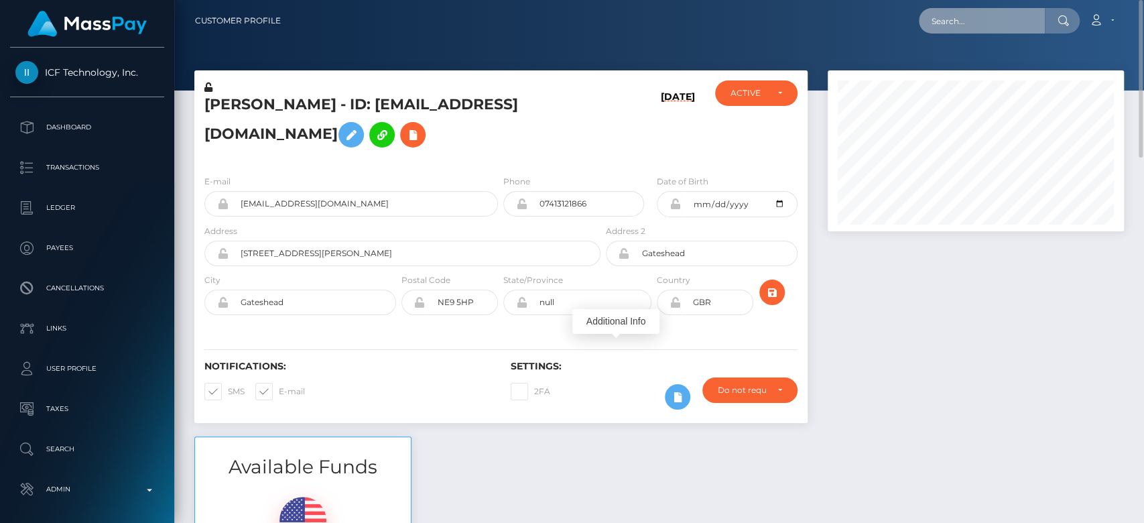
click at [962, 15] on input "text" at bounding box center [982, 20] width 126 height 25
paste input "[EMAIL_ADDRESS][DOMAIN_NAME]"
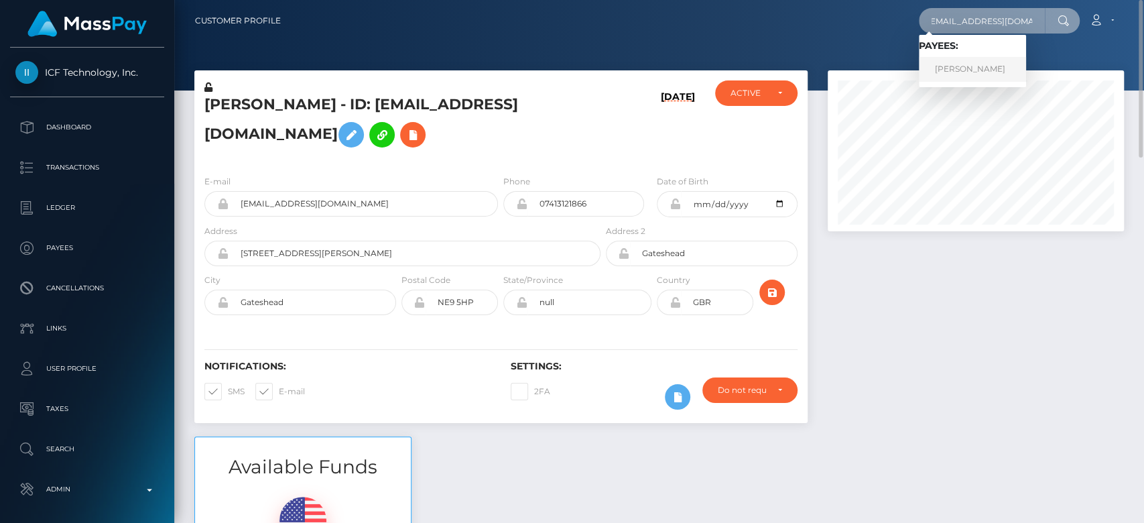
type input "[EMAIL_ADDRESS][DOMAIN_NAME]"
click at [969, 72] on link "MOLLY RENEE HYDE" at bounding box center [972, 69] width 107 height 25
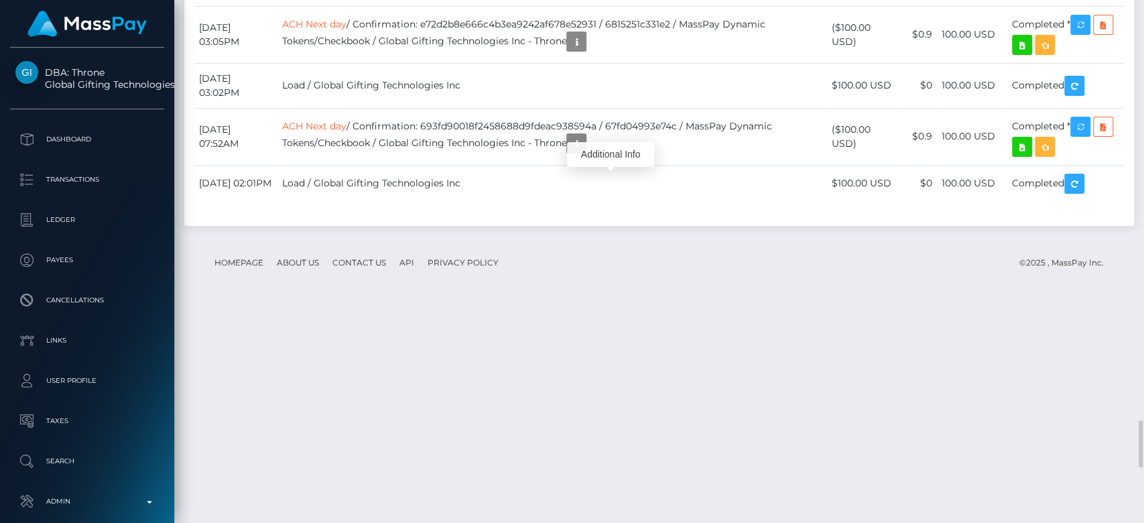
scroll to position [161, 296]
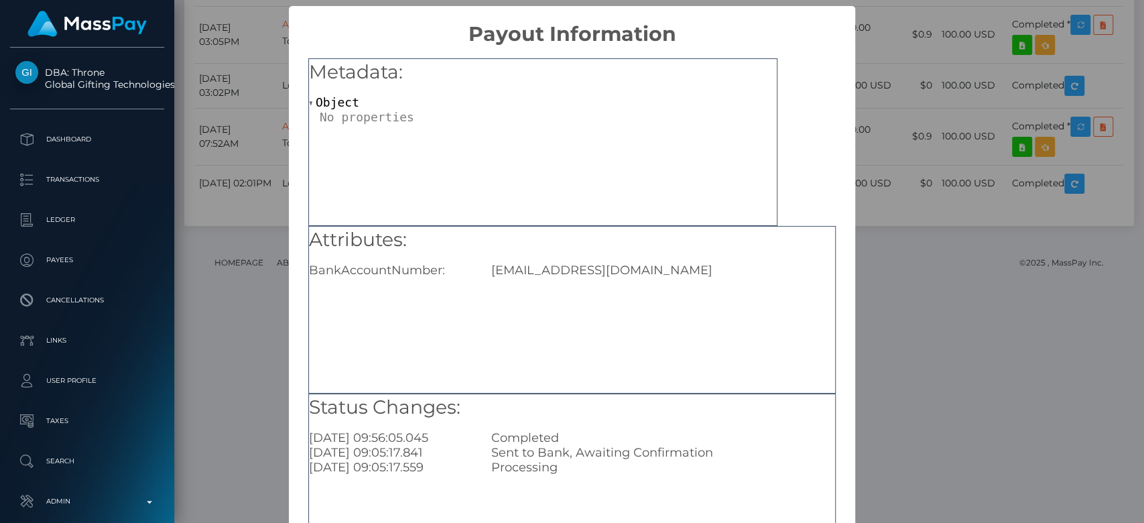
click at [586, 271] on div "[EMAIL_ADDRESS][DOMAIN_NAME]" at bounding box center [663, 270] width 364 height 15
drag, startPoint x: 473, startPoint y: 273, endPoint x: 673, endPoint y: 259, distance: 200.1
click at [673, 259] on div "Attributes: BankAccountNumber: [EMAIL_ADDRESS][DOMAIN_NAME]" at bounding box center [572, 252] width 526 height 52
copy div "[EMAIL_ADDRESS][DOMAIN_NAME]"
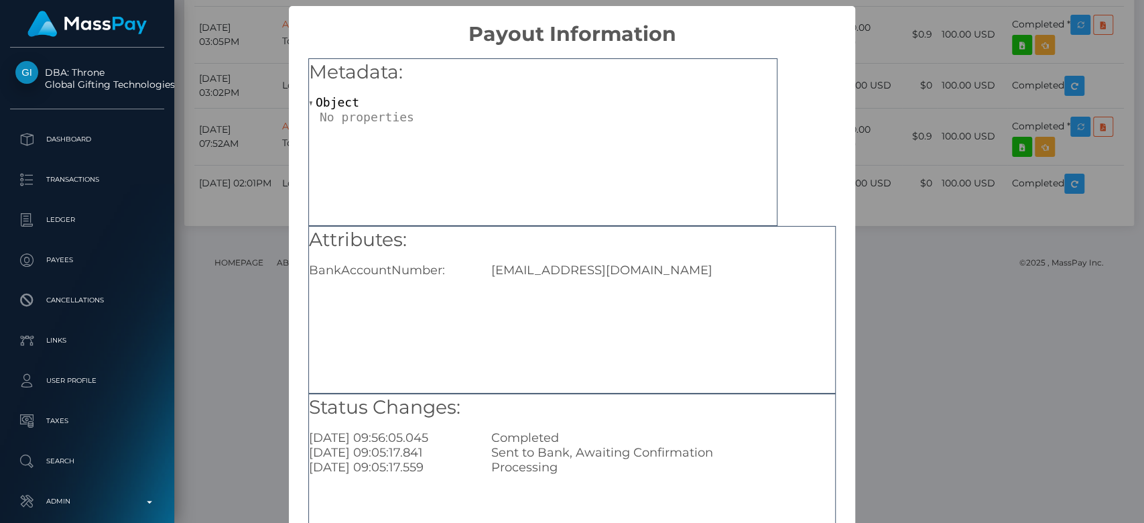
click at [956, 192] on div "× Payout Information Metadata: Object Attributes: BankAccountNumber: [EMAIL_ADD…" at bounding box center [572, 261] width 1144 height 523
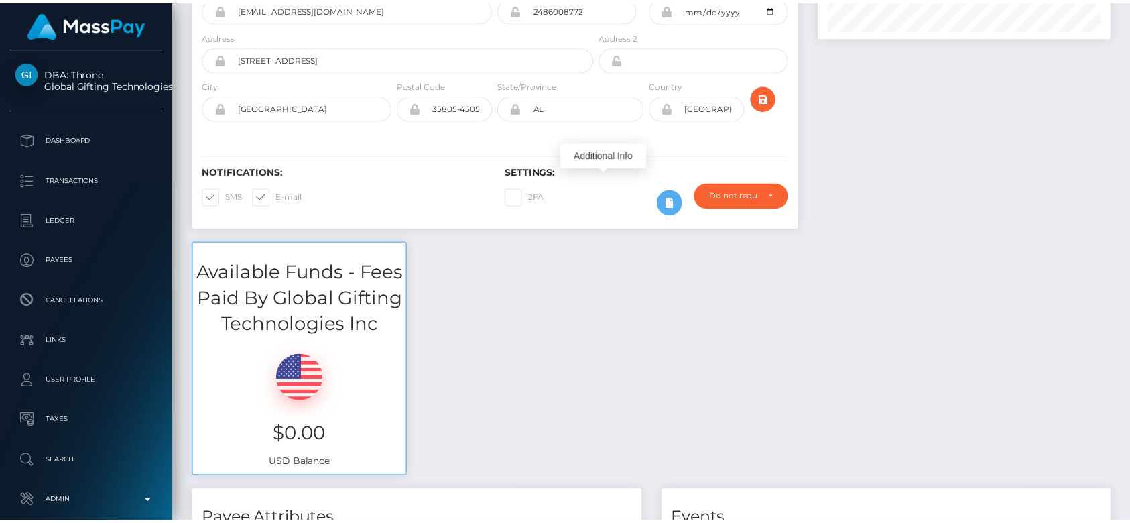
scroll to position [0, 0]
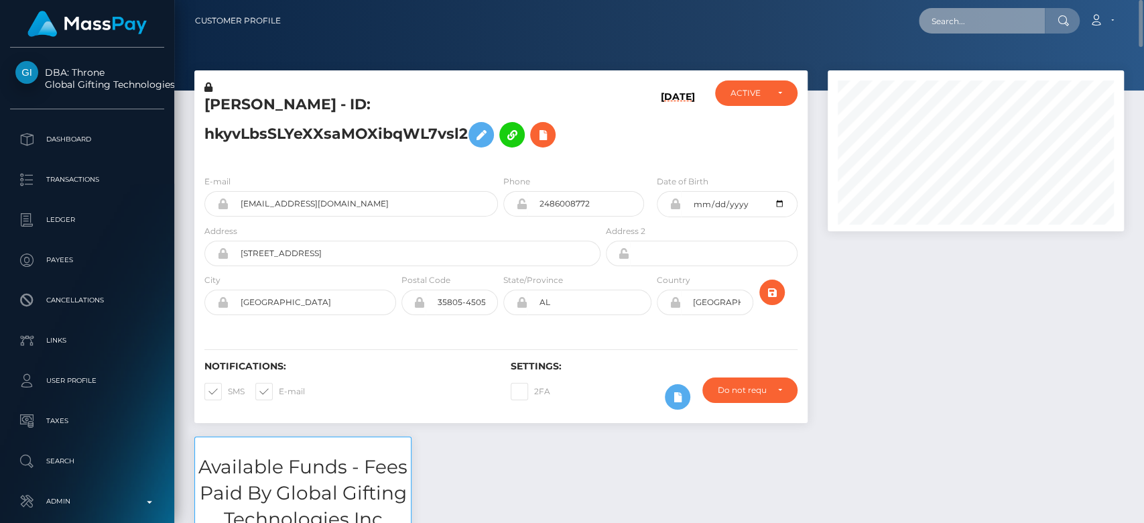
click at [949, 16] on input "text" at bounding box center [982, 20] width 126 height 25
paste input "[EMAIL_ADDRESS][DOMAIN_NAME]"
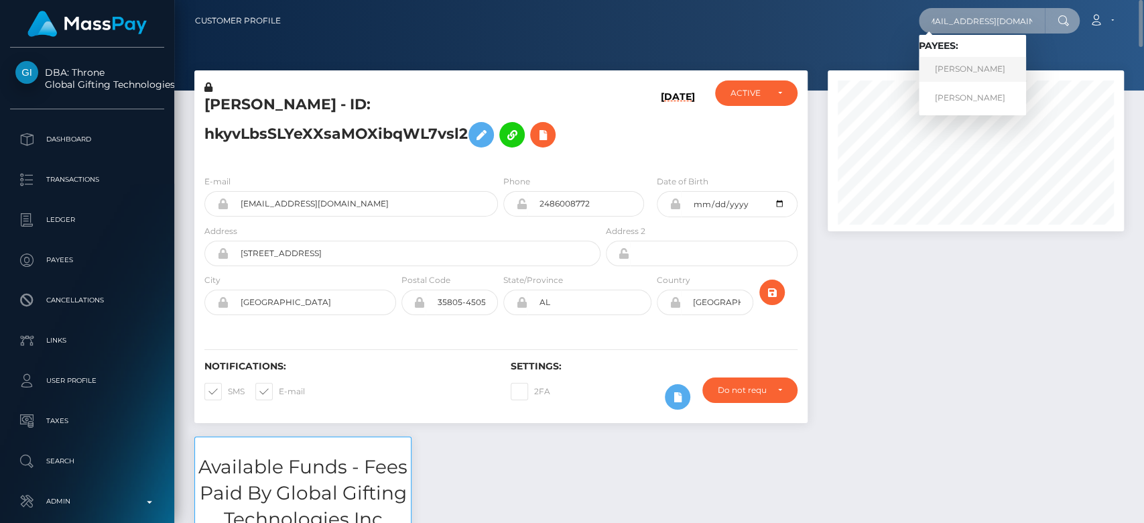
type input "[EMAIL_ADDRESS][DOMAIN_NAME]"
click at [1001, 66] on link "[PERSON_NAME]" at bounding box center [972, 69] width 107 height 25
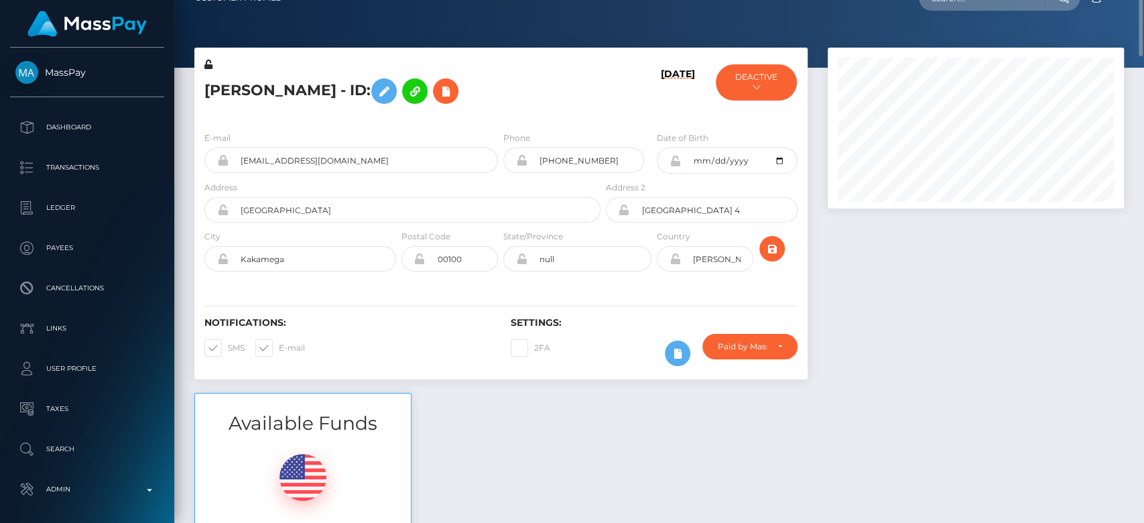
scroll to position [24, 0]
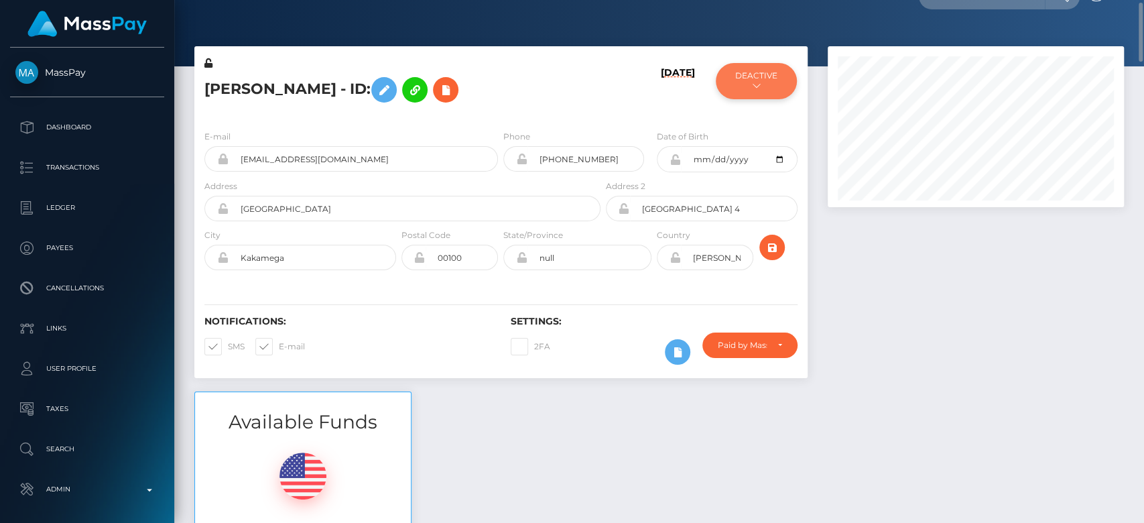
click at [751, 71] on button "DEACTIVE" at bounding box center [756, 81] width 80 height 36
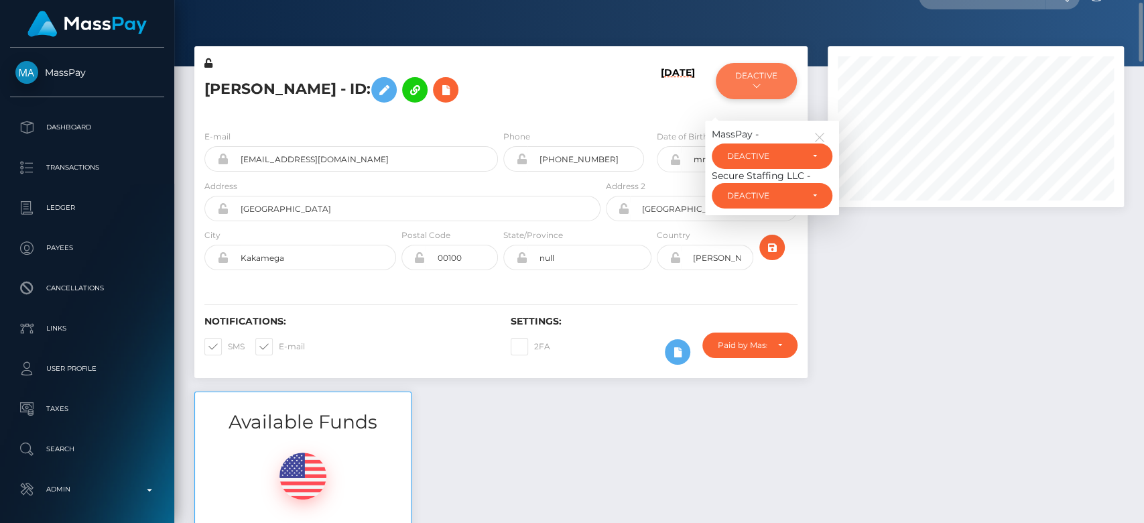
click at [760, 90] on button "DEACTIVE" at bounding box center [756, 81] width 80 height 36
click at [823, 131] on icon "button" at bounding box center [819, 137] width 12 height 12
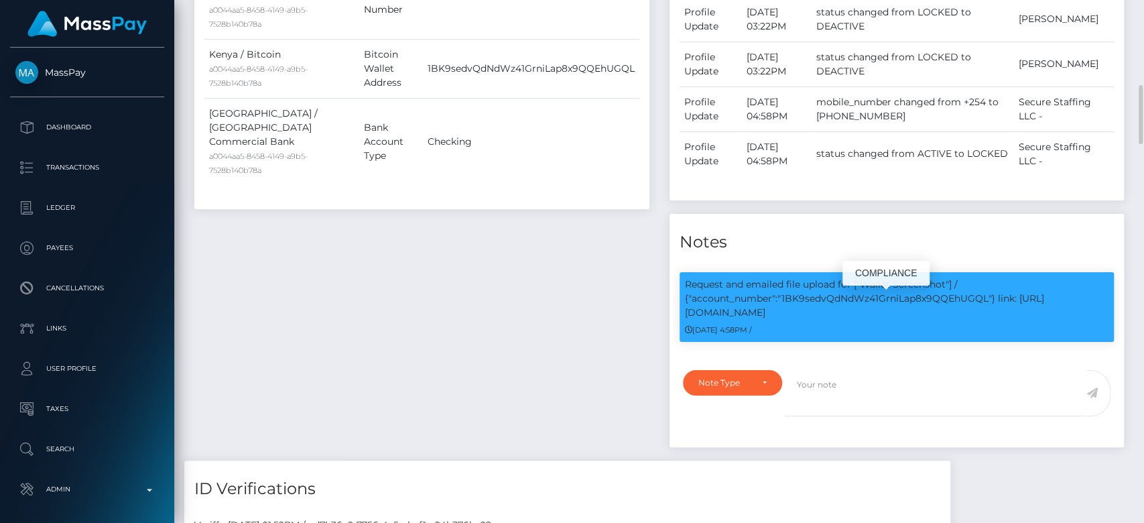
scroll to position [161, 296]
click at [837, 312] on p "Request and emailed file upload for ["Wallet Screenshot"] / {"account_number":"…" at bounding box center [897, 298] width 424 height 42
copy p "1BK9sedvQdNdWz41GrniLap8x9QQEhUGQL"
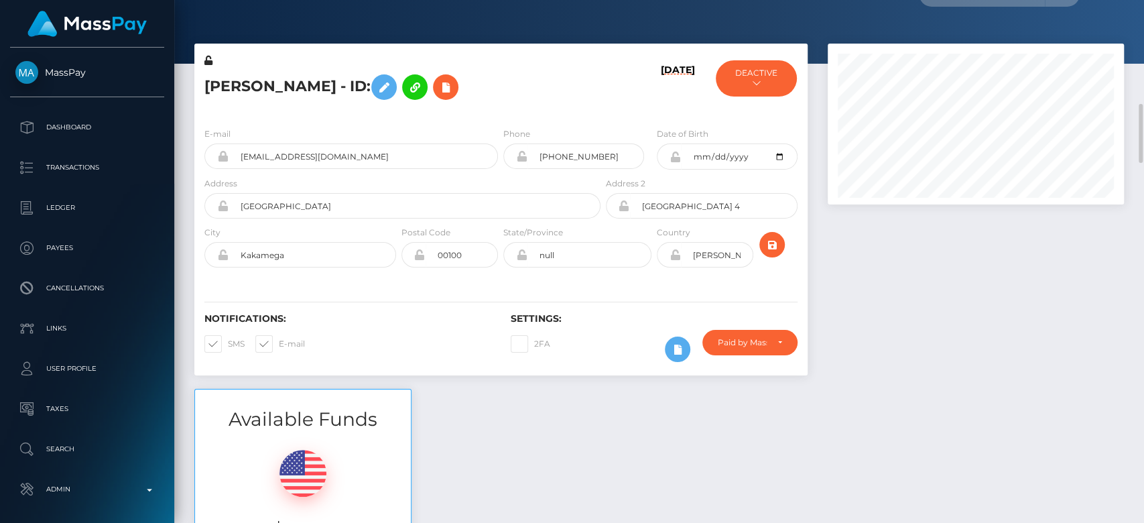
scroll to position [0, 0]
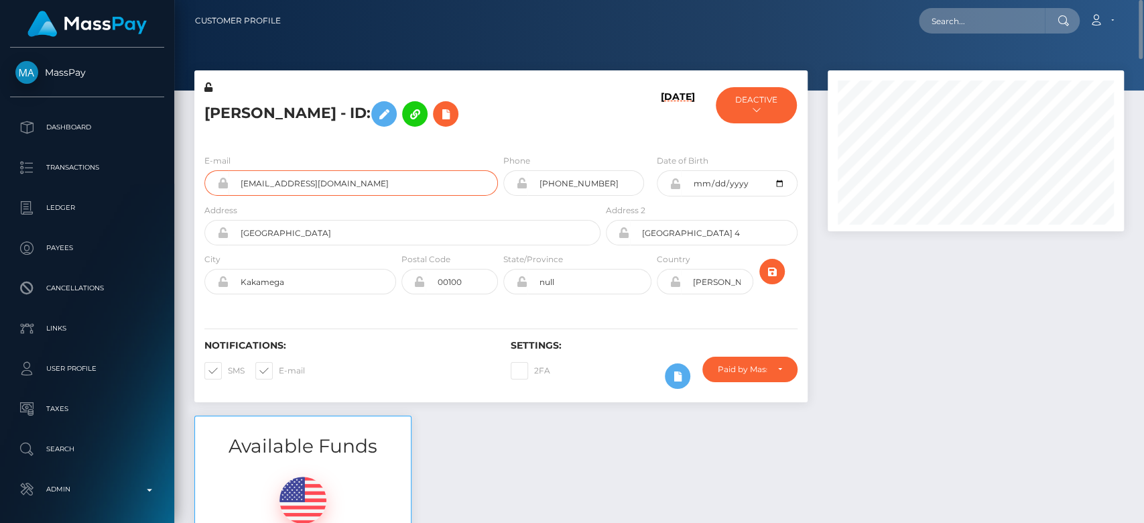
drag, startPoint x: 385, startPoint y: 186, endPoint x: 232, endPoint y: 187, distance: 152.8
click at [232, 187] on input "[EMAIL_ADDRESS][DOMAIN_NAME]" at bounding box center [362, 182] width 269 height 25
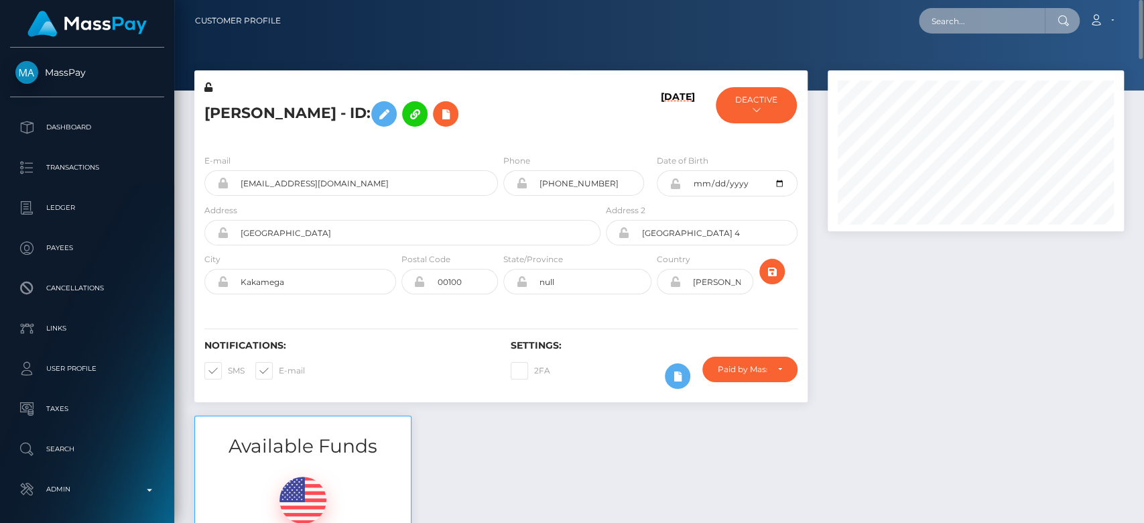
click at [945, 14] on input "text" at bounding box center [982, 20] width 126 height 25
paste input "mercyasigo272@gmail.com"
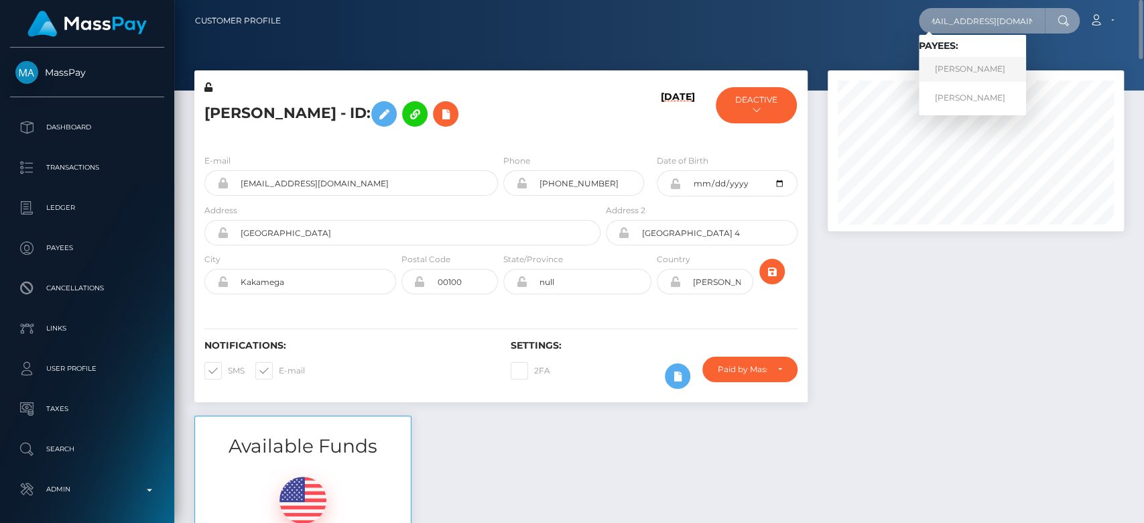
type input "mercyasigo272@gmail.com"
click at [949, 64] on link "Celestine Mbakaya" at bounding box center [972, 69] width 107 height 25
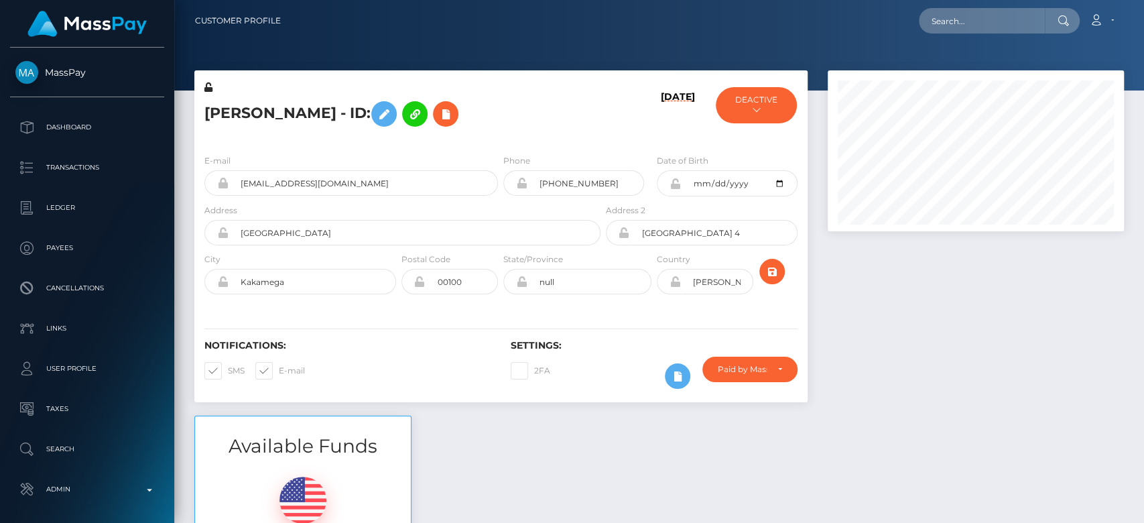
scroll to position [161, 296]
paste input "[EMAIL_ADDRESS][DOMAIN_NAME]"
click at [955, 14] on input "mercyasigo272@gmail.com" at bounding box center [982, 20] width 126 height 25
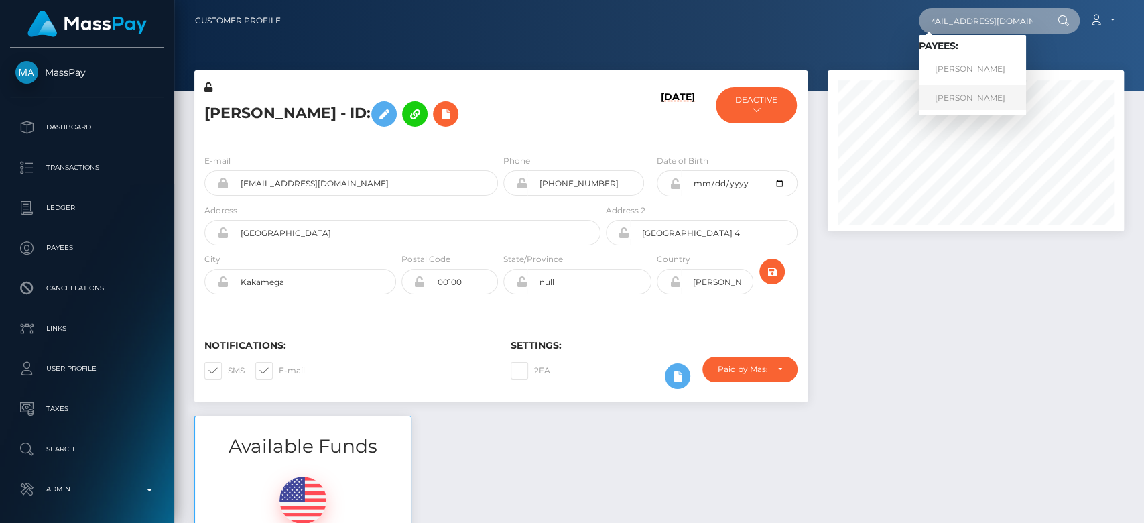
type input "mercyasigo272@gmail.com"
click at [965, 96] on link "Celestine Mbakaya" at bounding box center [972, 97] width 107 height 25
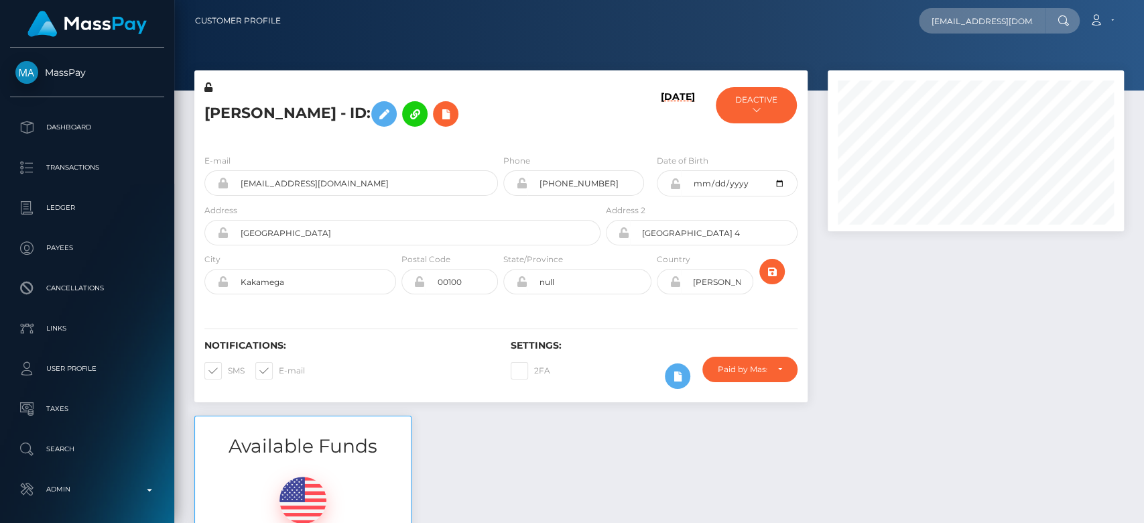
click at [878, 269] on div at bounding box center [975, 242] width 316 height 345
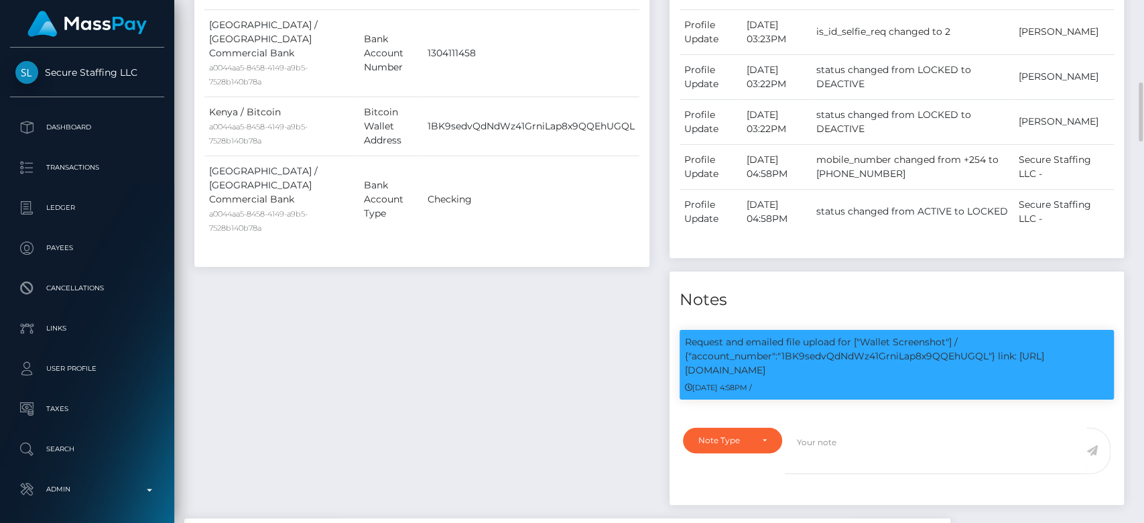
scroll to position [161, 296]
click at [846, 350] on p "Request and emailed file upload for ["Wallet Screenshot"] / {"account_number":"…" at bounding box center [897, 356] width 424 height 42
copy p "1BK9sedvQdNdWz41GrniLap8x9QQEhUGQL"
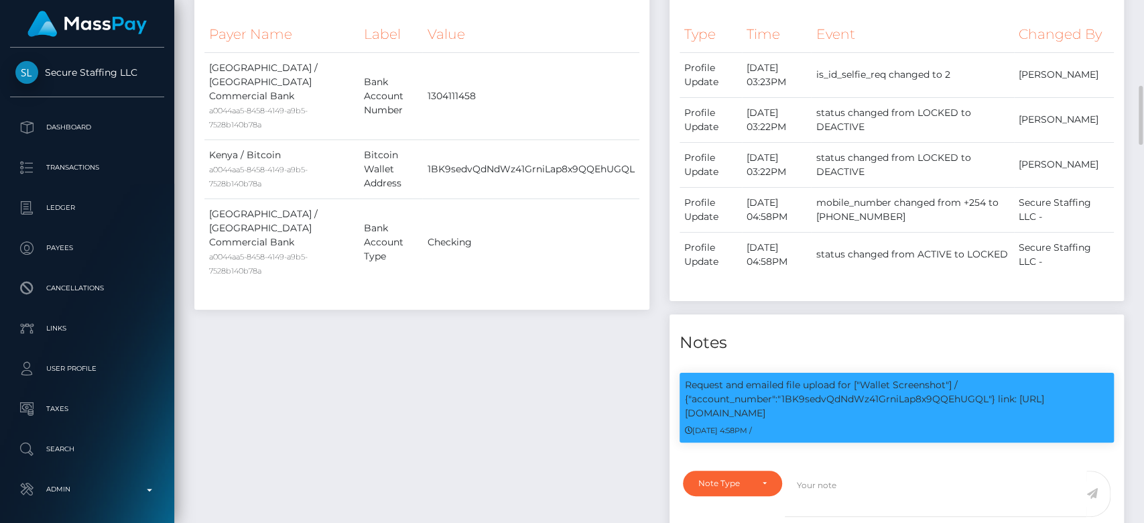
scroll to position [724, 0]
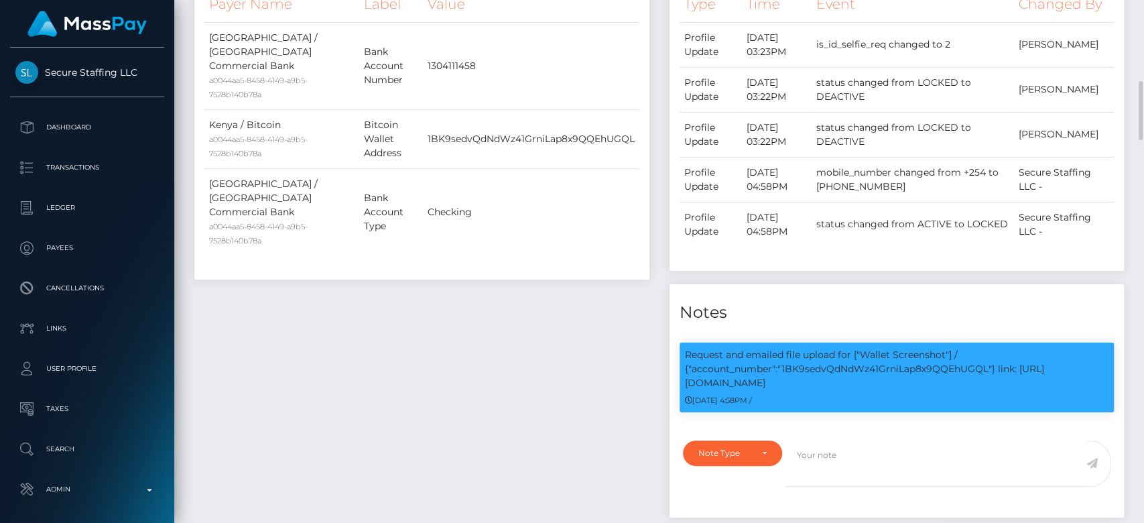
copy p "1BK9sedvQdNdWz41GrniLap8x9QQEhUGQL"
click at [810, 378] on p "Request and emailed file upload for ["Wallet Screenshot"] / {"account_number":"…" at bounding box center [897, 369] width 424 height 42
drag, startPoint x: 810, startPoint y: 378, endPoint x: 682, endPoint y: 383, distance: 128.1
click at [682, 383] on div "Request and emailed file upload for ["Wallet Screenshot"] / {"account_number":"…" at bounding box center [896, 377] width 435 height 70
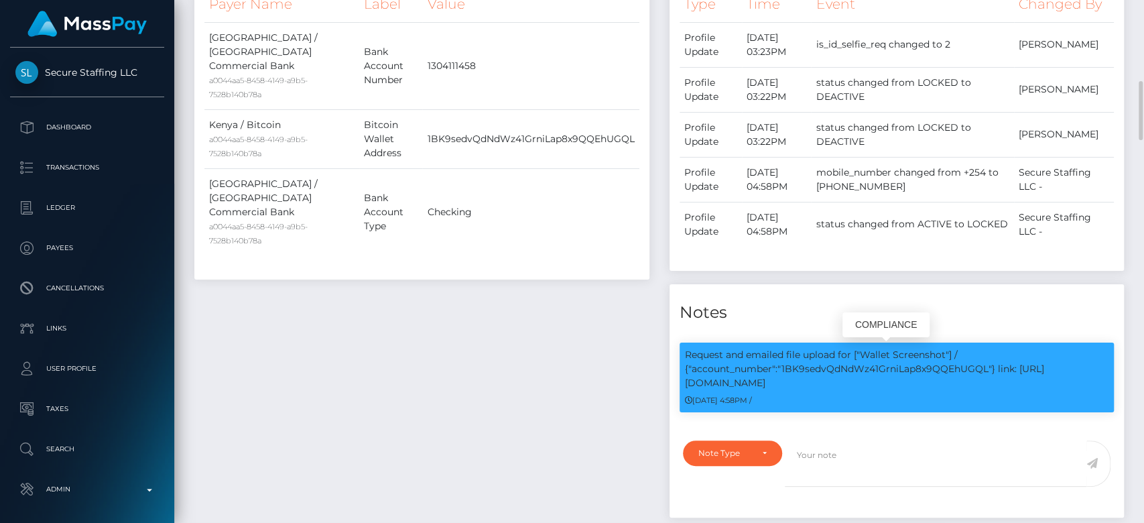
copy div "https://l.maspay.io/SyFQt"
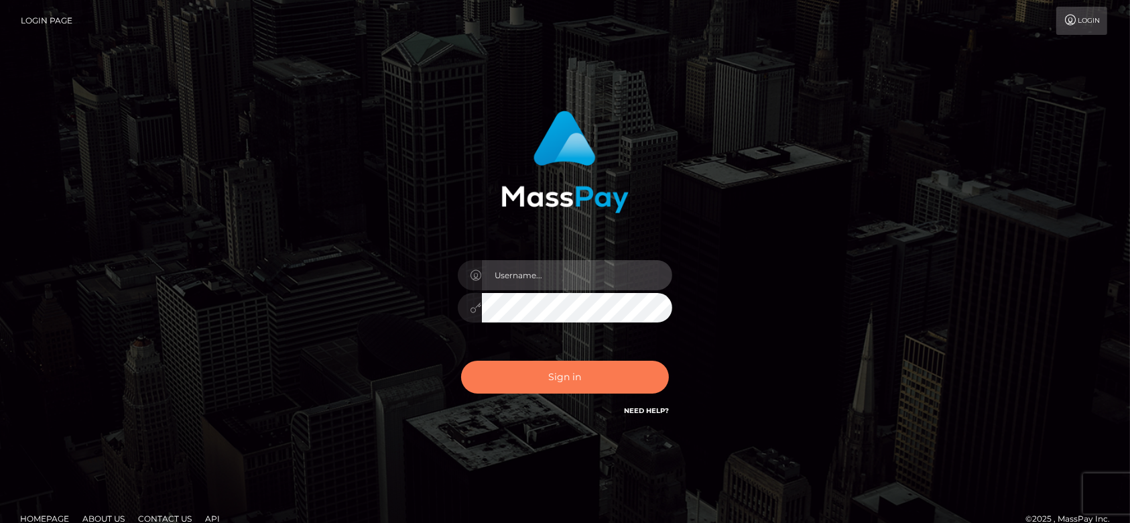
type input "[DOMAIN_NAME]"
click at [538, 382] on button "Sign in" at bounding box center [565, 376] width 208 height 33
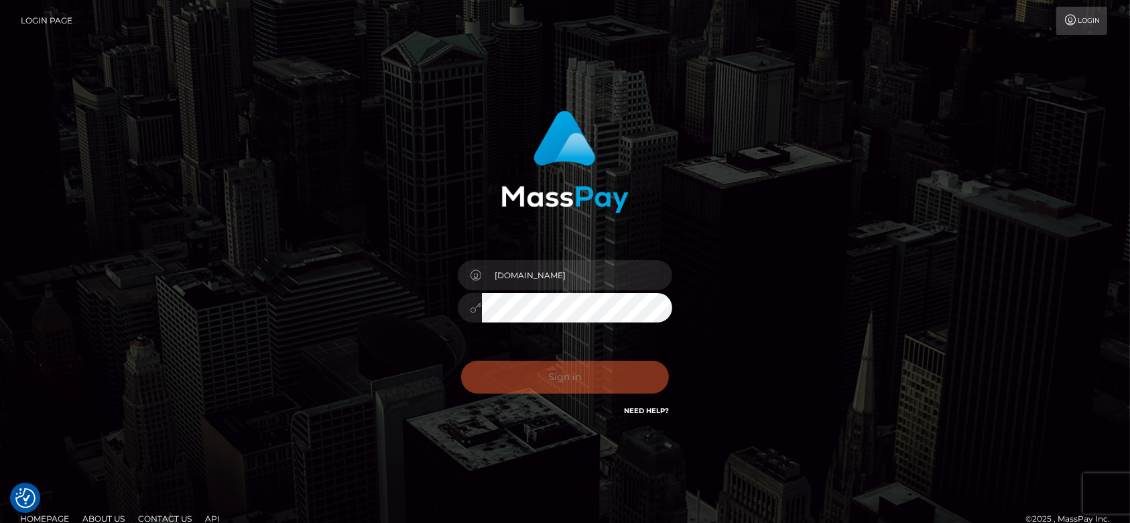
checkbox input "true"
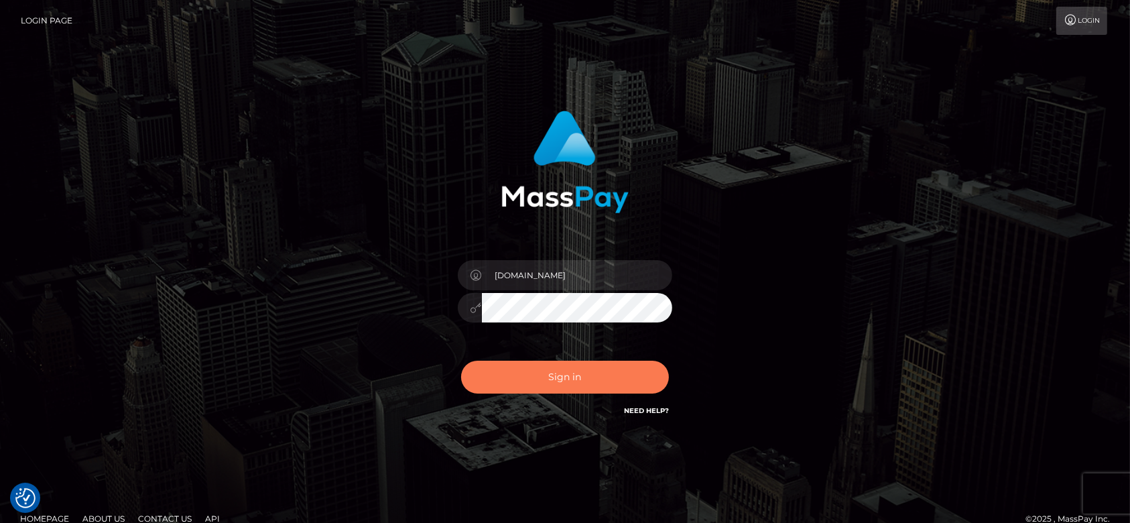
click at [538, 382] on button "Sign in" at bounding box center [565, 376] width 208 height 33
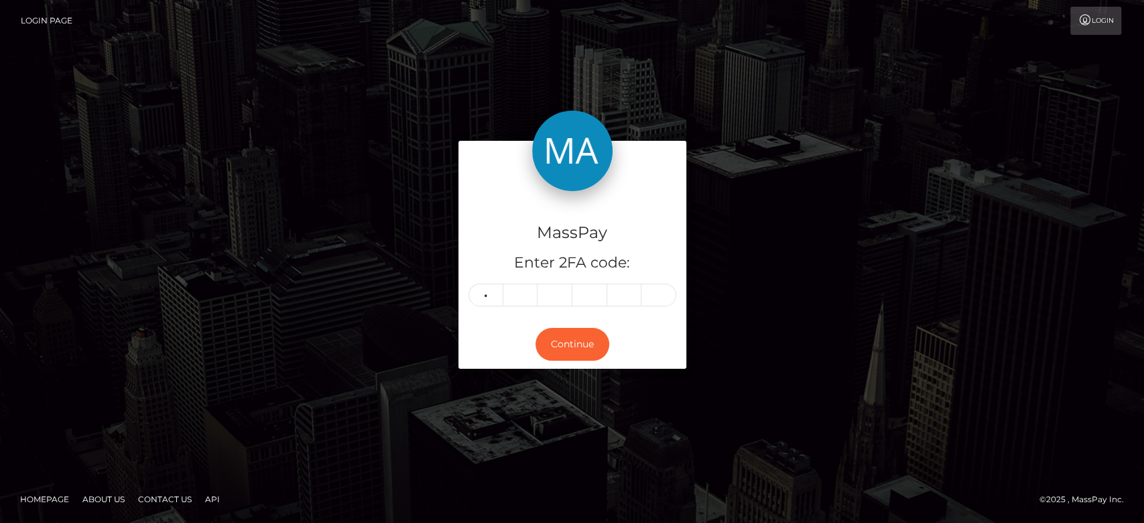
type input "5"
type input "4"
type input "9"
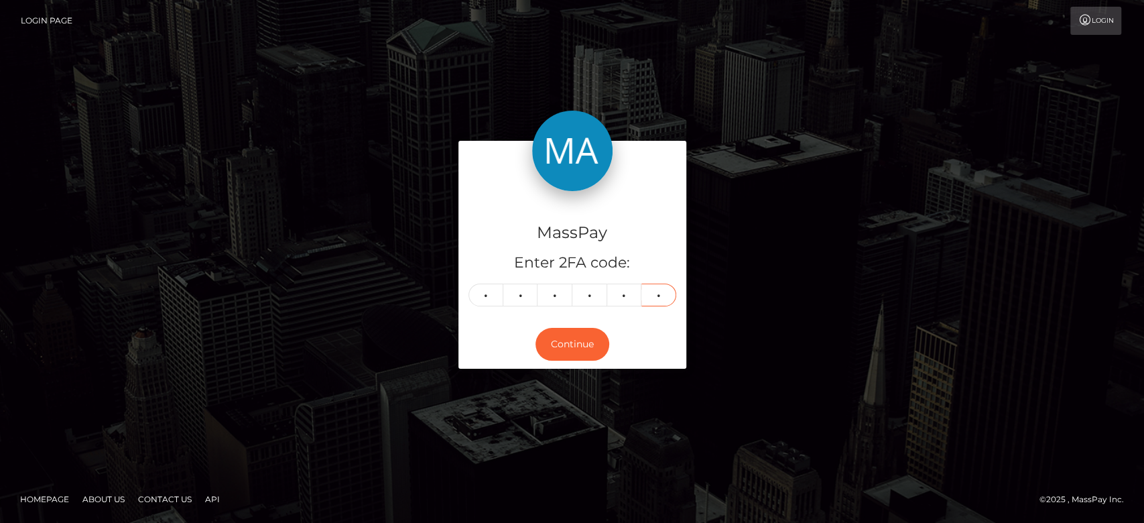
type input "6"
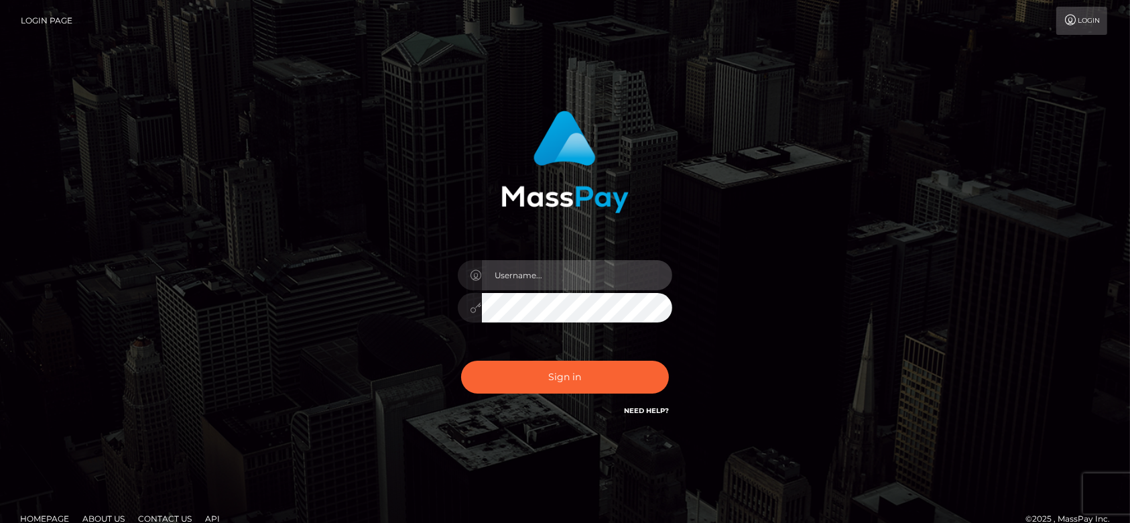
type input "fr.es"
click at [551, 287] on input "fr.es" at bounding box center [577, 275] width 190 height 30
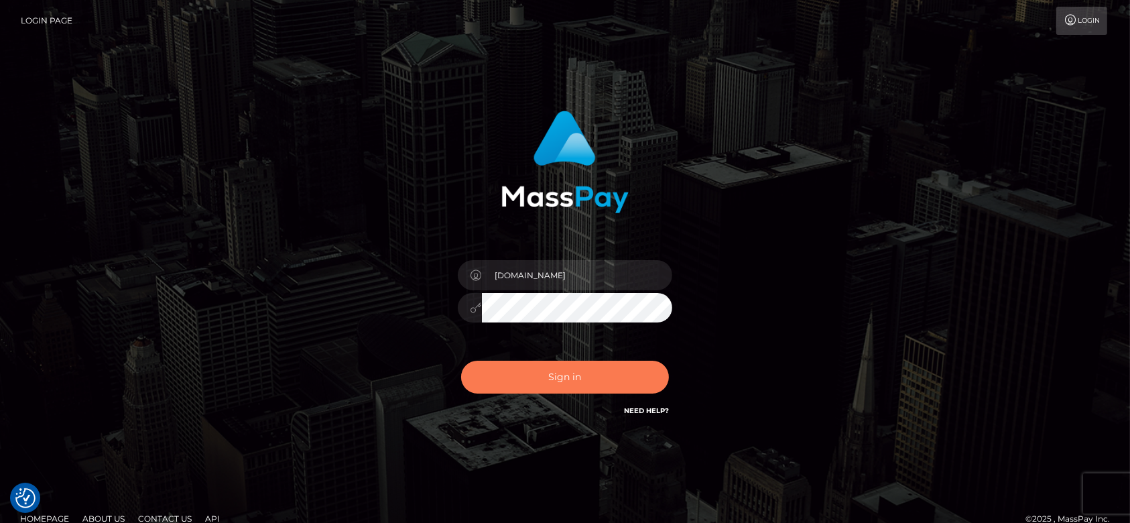
click at [542, 362] on button "Sign in" at bounding box center [565, 376] width 208 height 33
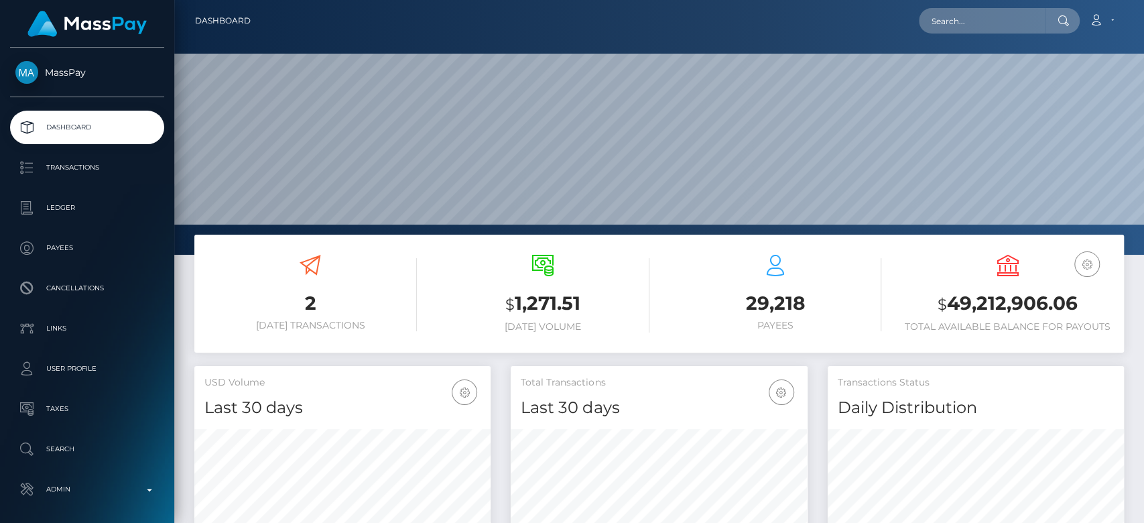
scroll to position [237, 296]
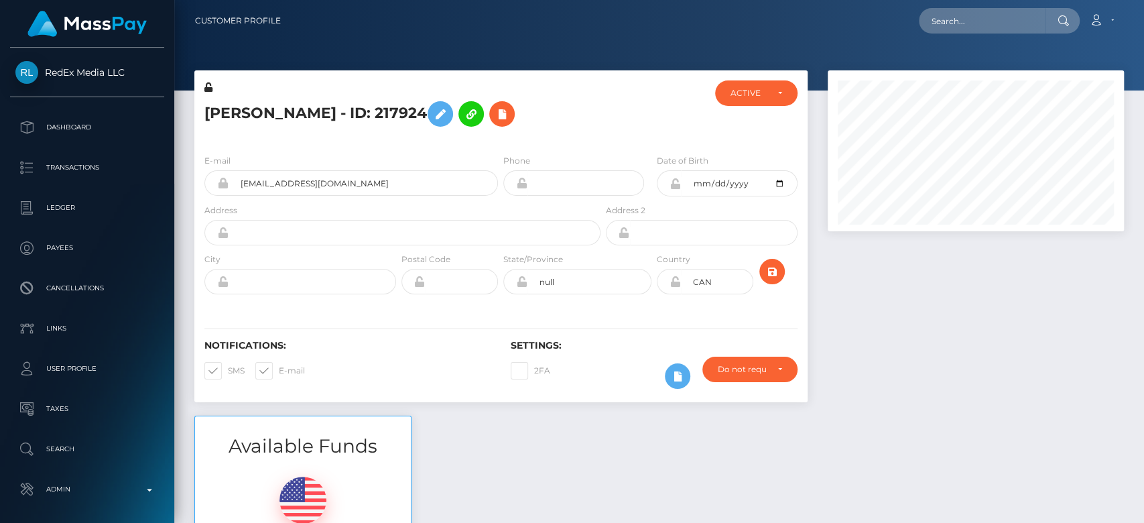
scroll to position [161, 296]
click at [942, 20] on input "text" at bounding box center [982, 20] width 126 height 25
paste input "kriskasey5555@gmail.com"
type input "kriskasey5555@gmail.com"
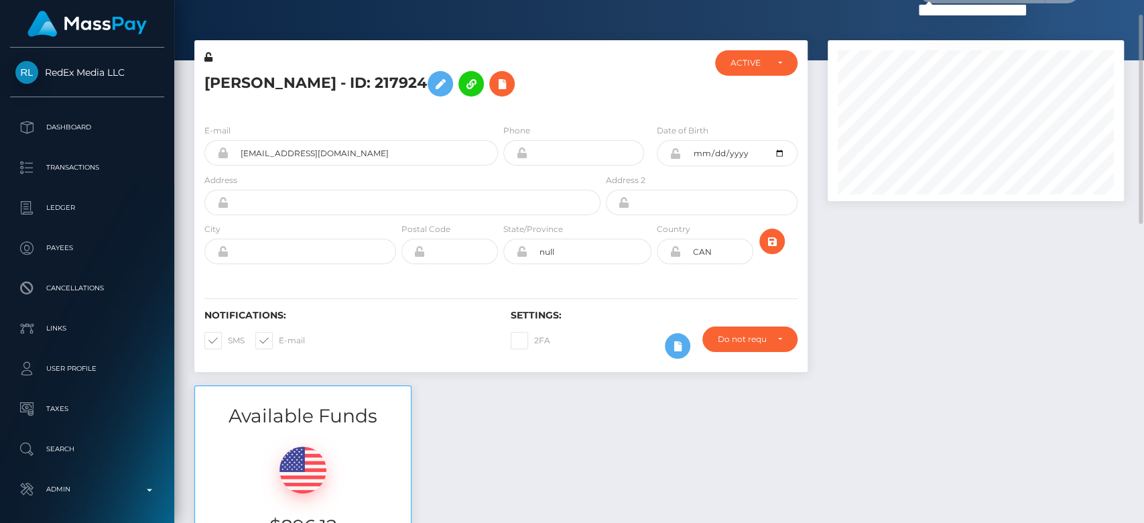
scroll to position [32, 0]
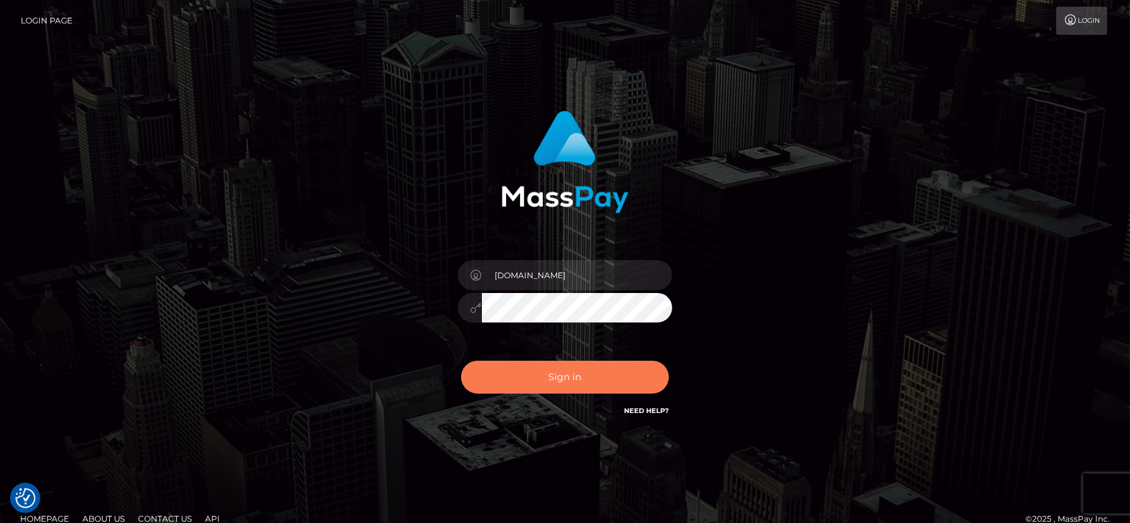
click at [606, 370] on button "Sign in" at bounding box center [565, 376] width 208 height 33
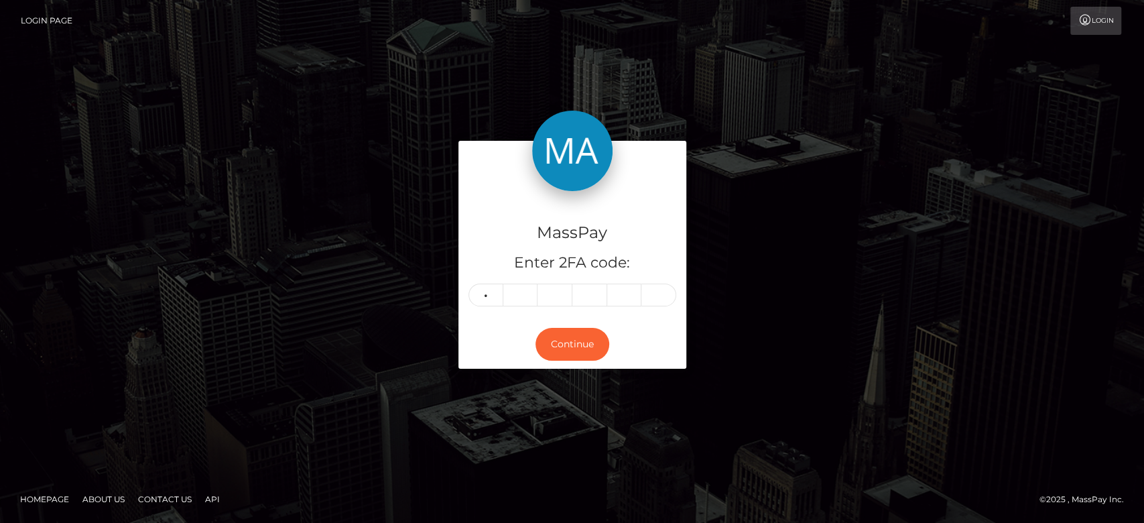
type input "0"
type input "7"
type input "5"
type input "2"
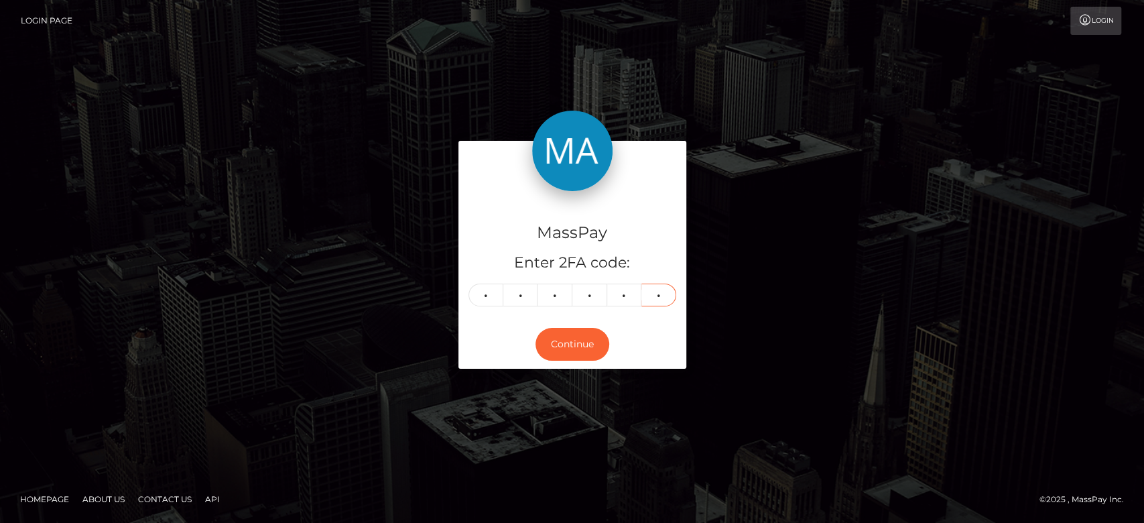
type input "5"
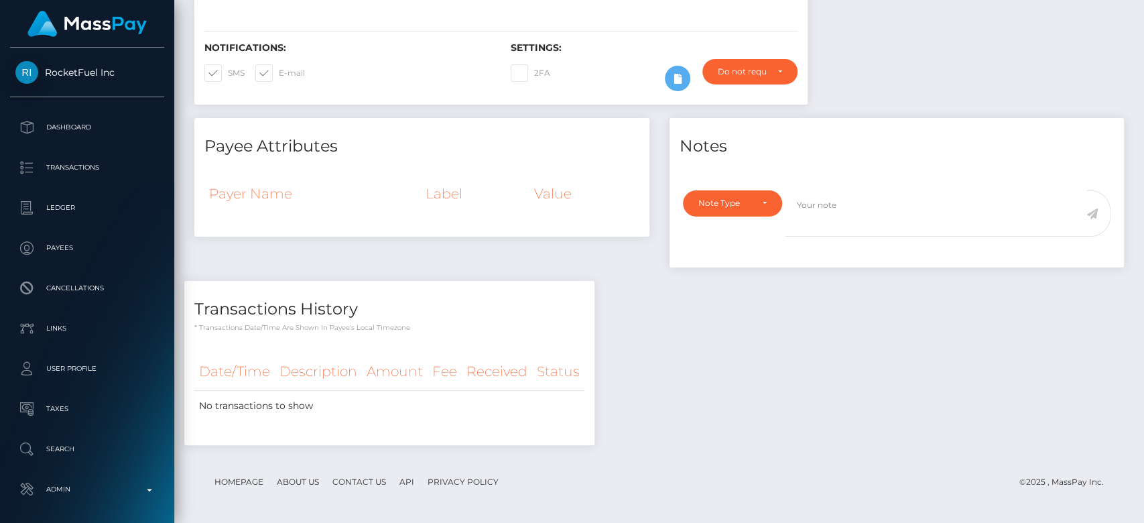
scroll to position [161, 296]
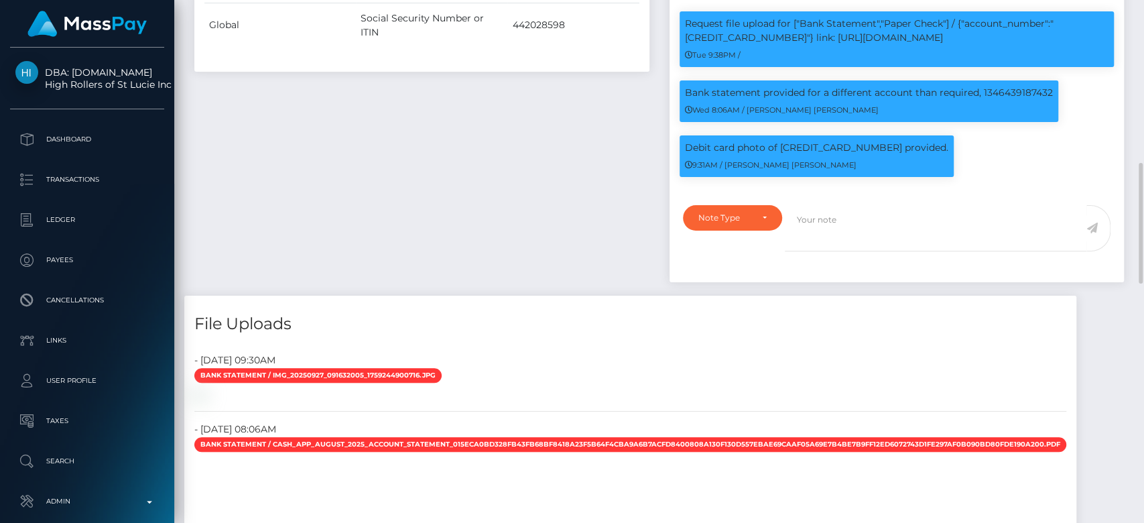
scroll to position [706, 0]
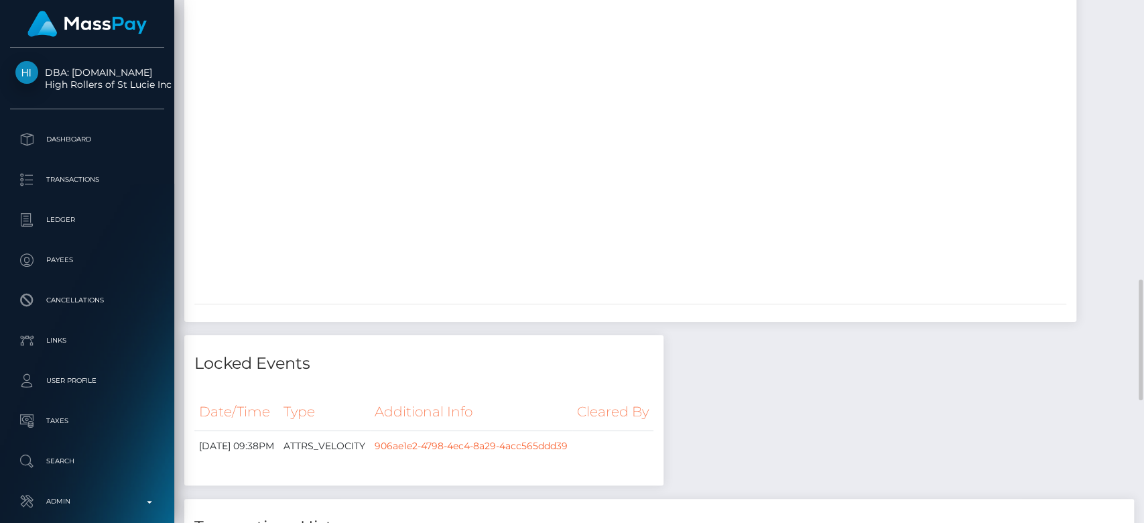
scroll to position [1206, 0]
click at [613, 289] on div at bounding box center [630, 121] width 892 height 335
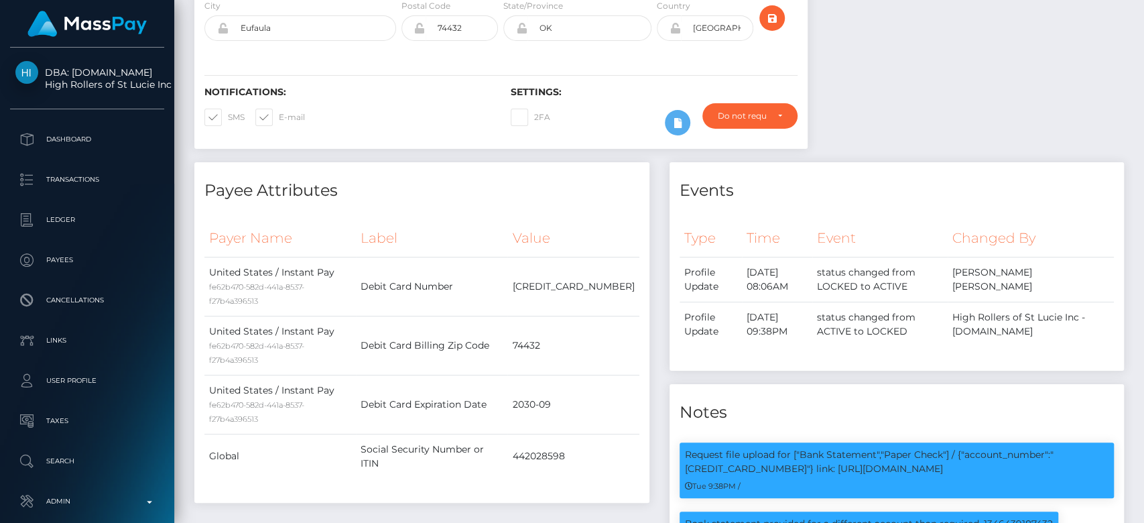
scroll to position [0, 0]
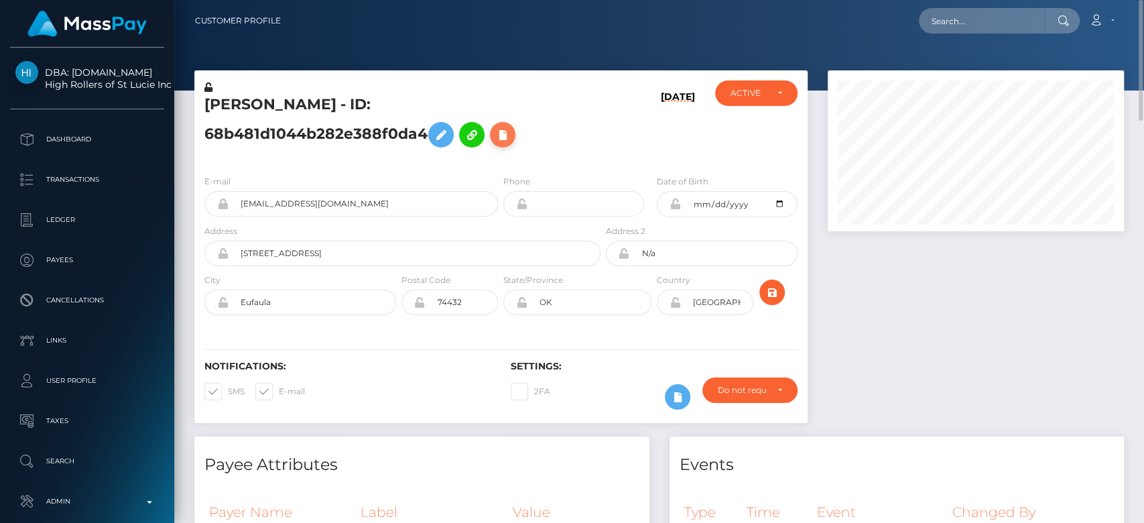
click at [490, 131] on button at bounding box center [502, 134] width 25 height 25
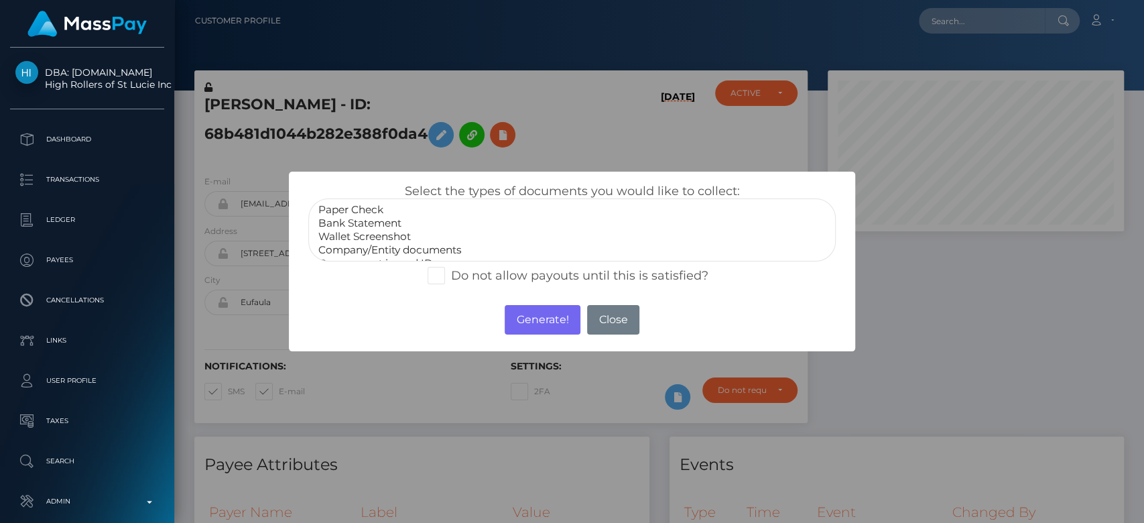
scroll to position [26, 0]
select select "Government issued ID"
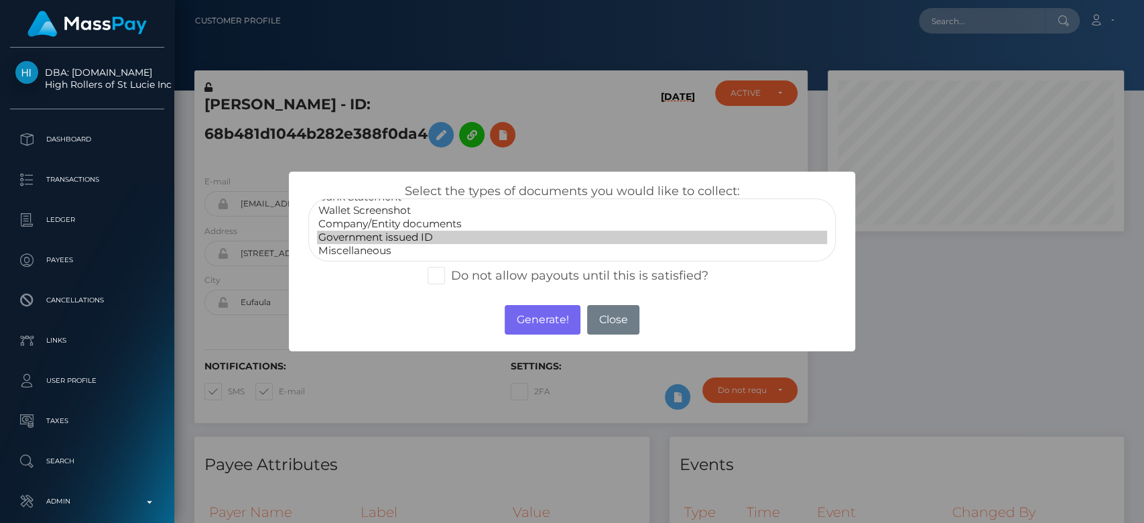
click at [391, 232] on option "Government issued ID" at bounding box center [572, 236] width 510 height 13
click at [561, 323] on button "Generate!" at bounding box center [543, 319] width 76 height 29
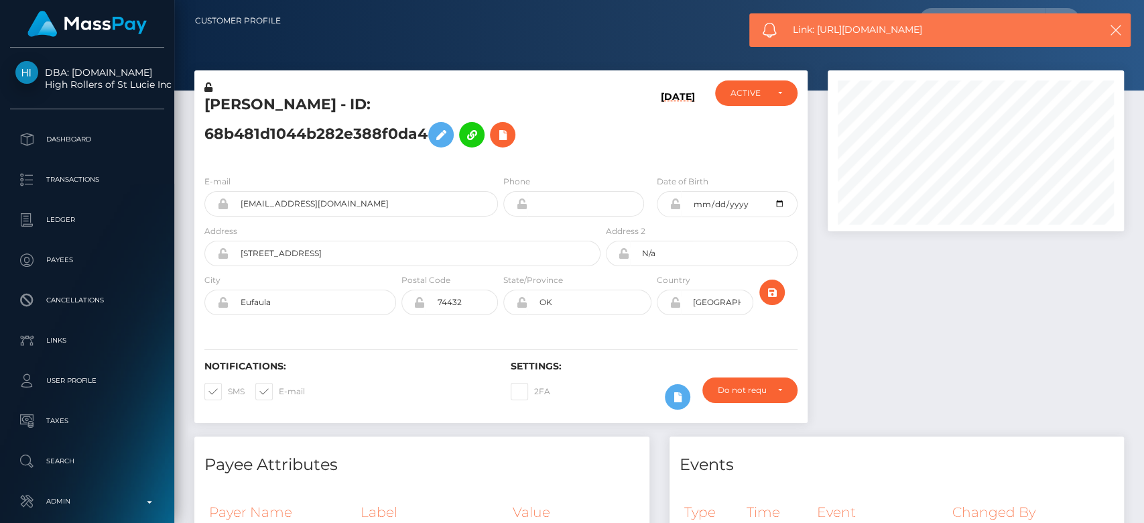
drag, startPoint x: 940, startPoint y: 32, endPoint x: 817, endPoint y: 19, distance: 123.9
click at [817, 19] on div "Link: https://l.maspay.io/mllmI" at bounding box center [939, 30] width 381 height 34
copy span "https://l.maspay.io/mllmI"
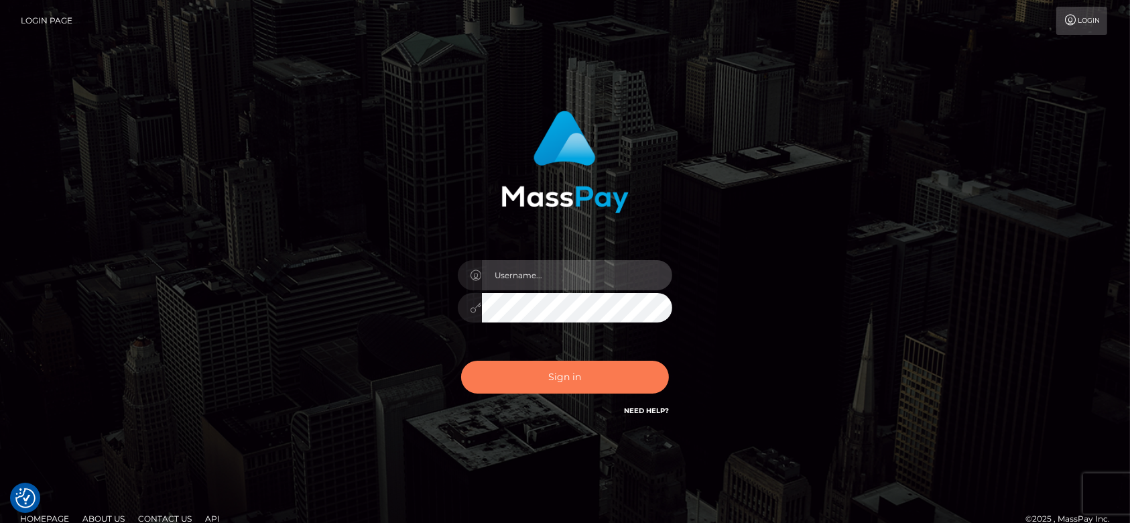
type input "fr.es"
click at [520, 371] on button "Sign in" at bounding box center [565, 376] width 208 height 33
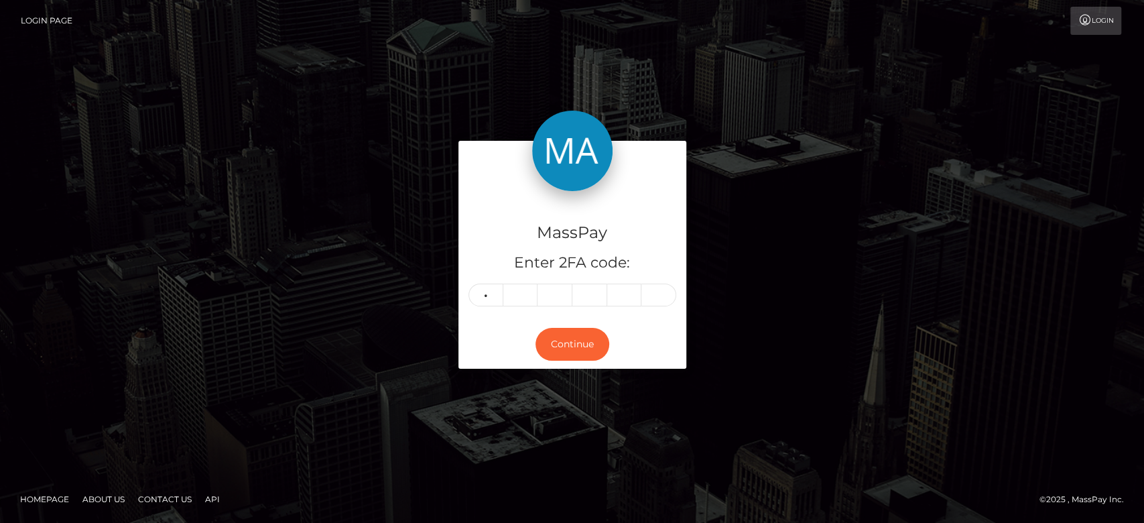
type input "0"
type input "9"
type input "1"
type input "2"
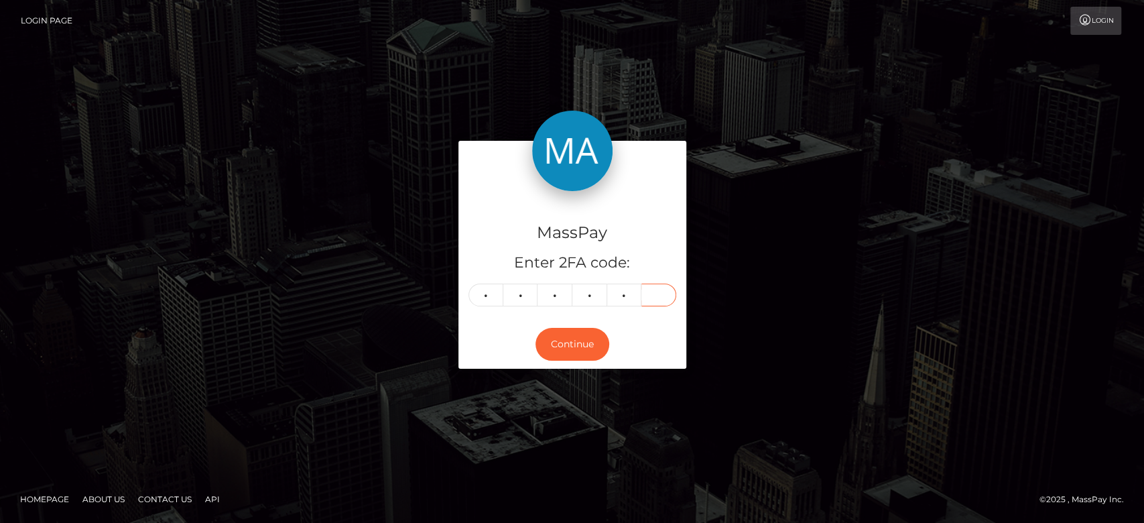
type input "2"
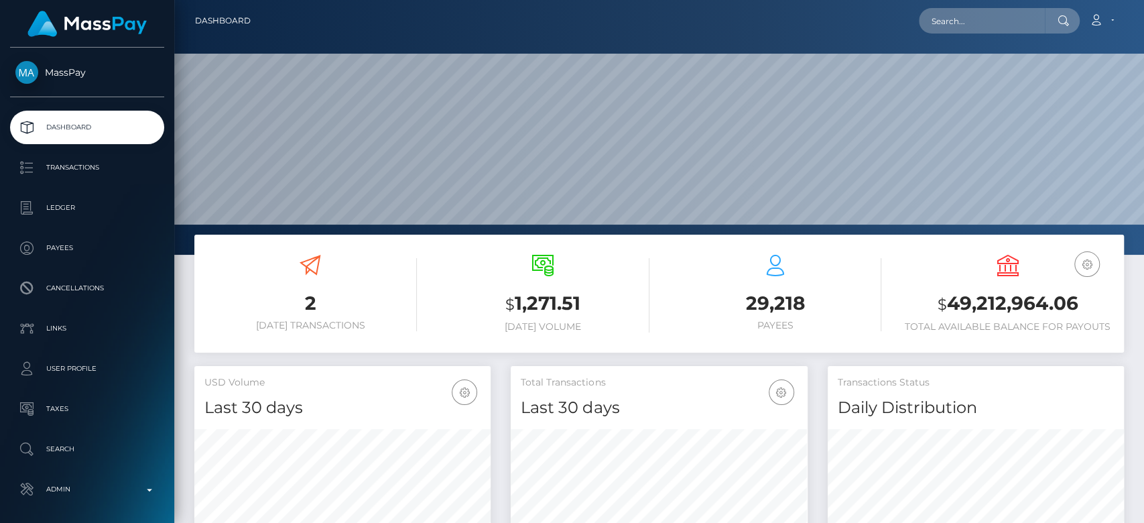
scroll to position [254, 969]
click at [958, 28] on input "text" at bounding box center [982, 20] width 126 height 25
paste input "[EMAIL_ADDRESS][DOMAIN_NAME]"
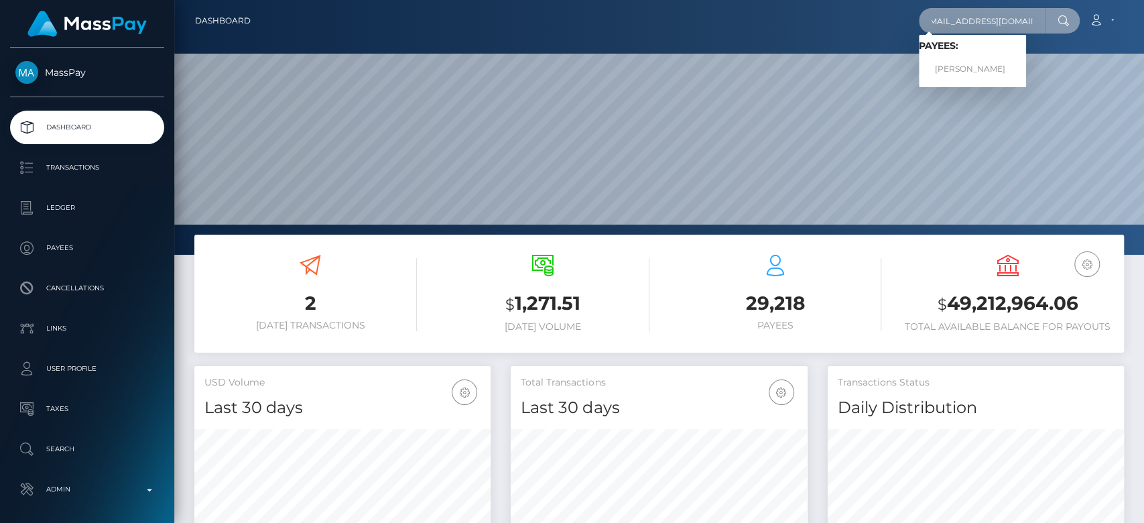
type input "[EMAIL_ADDRESS][DOMAIN_NAME]"
click at [981, 64] on link "[PERSON_NAME]" at bounding box center [972, 69] width 107 height 25
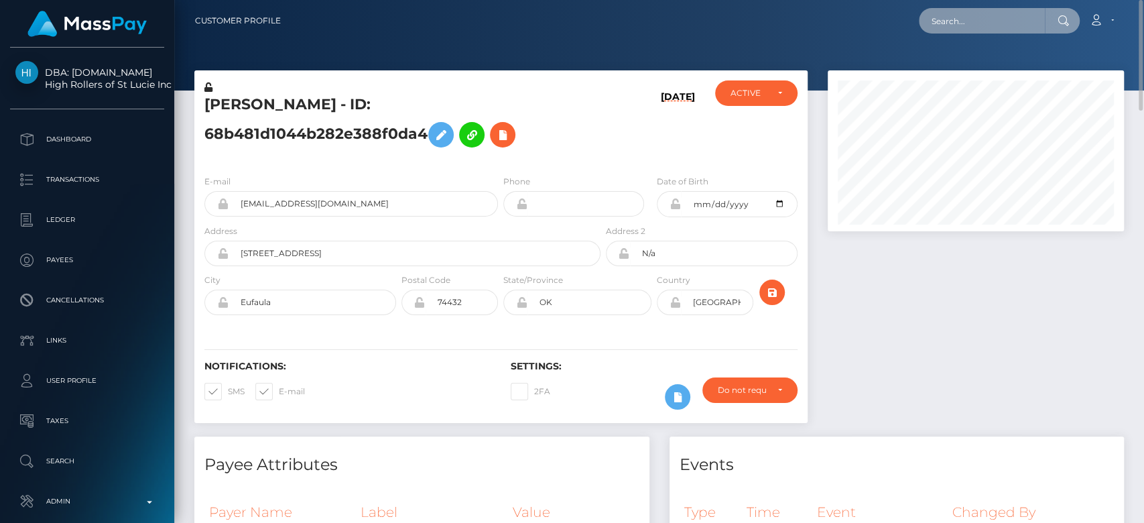
paste input "215a052a-9d60-11f0-bd85-0694aced620b"
click at [1000, 22] on input "text" at bounding box center [982, 20] width 126 height 25
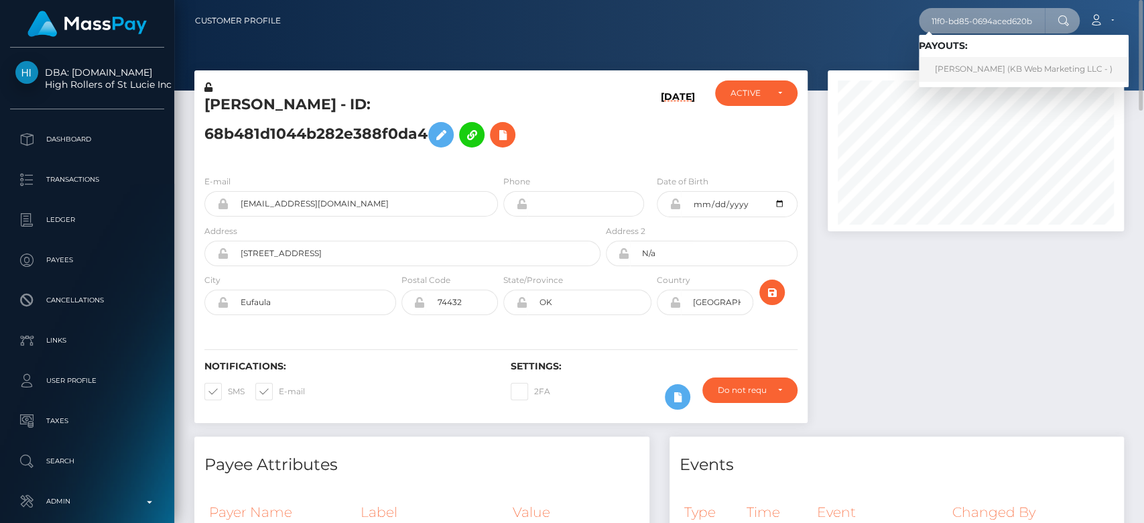
type input "215a052a-9d60-11f0-bd85-0694aced620b"
click at [975, 64] on link "Ana Radu (KB Web Marketing LLC - )" at bounding box center [1024, 69] width 210 height 25
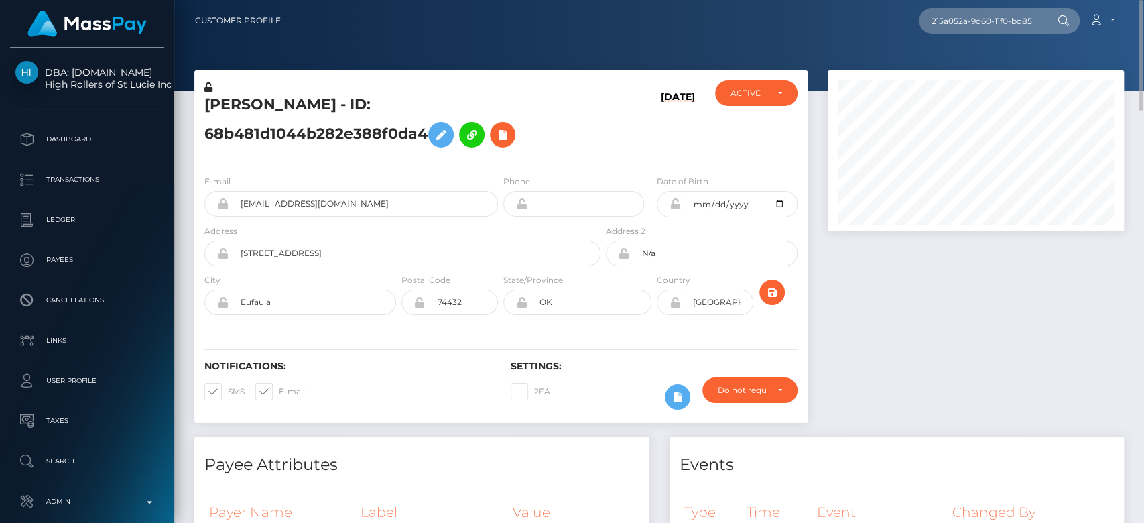
click at [889, 301] on div at bounding box center [975, 253] width 316 height 366
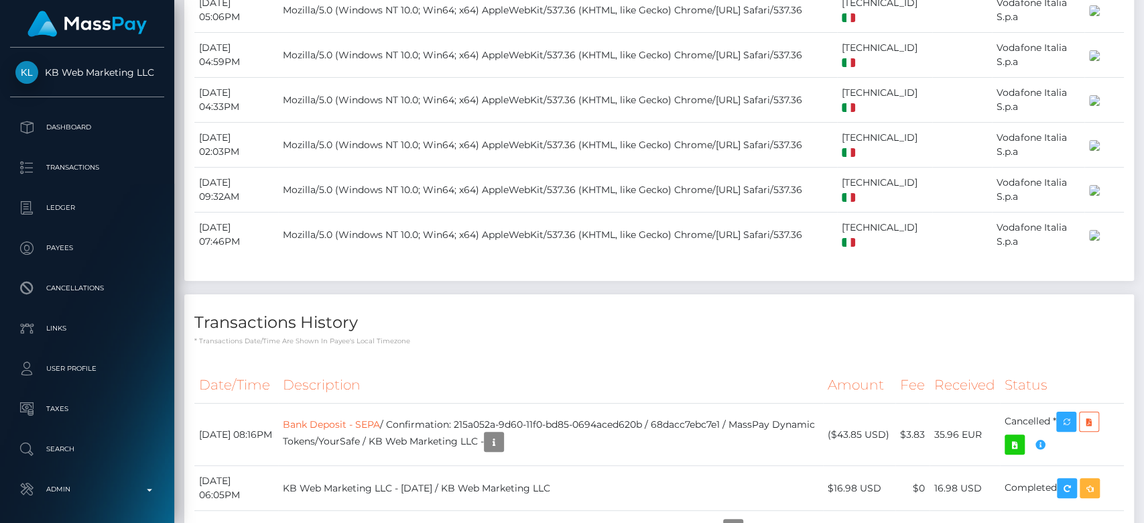
scroll to position [1258, 0]
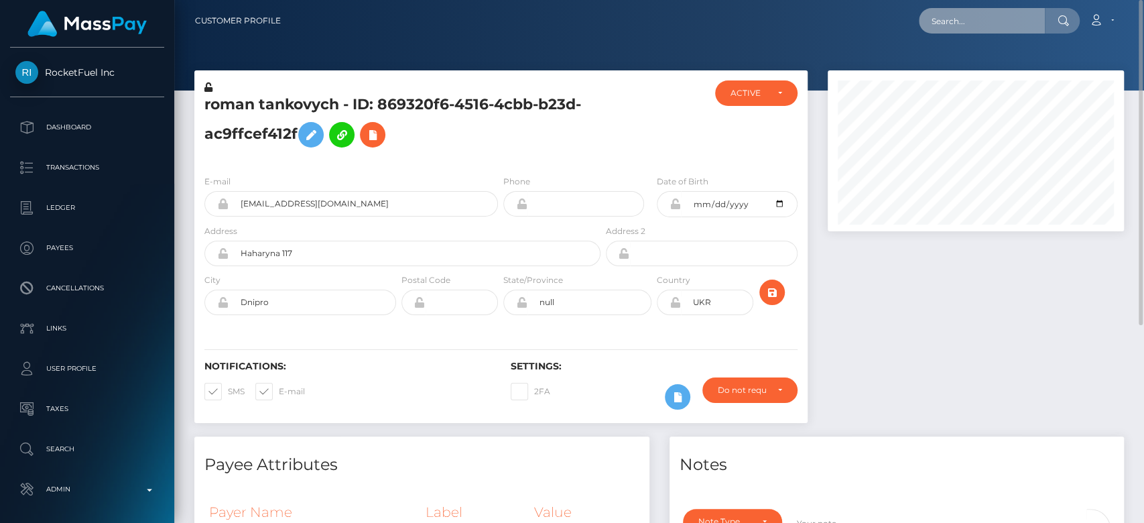
paste input "kriskasey5555@gmail.com"
click at [975, 18] on input "text" at bounding box center [982, 20] width 126 height 25
type input "kriskasey5555@gmail.com"
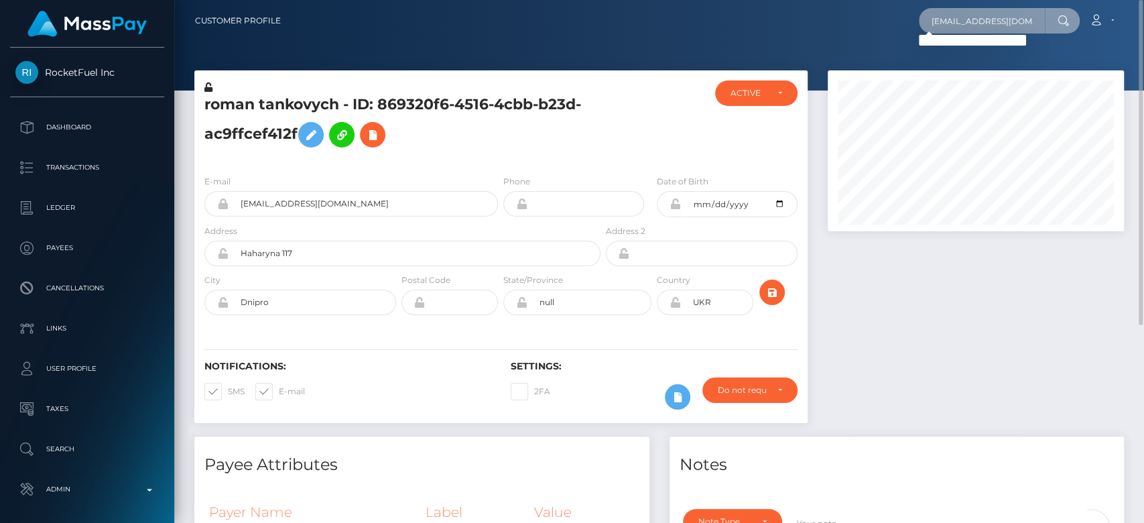
click at [978, 25] on input "kriskasey5555@gmail.com" at bounding box center [982, 20] width 126 height 25
paste input "kaseymosco01@gmail.com"
type input "kaseymosco01@gmail.com"
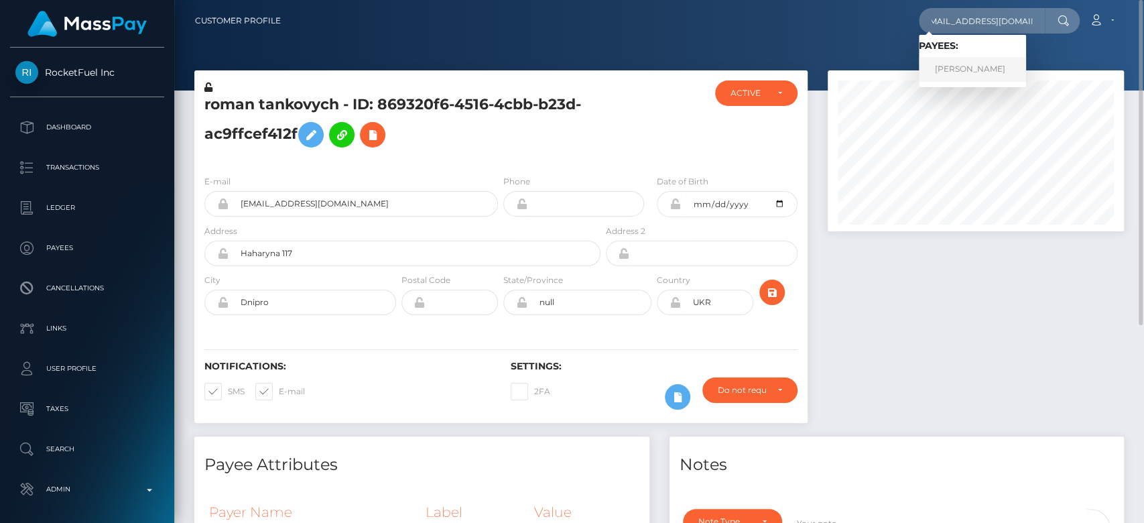
scroll to position [0, 0]
click at [980, 58] on link "Kasey Mosco" at bounding box center [972, 69] width 107 height 25
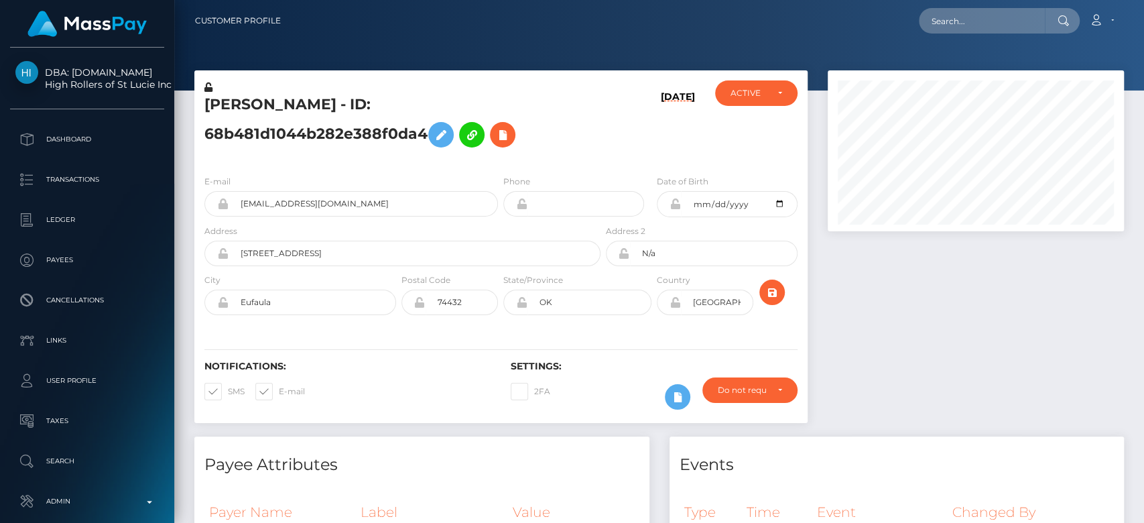
scroll to position [161, 296]
click at [930, 334] on div at bounding box center [975, 253] width 316 height 366
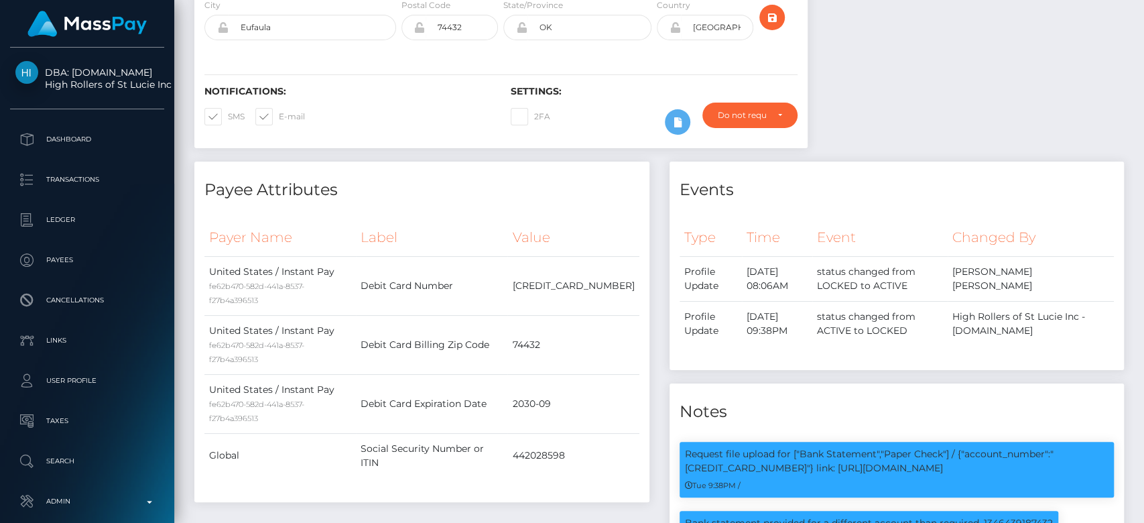
scroll to position [0, 0]
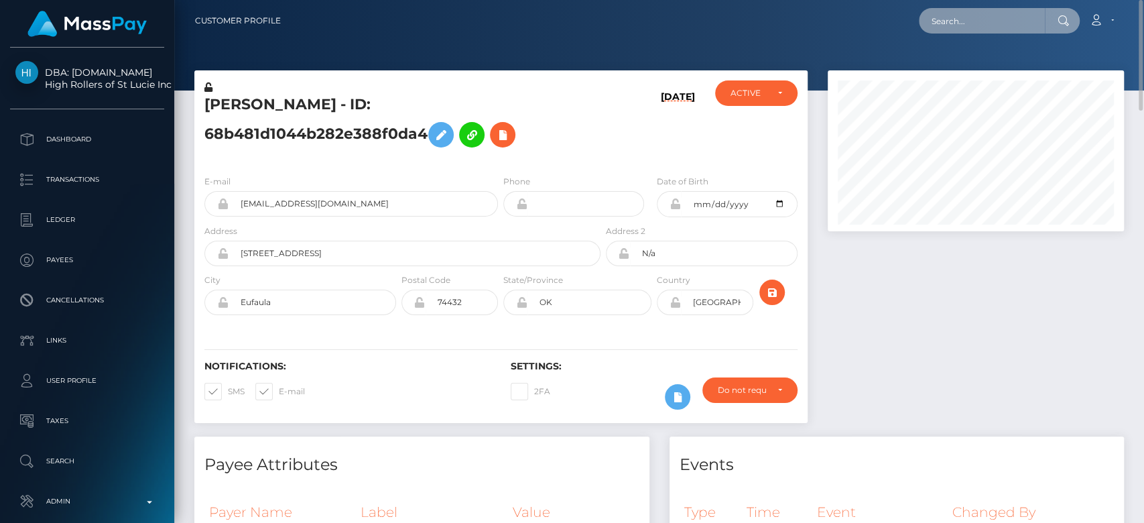
click at [974, 24] on input "text" at bounding box center [982, 20] width 126 height 25
paste input "onlinetutord@gmail.com"
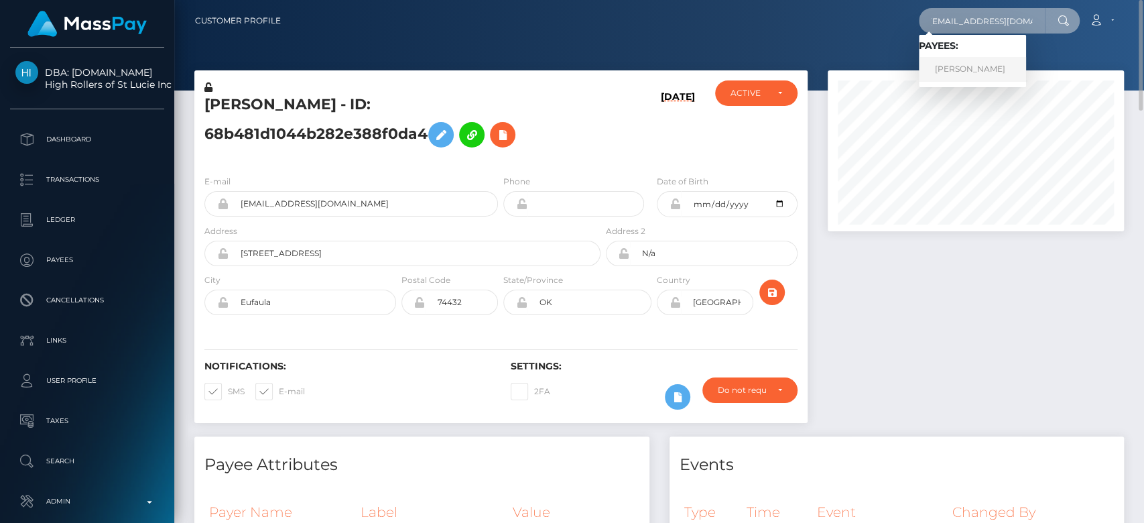
type input "onlinetutord@gmail.com"
click at [996, 62] on link "DIKSHA SHARMA" at bounding box center [972, 69] width 107 height 25
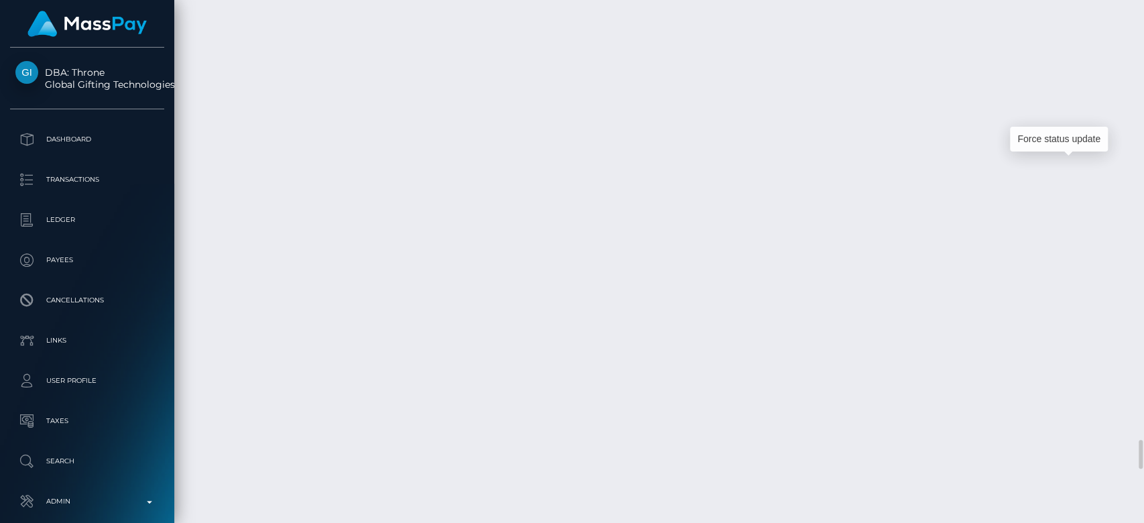
scroll to position [161, 296]
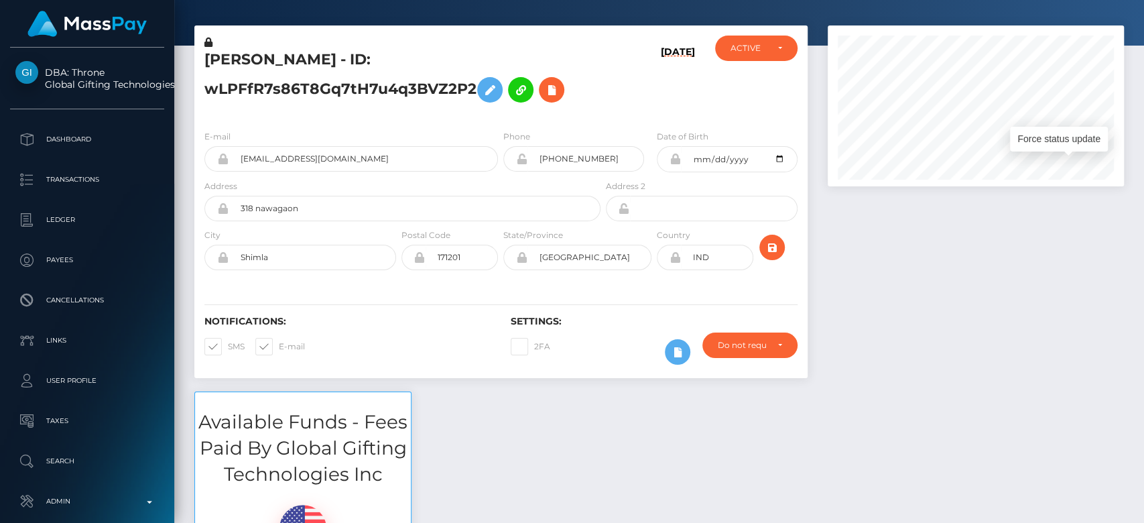
scroll to position [0, 0]
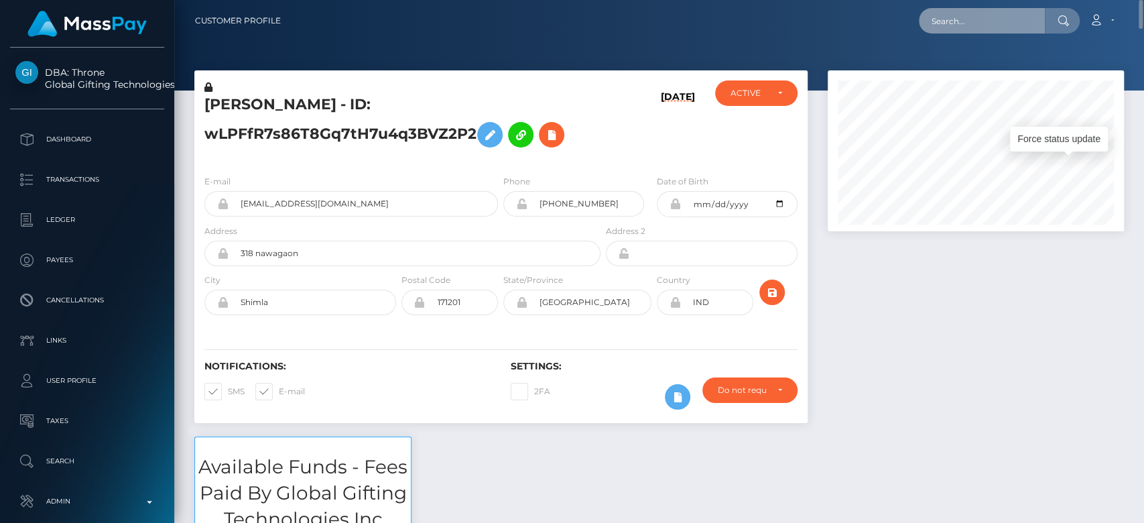
click at [962, 21] on input "text" at bounding box center [982, 20] width 126 height 25
paste input "dannierae33@gmail.com"
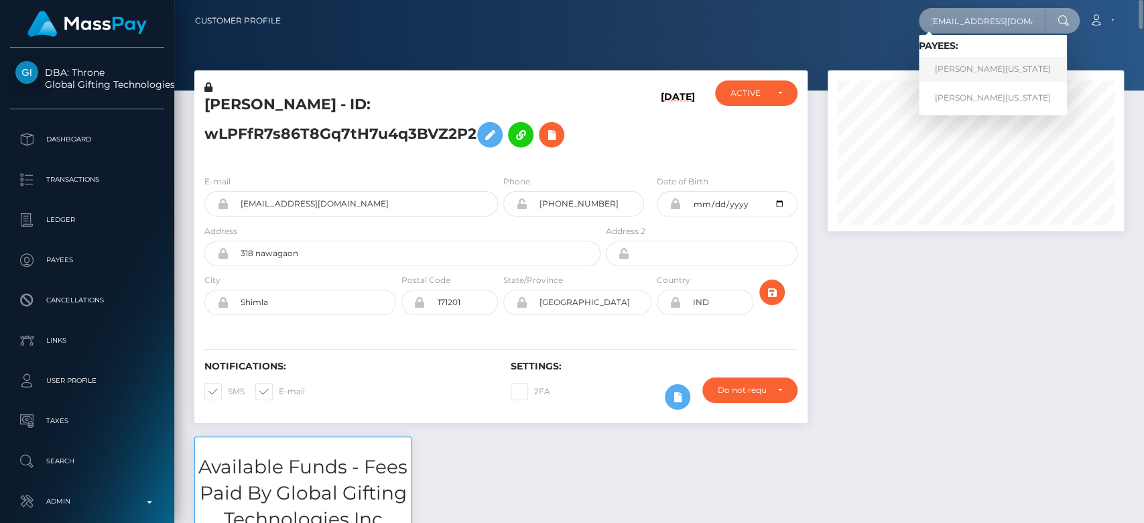
type input "dannierae33@gmail.com"
click at [1002, 76] on link "Danielle RAESHUN Washington" at bounding box center [993, 69] width 148 height 25
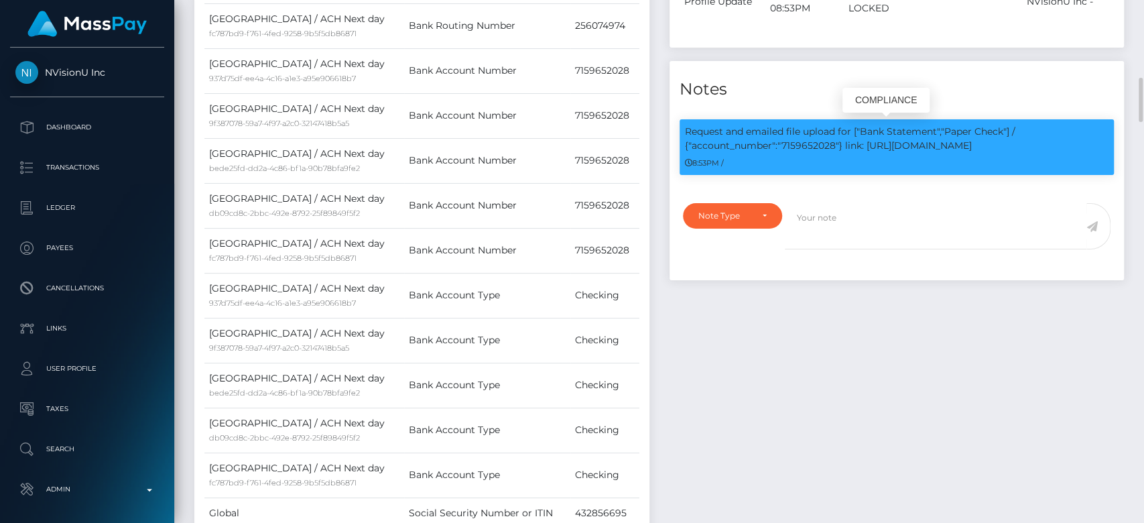
scroll to position [161, 296]
click at [819, 138] on p "Request and emailed file upload for ["Bank Statement","Paper Check"] / {"accoun…" at bounding box center [897, 139] width 424 height 28
copy p "7159652028"
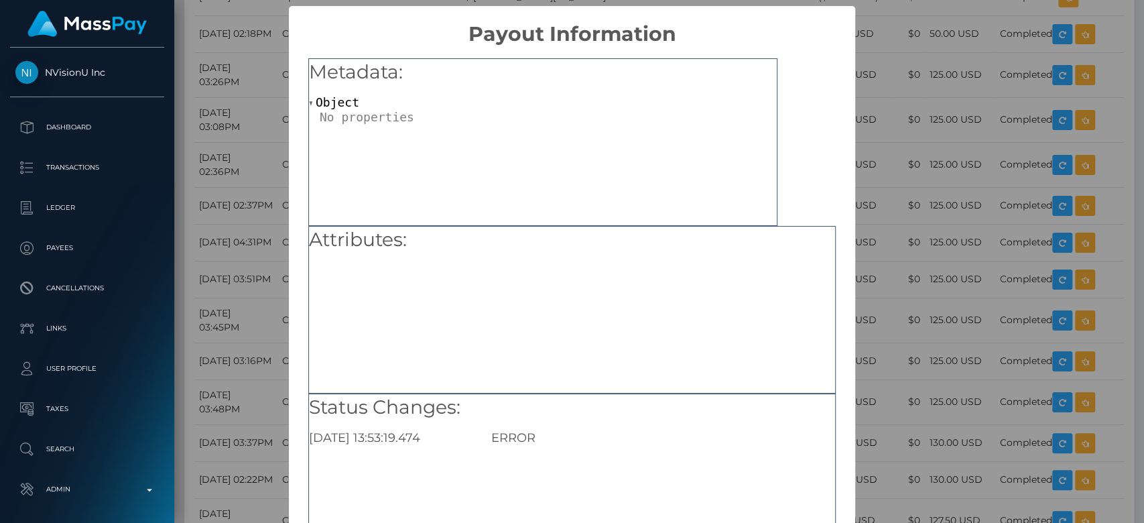
click at [876, 190] on div "× Payout Information Metadata: Object Attributes: Status Changes: 2025-10-01 13…" at bounding box center [572, 261] width 1144 height 523
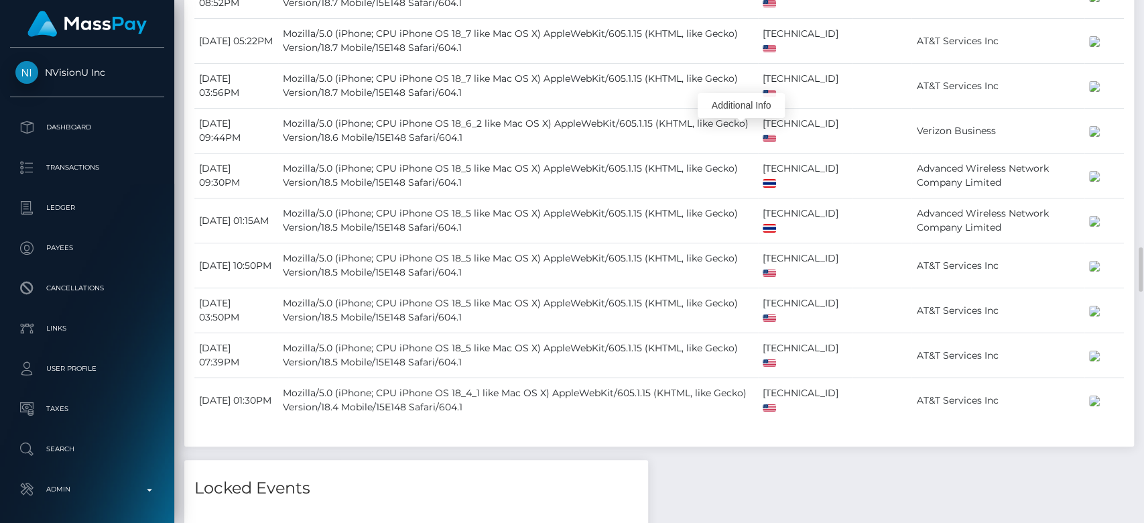
scroll to position [2947, 0]
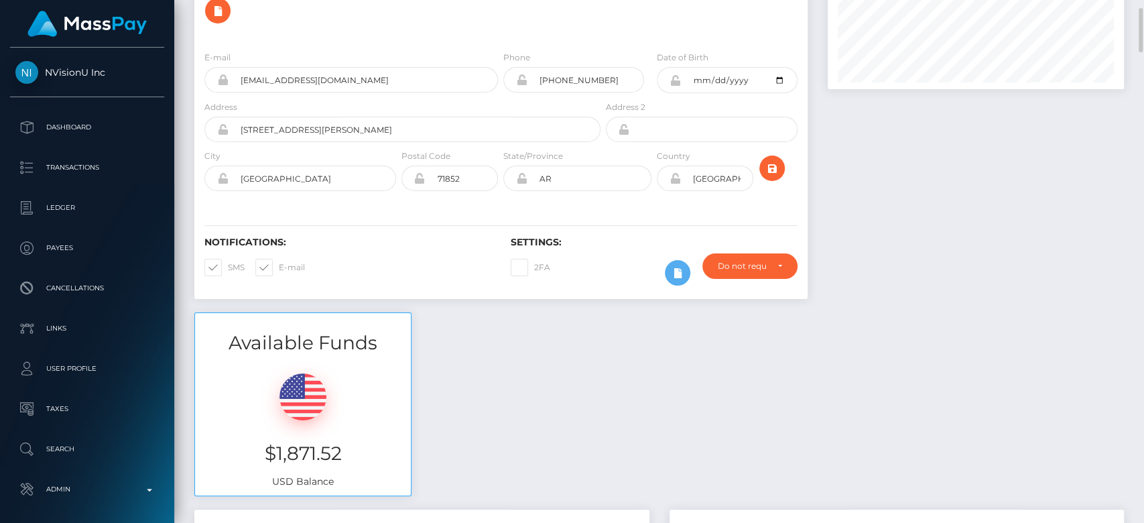
scroll to position [0, 0]
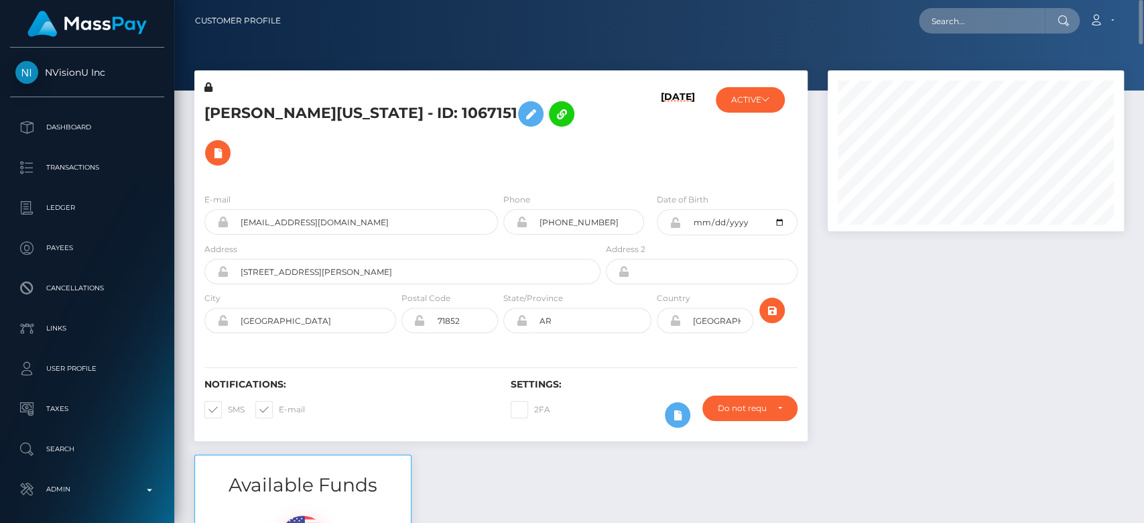
click at [997, 38] on nav "Customer Profile Loading... Loading... Account" at bounding box center [658, 21] width 969 height 42
click at [1001, 28] on input "text" at bounding box center [982, 20] width 126 height 25
paste input "MSP37ddd4ca58774af"
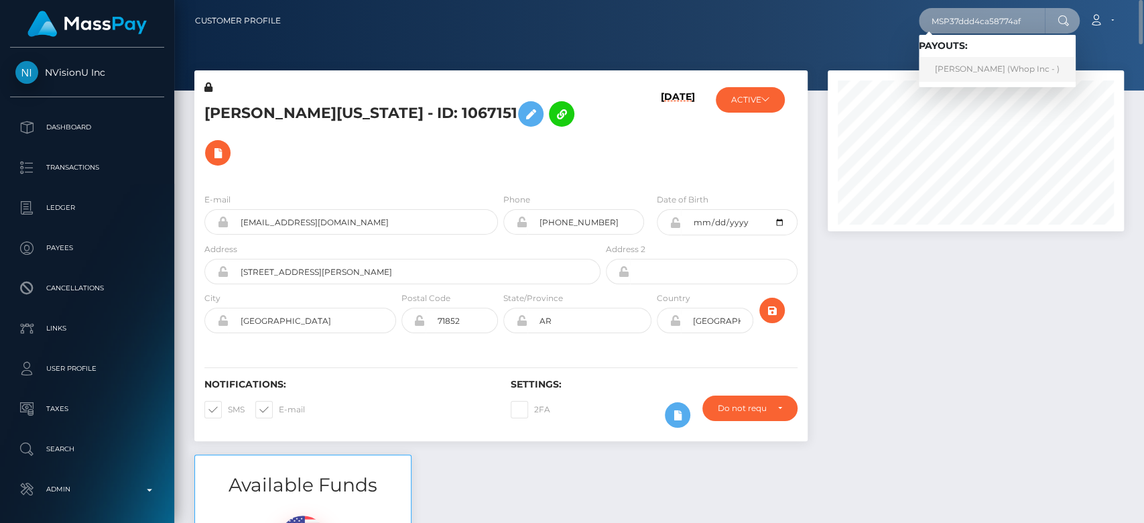
type input "MSP37ddd4ca58774af"
click at [967, 60] on link "RASHEED AHMED (Whop Inc - )" at bounding box center [997, 69] width 157 height 25
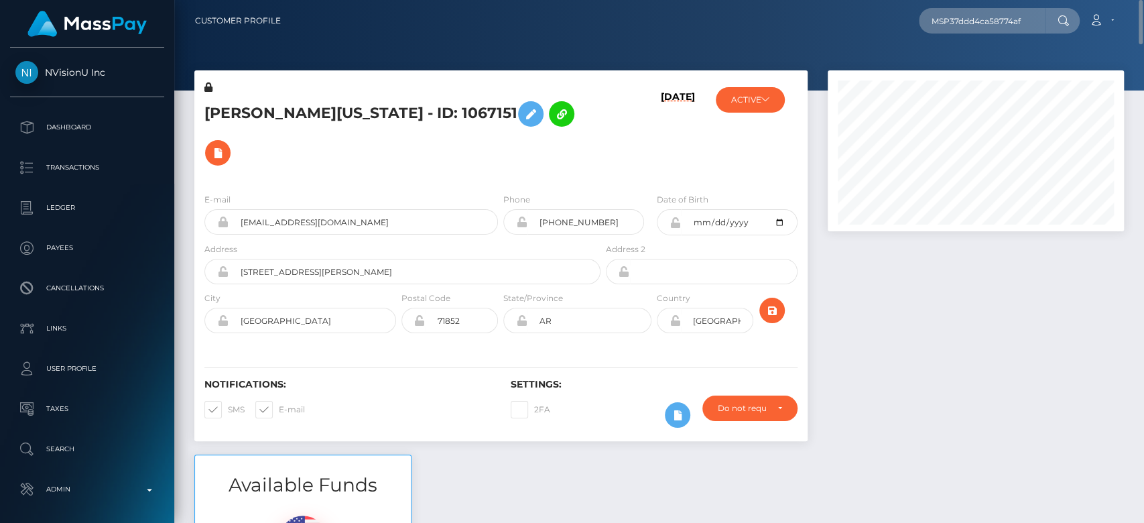
click at [1053, 310] on div at bounding box center [975, 262] width 316 height 384
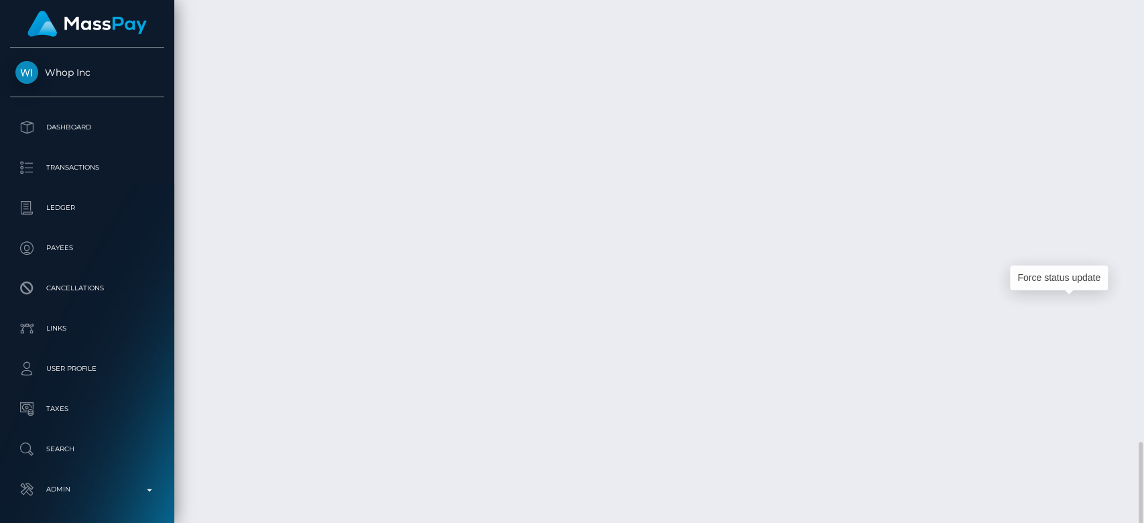
scroll to position [161, 296]
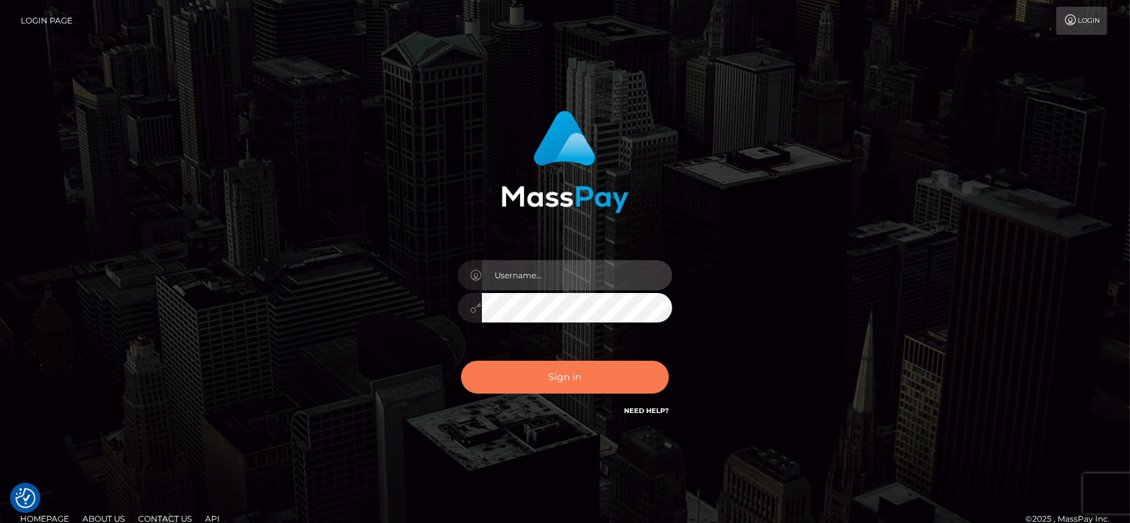
type input "[DOMAIN_NAME]"
click at [587, 375] on button "Sign in" at bounding box center [565, 376] width 208 height 33
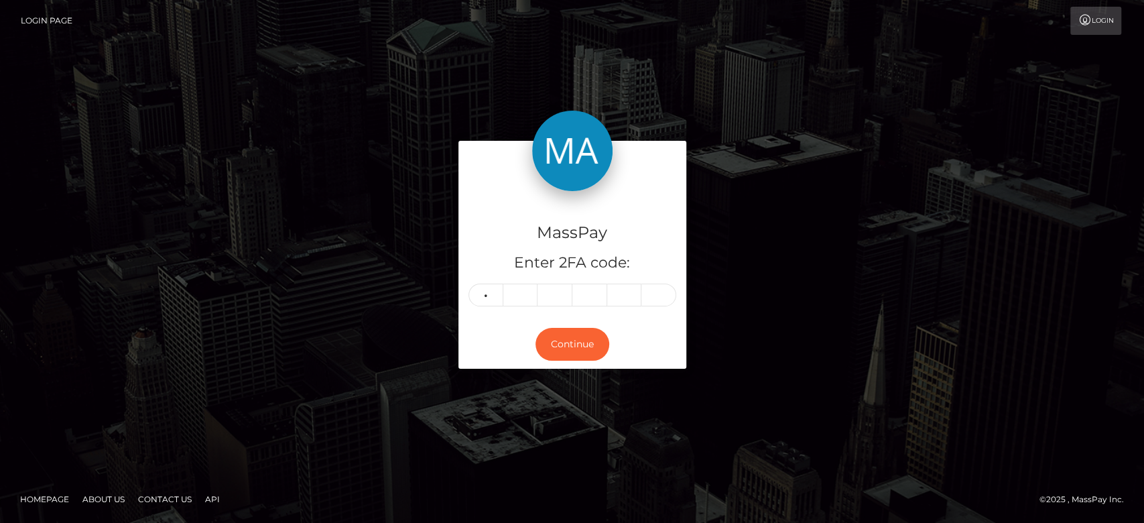
type input "2"
type input "7"
type input "5"
type input "2"
type input "9"
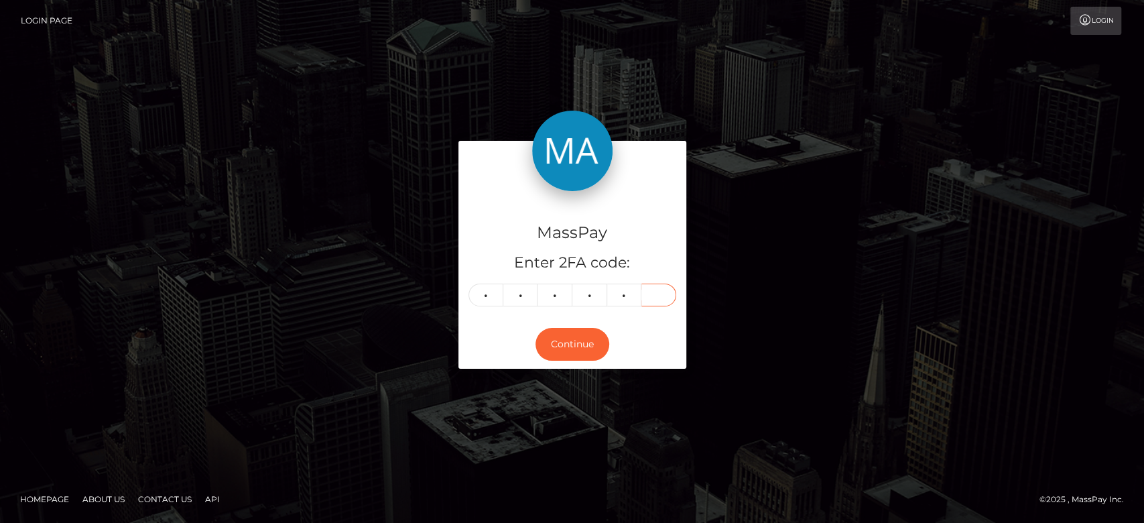
type input "1"
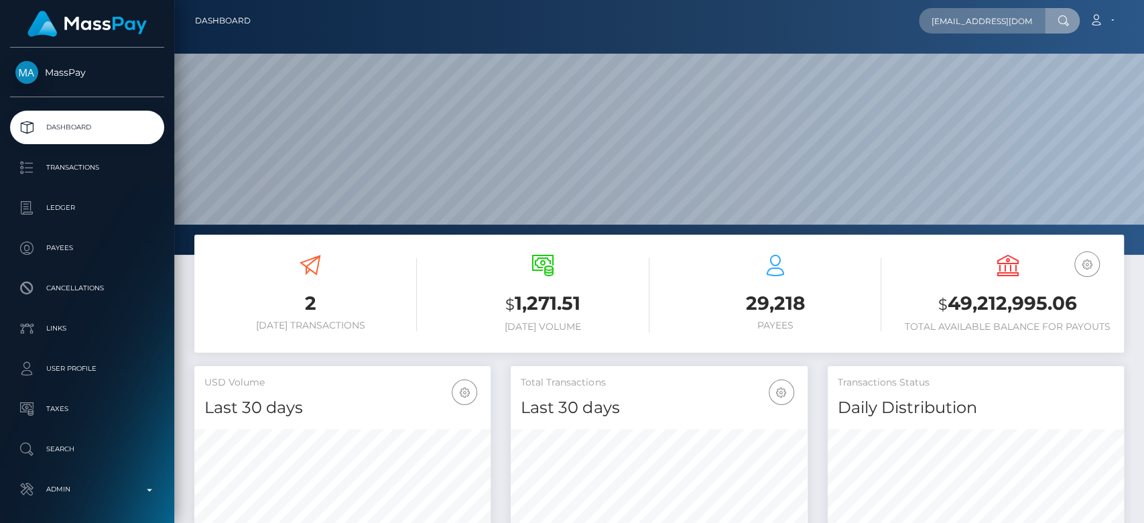
scroll to position [0, 10]
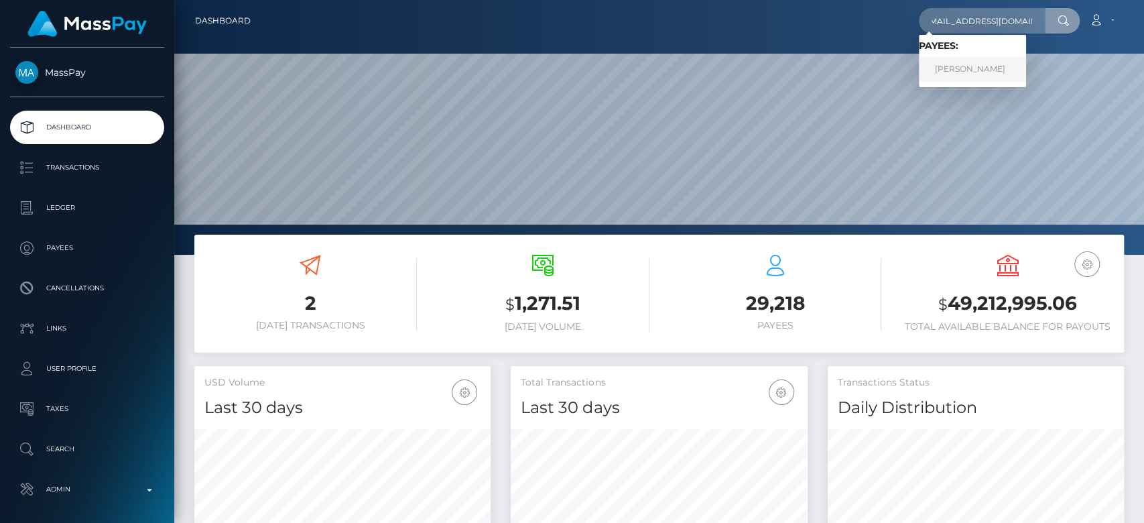
type input "kaseymosco01@gmail.com"
click at [951, 72] on link "KASEY LYNN MOSCO" at bounding box center [972, 69] width 107 height 25
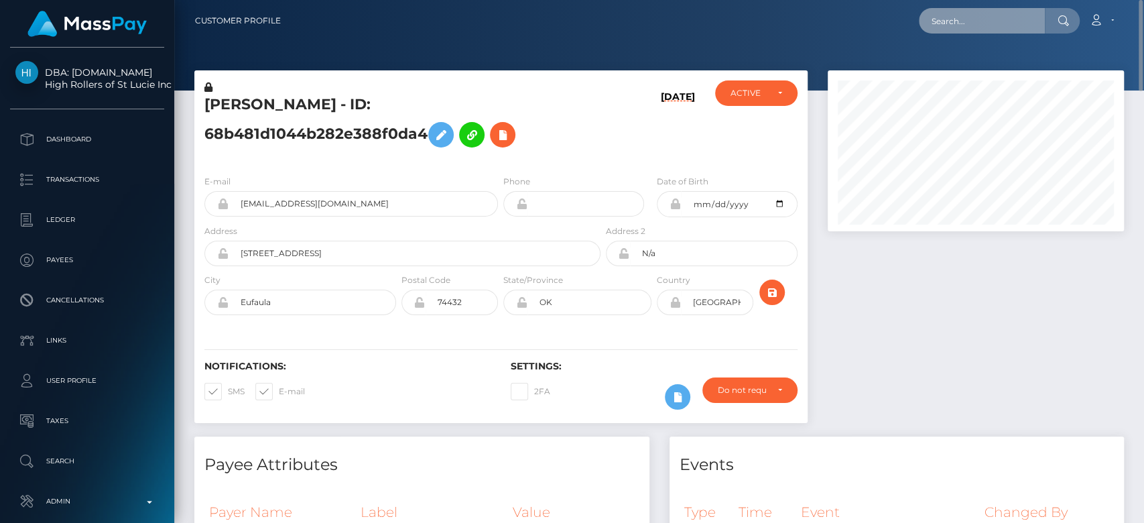
click at [984, 27] on input "text" at bounding box center [982, 20] width 126 height 25
paste input "[EMAIL_ADDRESS][DOMAIN_NAME]"
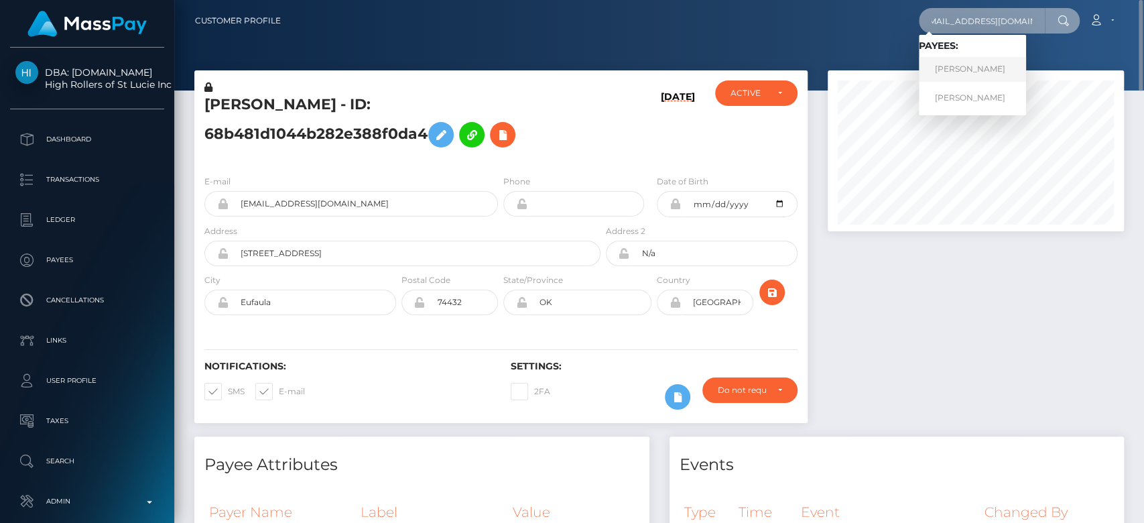
type input "[EMAIL_ADDRESS][DOMAIN_NAME]"
click at [986, 61] on link "[PERSON_NAME]" at bounding box center [972, 69] width 107 height 25
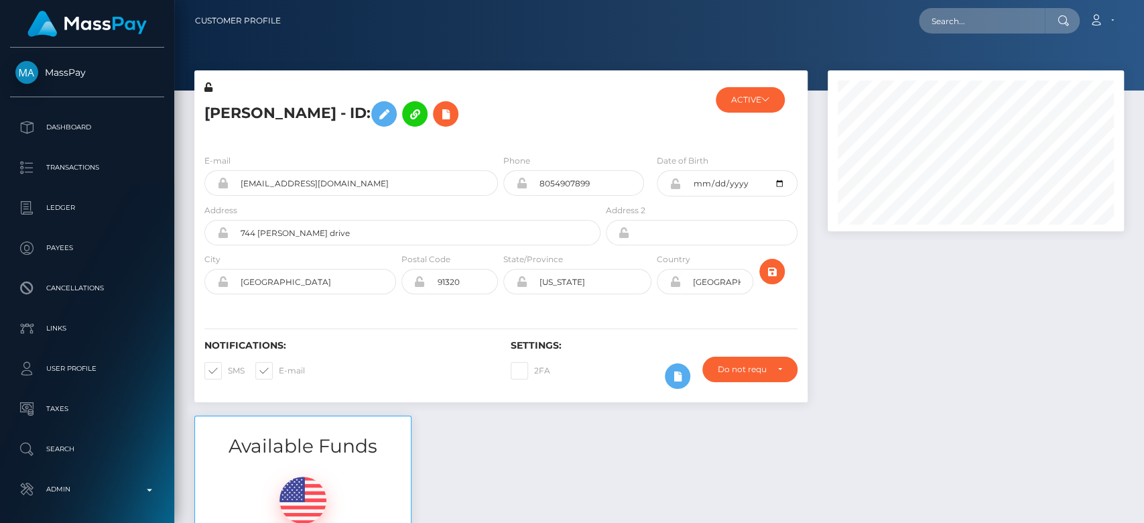
scroll to position [161, 296]
click at [981, 26] on input "text" at bounding box center [982, 20] width 126 height 25
paste input "[EMAIL_ADDRESS][DOMAIN_NAME]"
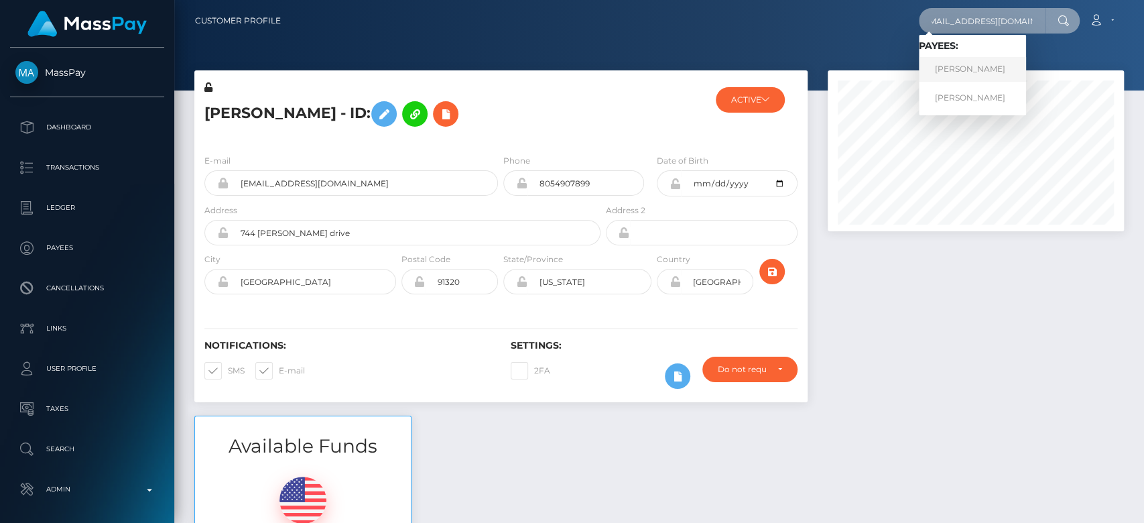
type input "[EMAIL_ADDRESS][DOMAIN_NAME]"
click at [996, 70] on link "[PERSON_NAME]" at bounding box center [972, 69] width 107 height 25
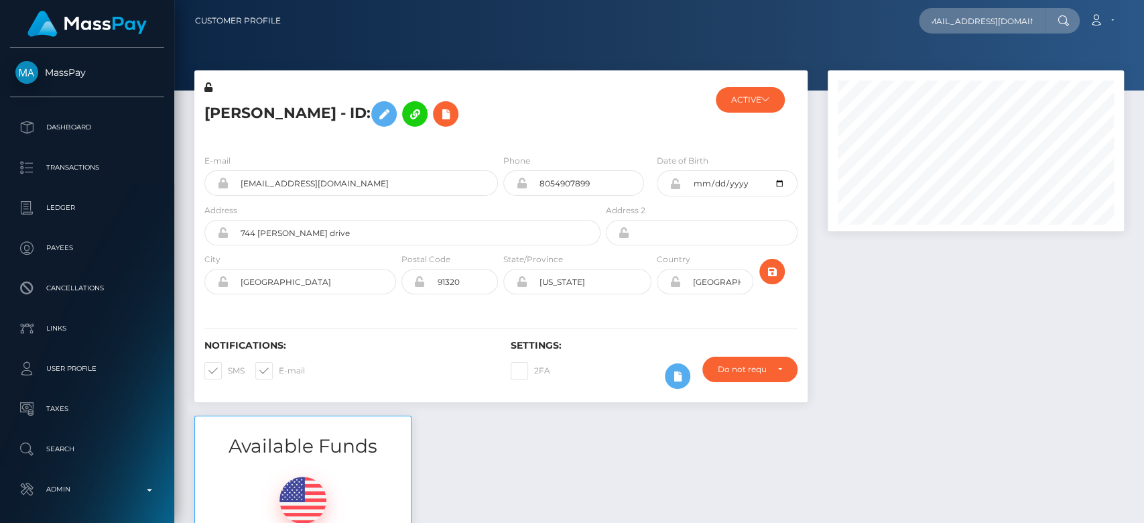
scroll to position [0, 0]
type input "[EMAIL_ADDRESS][DOMAIN_NAME]"
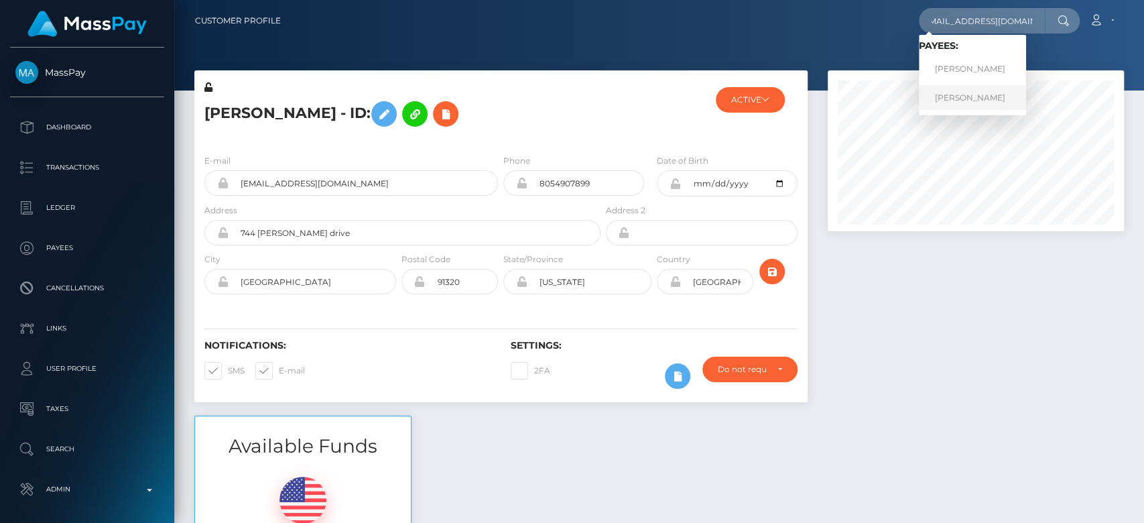
scroll to position [0, 0]
click at [953, 90] on link "Sabrina Velez" at bounding box center [972, 97] width 107 height 25
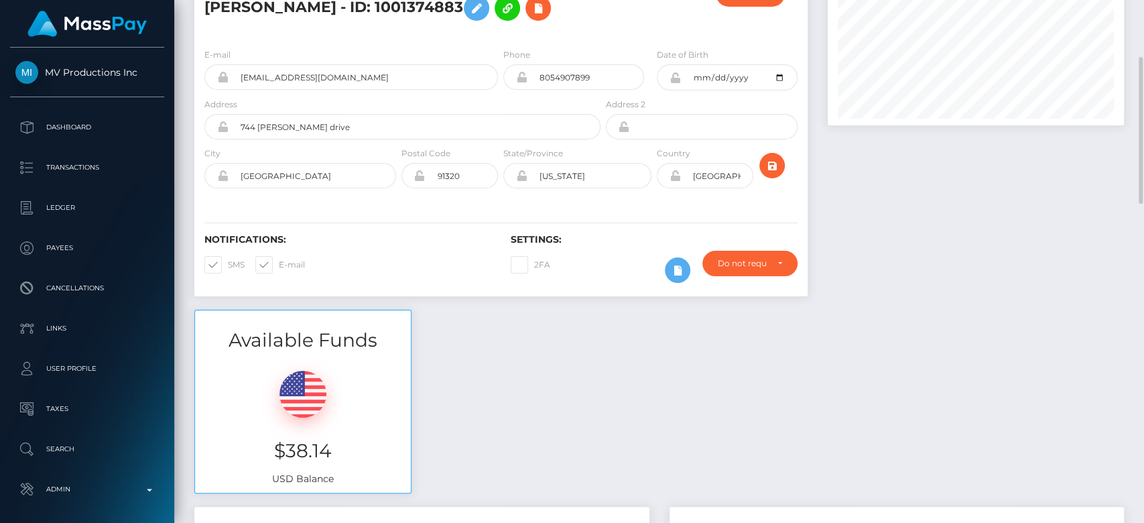
scroll to position [129, 0]
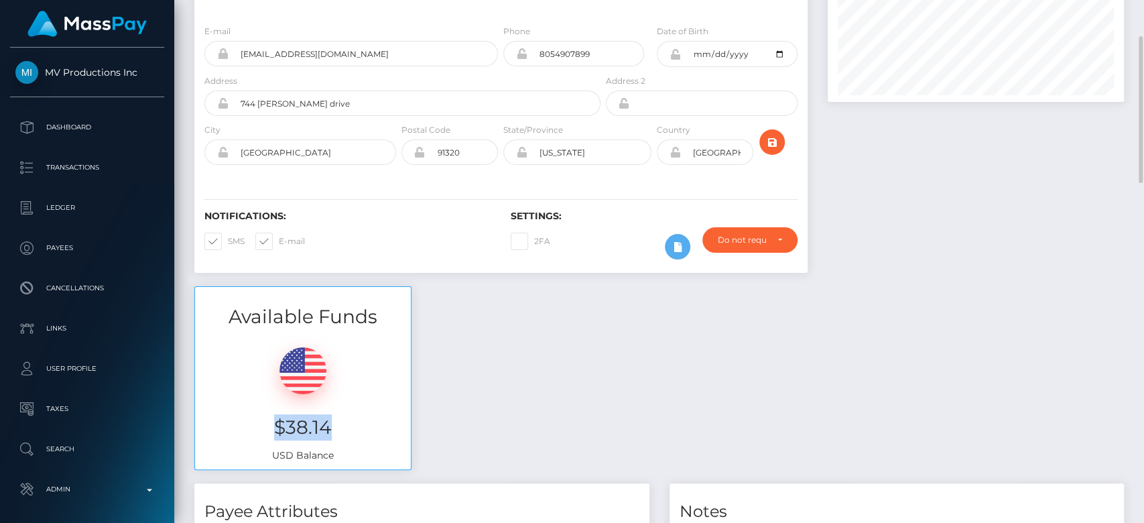
drag, startPoint x: 348, startPoint y: 420, endPoint x: 273, endPoint y: 419, distance: 75.1
click at [273, 419] on h3 "$38.14" at bounding box center [303, 427] width 196 height 26
copy h3 "$38.14"
